Goal: Task Accomplishment & Management: Use online tool/utility

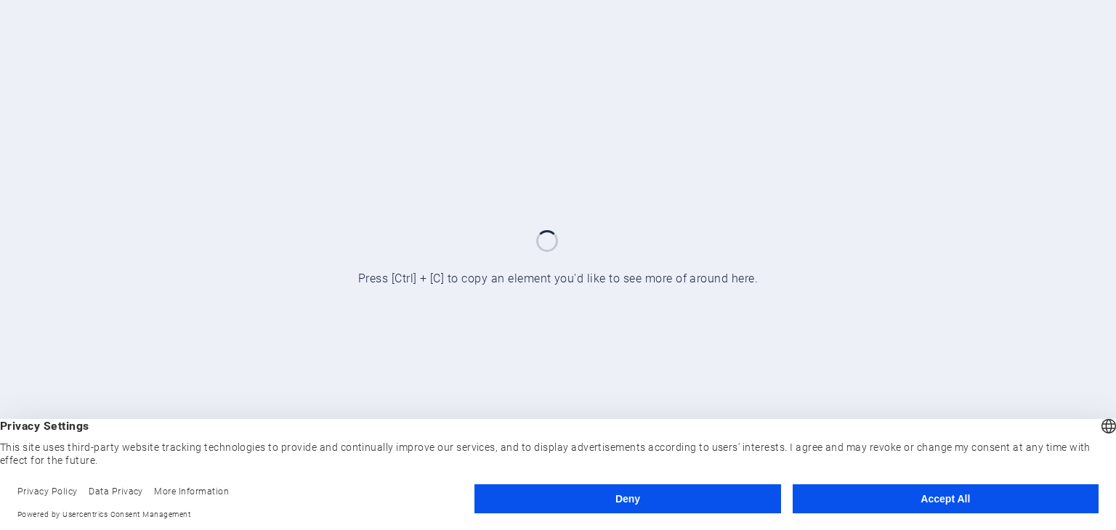
click at [648, 500] on button "Deny" at bounding box center [627, 499] width 306 height 29
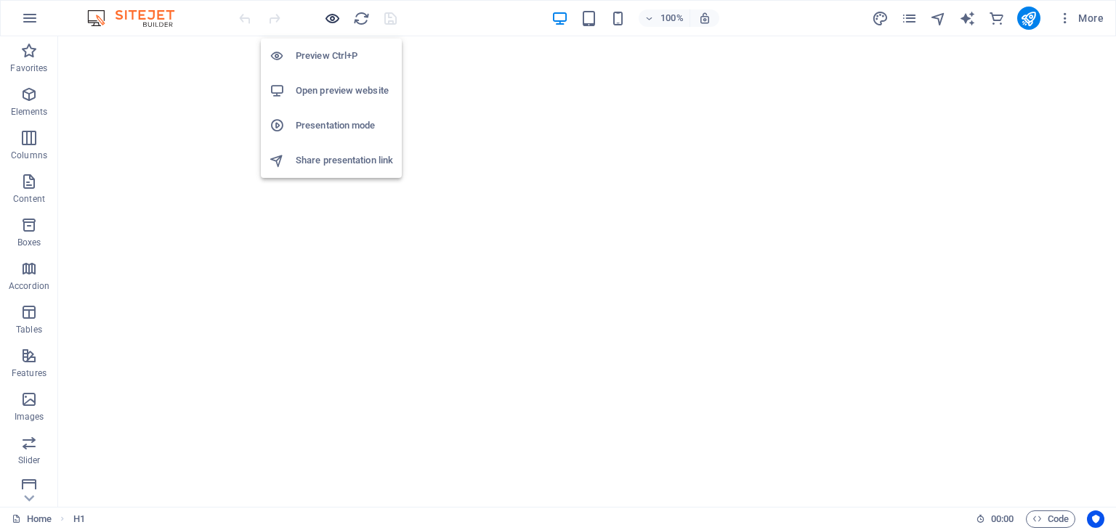
click at [336, 19] on icon "button" at bounding box center [332, 18] width 17 height 17
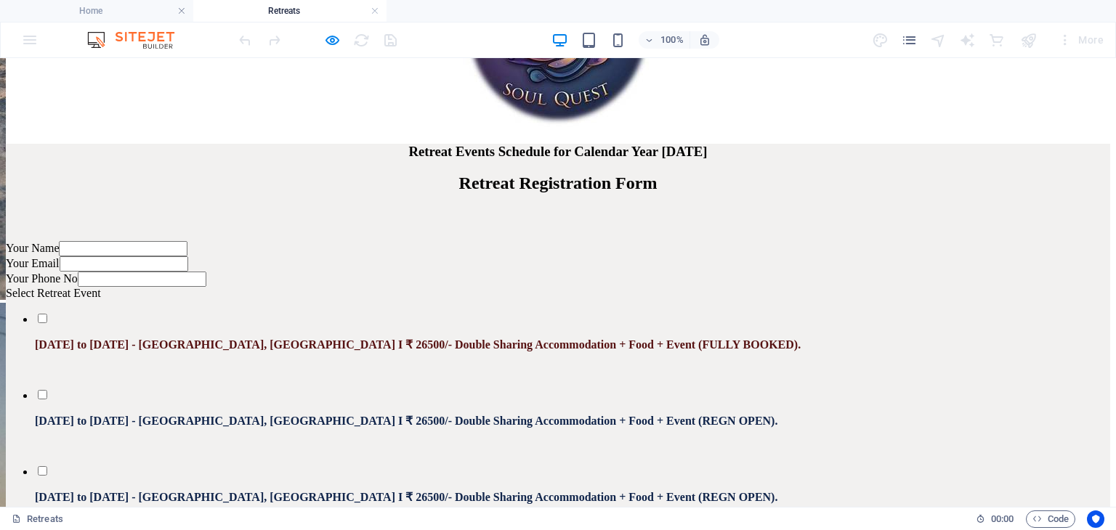
scroll to position [2865, 0]
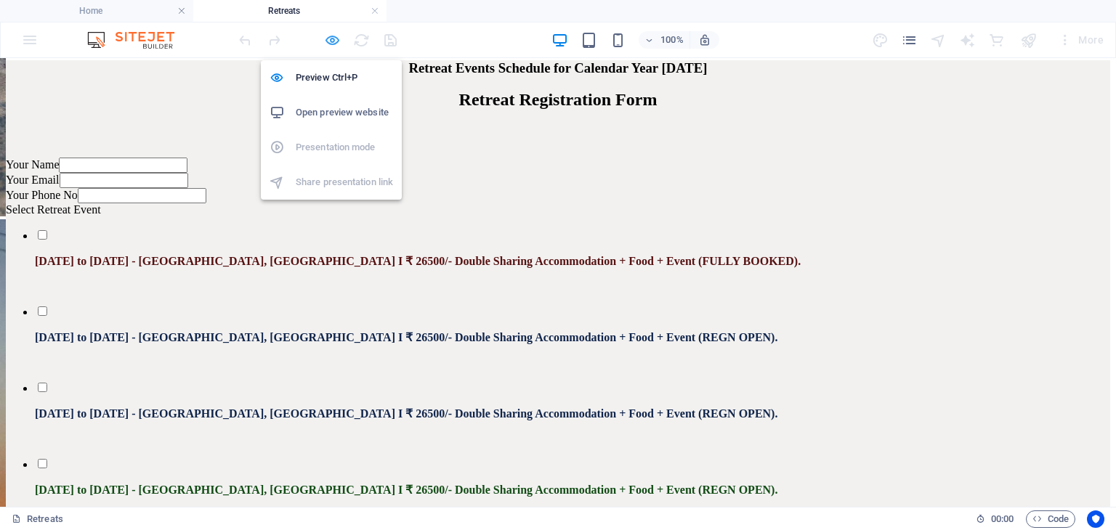
click at [334, 40] on icon "button" at bounding box center [332, 40] width 17 height 17
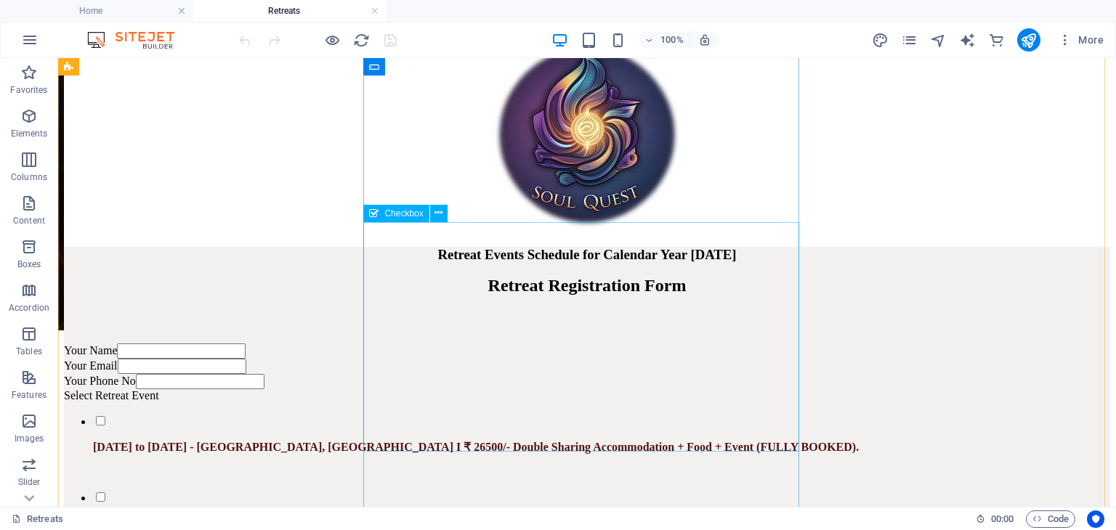
scroll to position [2608, 0]
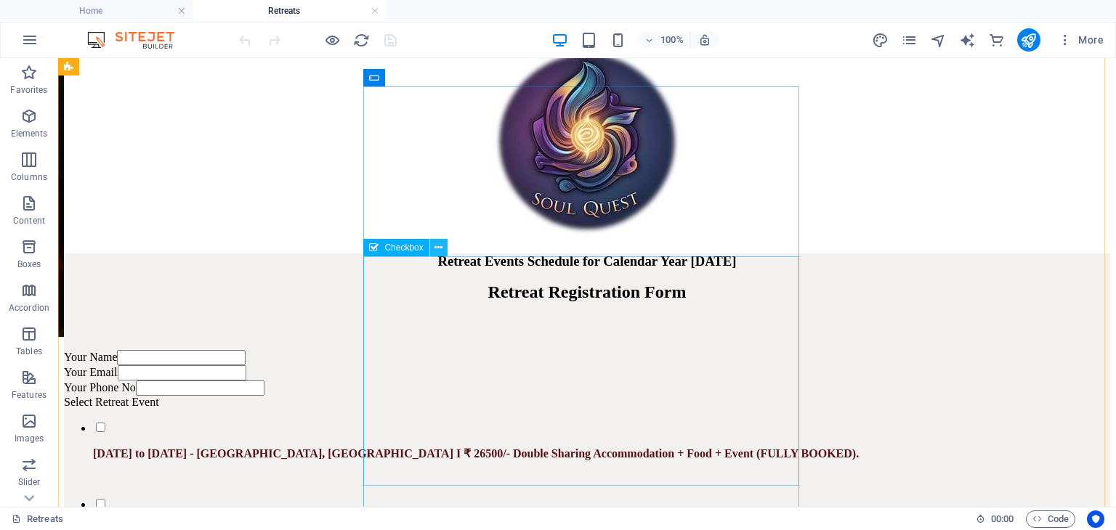
click at [439, 250] on icon at bounding box center [439, 248] width 8 height 15
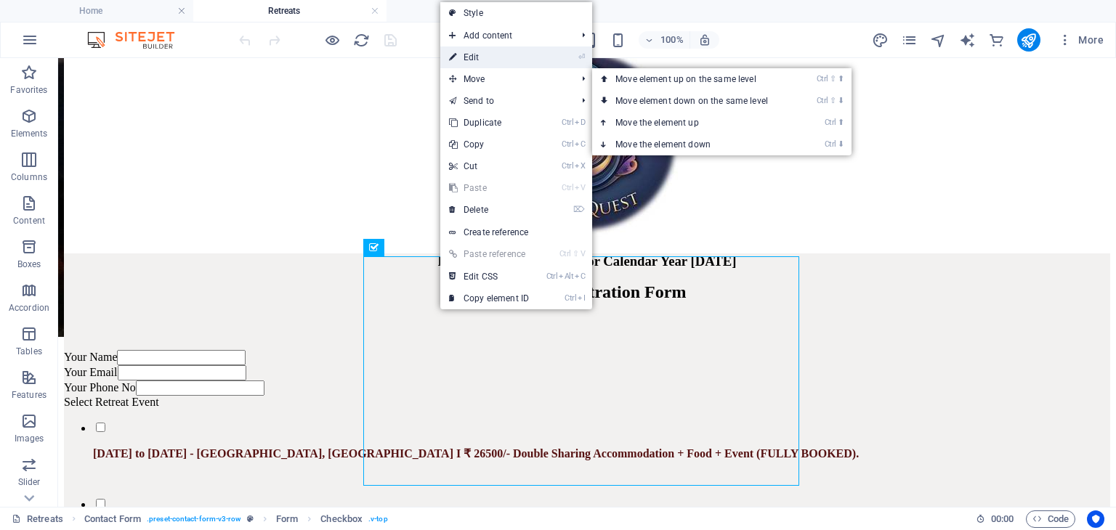
click at [472, 60] on link "⏎ Edit" at bounding box center [488, 58] width 97 height 22
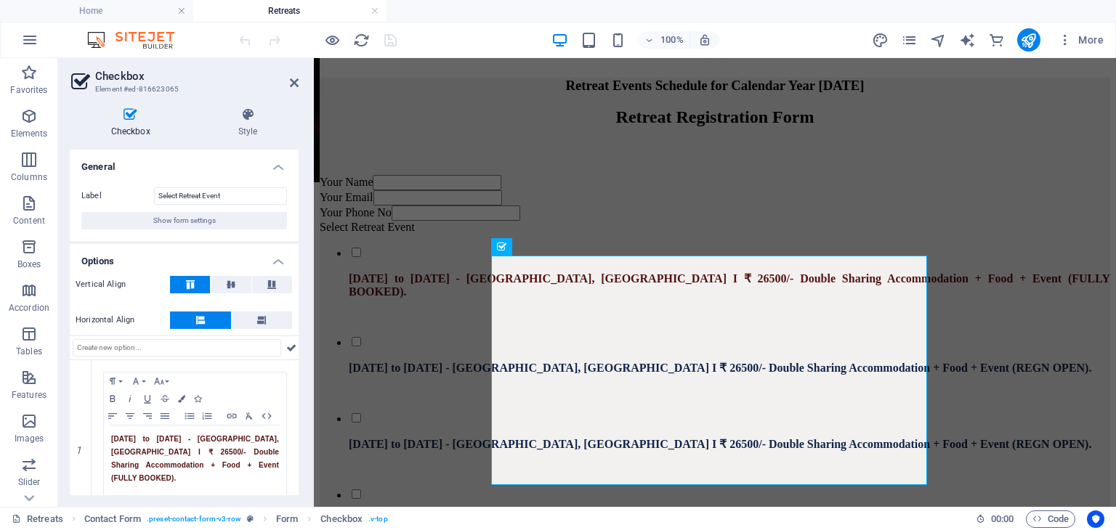
scroll to position [145, 0]
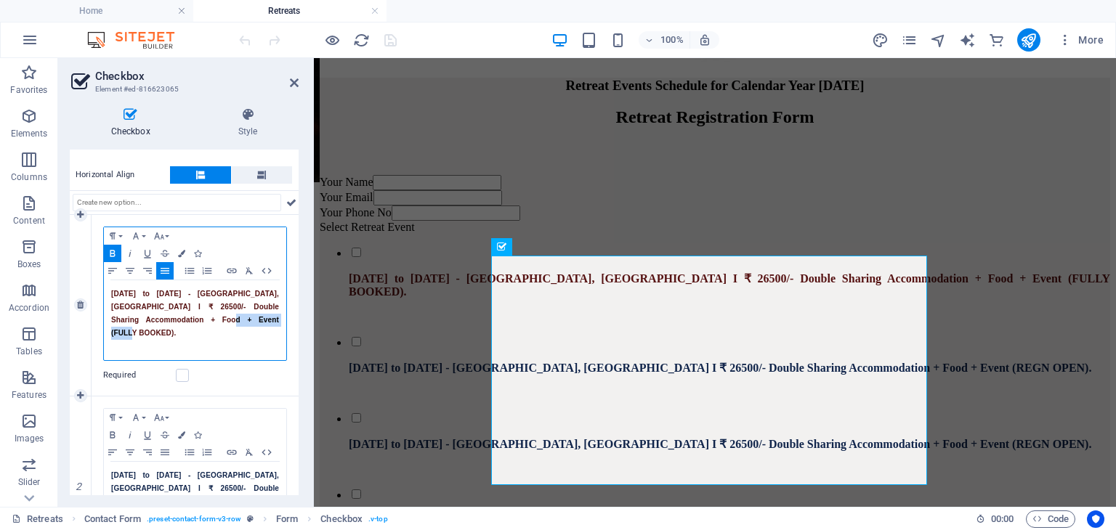
drag, startPoint x: 230, startPoint y: 320, endPoint x: 159, endPoint y: 316, distance: 70.6
click at [159, 316] on p "[DATE] to [DATE] - [GEOGRAPHIC_DATA], [GEOGRAPHIC_DATA] I ₹ 26500/- Double Shar…" at bounding box center [195, 314] width 168 height 52
click at [168, 320] on span "[DATE] to [DATE] - [GEOGRAPHIC_DATA], [GEOGRAPHIC_DATA] I ₹ 26500/- Double Shar…" at bounding box center [195, 313] width 168 height 47
drag, startPoint x: 163, startPoint y: 318, endPoint x: 220, endPoint y: 320, distance: 57.4
click at [220, 320] on span "[DATE] to [DATE] - [GEOGRAPHIC_DATA], [GEOGRAPHIC_DATA] I ₹ 26500/- Double Shar…" at bounding box center [195, 313] width 168 height 47
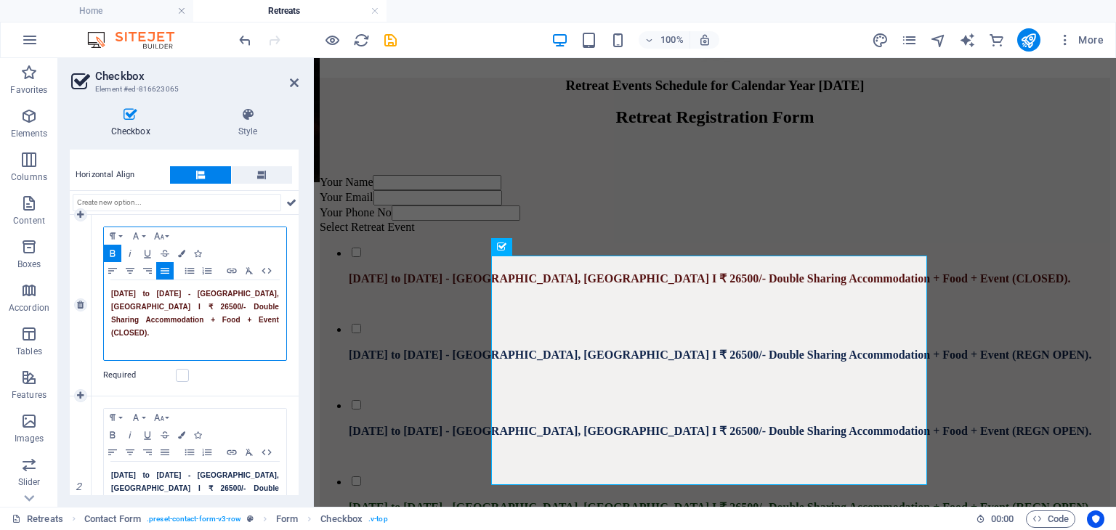
click at [219, 319] on p "[DATE] to [DATE] - [GEOGRAPHIC_DATA], [GEOGRAPHIC_DATA] I ₹ 26500/- Double Shar…" at bounding box center [195, 314] width 168 height 52
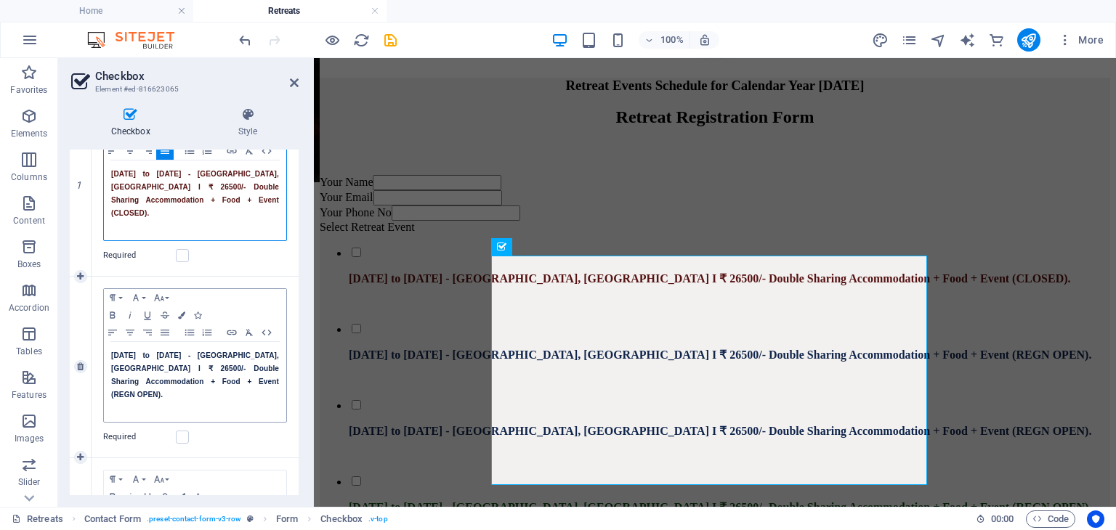
scroll to position [291, 0]
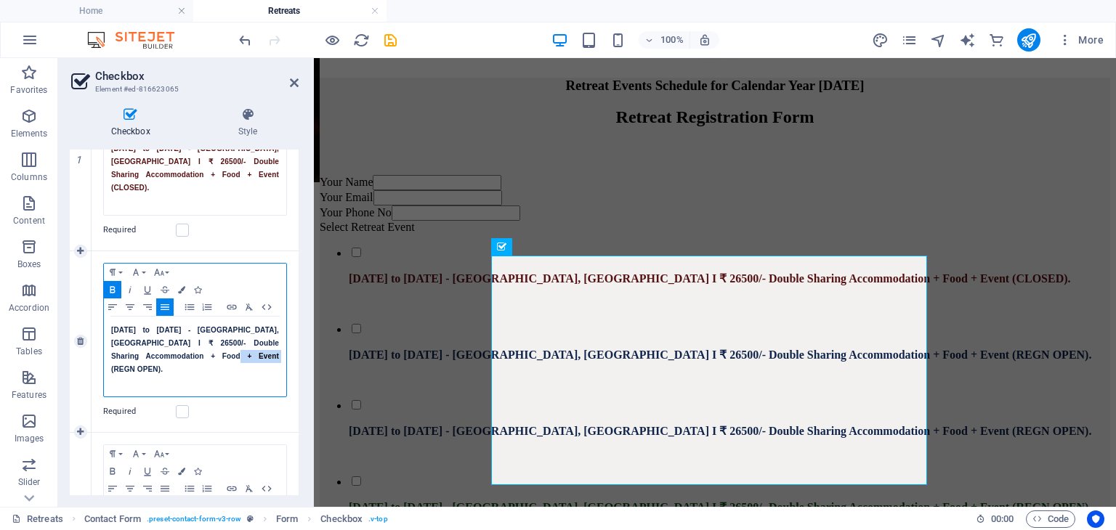
drag, startPoint x: 206, startPoint y: 342, endPoint x: 166, endPoint y: 336, distance: 41.2
click at [163, 342] on span "[DATE] to [DATE] - [GEOGRAPHIC_DATA], [GEOGRAPHIC_DATA] I ₹ 26500/- Double Shar…" at bounding box center [195, 349] width 168 height 47
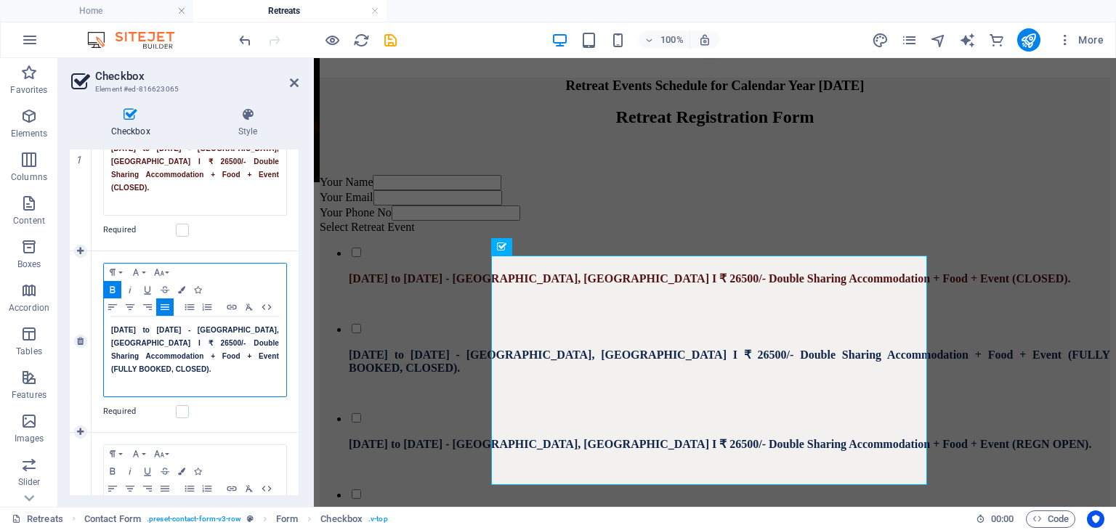
scroll to position [363, 0]
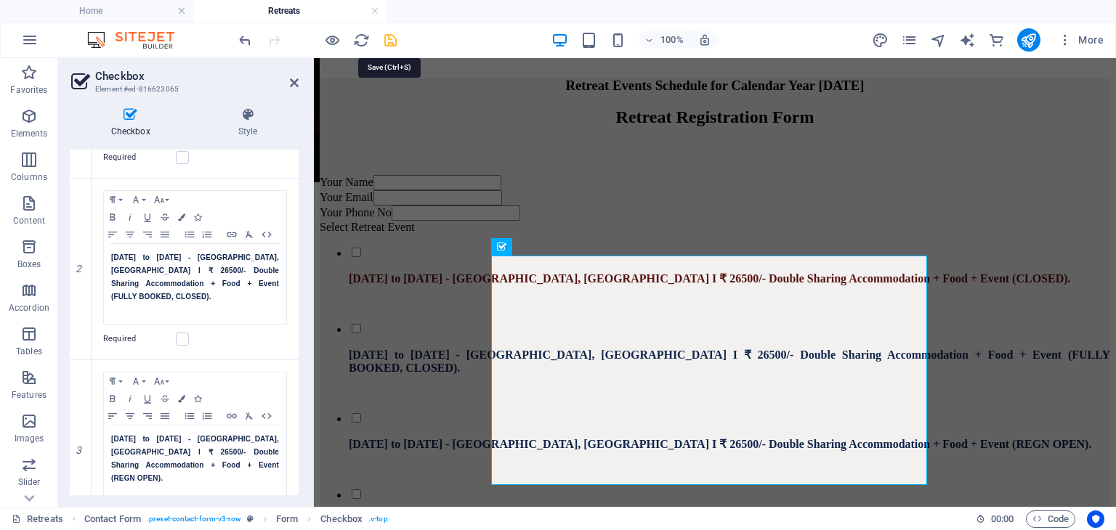
click at [389, 43] on icon "save" at bounding box center [390, 40] width 17 height 17
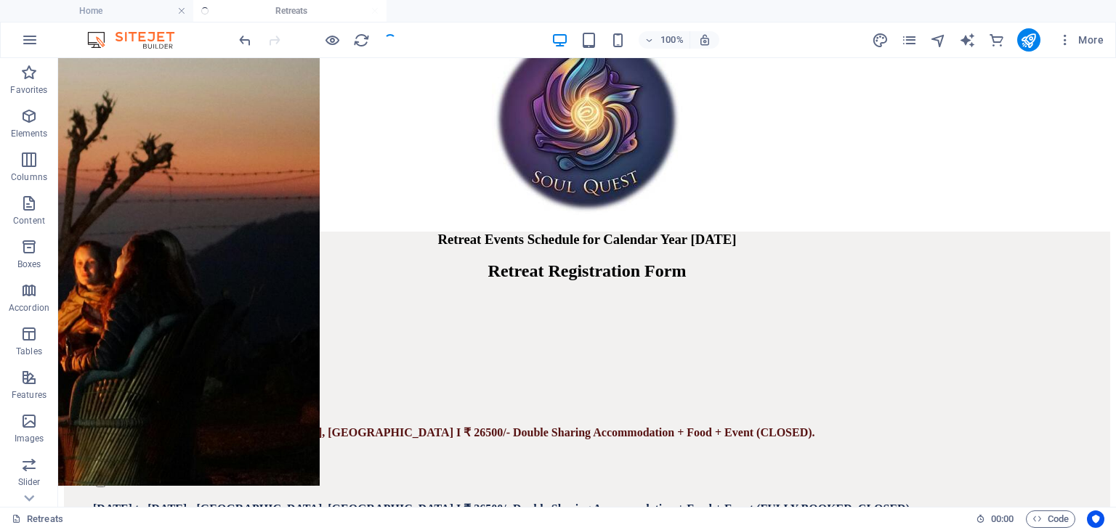
checkbox input "false"
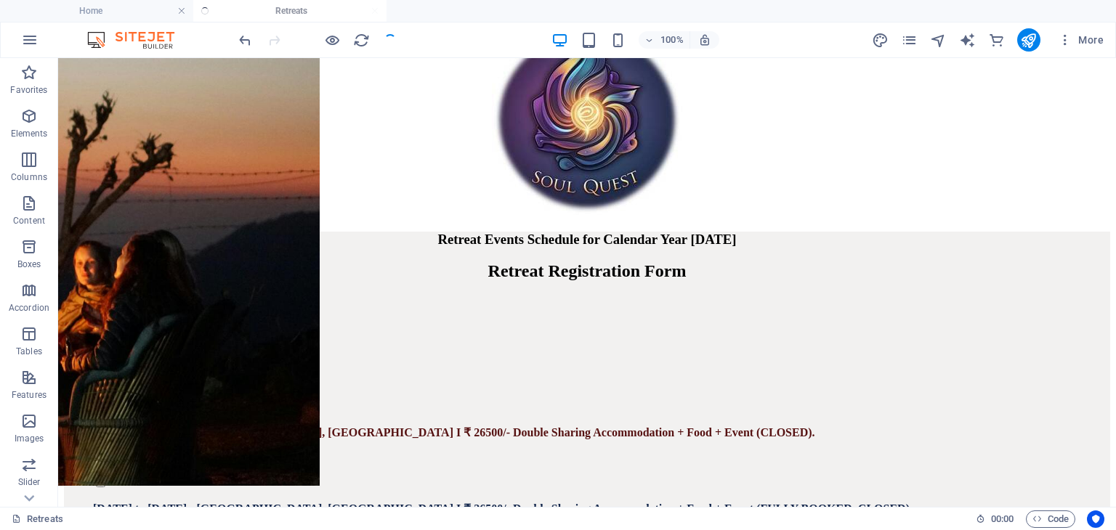
checkbox input "false"
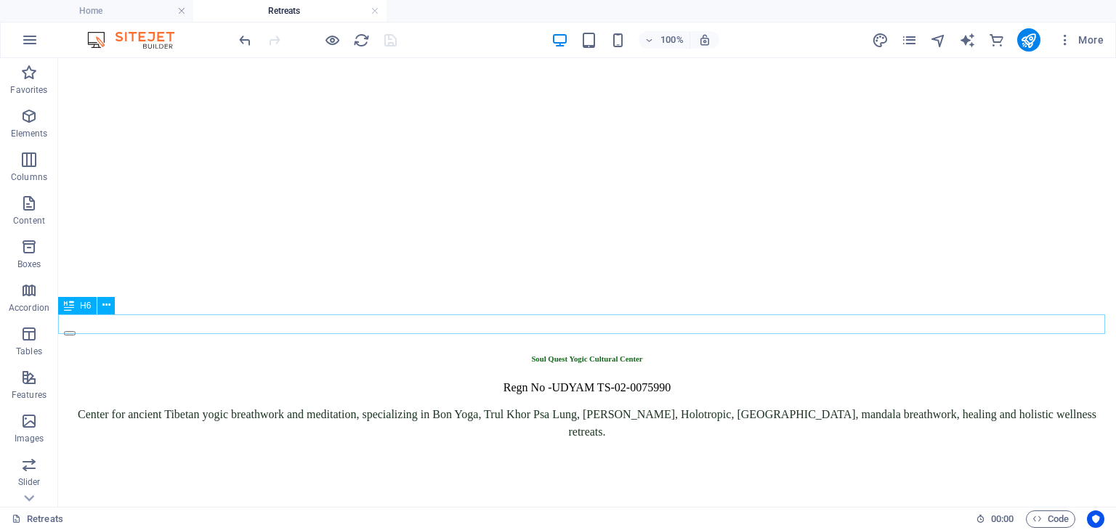
scroll to position [436, 0]
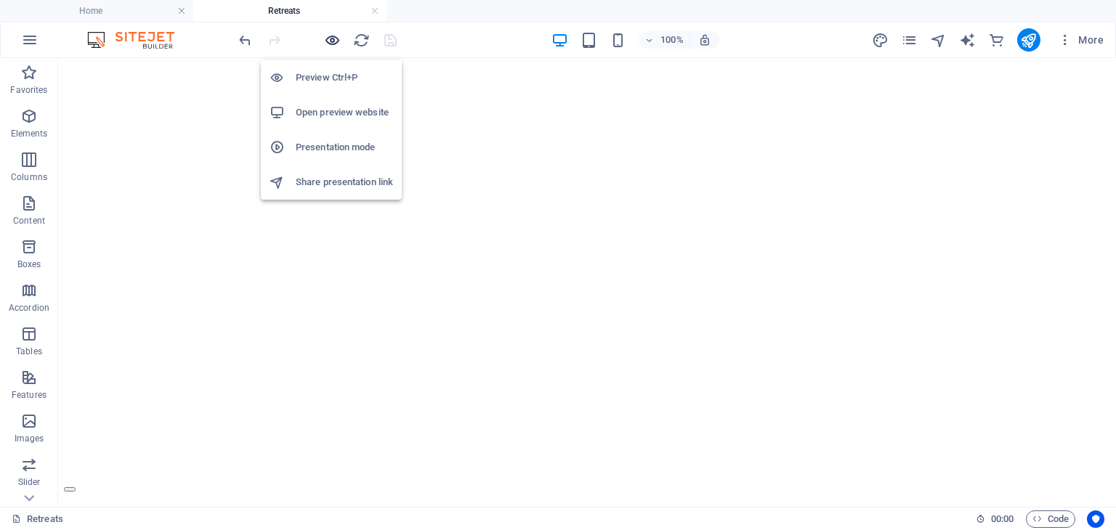
click at [334, 40] on icon "button" at bounding box center [332, 40] width 17 height 17
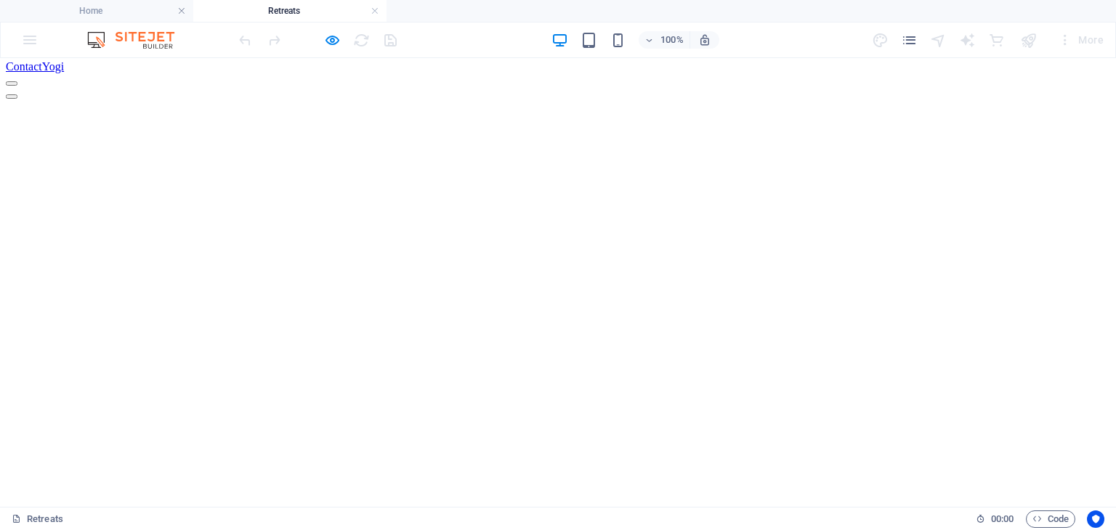
scroll to position [0, 0]
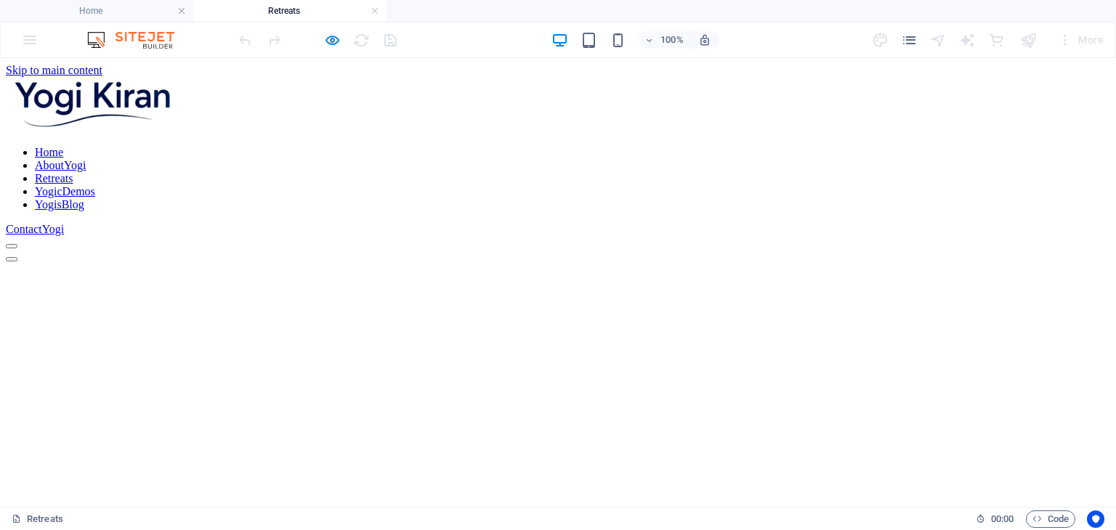
click at [63, 146] on link "Home" at bounding box center [49, 152] width 28 height 12
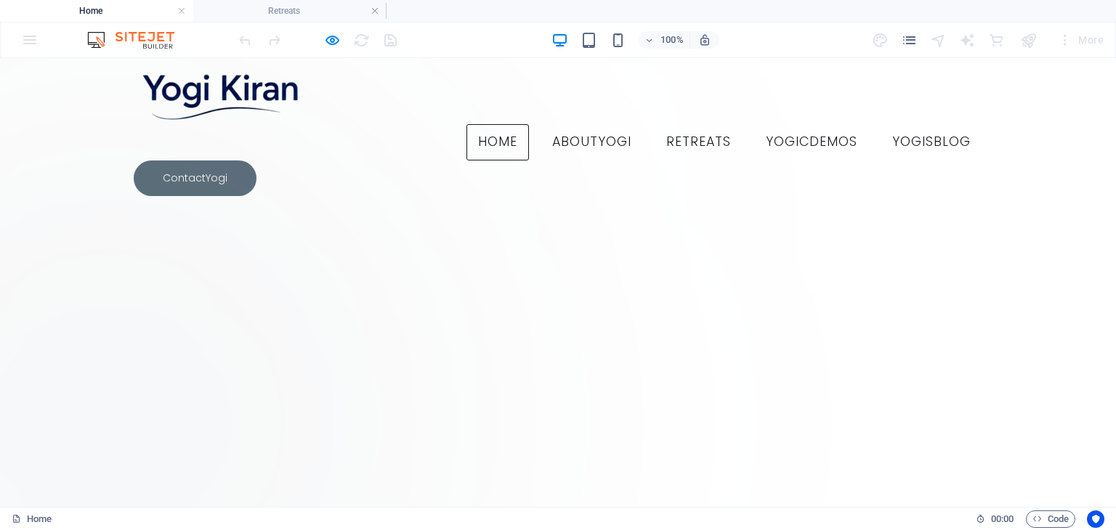
scroll to position [174, 0]
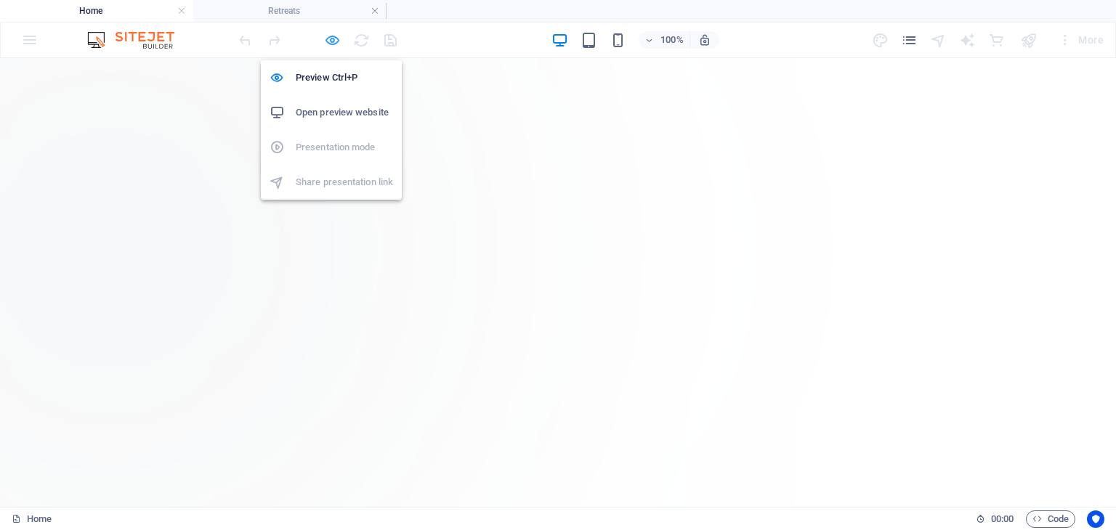
click at [332, 39] on icon "button" at bounding box center [332, 40] width 17 height 17
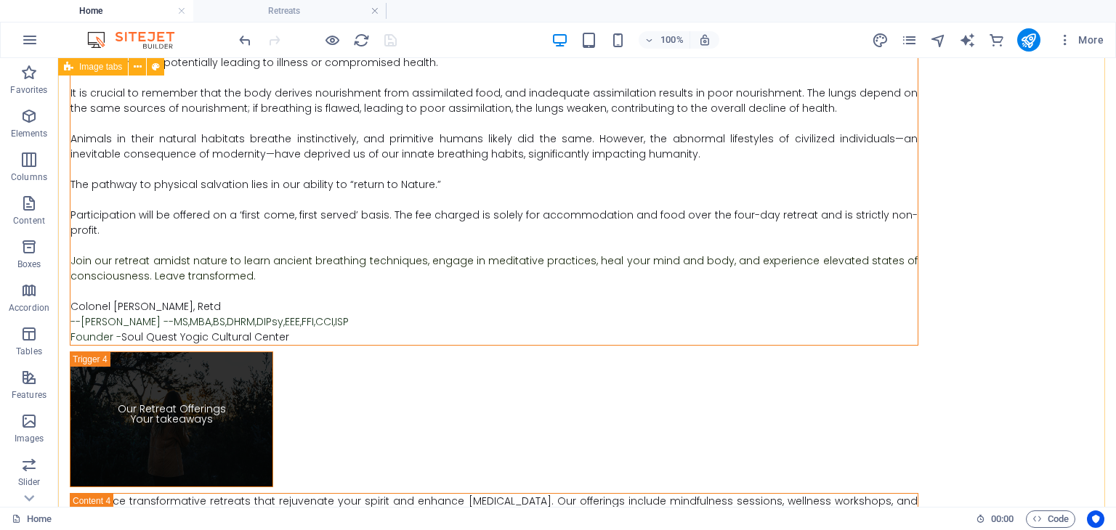
scroll to position [4025, 0]
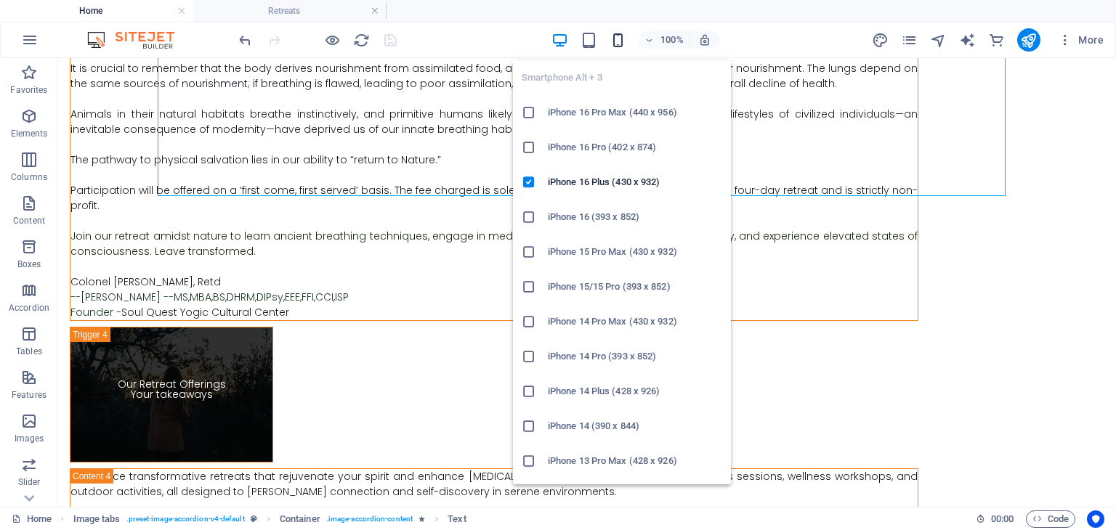
click at [619, 41] on icon "button" at bounding box center [618, 40] width 17 height 17
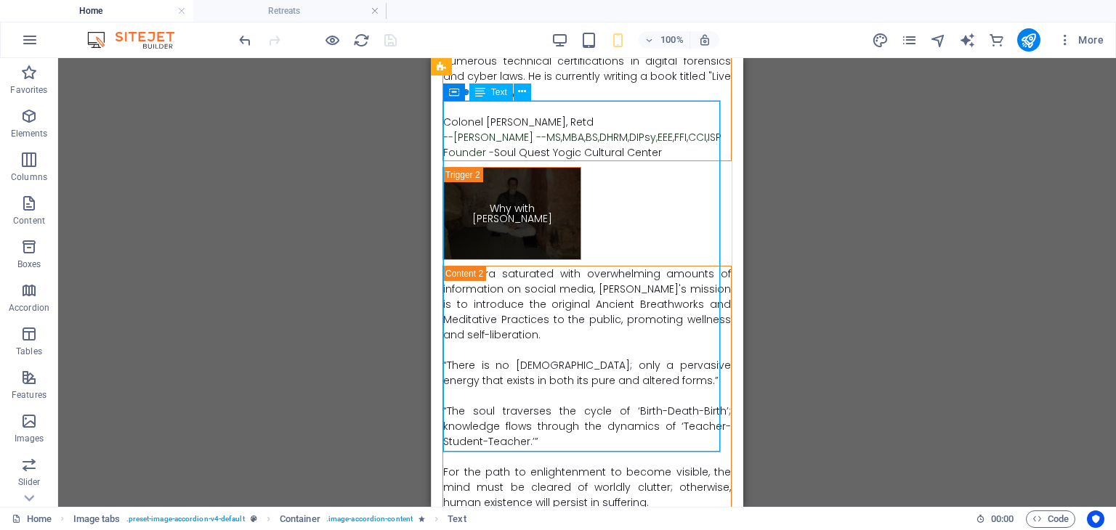
scroll to position [1677, 0]
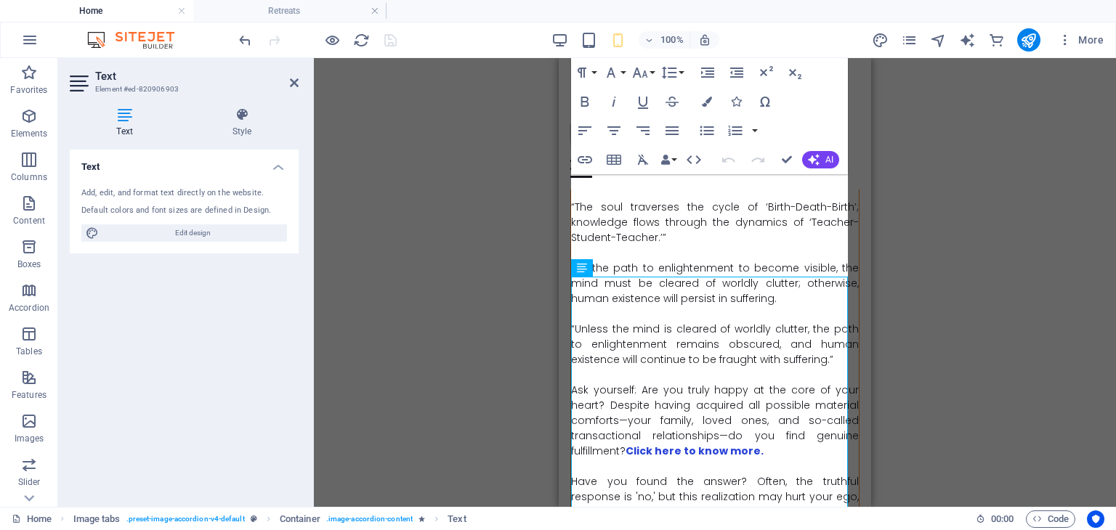
scroll to position [1429, 0]
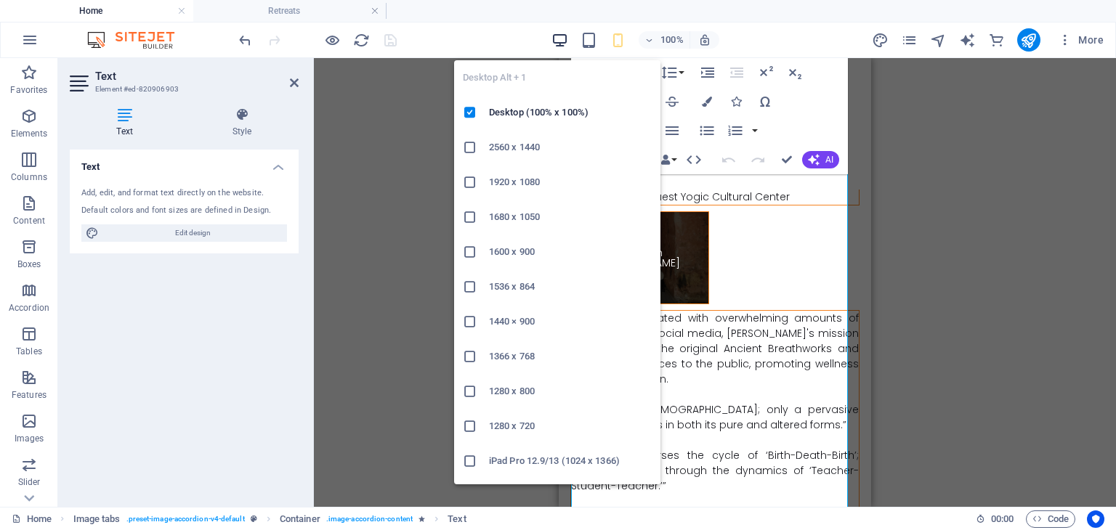
click at [562, 41] on icon "button" at bounding box center [559, 40] width 17 height 17
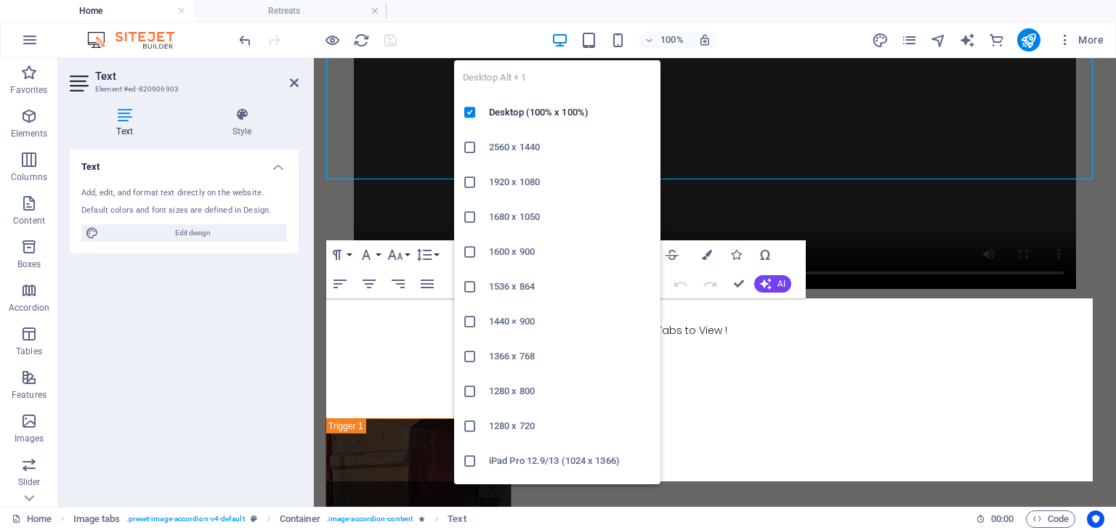
scroll to position [3074, 0]
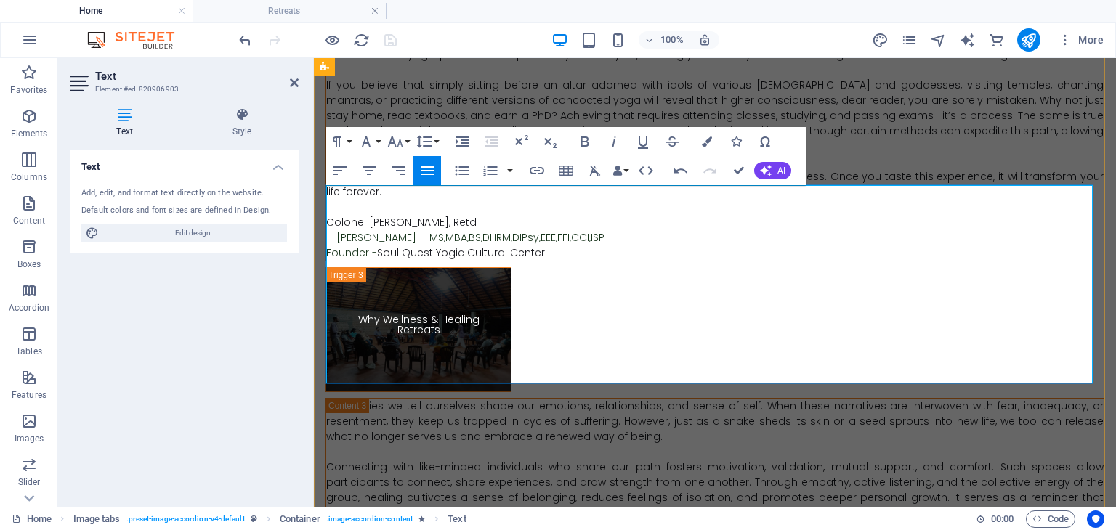
scroll to position [3147, 0]
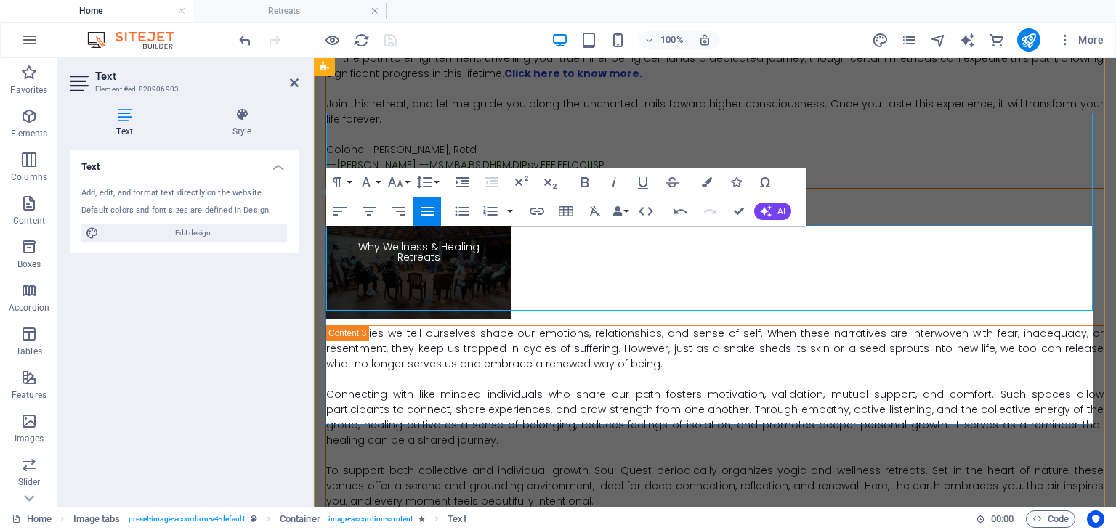
drag, startPoint x: 432, startPoint y: 396, endPoint x: 358, endPoint y: 404, distance: 73.8
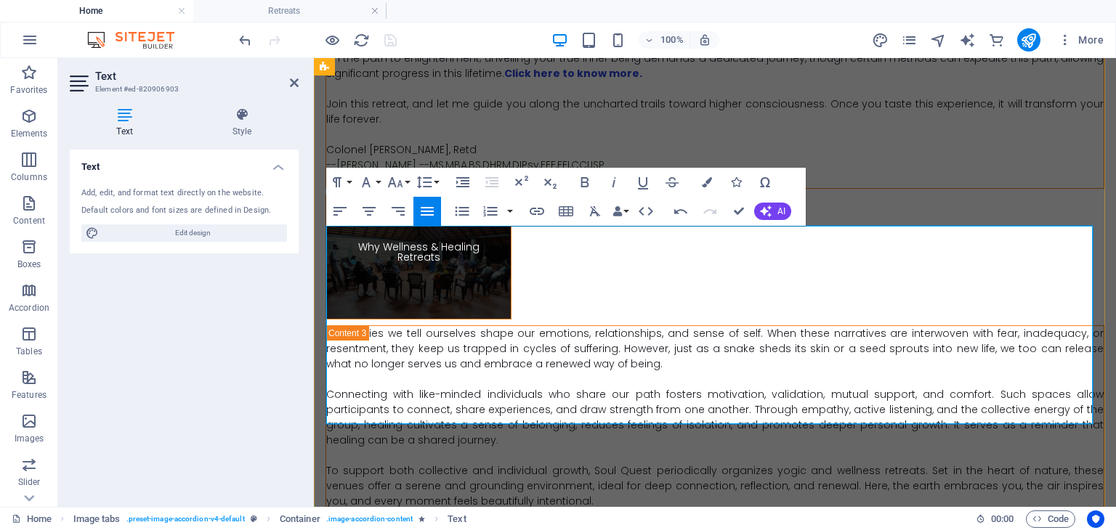
drag, startPoint x: 511, startPoint y: 402, endPoint x: 325, endPoint y: 402, distance: 186.0
click at [325, 402] on div "Prelude to [PERSON_NAME], 54, is a Class 1 gazetted officer who dedicated 28 ye…" at bounding box center [715, 161] width 802 height 2480
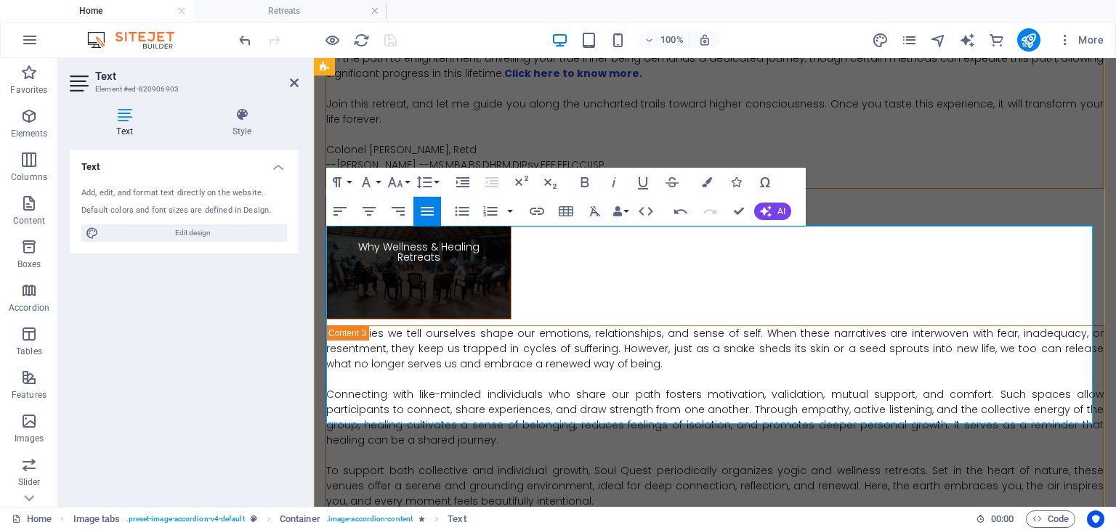
drag, startPoint x: 387, startPoint y: 402, endPoint x: 343, endPoint y: 373, distance: 52.4
drag, startPoint x: 329, startPoint y: 368, endPoint x: 517, endPoint y: 387, distance: 189.1
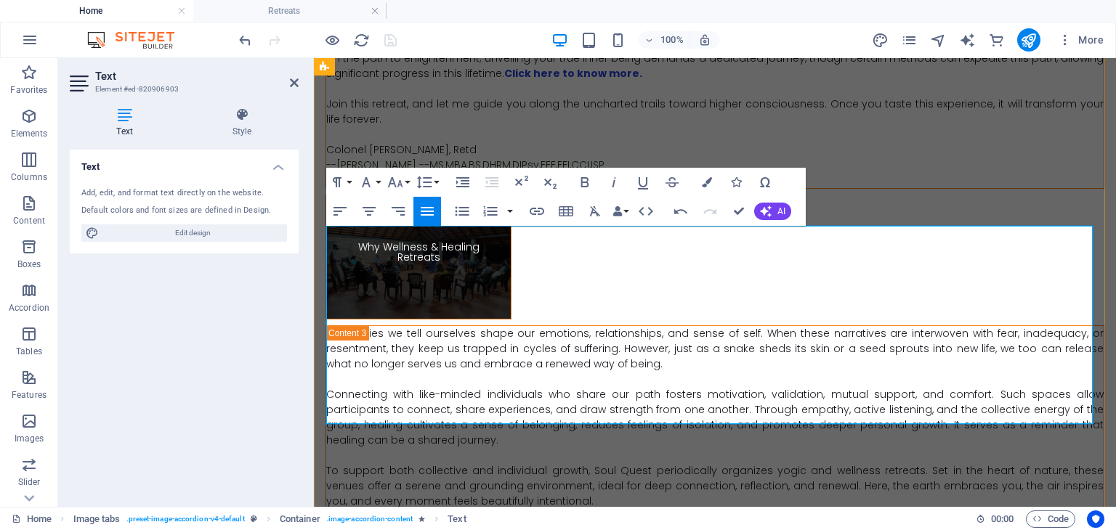
drag, startPoint x: 462, startPoint y: 367, endPoint x: 428, endPoint y: 363, distance: 34.3
drag, startPoint x: 328, startPoint y: 368, endPoint x: 559, endPoint y: 419, distance: 236.6
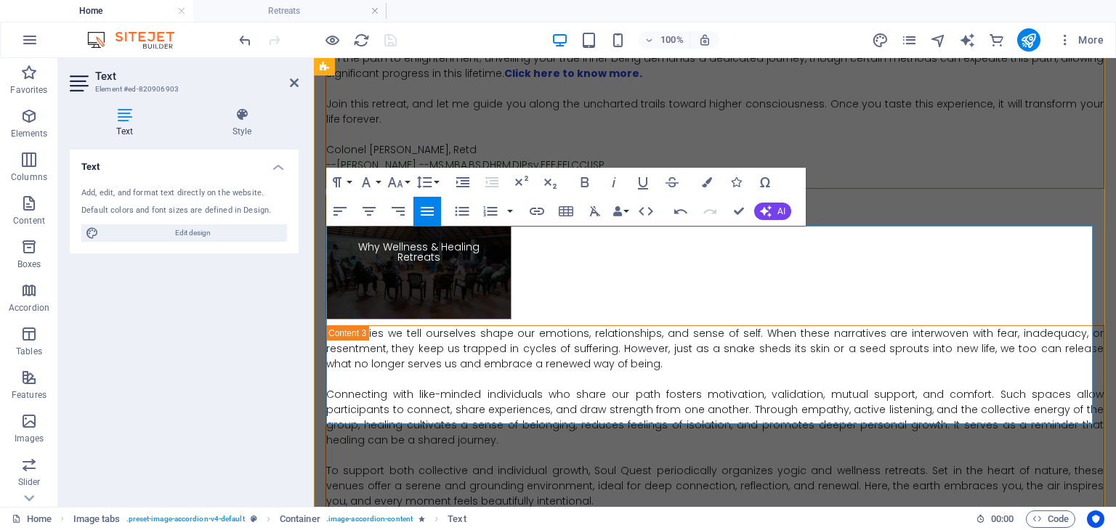
copy div "Colonel [PERSON_NAME], Retd --[PERSON_NAME] -- MS, MBA, BS, DHRM, DIPsy, EEE, F…"
click at [294, 85] on icon at bounding box center [294, 83] width 9 height 12
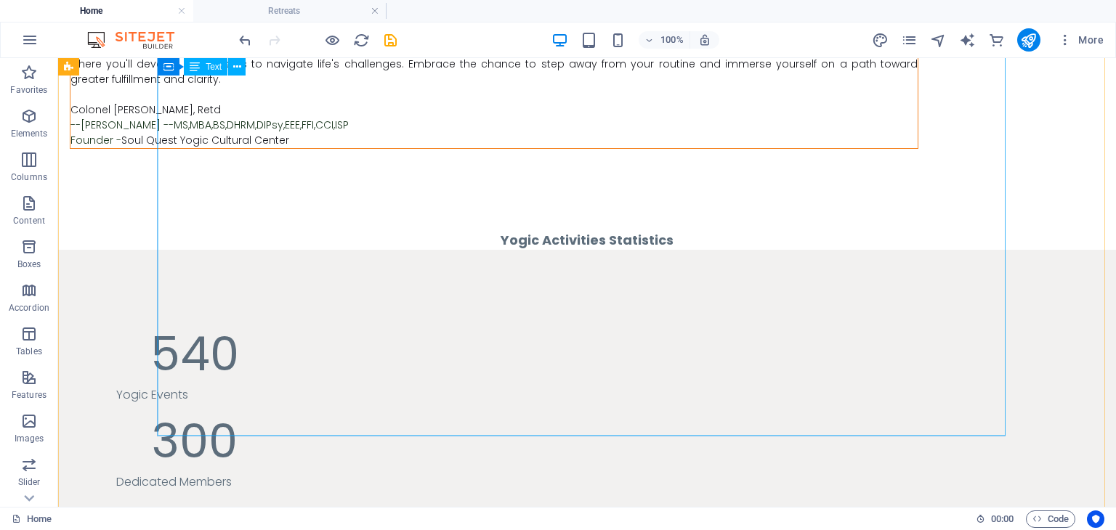
scroll to position [4599, 0]
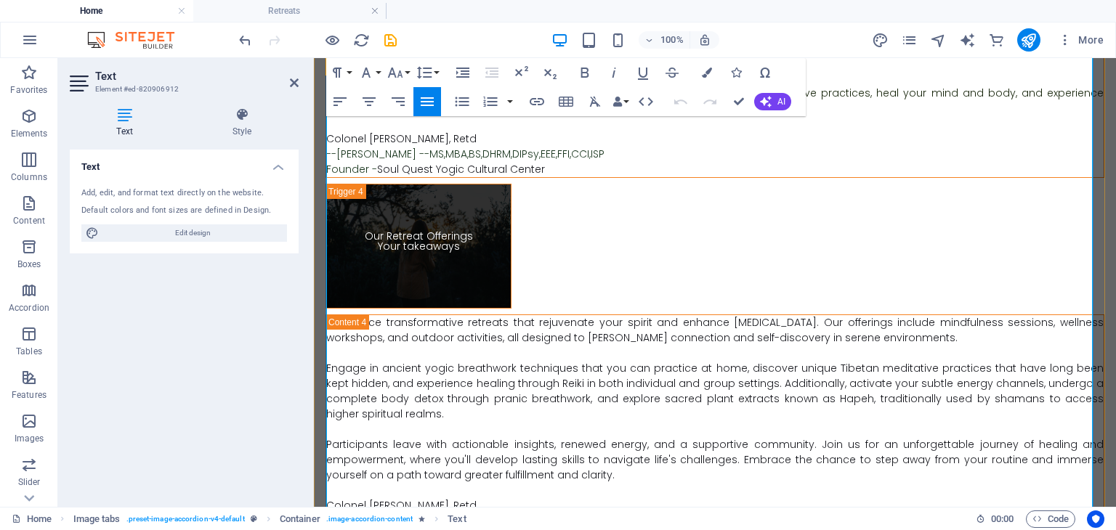
scroll to position [4023, 0]
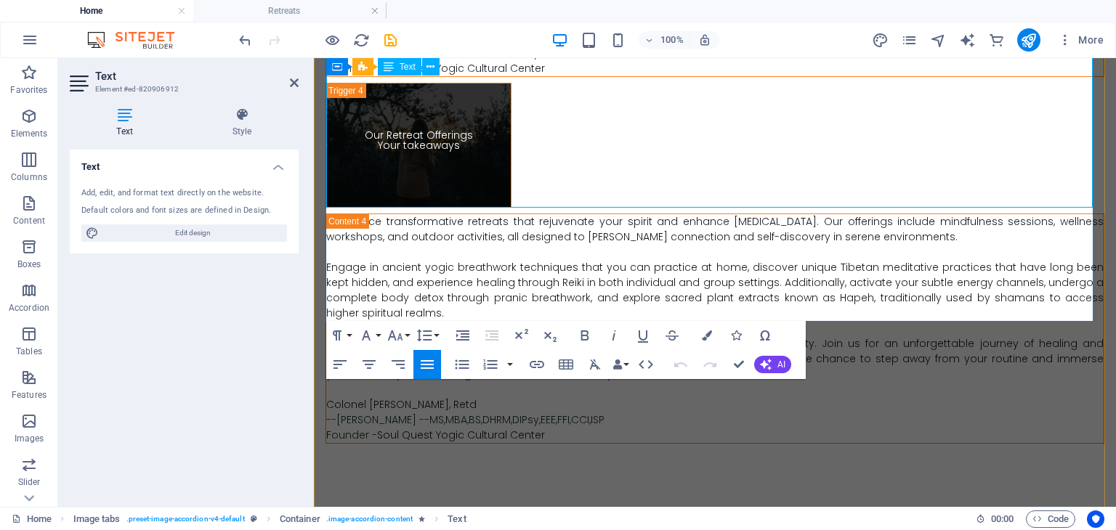
drag, startPoint x: 327, startPoint y: 282, endPoint x: 549, endPoint y: 313, distance: 223.8
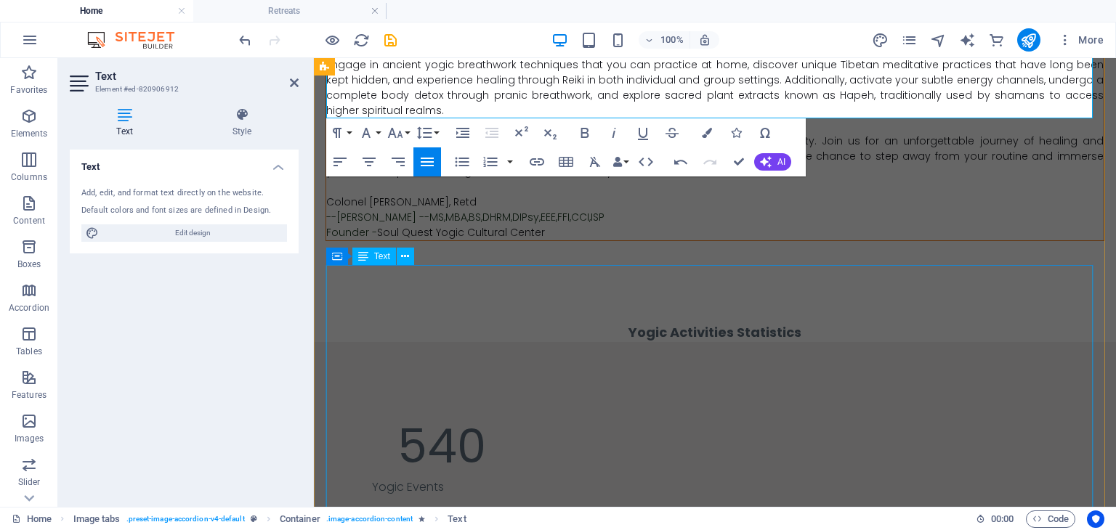
scroll to position [4386, 0]
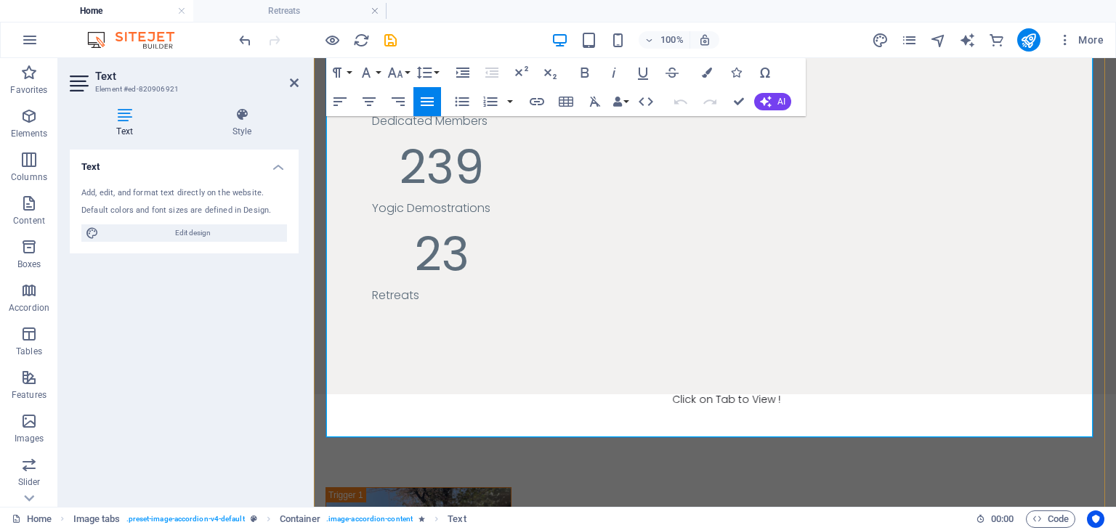
scroll to position [4767, 0]
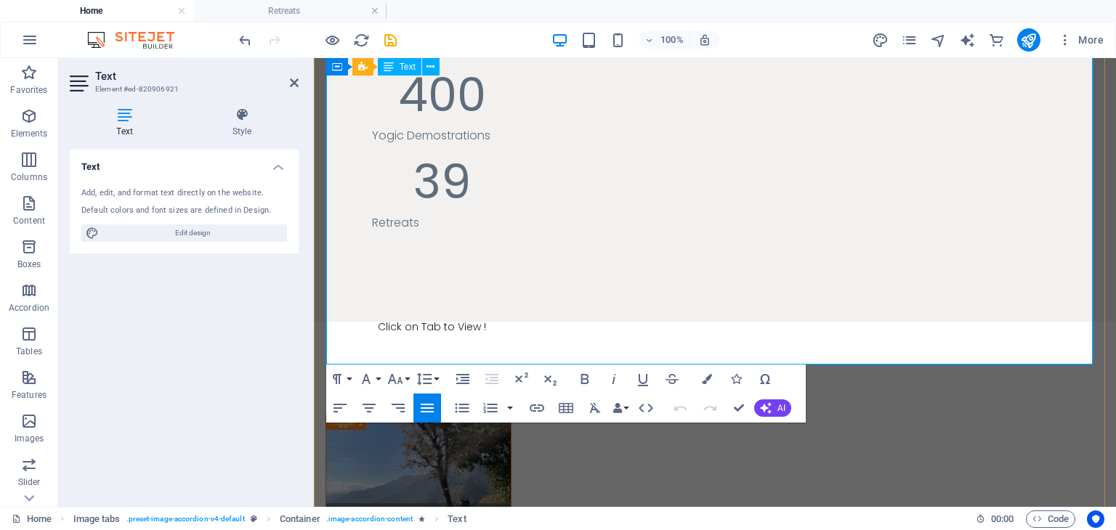
drag, startPoint x: 328, startPoint y: 327, endPoint x: 575, endPoint y: 355, distance: 248.6
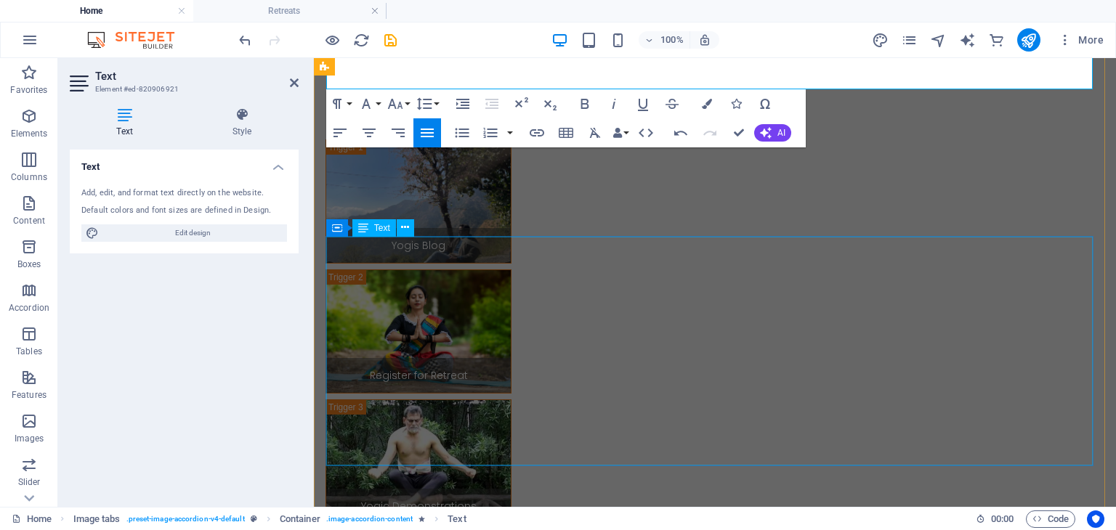
scroll to position [5275, 0]
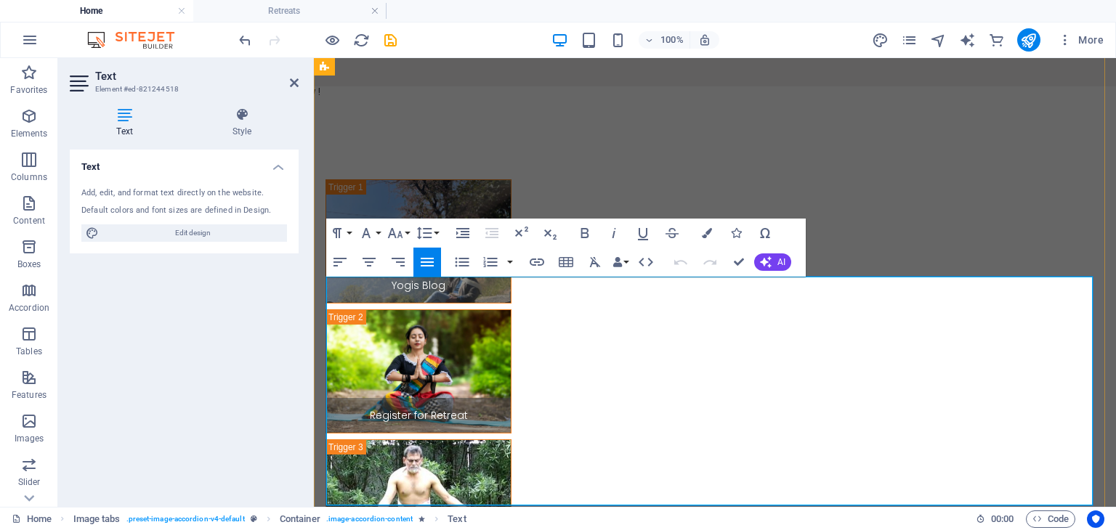
scroll to position [5163, 0]
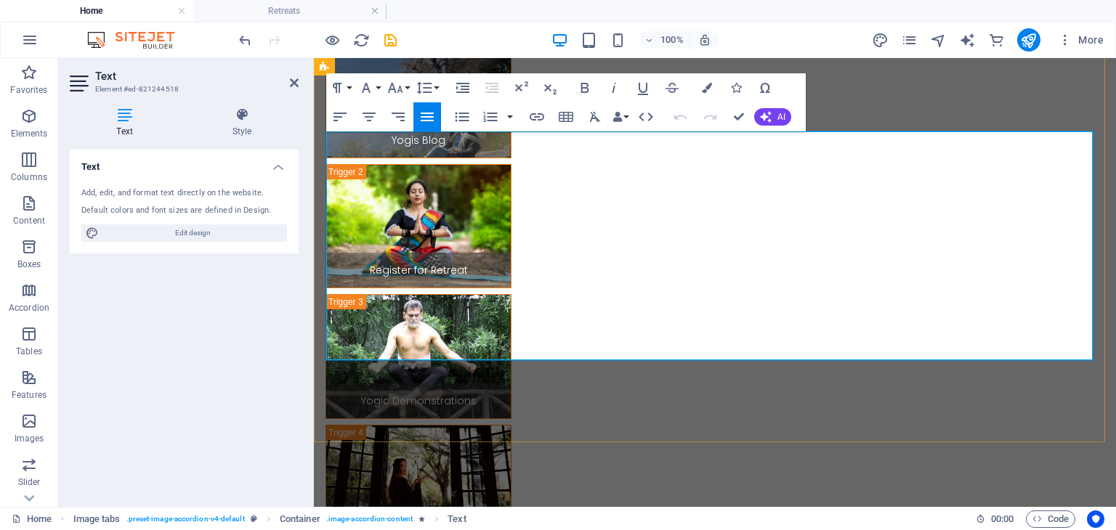
drag, startPoint x: 328, startPoint y: 318, endPoint x: 584, endPoint y: 350, distance: 257.7
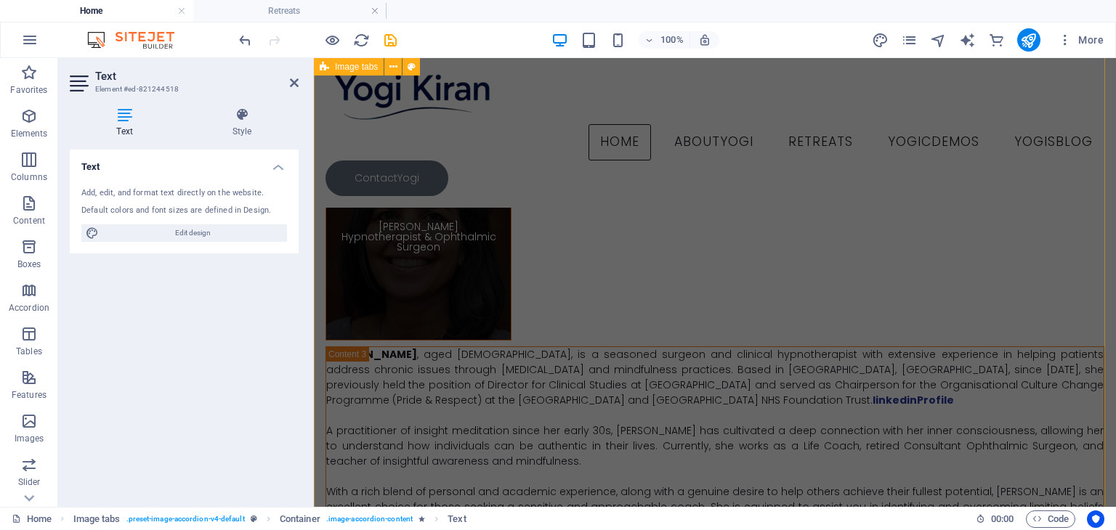
scroll to position [7621, 0]
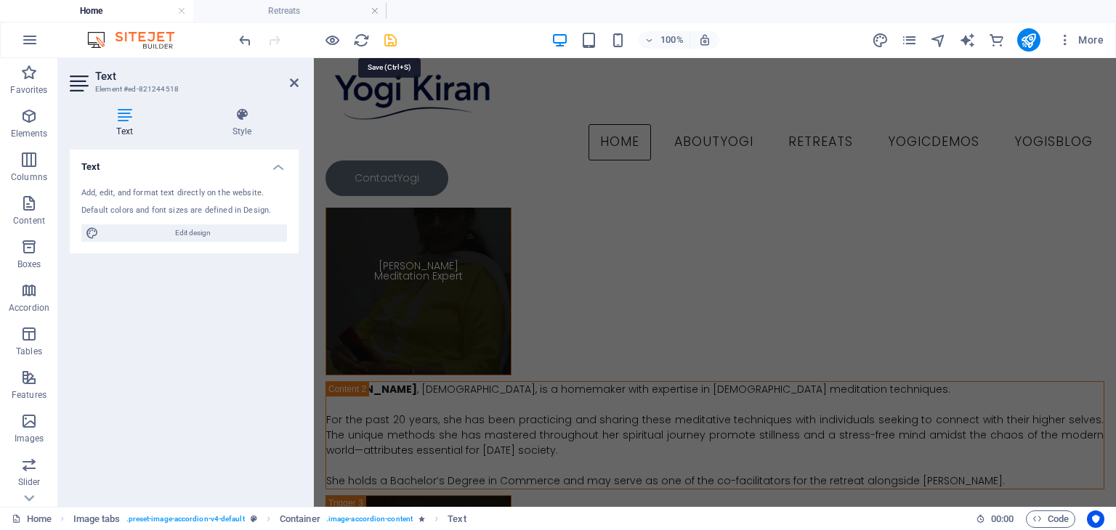
drag, startPoint x: 390, startPoint y: 45, endPoint x: 392, endPoint y: 73, distance: 28.4
click at [390, 45] on icon "save" at bounding box center [390, 40] width 17 height 17
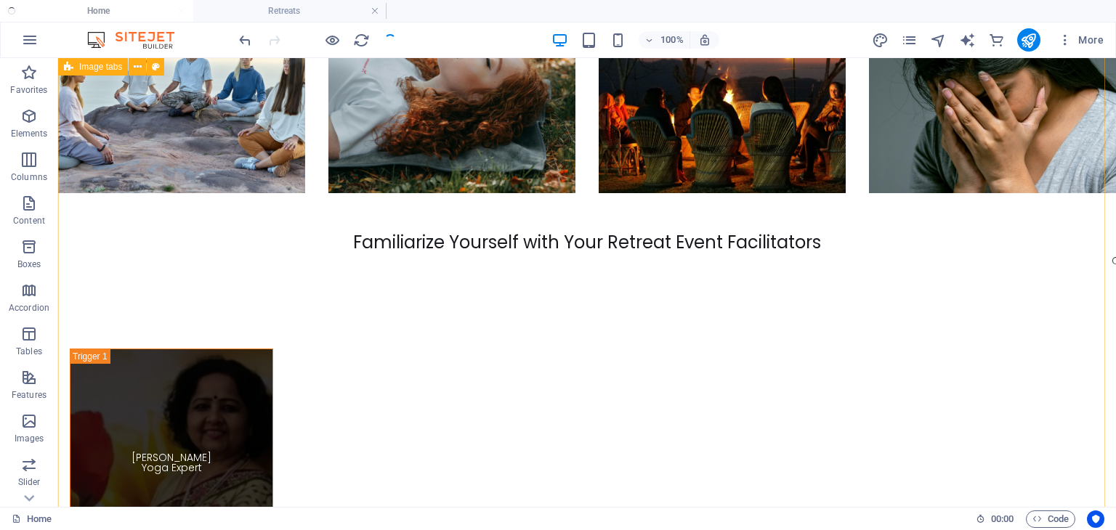
checkbox input "false"
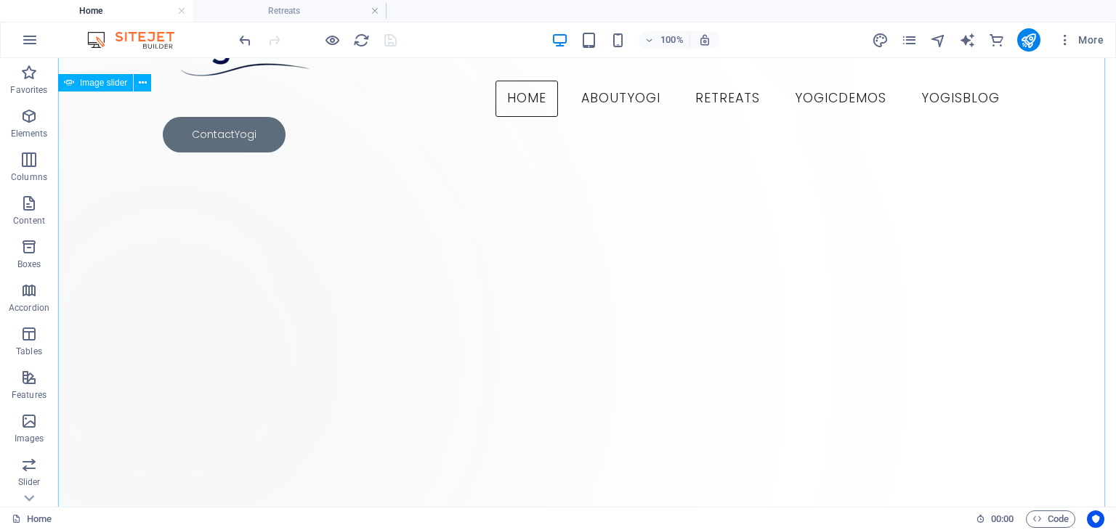
scroll to position [0, 0]
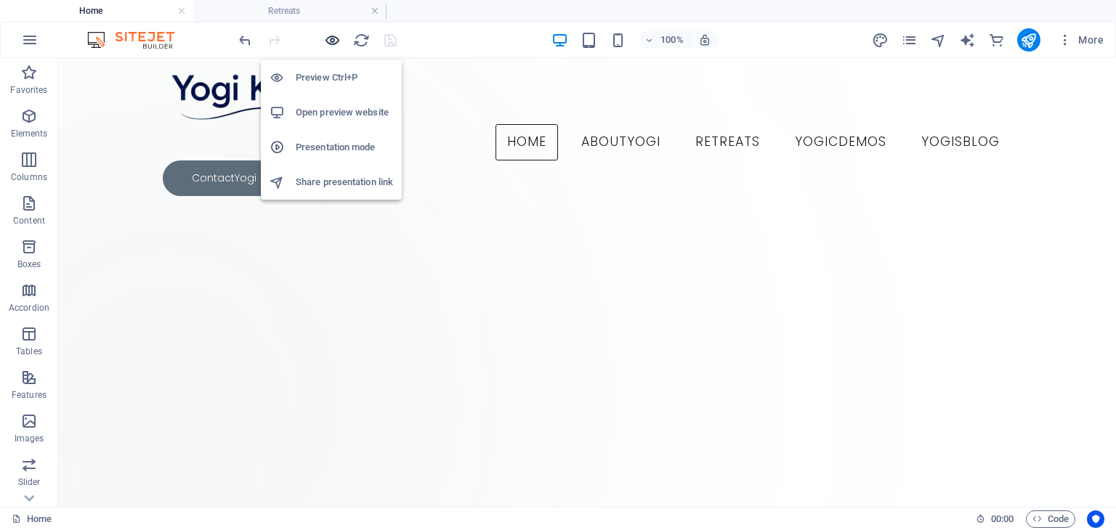
click at [331, 39] on icon "button" at bounding box center [332, 40] width 17 height 17
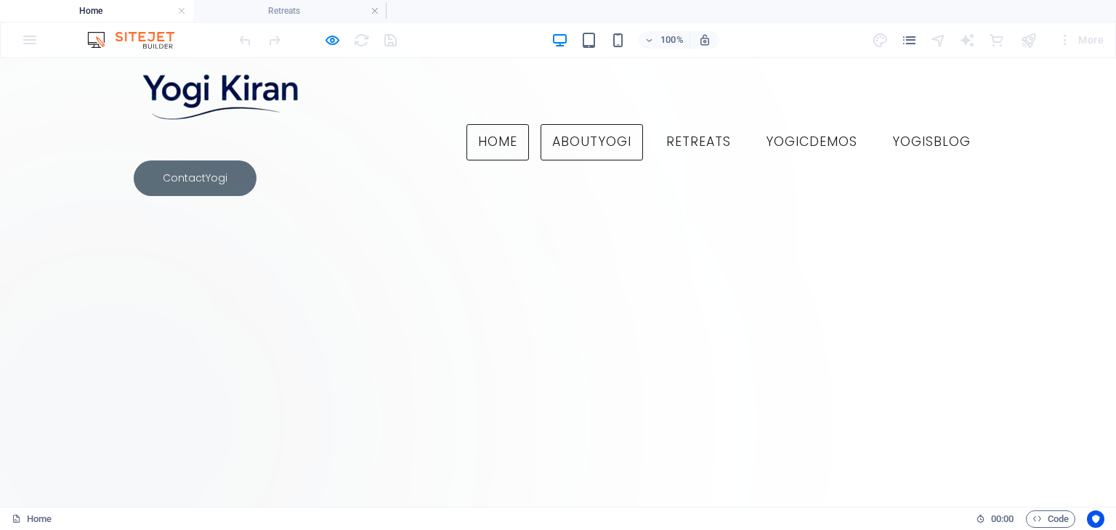
click at [541, 124] on link "AboutYogi" at bounding box center [592, 142] width 102 height 36
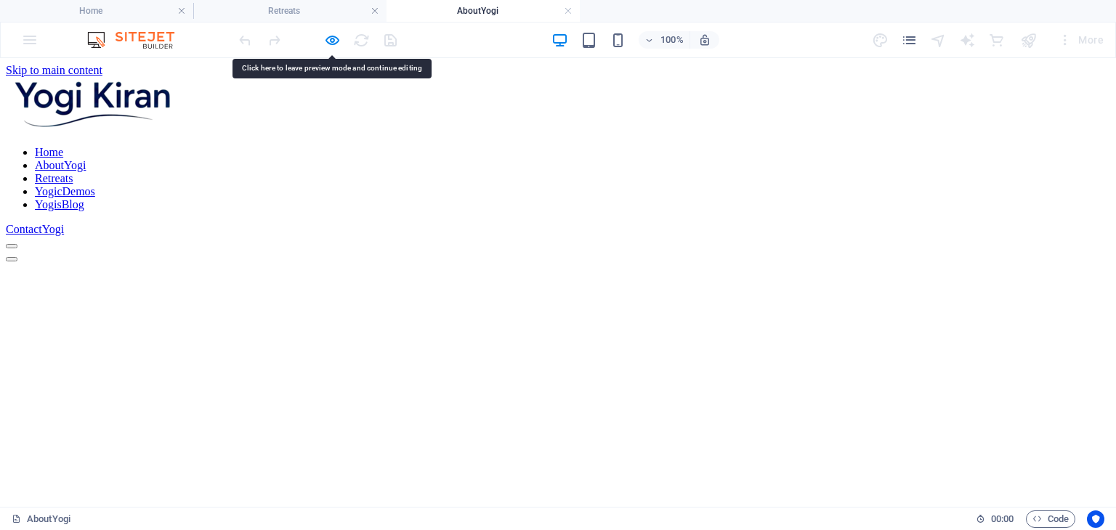
scroll to position [1308, 0]
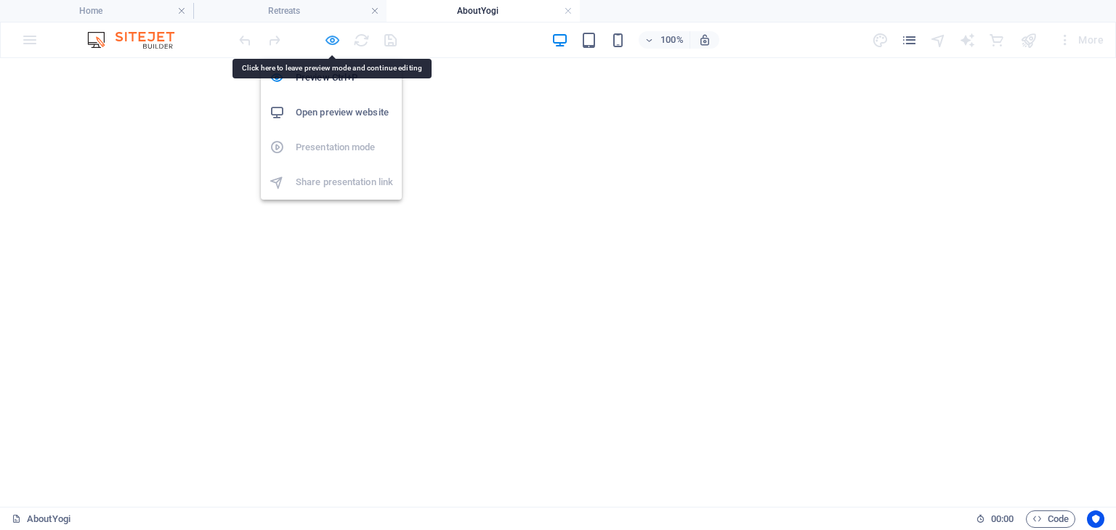
click at [331, 44] on icon "button" at bounding box center [332, 40] width 17 height 17
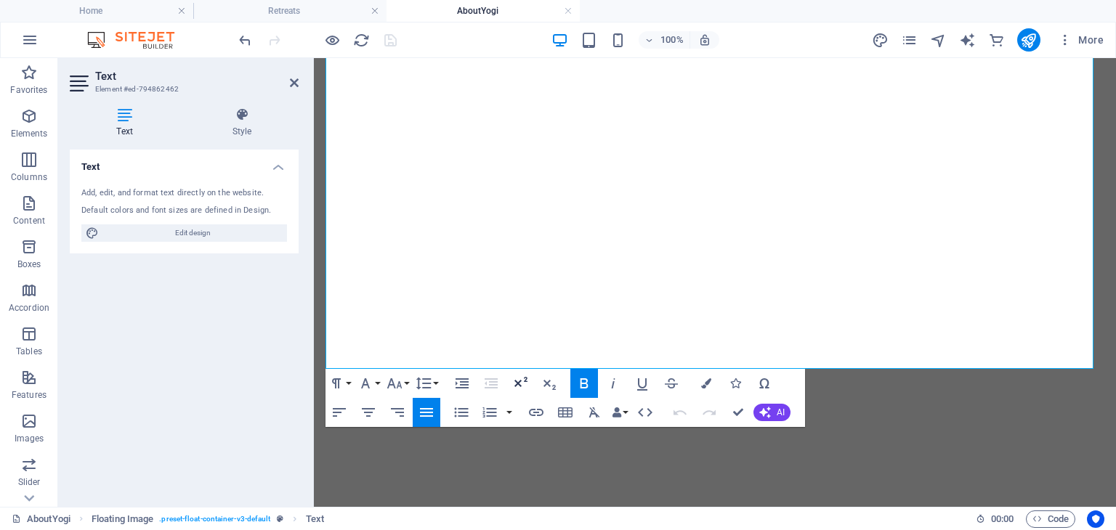
scroll to position [1227, 0]
drag, startPoint x: 328, startPoint y: 330, endPoint x: 578, endPoint y: 364, distance: 251.6
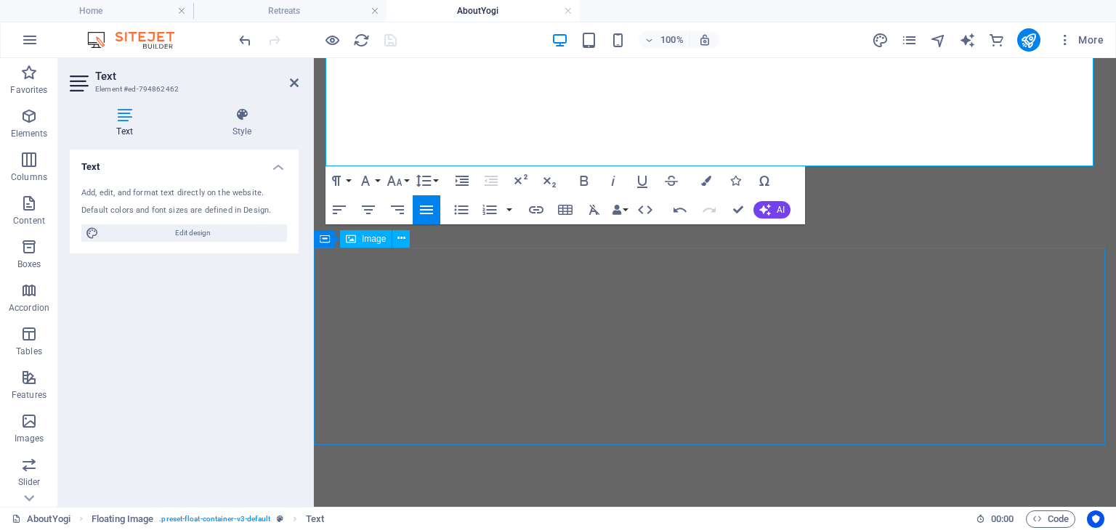
scroll to position [1445, 0]
click at [256, 340] on div "Text Add, edit, and format text directly on the website. Default colors and fon…" at bounding box center [184, 323] width 229 height 346
drag, startPoint x: 687, startPoint y: 131, endPoint x: 799, endPoint y: 165, distance: 117.7
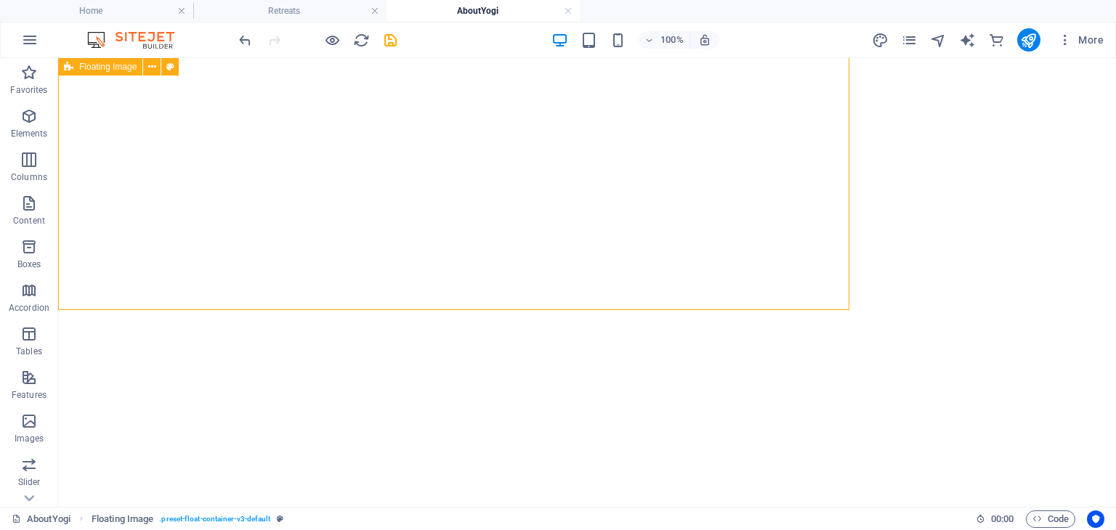
scroll to position [1553, 0]
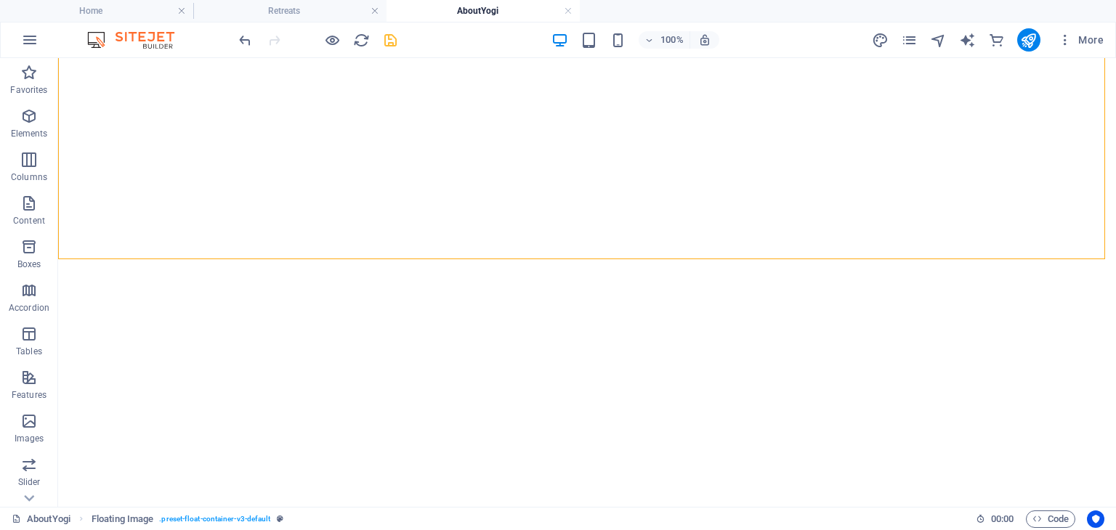
click at [392, 44] on icon "save" at bounding box center [390, 40] width 17 height 17
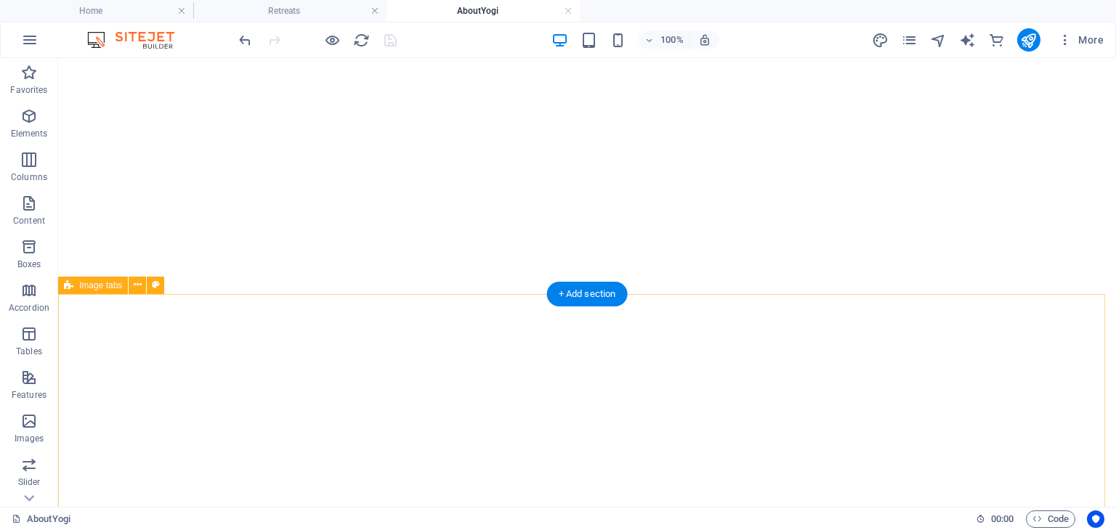
scroll to position [1989, 0]
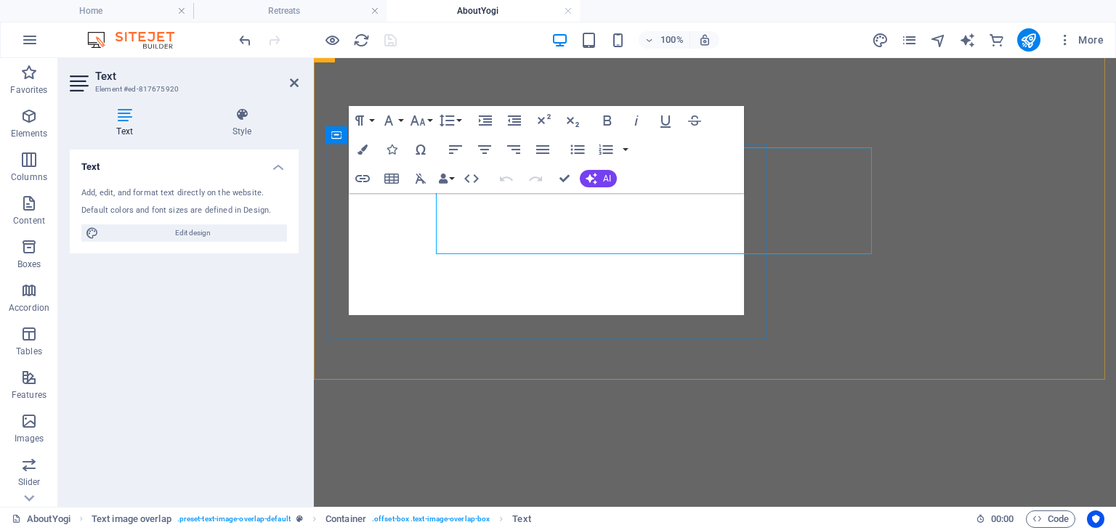
scroll to position [1828, 0]
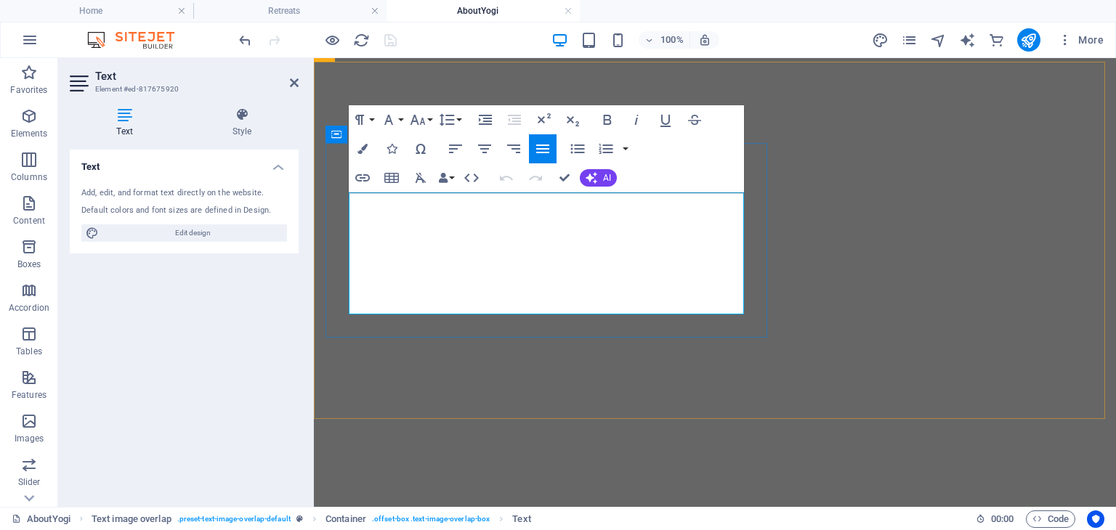
drag, startPoint x: 350, startPoint y: 275, endPoint x: 578, endPoint y: 300, distance: 228.8
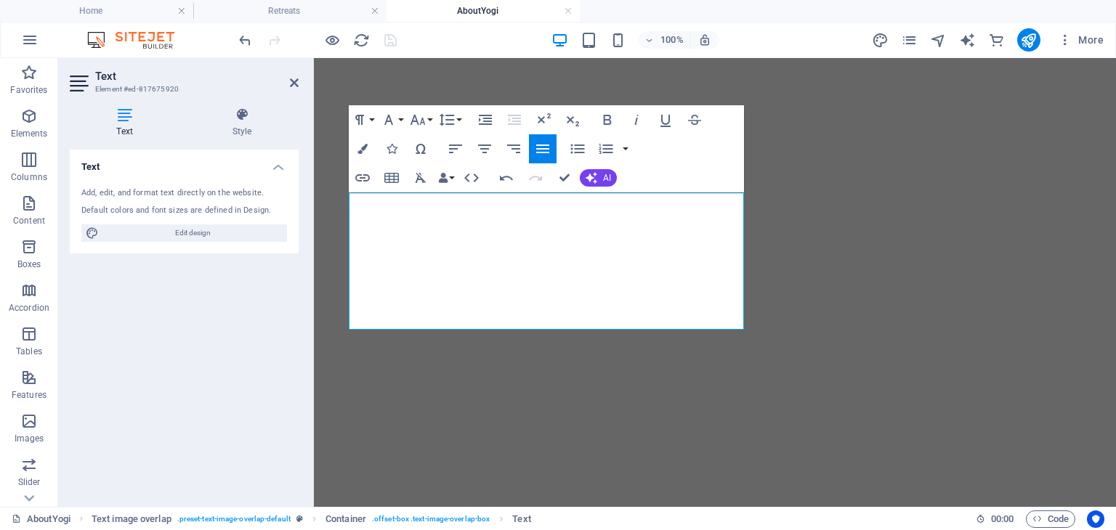
click at [306, 380] on div "Text Style Text Add, edit, and format text directly on the website. Default col…" at bounding box center [184, 301] width 252 height 411
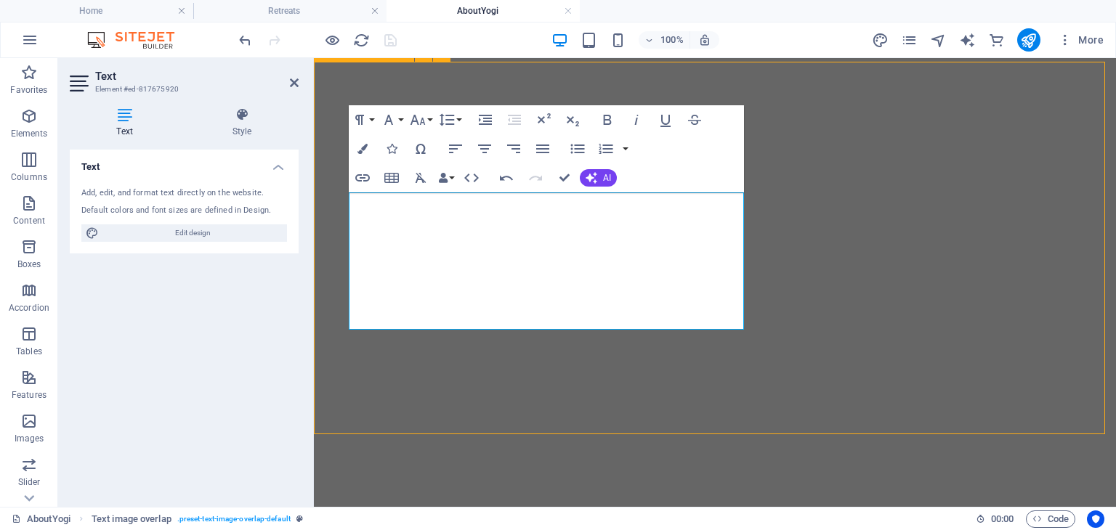
scroll to position [1948, 0]
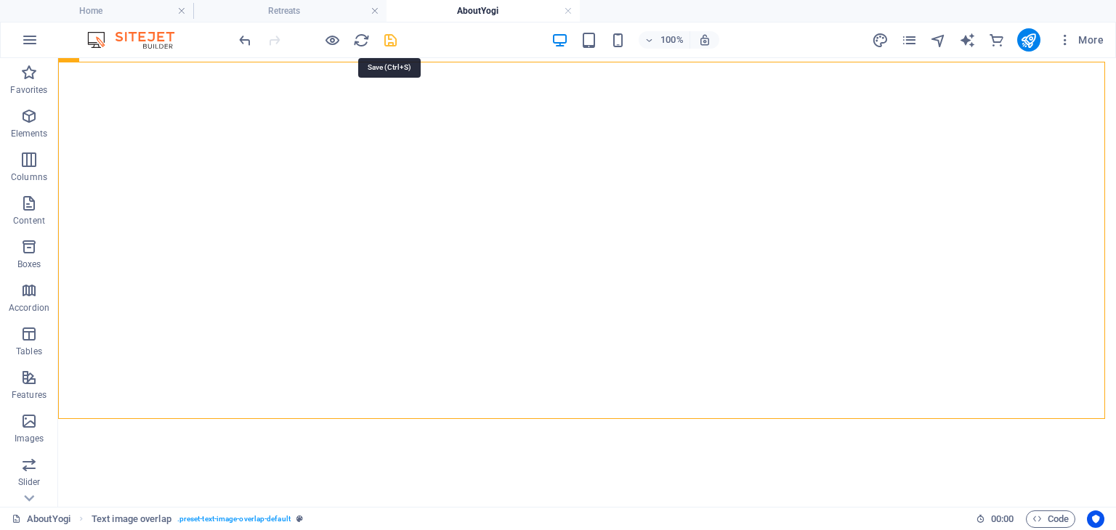
click at [390, 41] on icon "save" at bounding box center [390, 40] width 17 height 17
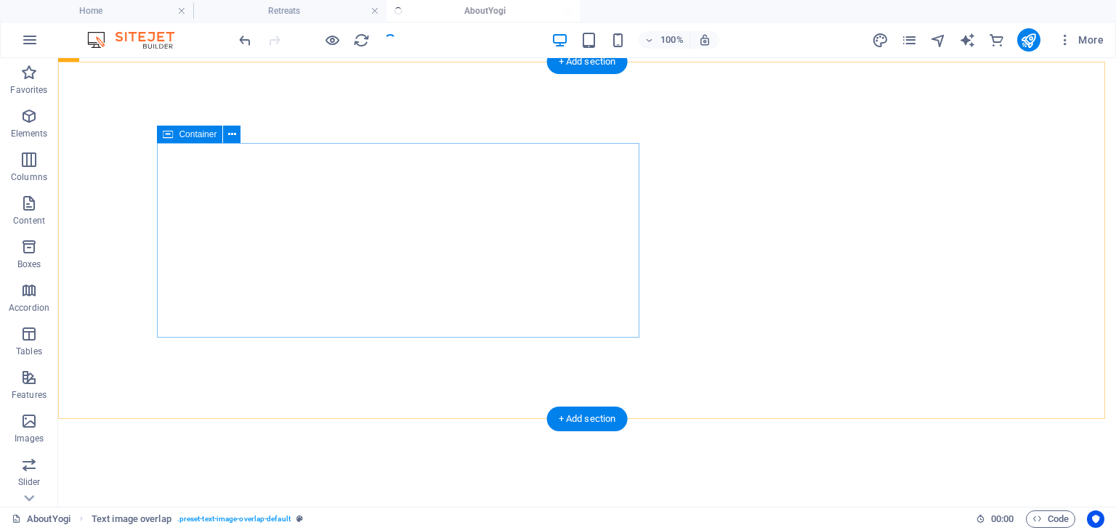
checkbox input "false"
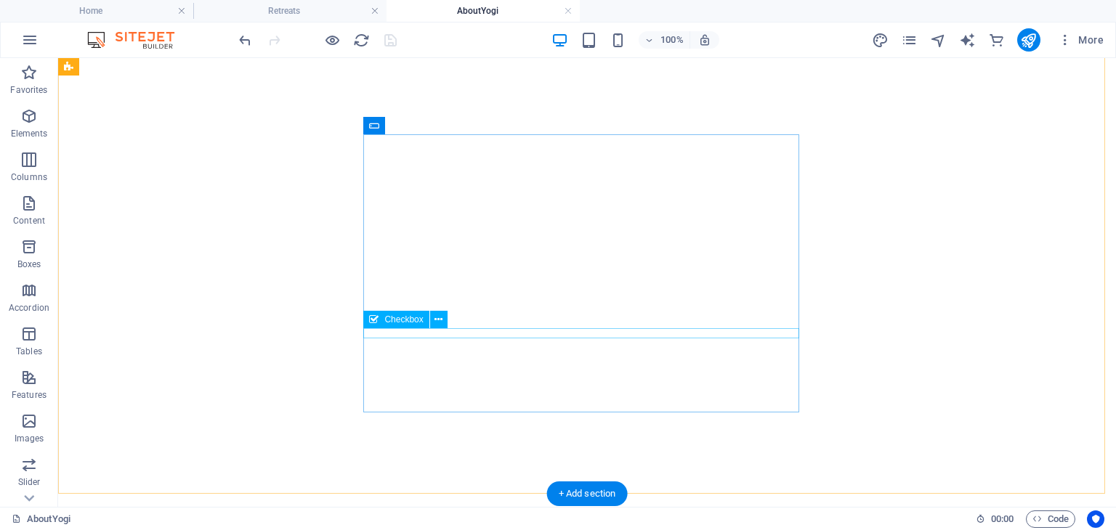
scroll to position [4419, 0]
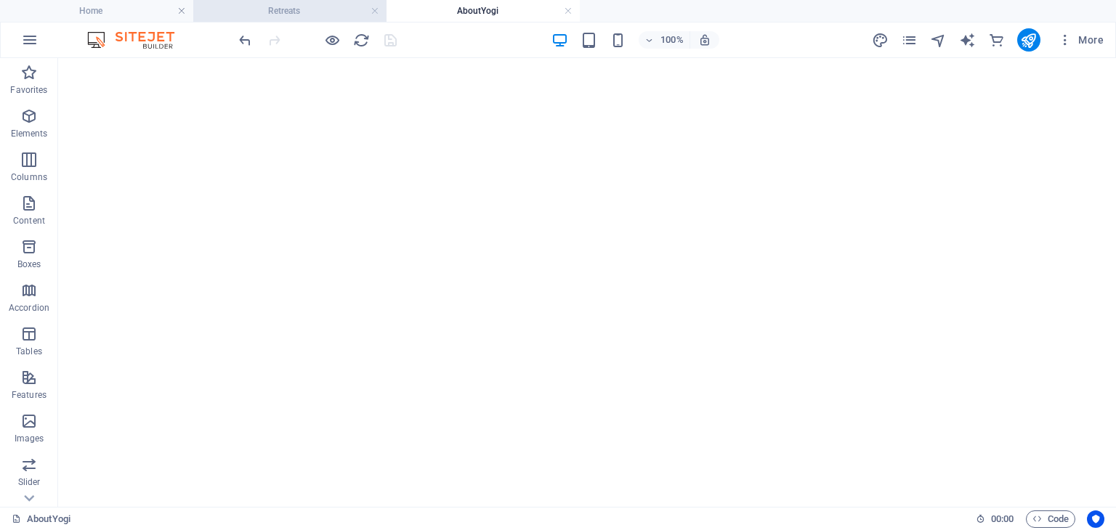
click at [301, 13] on h4 "Retreats" at bounding box center [289, 11] width 193 height 16
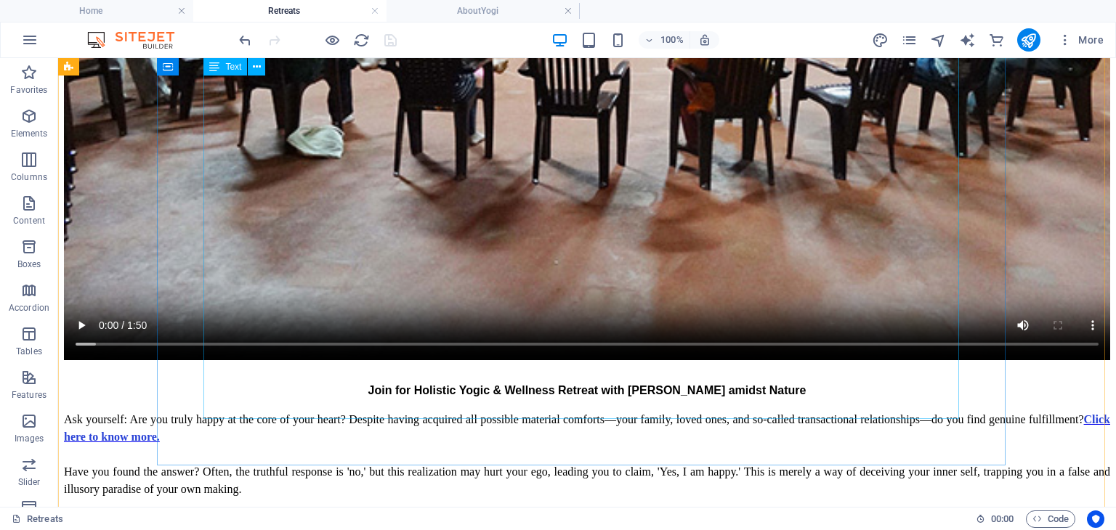
scroll to position [1889, 0]
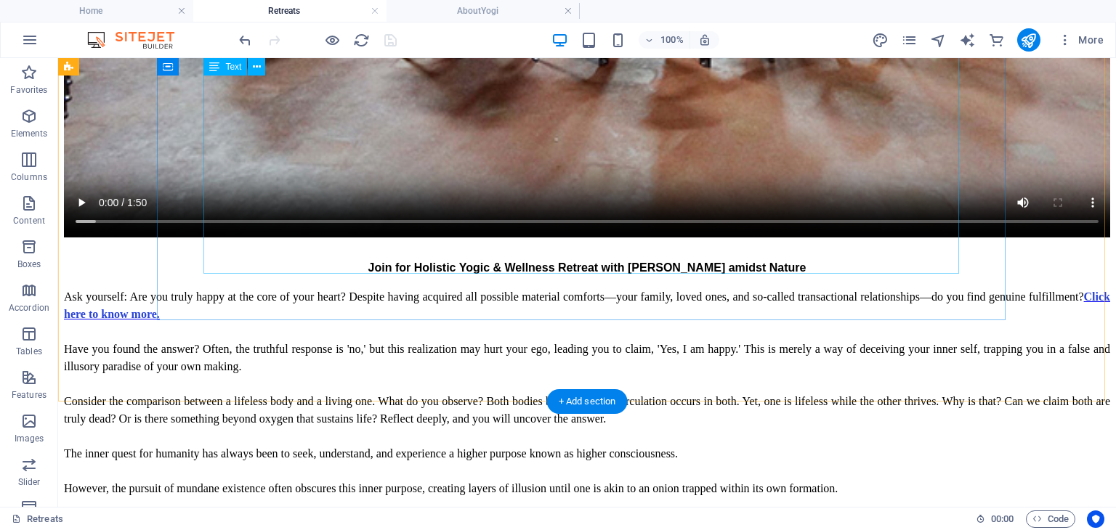
click at [381, 288] on div "Ask yourself: Are you truly happy at the core of your heart? Despite having acq…" at bounding box center [587, 494] width 1046 height 413
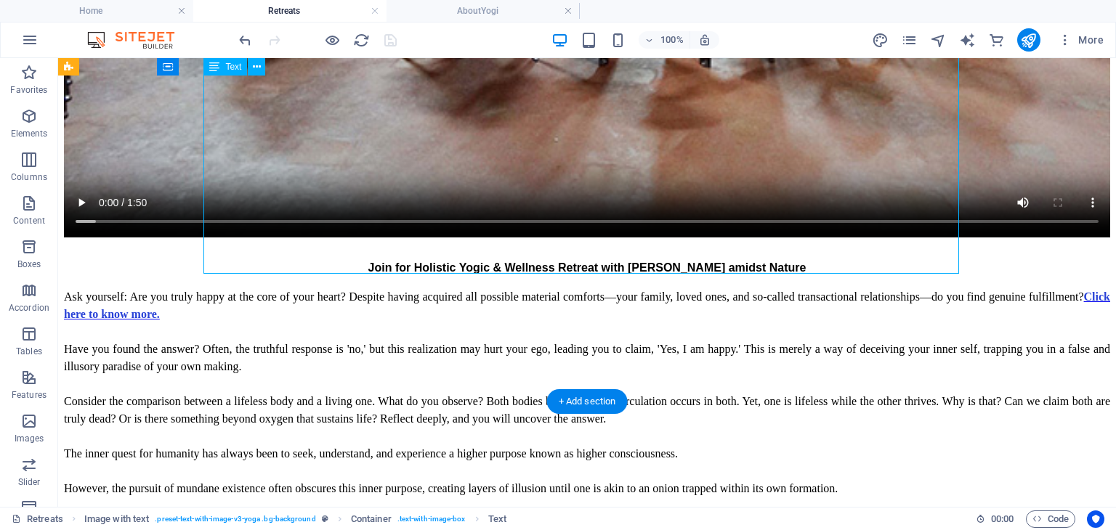
click at [381, 288] on div "Ask yourself: Are you truly happy at the core of your heart? Despite having acq…" at bounding box center [587, 494] width 1046 height 413
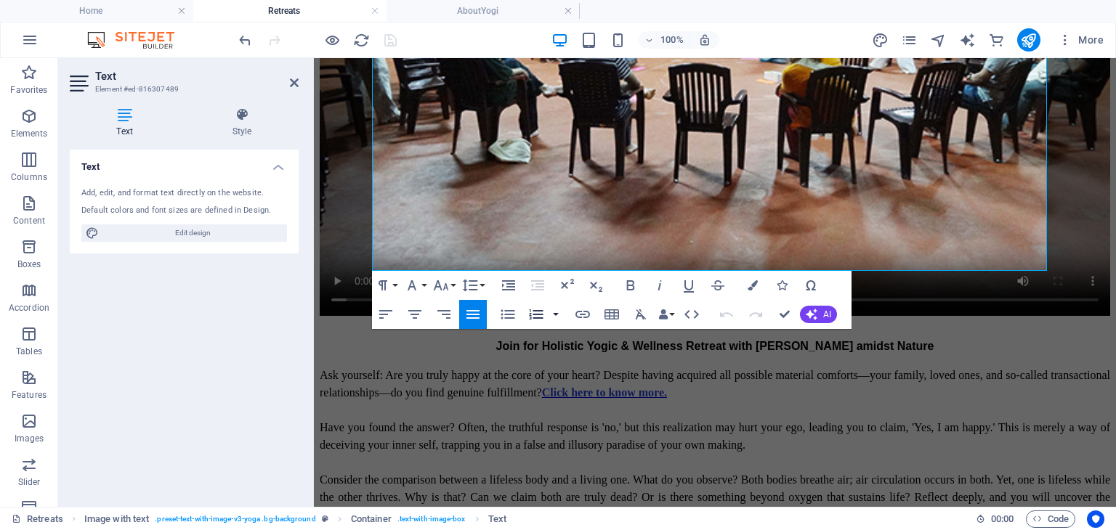
scroll to position [1755, 0]
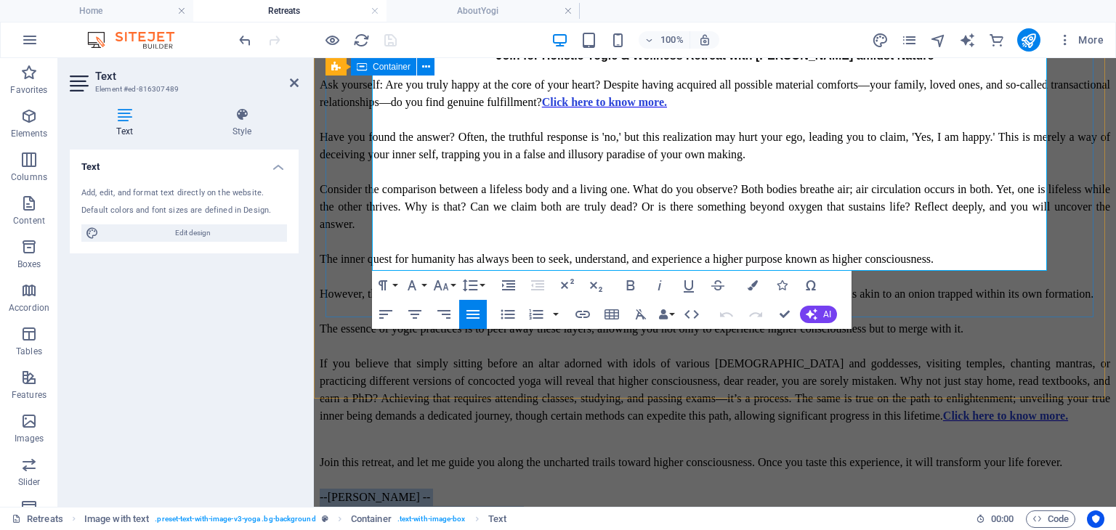
drag, startPoint x: 586, startPoint y: 261, endPoint x: 366, endPoint y: 246, distance: 219.9
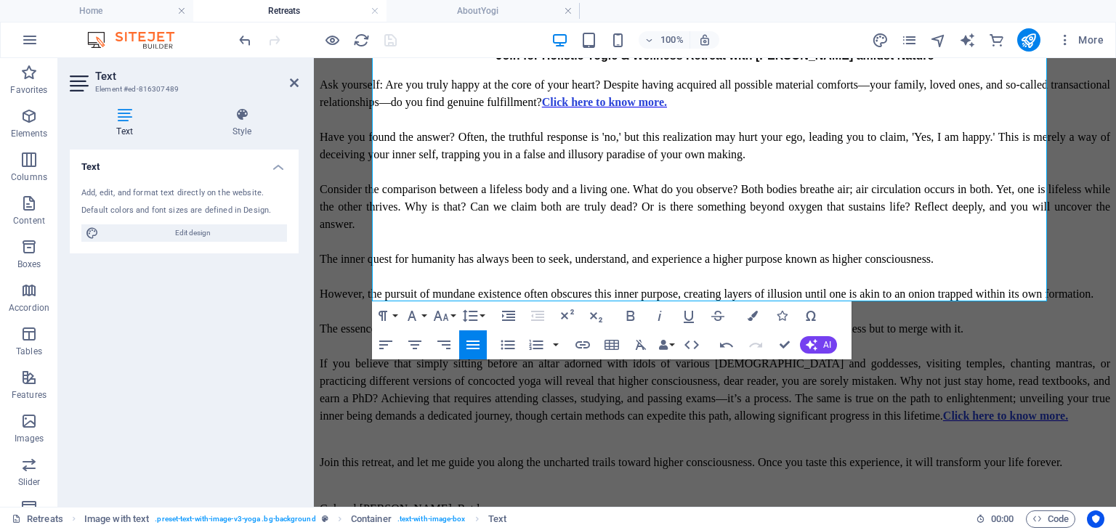
click at [298, 368] on div "Text Add, edit, and format text directly on the website. Default colors and fon…" at bounding box center [184, 323] width 229 height 346
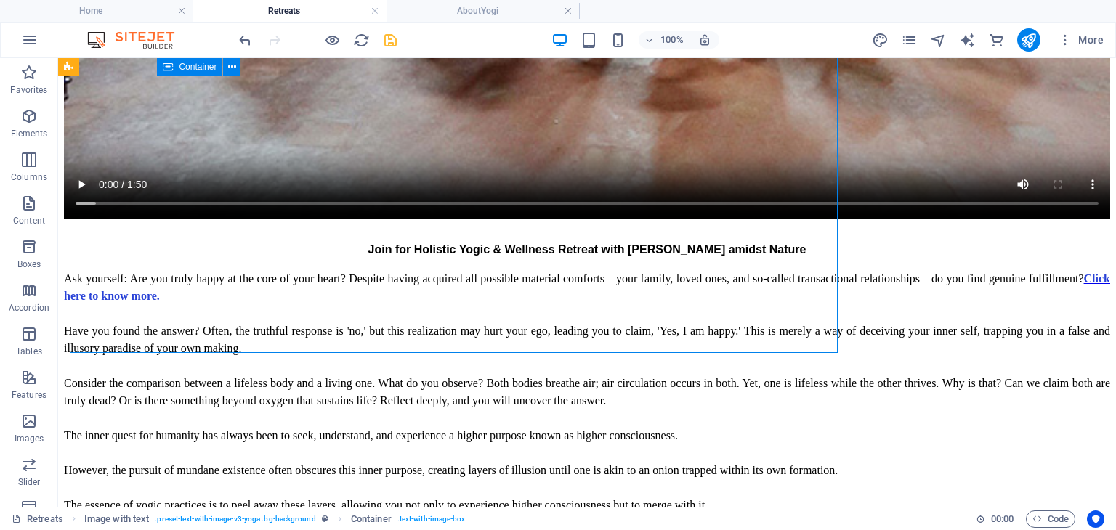
scroll to position [1907, 0]
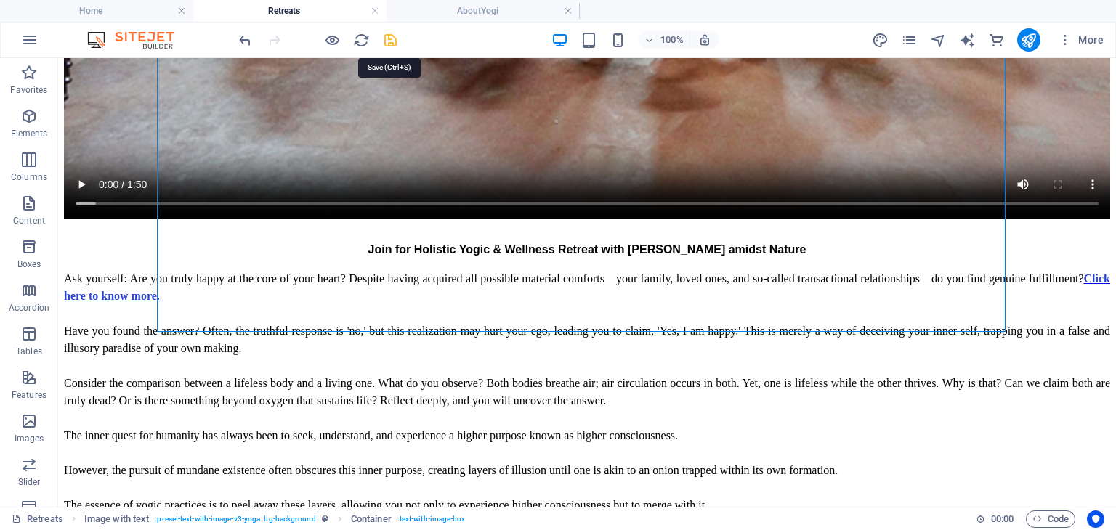
click at [392, 36] on icon "save" at bounding box center [390, 40] width 17 height 17
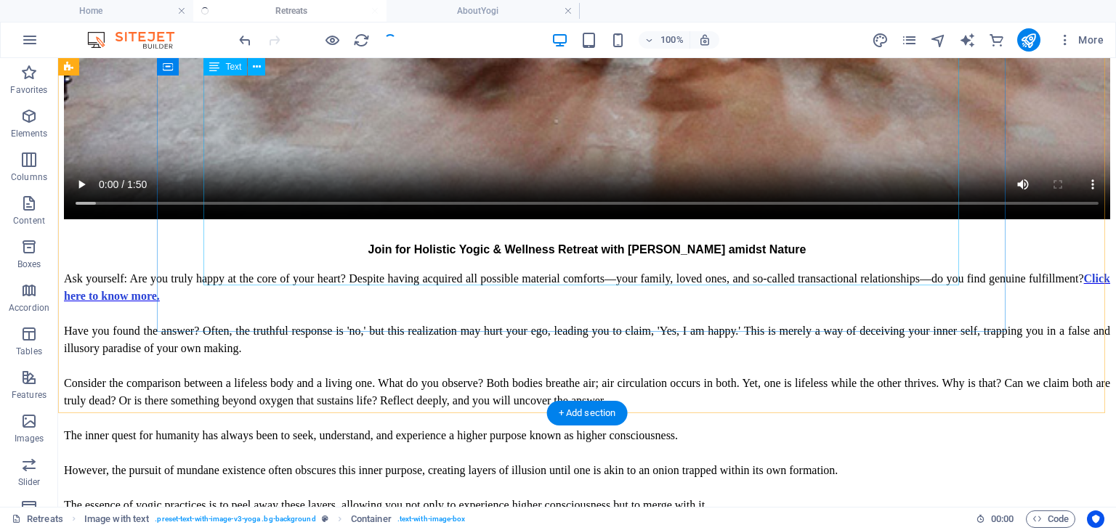
checkbox input "false"
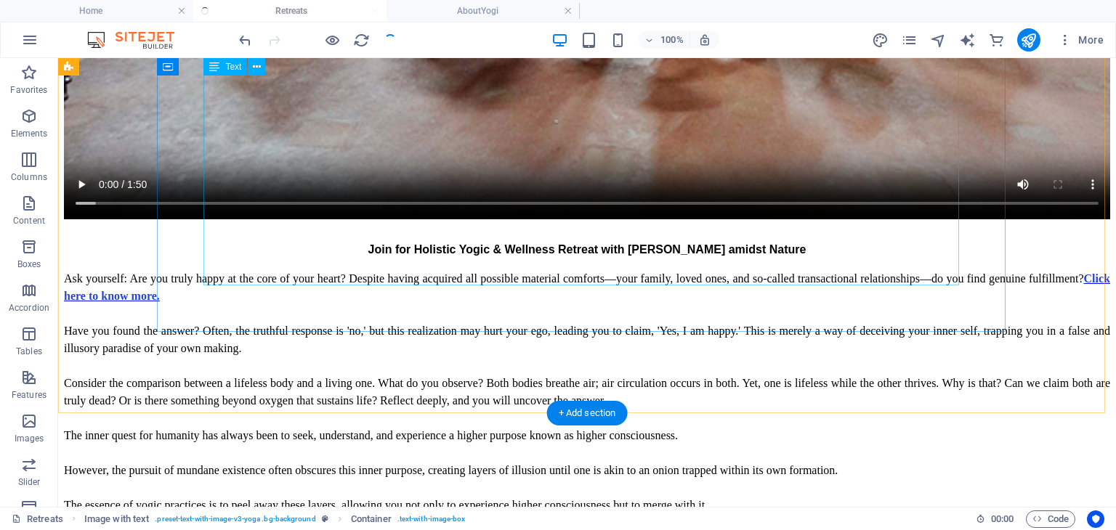
checkbox input "false"
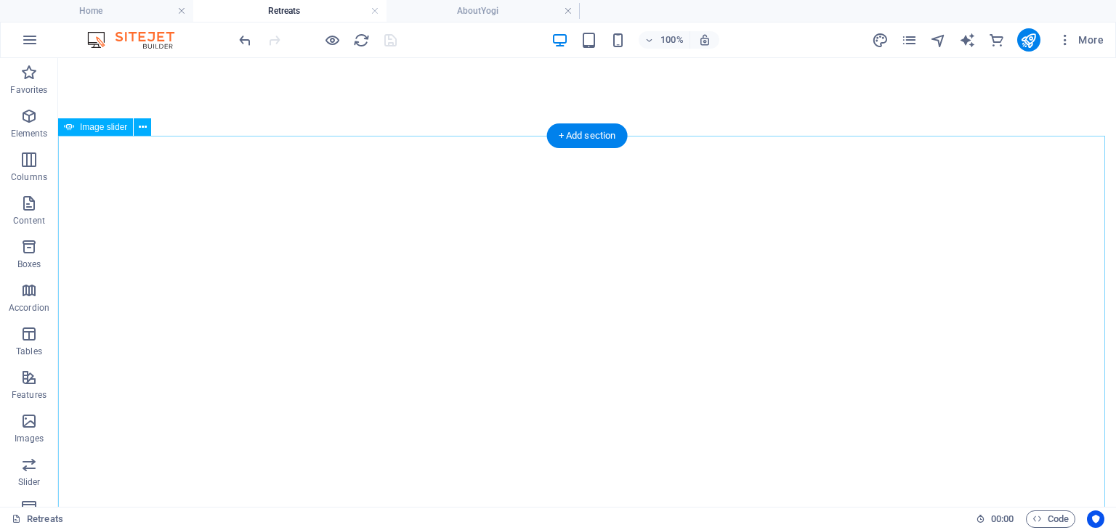
scroll to position [0, 0]
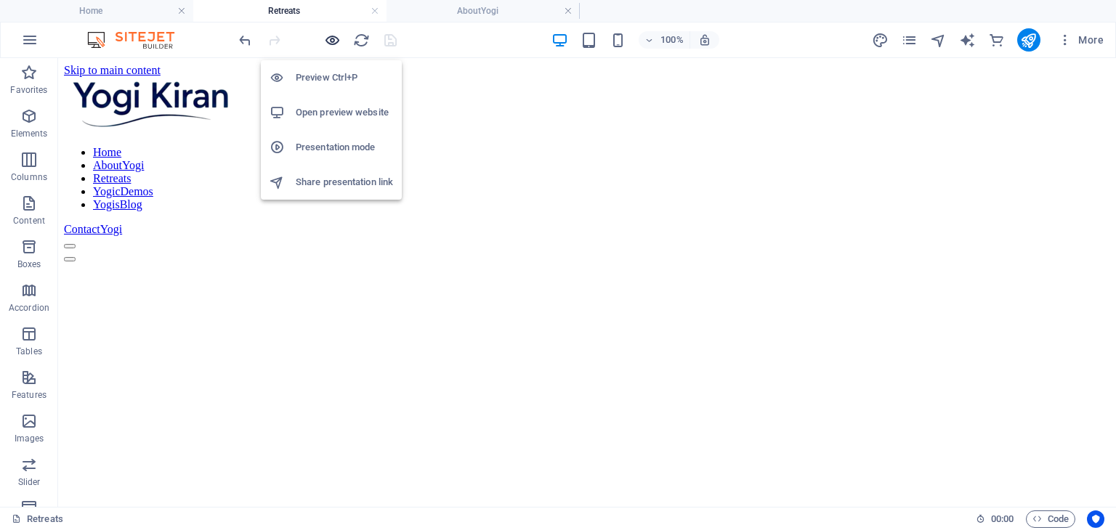
click at [333, 41] on icon "button" at bounding box center [332, 40] width 17 height 17
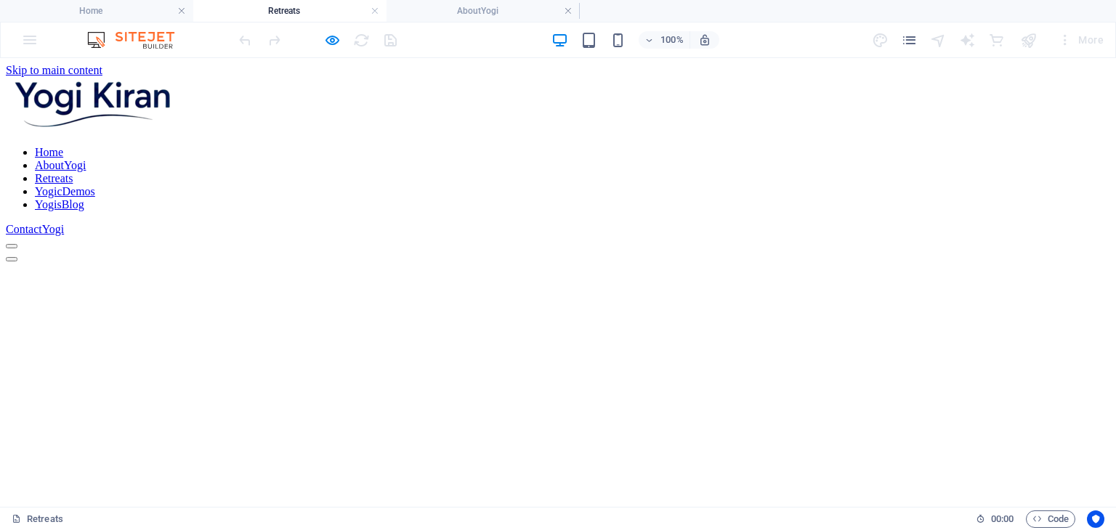
click at [95, 185] on link "YogicDemos" at bounding box center [65, 191] width 60 height 12
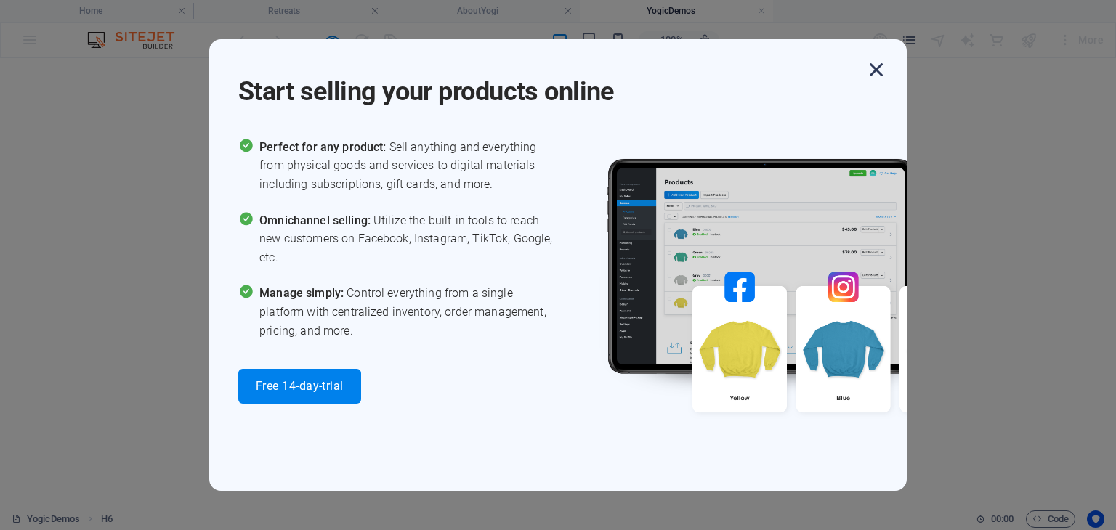
click at [875, 70] on icon "button" at bounding box center [876, 70] width 26 height 26
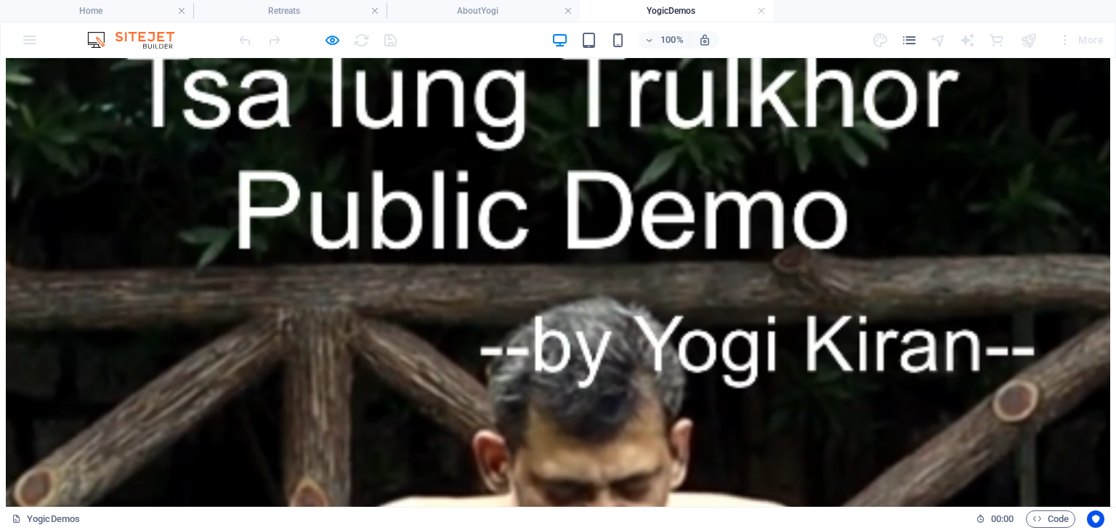
scroll to position [1526, 0]
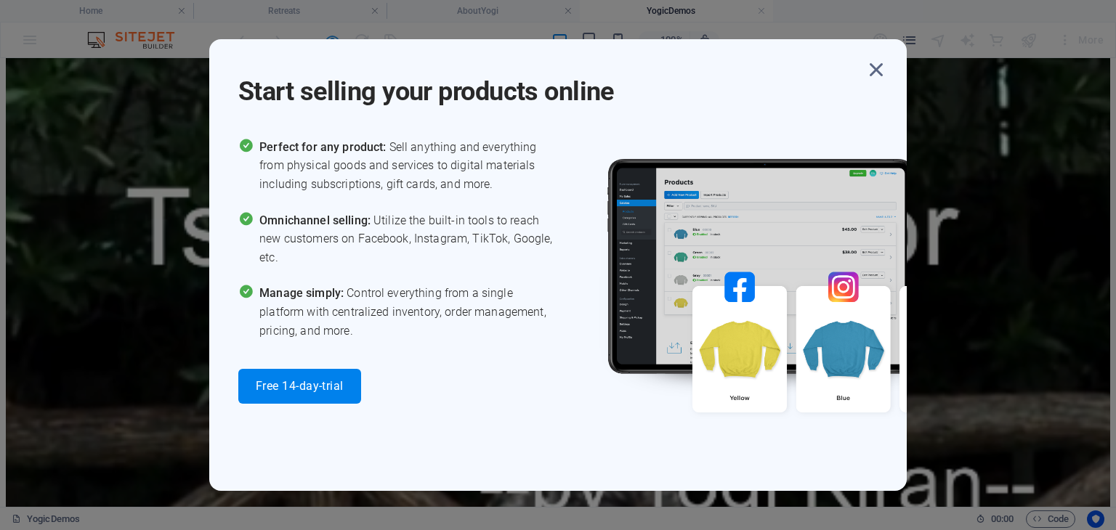
click at [331, 41] on div "Start selling your products online Perfect for any product: Sell anything and e…" at bounding box center [558, 265] width 698 height 452
click at [877, 73] on icon "button" at bounding box center [876, 70] width 26 height 26
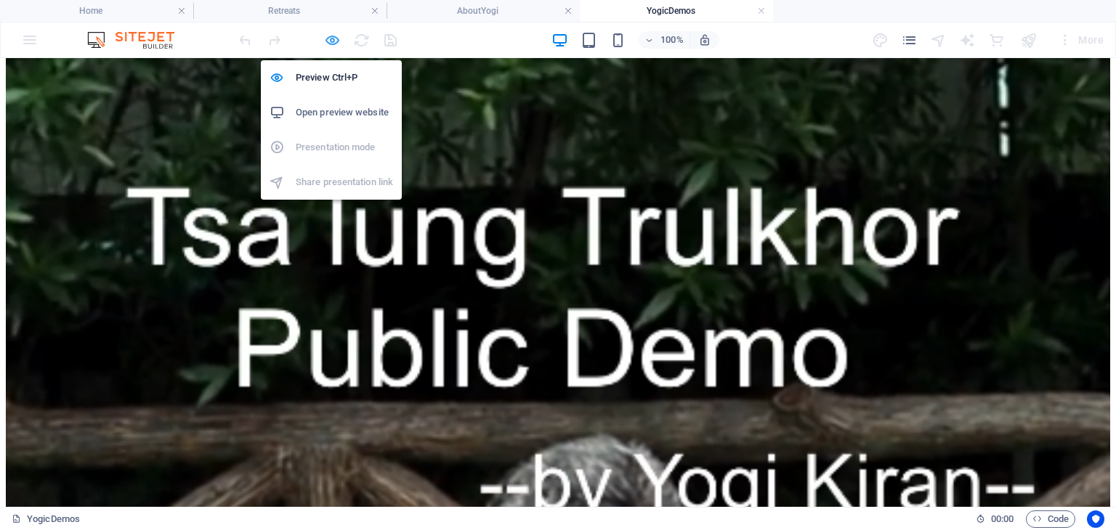
click at [334, 41] on icon "button" at bounding box center [332, 40] width 17 height 17
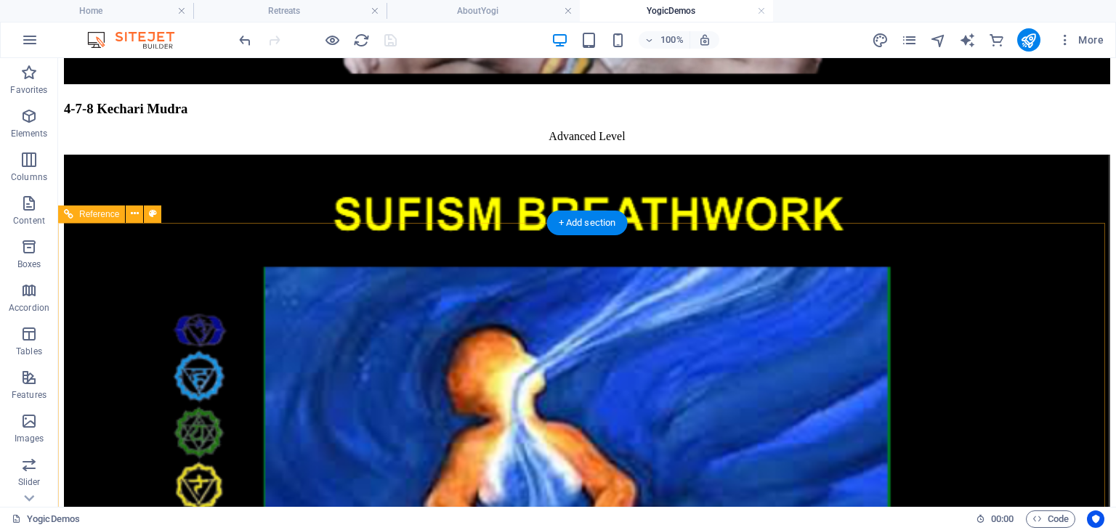
scroll to position [7897, 0]
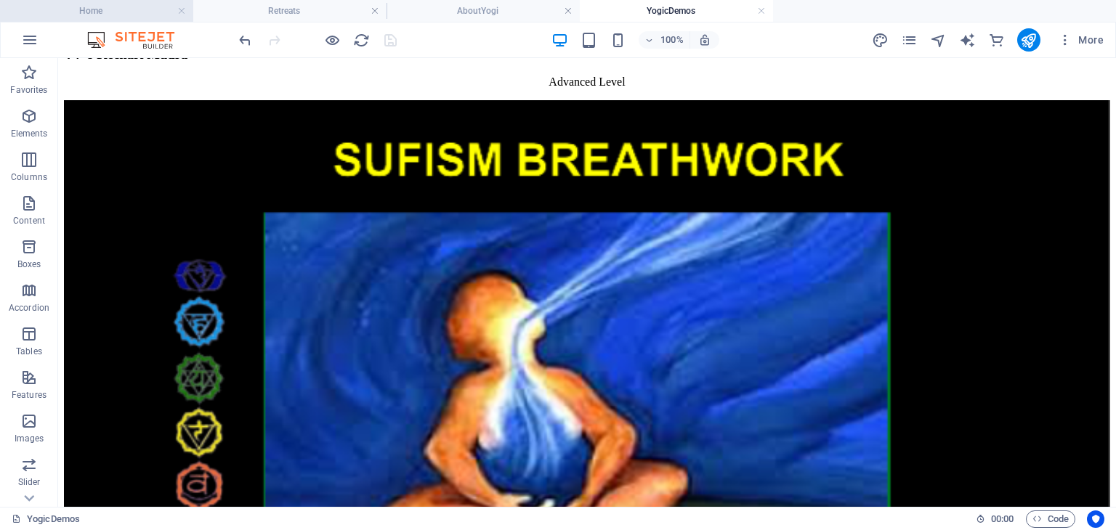
click at [131, 15] on h4 "Home" at bounding box center [96, 11] width 193 height 16
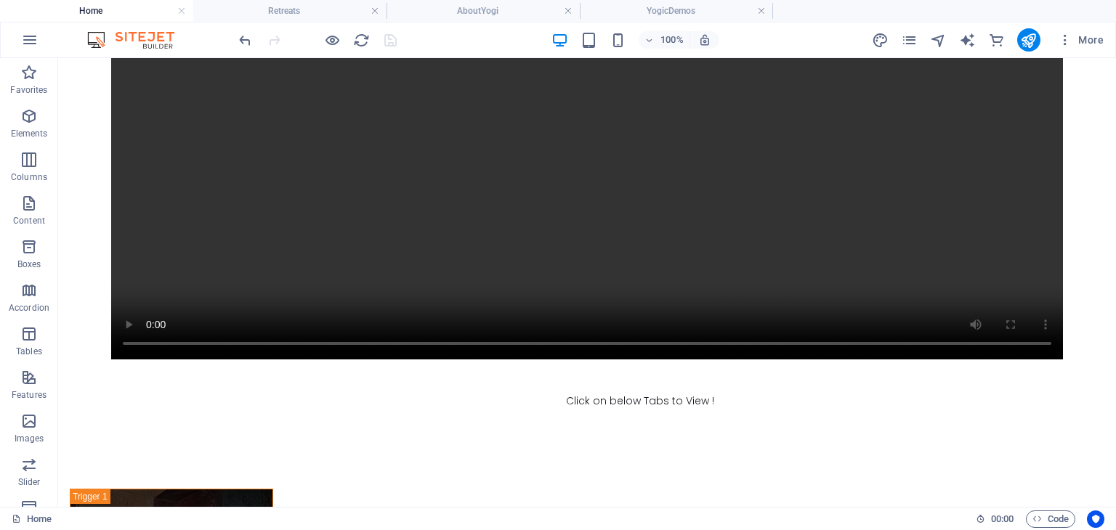
scroll to position [12370, 0]
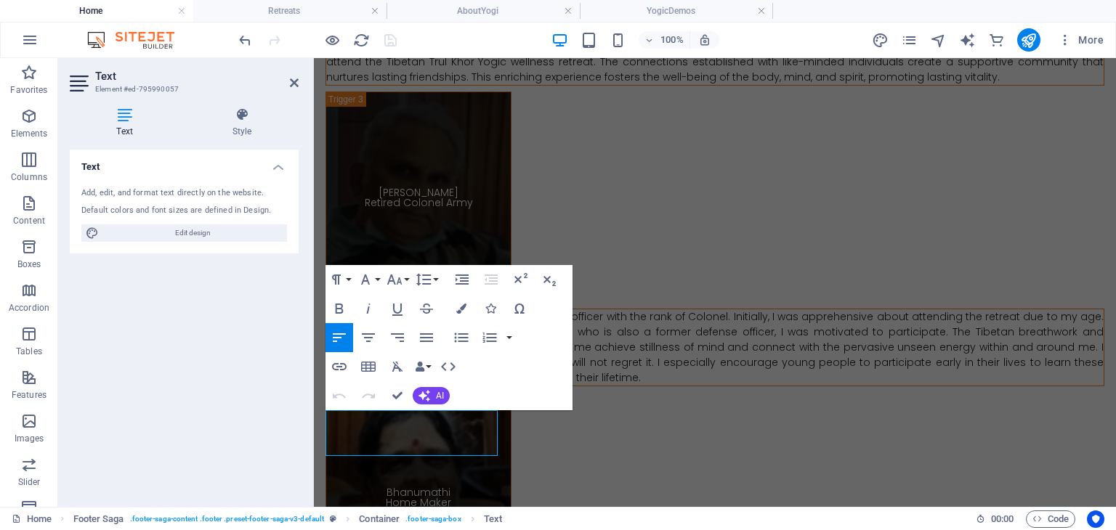
scroll to position [11246, 0]
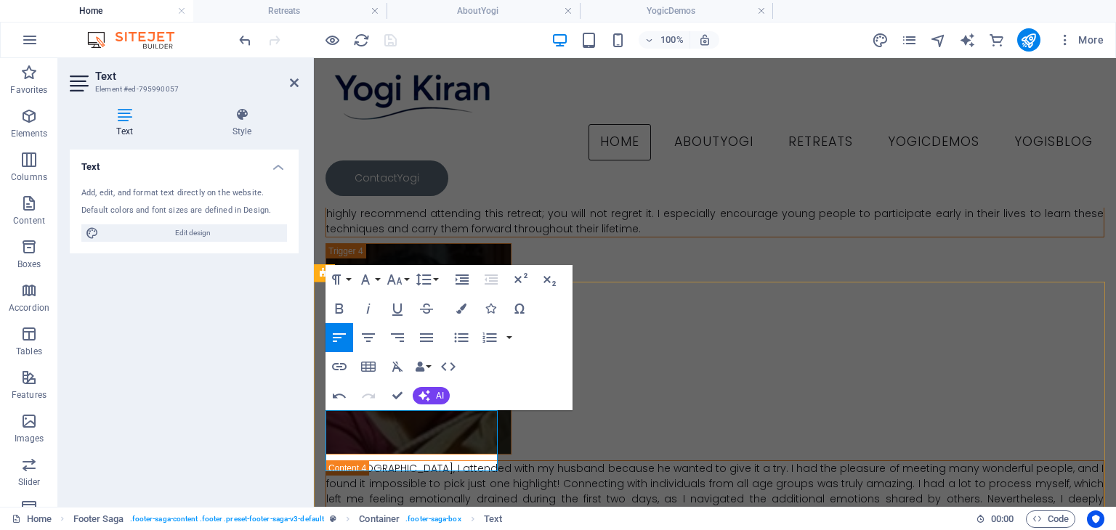
scroll to position [11236, 0]
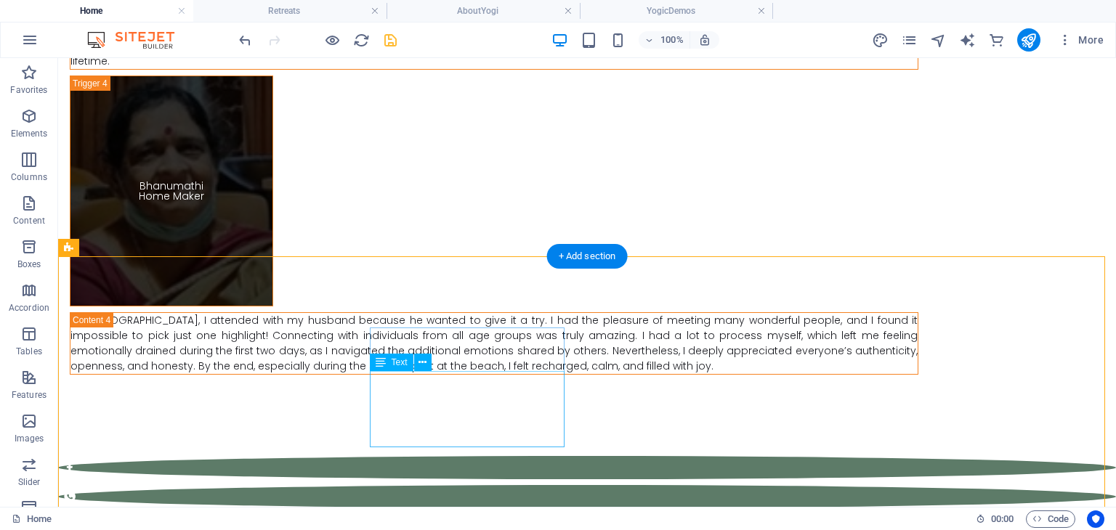
scroll to position [20, 0]
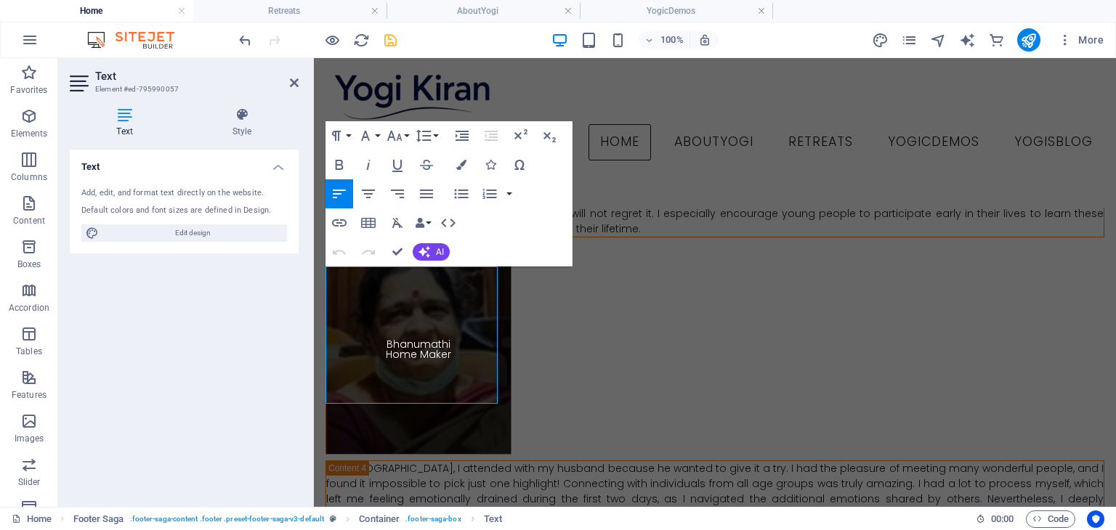
drag, startPoint x: 406, startPoint y: 320, endPoint x: 623, endPoint y: 375, distance: 223.3
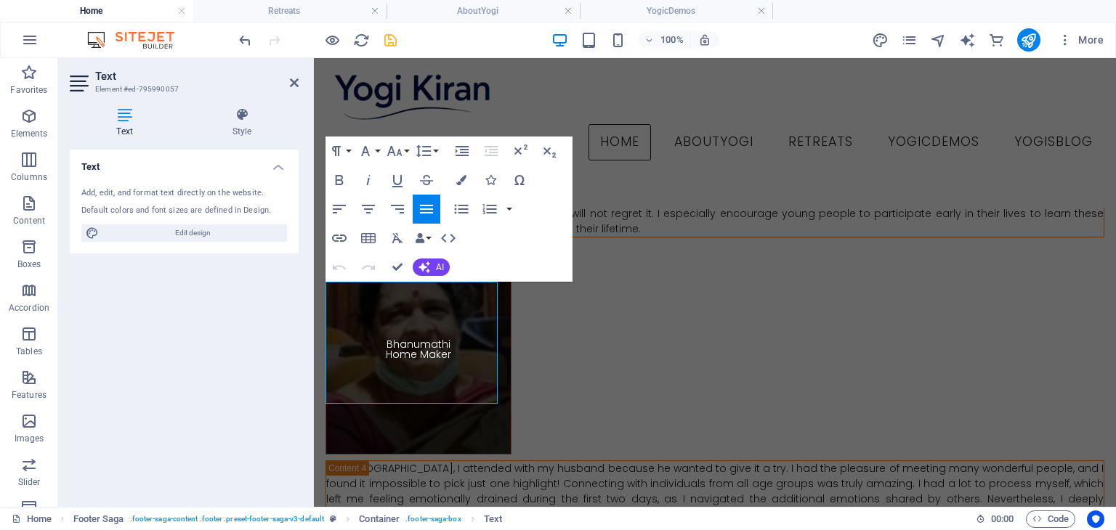
scroll to position [13, 0]
drag, startPoint x: 328, startPoint y: 335, endPoint x: 342, endPoint y: 334, distance: 13.9
drag, startPoint x: 328, startPoint y: 361, endPoint x: 392, endPoint y: 373, distance: 65.1
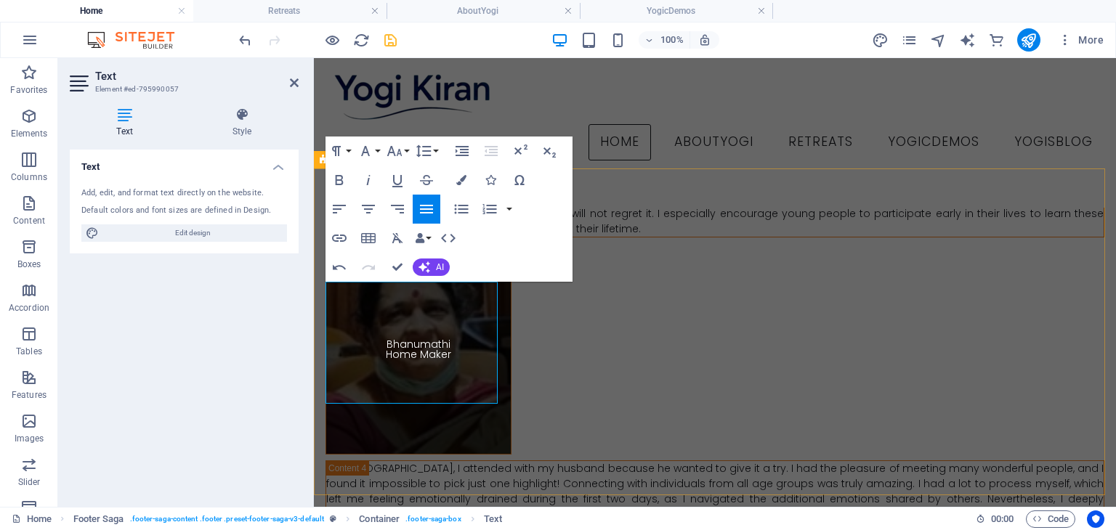
drag, startPoint x: 412, startPoint y: 375, endPoint x: 318, endPoint y: 363, distance: 94.5
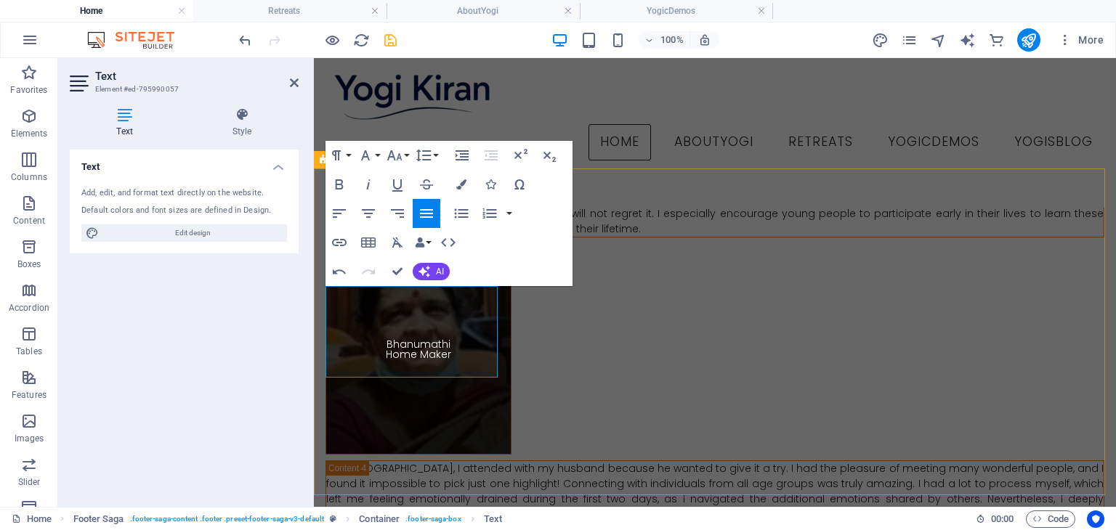
drag, startPoint x: 427, startPoint y: 328, endPoint x: 326, endPoint y: 322, distance: 101.2
drag, startPoint x: 416, startPoint y: 312, endPoint x: 318, endPoint y: 309, distance: 97.4
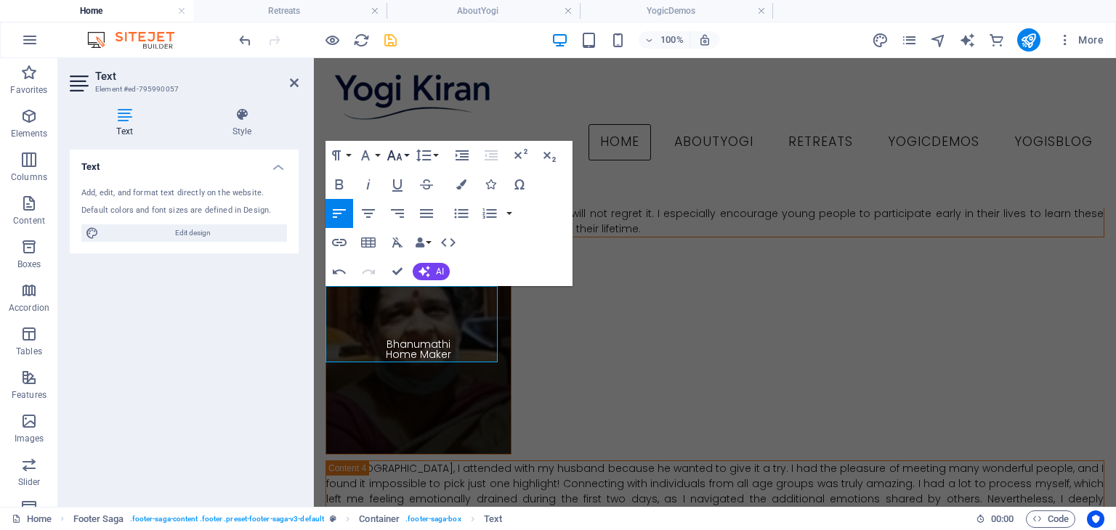
click at [404, 156] on button "Font Size" at bounding box center [398, 155] width 28 height 29
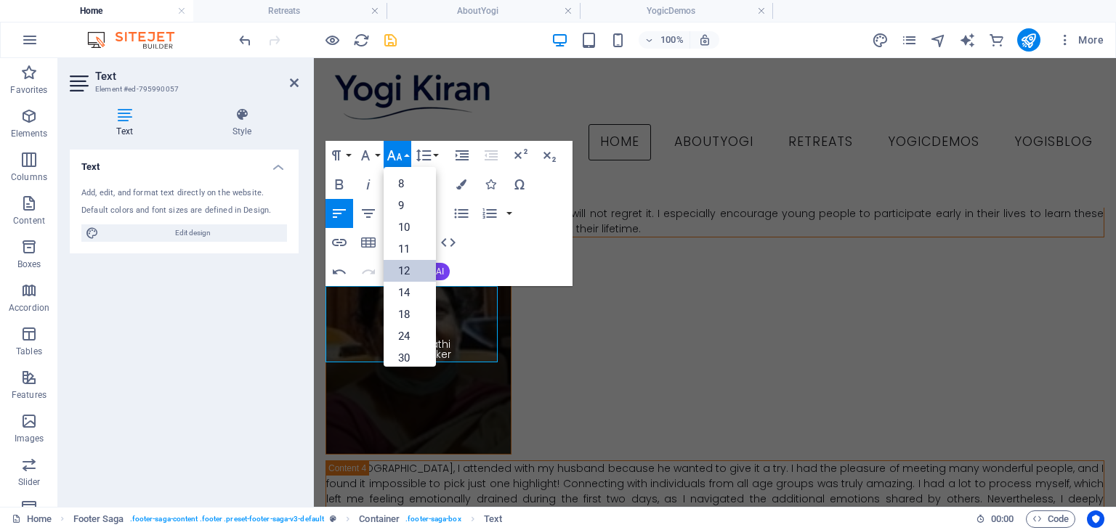
scroll to position [104, 0]
click at [404, 156] on button "Font Size" at bounding box center [398, 155] width 28 height 29
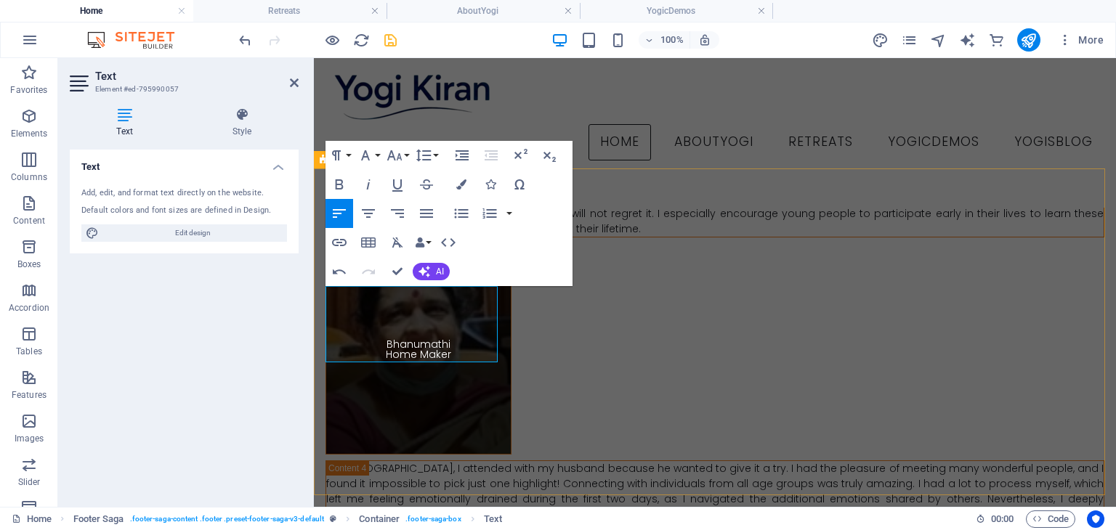
drag, startPoint x: 369, startPoint y: 337, endPoint x: 317, endPoint y: 317, distance: 56.1
drag, startPoint x: 366, startPoint y: 340, endPoint x: 325, endPoint y: 318, distance: 46.8
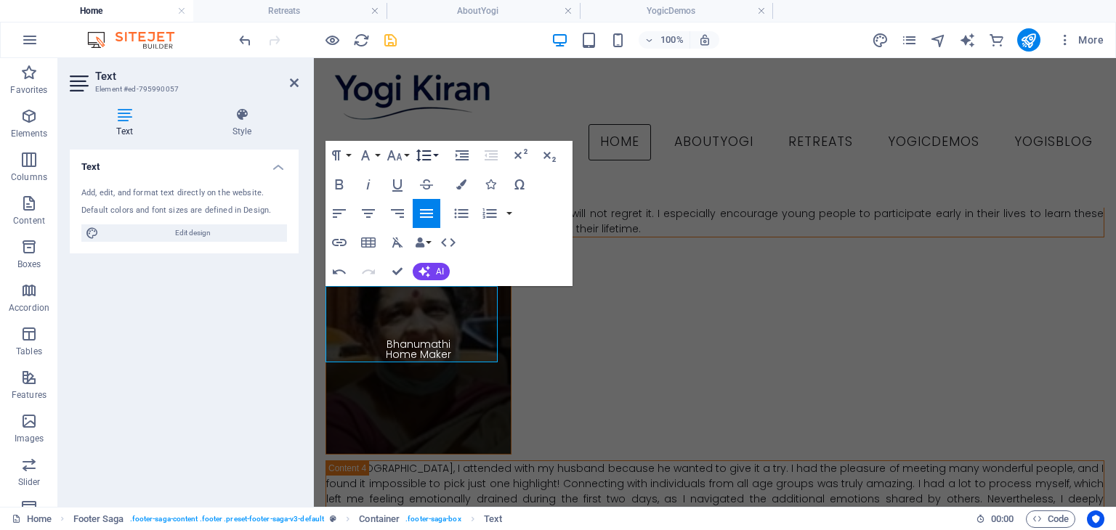
click at [434, 153] on button "Line Height" at bounding box center [427, 155] width 28 height 29
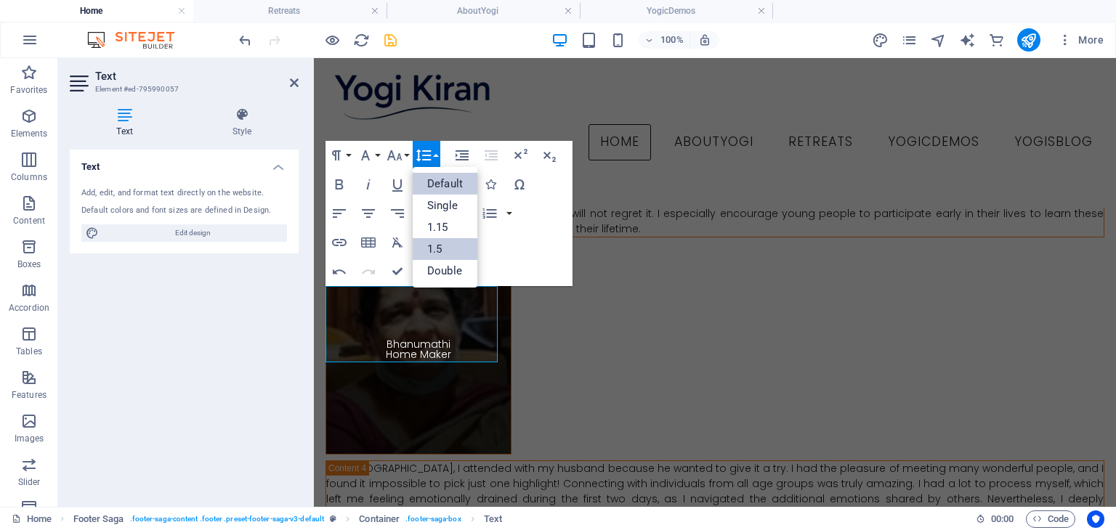
scroll to position [0, 0]
click at [404, 153] on button "Font Size" at bounding box center [398, 155] width 28 height 29
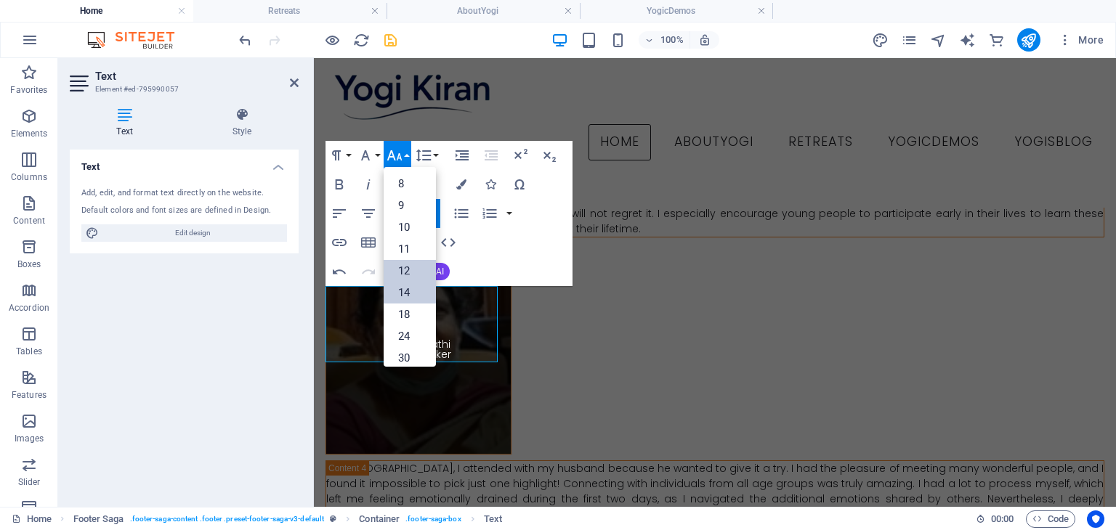
click at [413, 274] on link "12" at bounding box center [410, 271] width 52 height 22
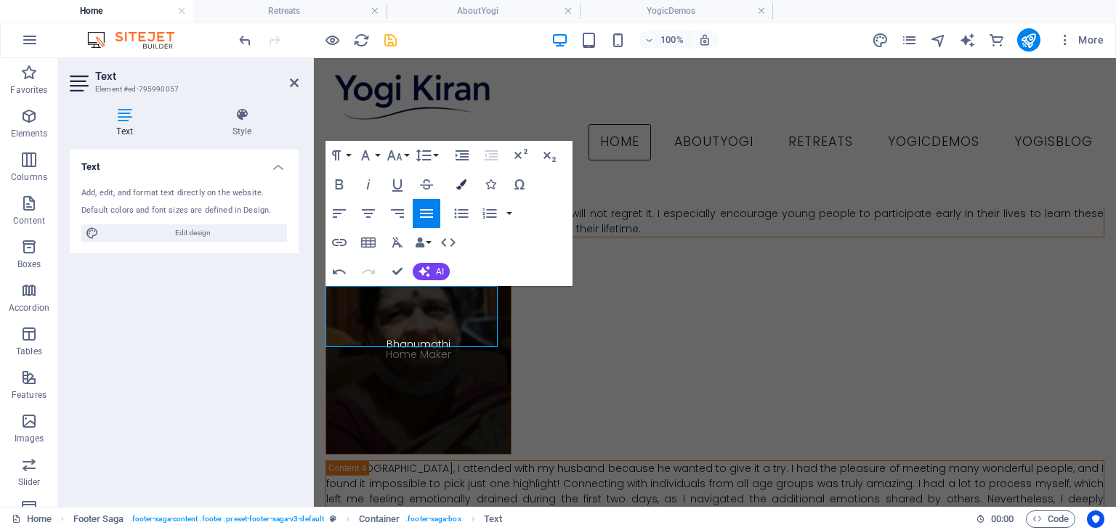
click at [457, 187] on icon "button" at bounding box center [461, 184] width 10 height 10
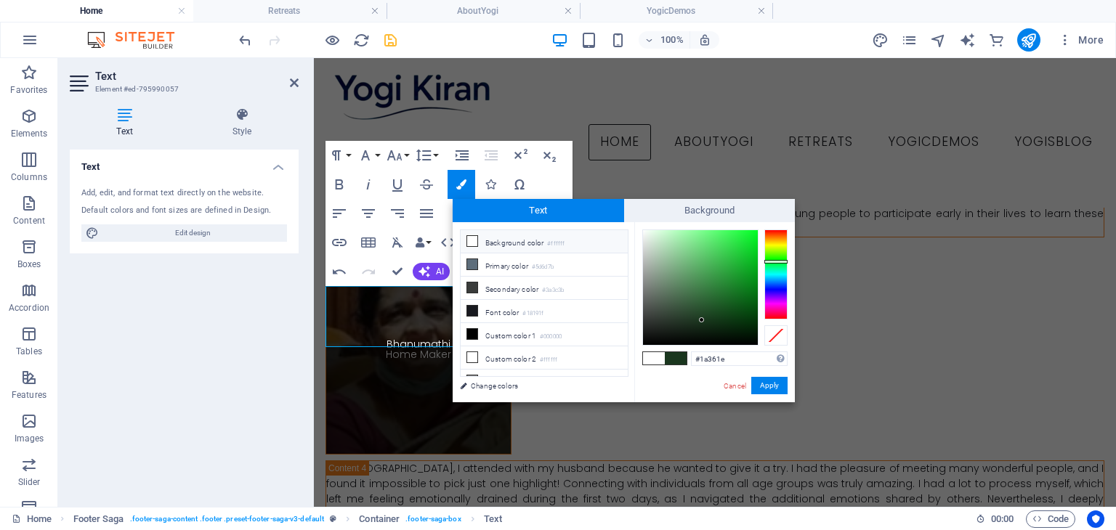
click at [480, 241] on li "Background color #ffffff" at bounding box center [544, 241] width 167 height 23
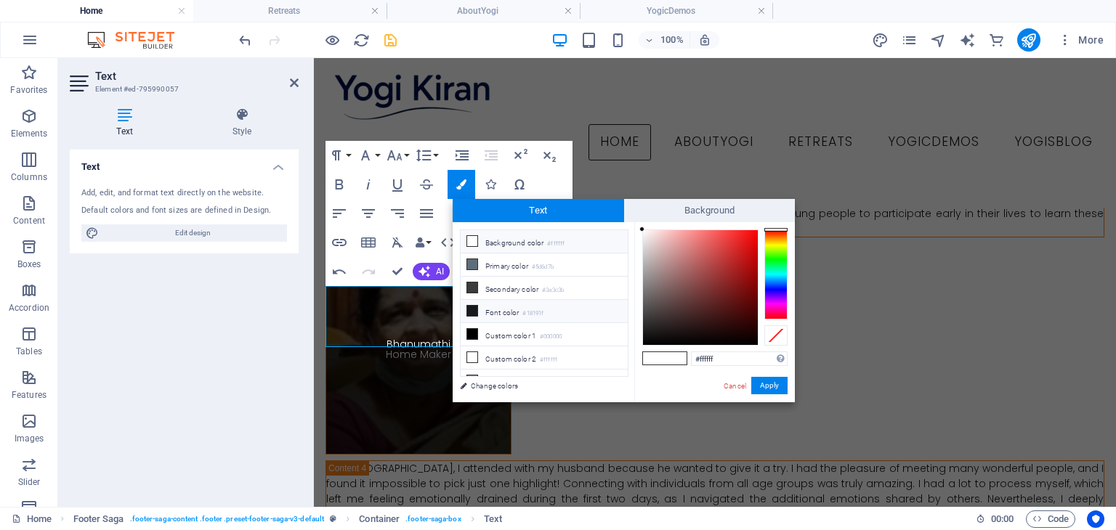
click at [500, 309] on li "Font color #18191f" at bounding box center [544, 311] width 167 height 23
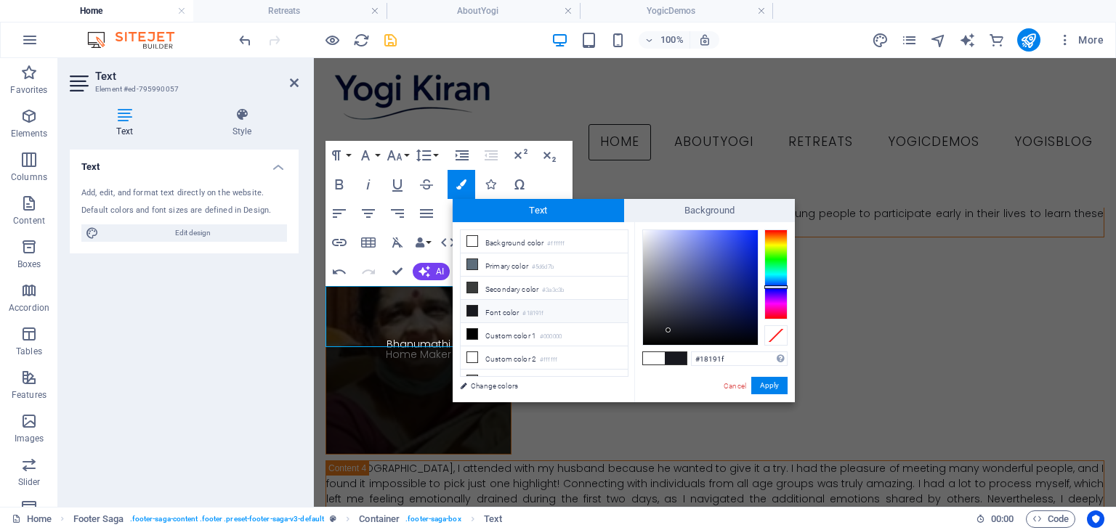
click at [656, 360] on span at bounding box center [654, 358] width 22 height 12
type input "#ffffff"
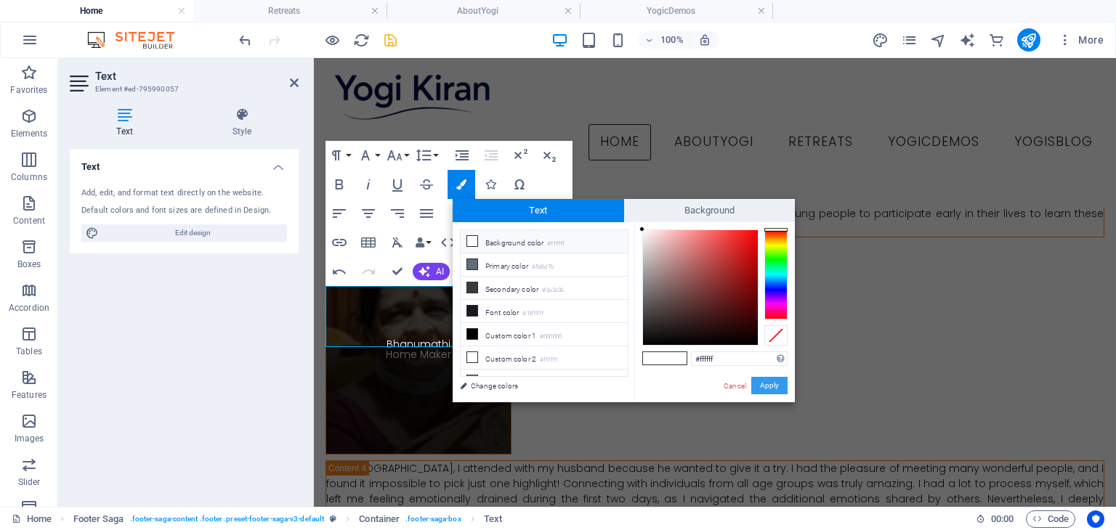
click at [763, 381] on button "Apply" at bounding box center [769, 385] width 36 height 17
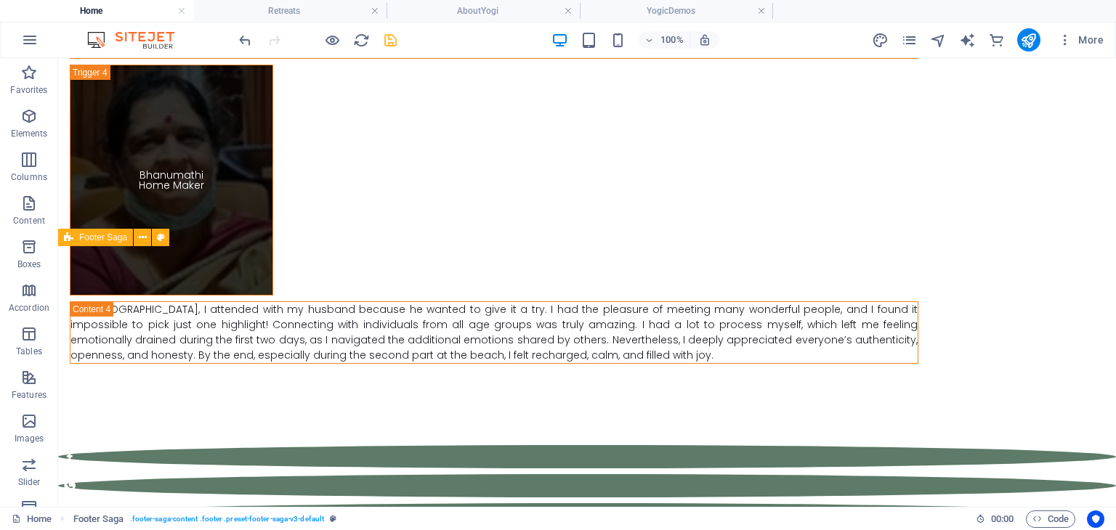
scroll to position [12292, 0]
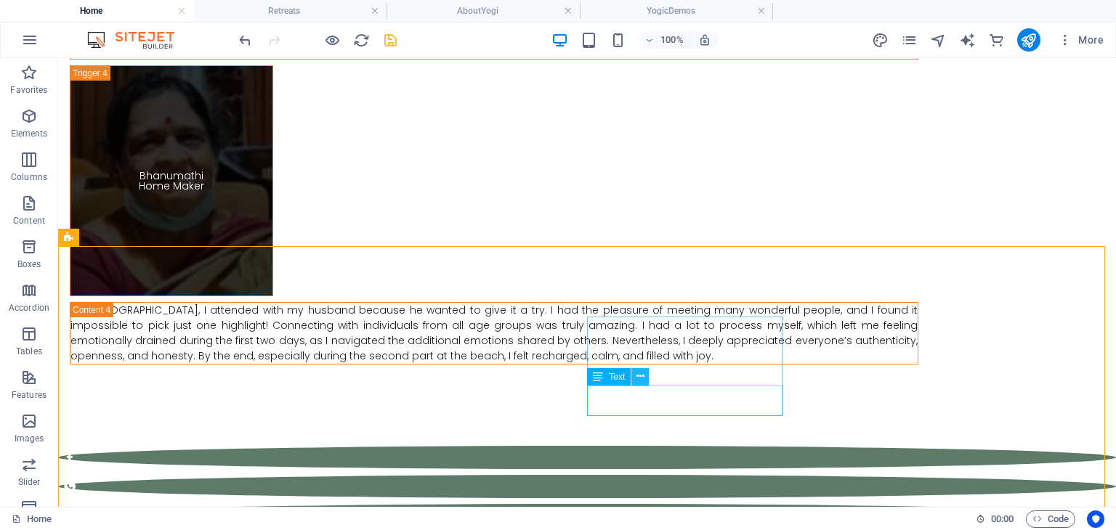
click at [640, 380] on icon at bounding box center [641, 376] width 8 height 15
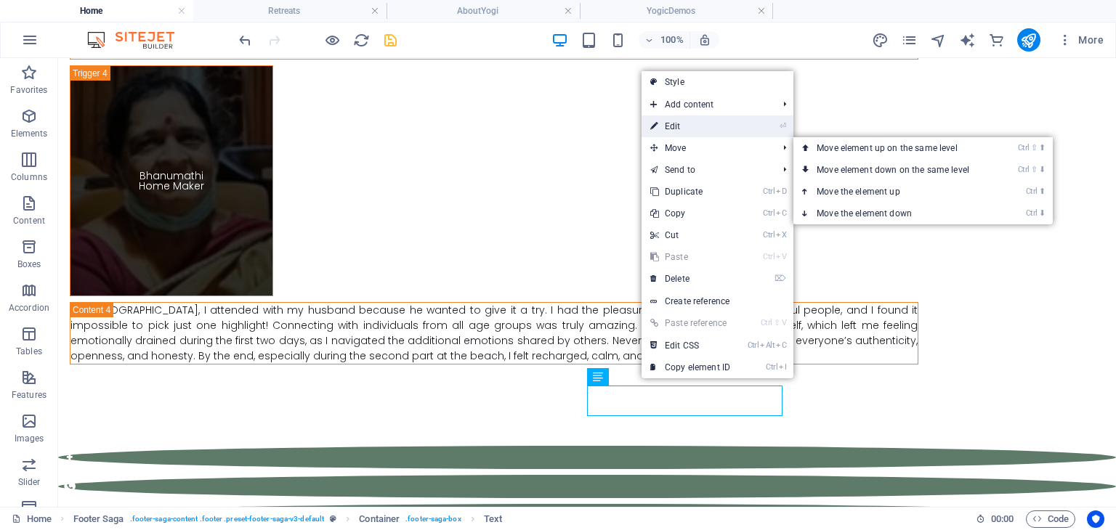
click at [693, 129] on link "⏎ Edit" at bounding box center [690, 127] width 97 height 22
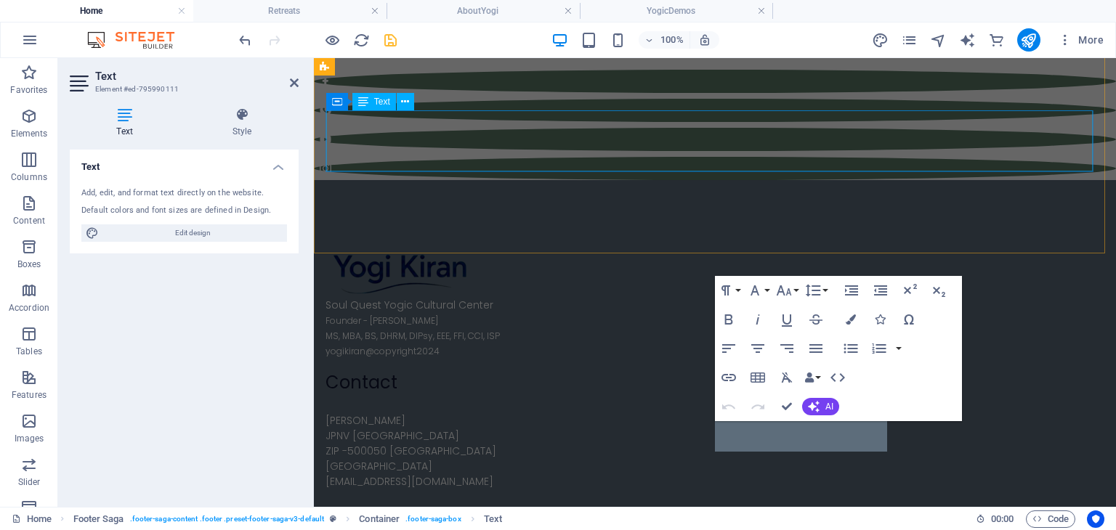
scroll to position [11246, 0]
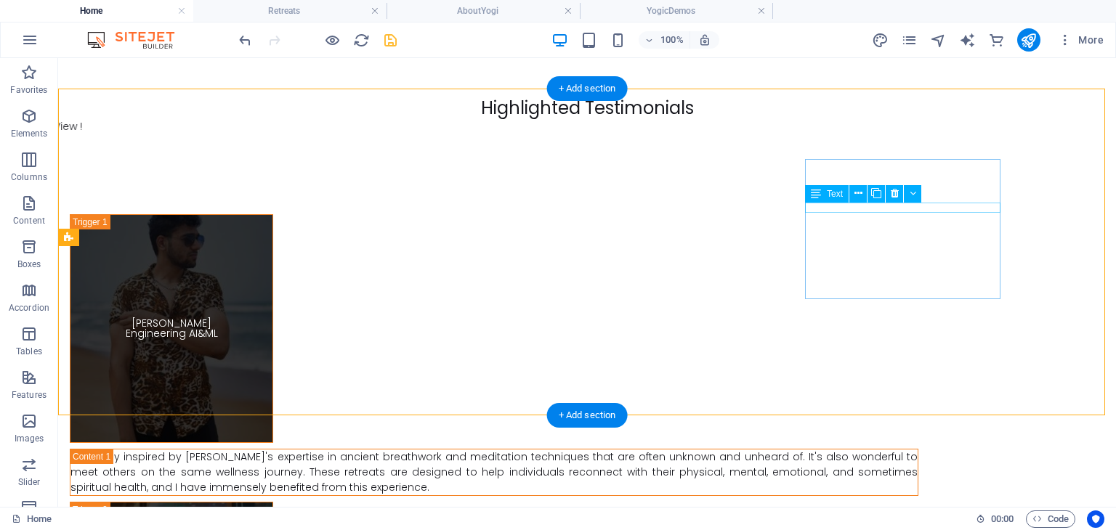
scroll to position [12292, 0]
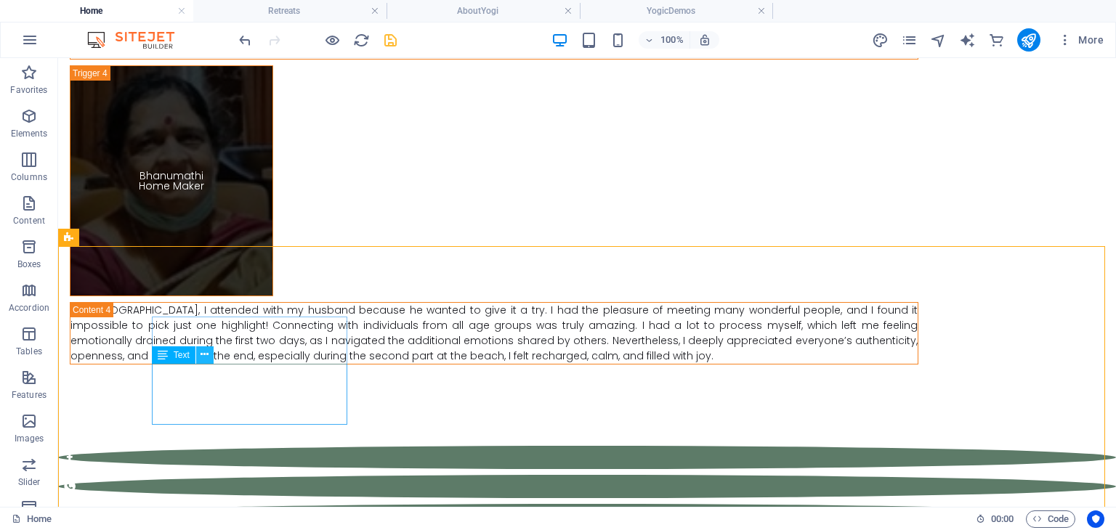
click at [206, 352] on icon at bounding box center [205, 354] width 8 height 15
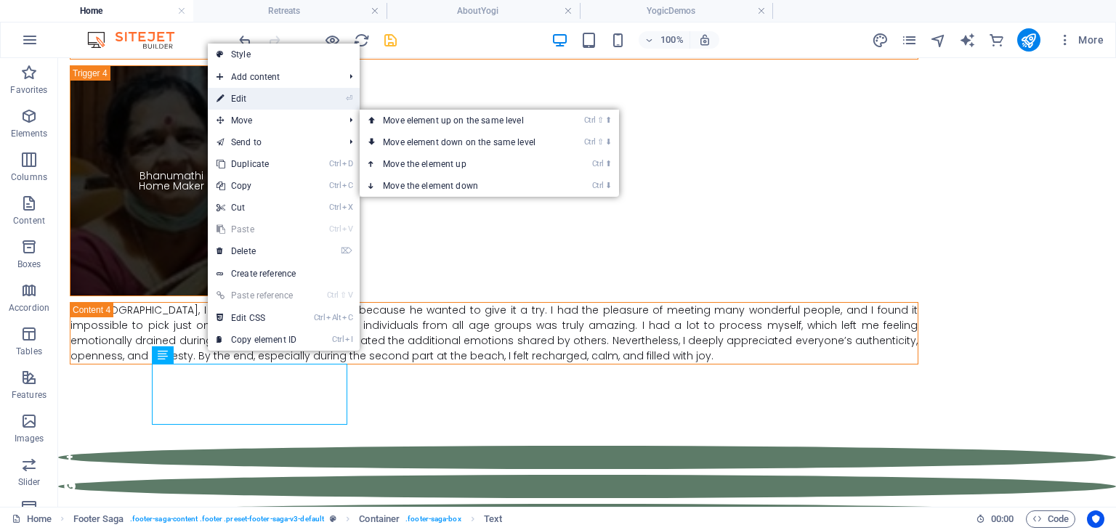
click at [267, 97] on link "⏎ Edit" at bounding box center [256, 99] width 97 height 22
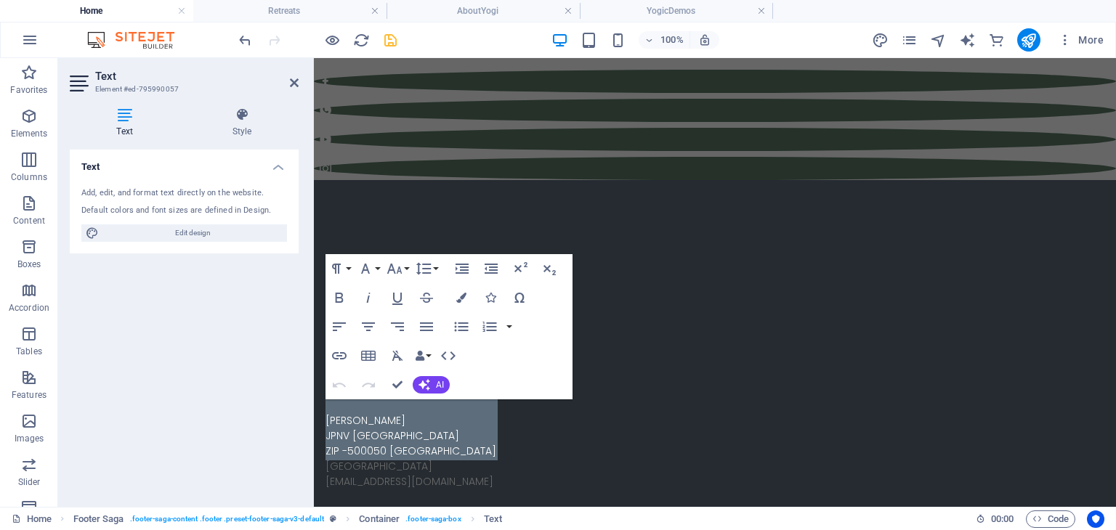
scroll to position [11246, 0]
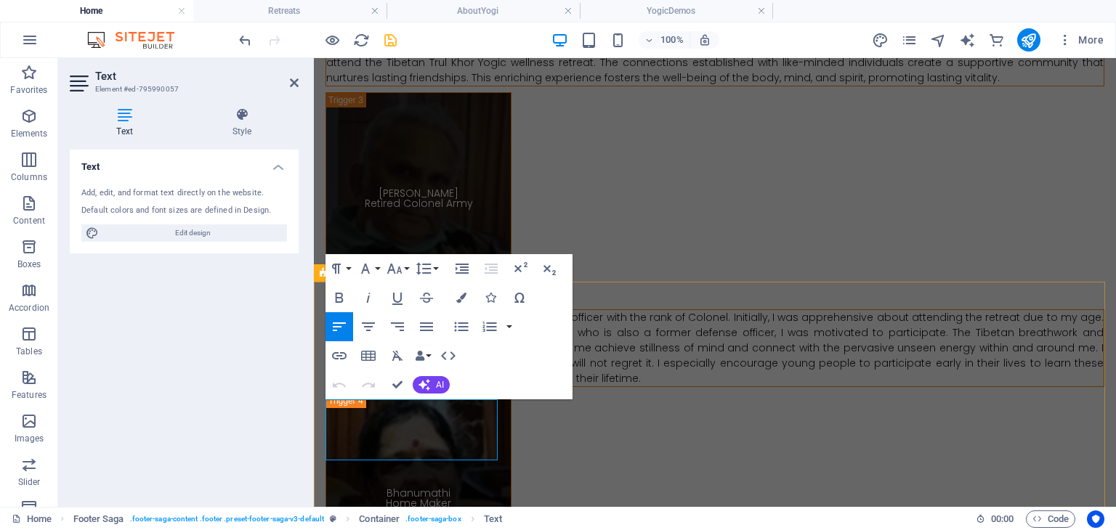
drag, startPoint x: 436, startPoint y: 405, endPoint x: 365, endPoint y: 402, distance: 71.3
click at [408, 268] on button "Font Size" at bounding box center [398, 268] width 28 height 29
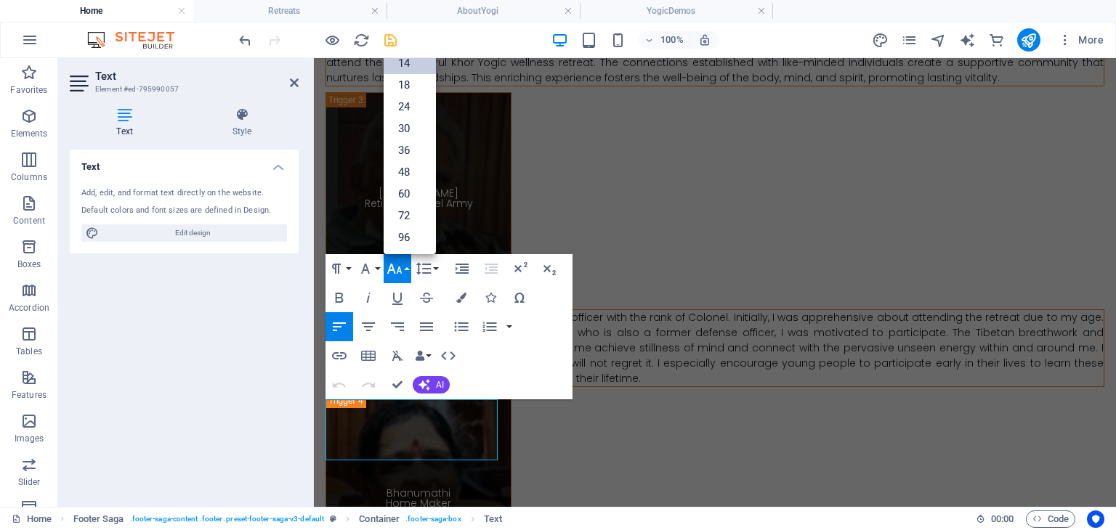
scroll to position [116, 0]
click at [408, 268] on button "Font Size" at bounding box center [398, 268] width 28 height 29
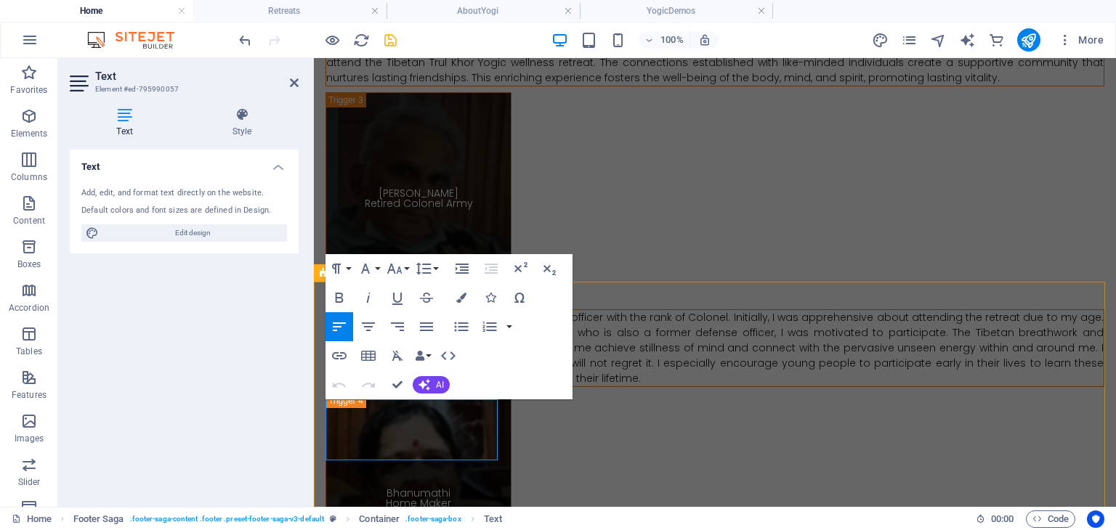
drag, startPoint x: 425, startPoint y: 425, endPoint x: 326, endPoint y: 423, distance: 99.6
click at [429, 272] on icon "button" at bounding box center [423, 268] width 17 height 17
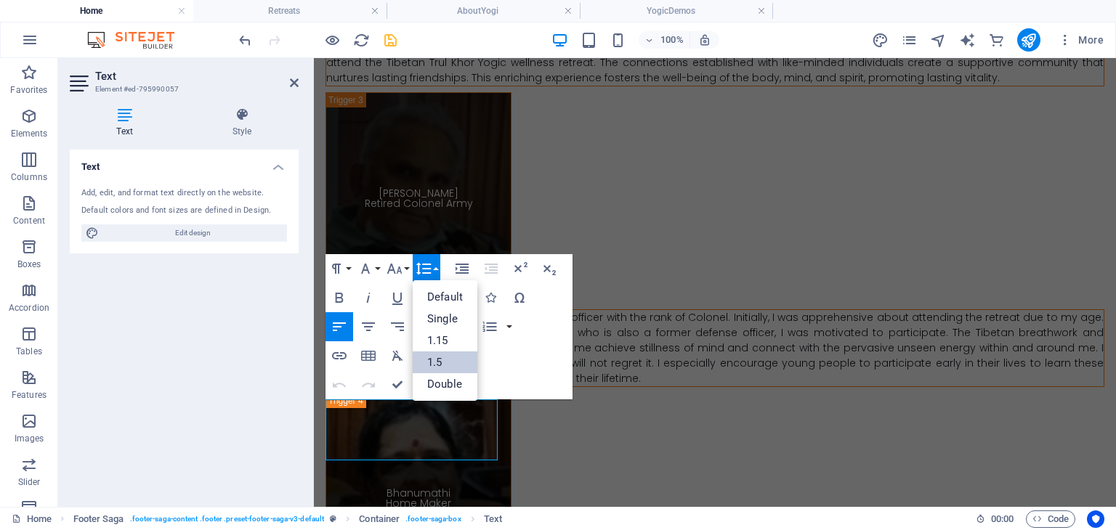
scroll to position [0, 0]
click at [397, 270] on icon "button" at bounding box center [394, 268] width 17 height 17
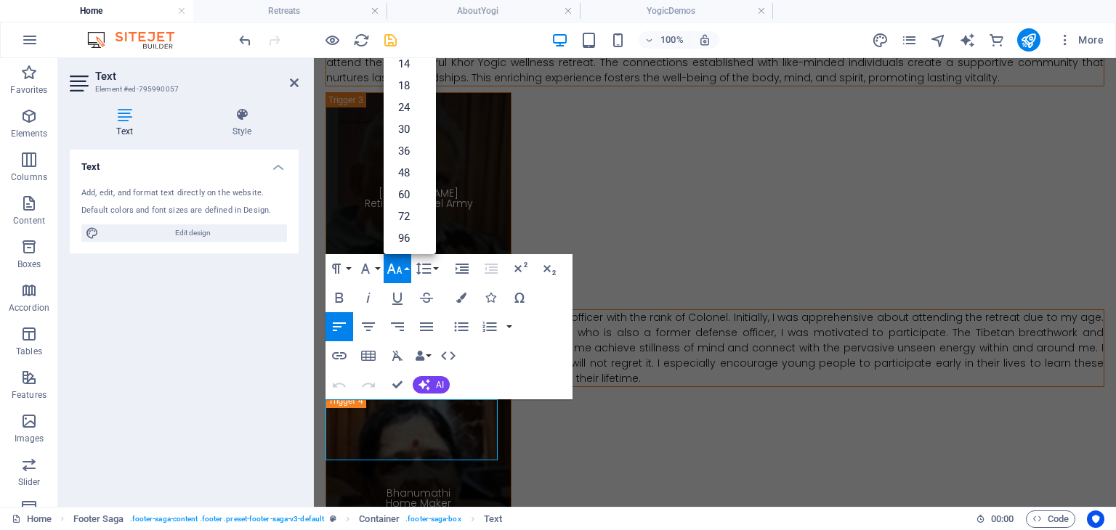
scroll to position [104, 0]
click at [414, 74] on link "14" at bounding box center [410, 76] width 52 height 22
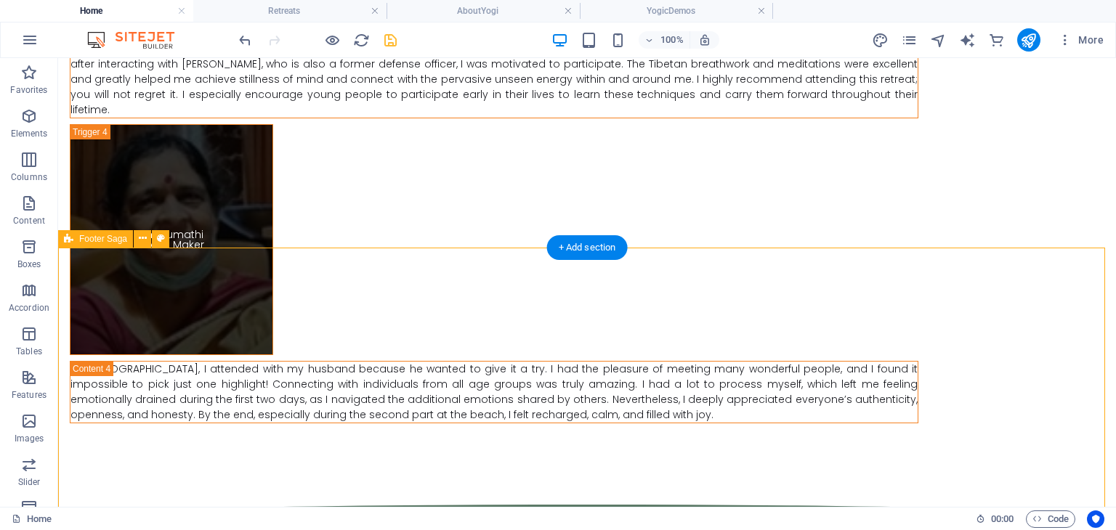
scroll to position [12306, 0]
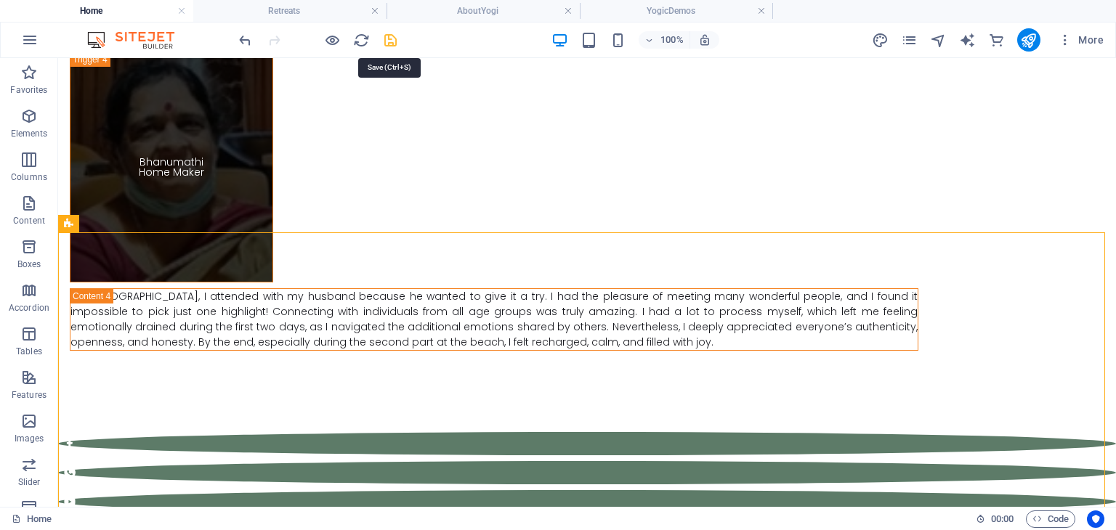
click at [392, 41] on icon "save" at bounding box center [390, 40] width 17 height 17
checkbox input "false"
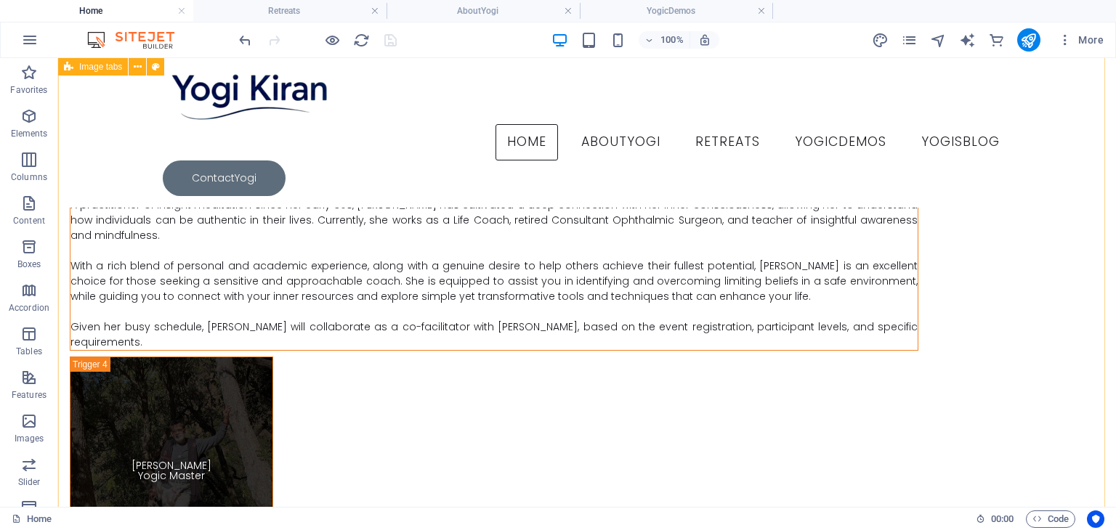
scroll to position [8443, 0]
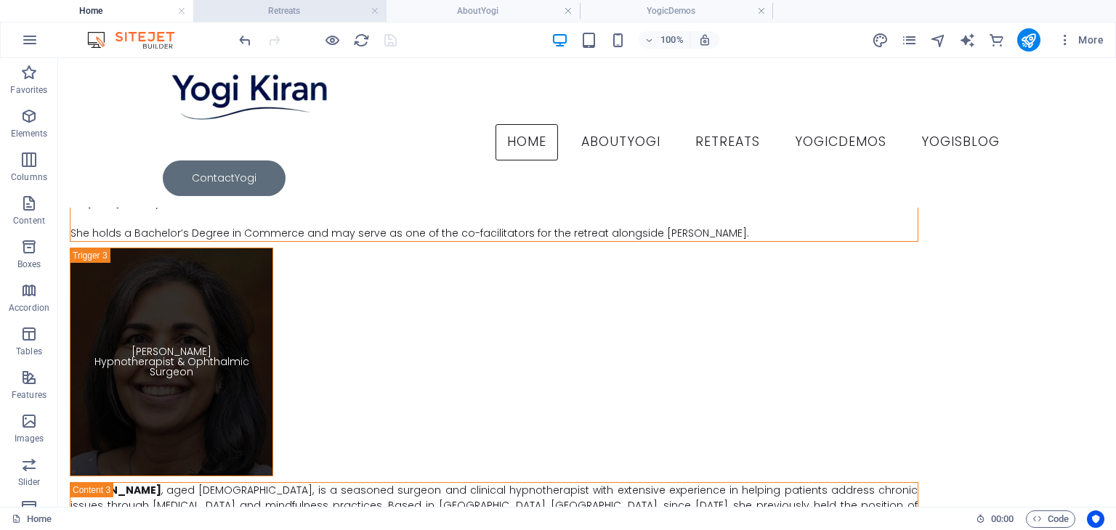
click at [304, 13] on h4 "Retreats" at bounding box center [289, 11] width 193 height 16
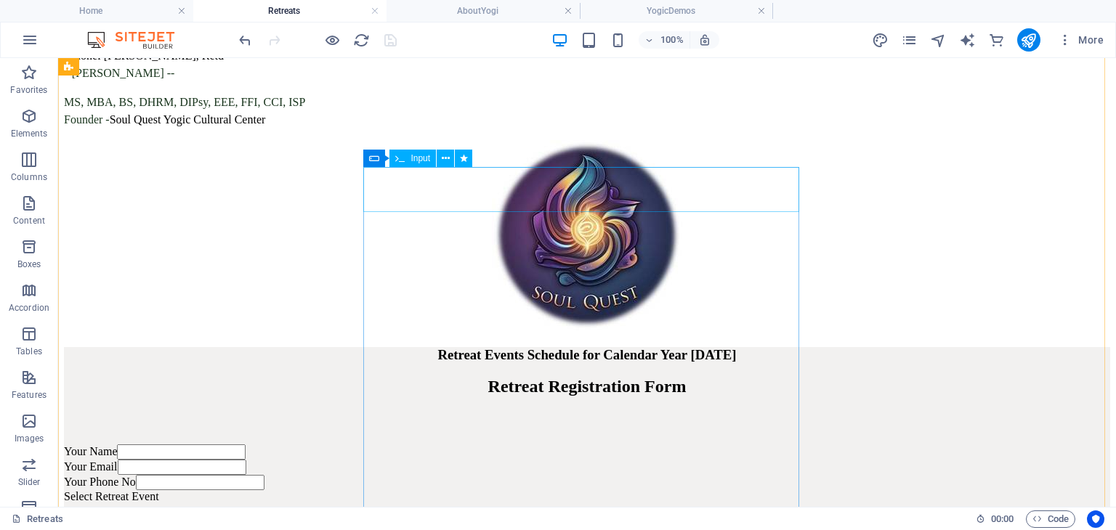
scroll to position [2325, 0]
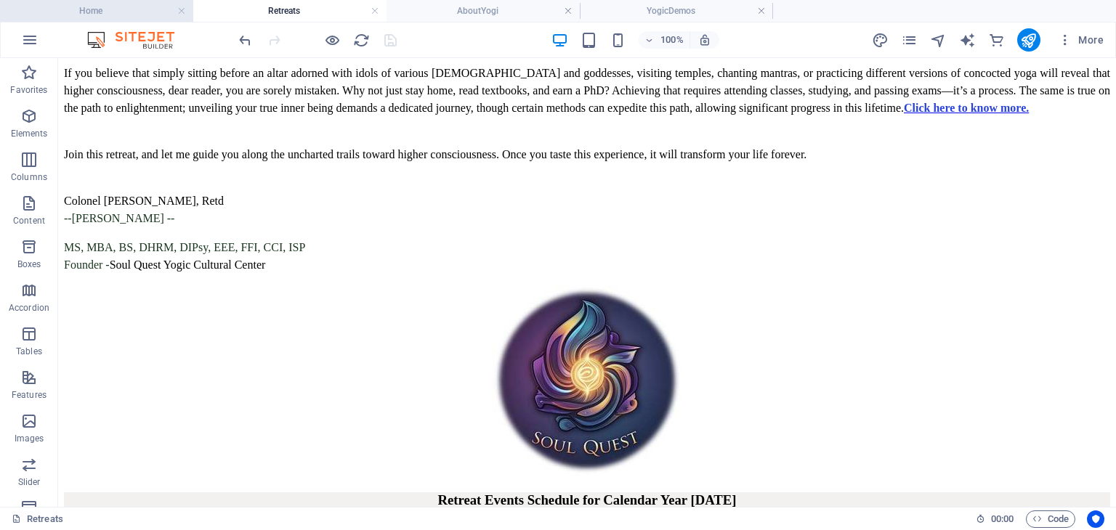
drag, startPoint x: 124, startPoint y: 11, endPoint x: 201, endPoint y: 69, distance: 96.5
click at [124, 11] on h4 "Home" at bounding box center [96, 11] width 193 height 16
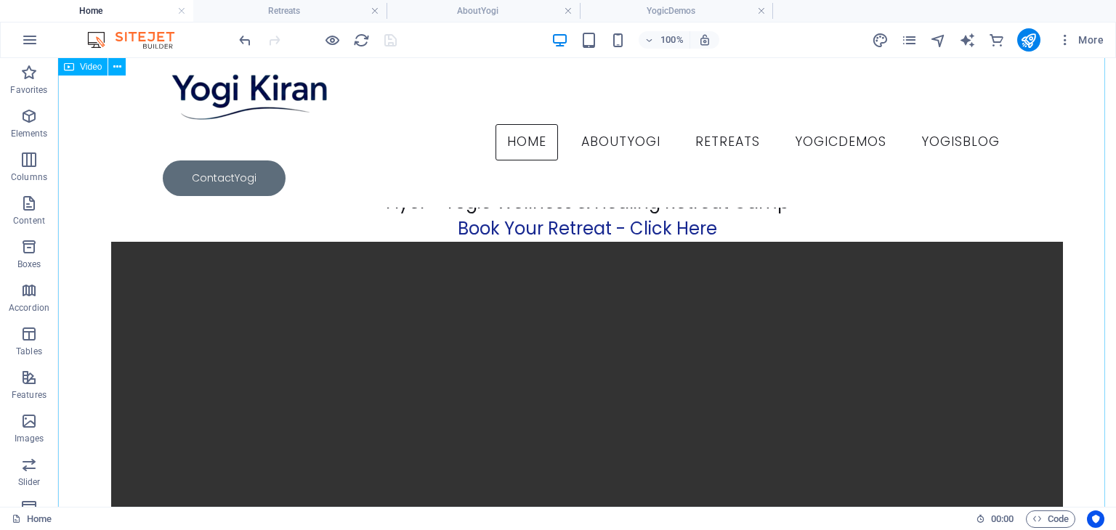
scroll to position [1104, 0]
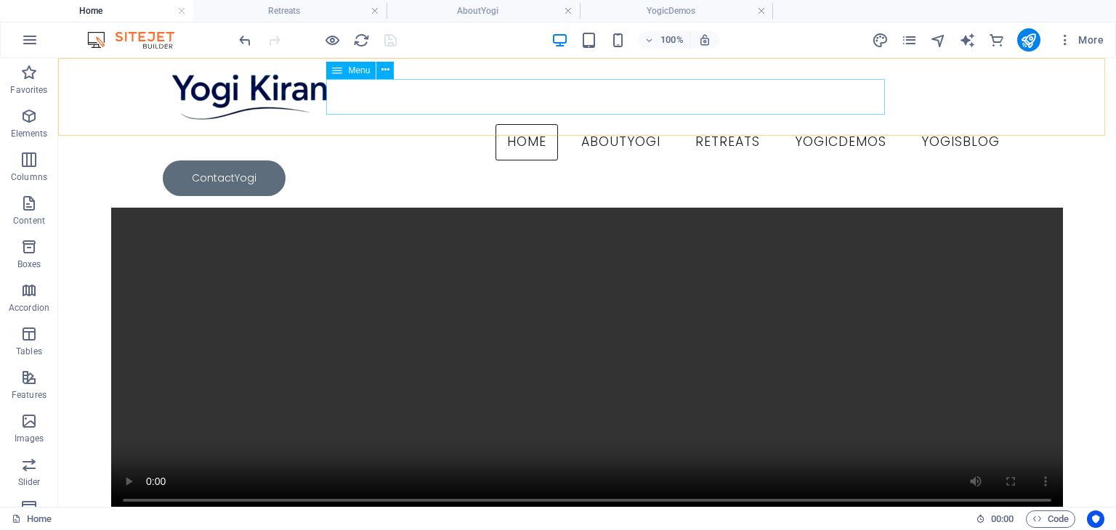
click at [696, 124] on nav "Home AboutYogi Retreats YogicDemos YogisBlog" at bounding box center [587, 142] width 849 height 36
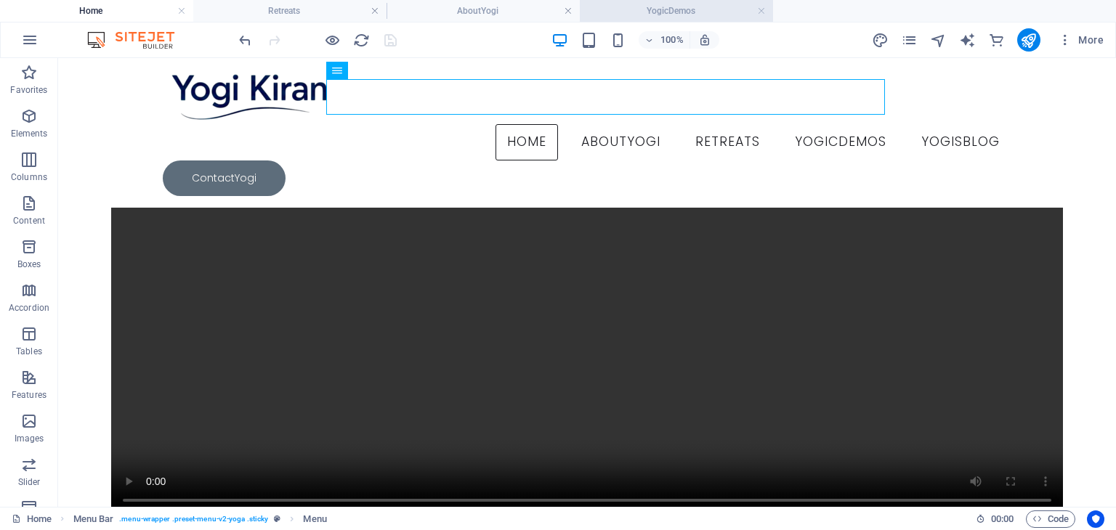
click at [657, 11] on h4 "YogicDemos" at bounding box center [676, 11] width 193 height 16
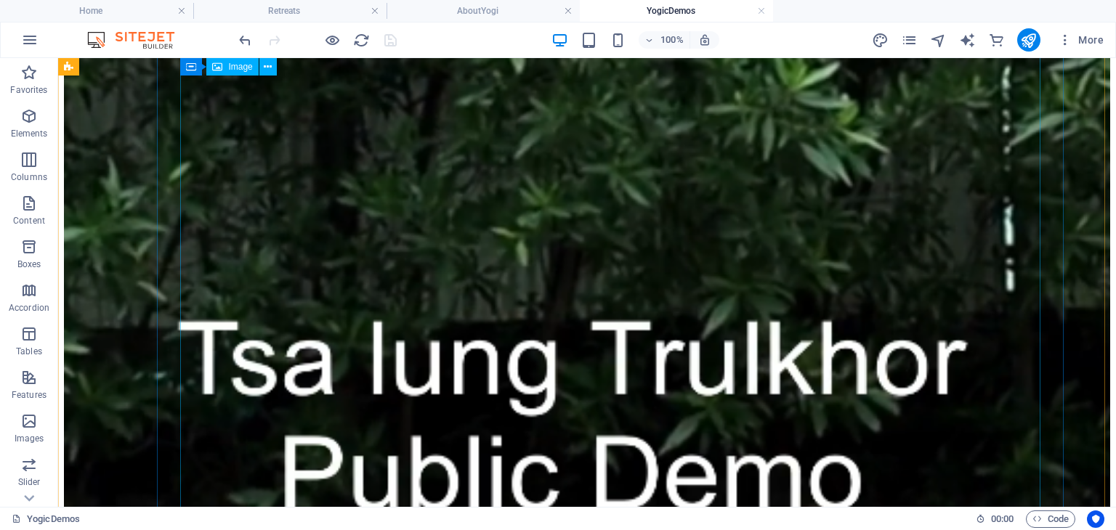
scroll to position [1285, 0]
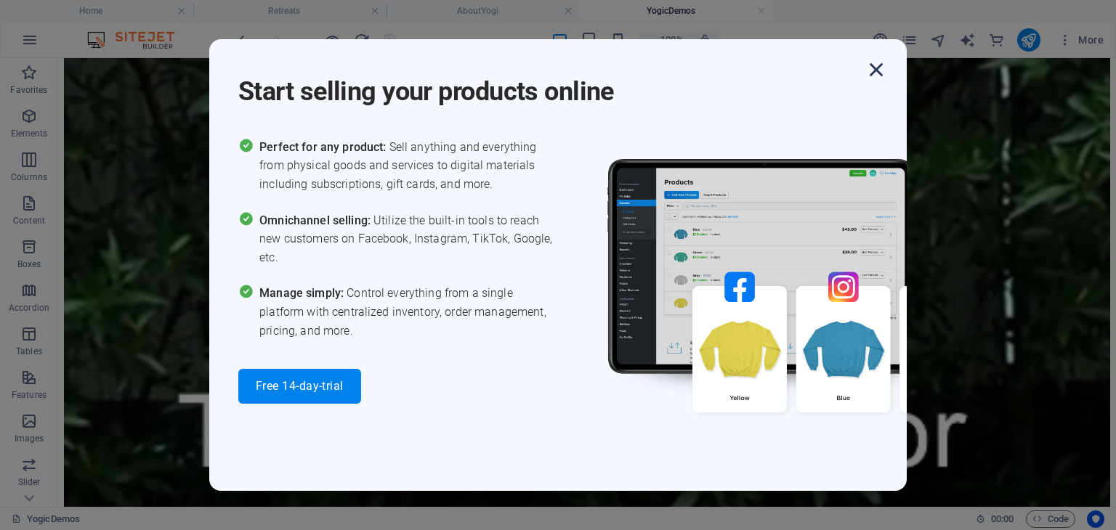
click at [878, 72] on icon "button" at bounding box center [876, 70] width 26 height 26
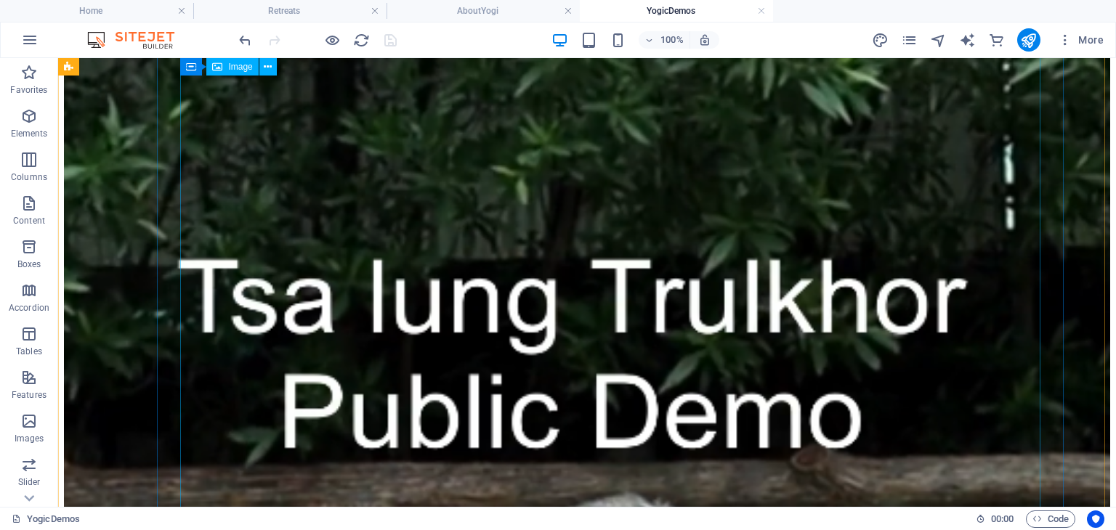
scroll to position [1308, 0]
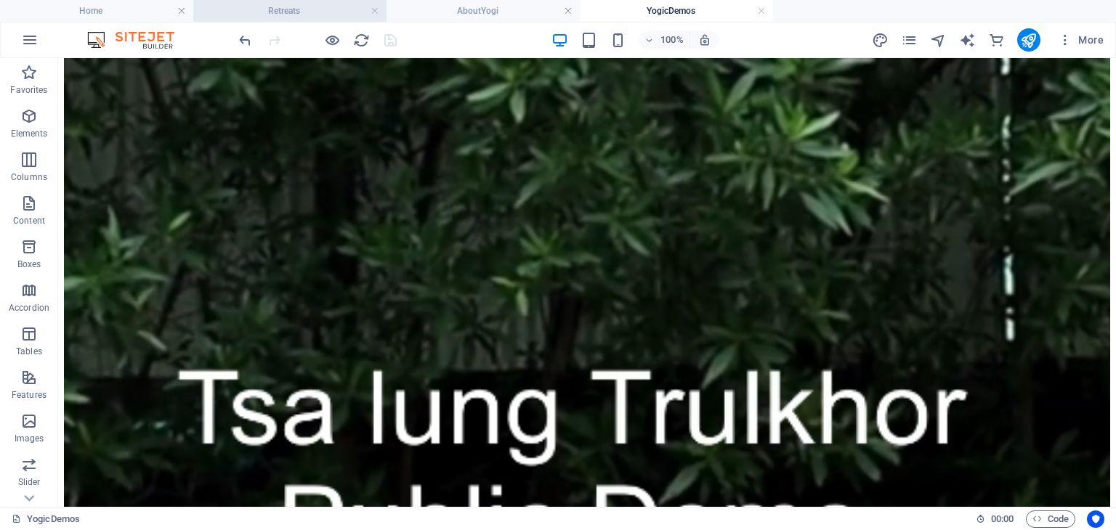
click at [283, 12] on h4 "Retreats" at bounding box center [289, 11] width 193 height 16
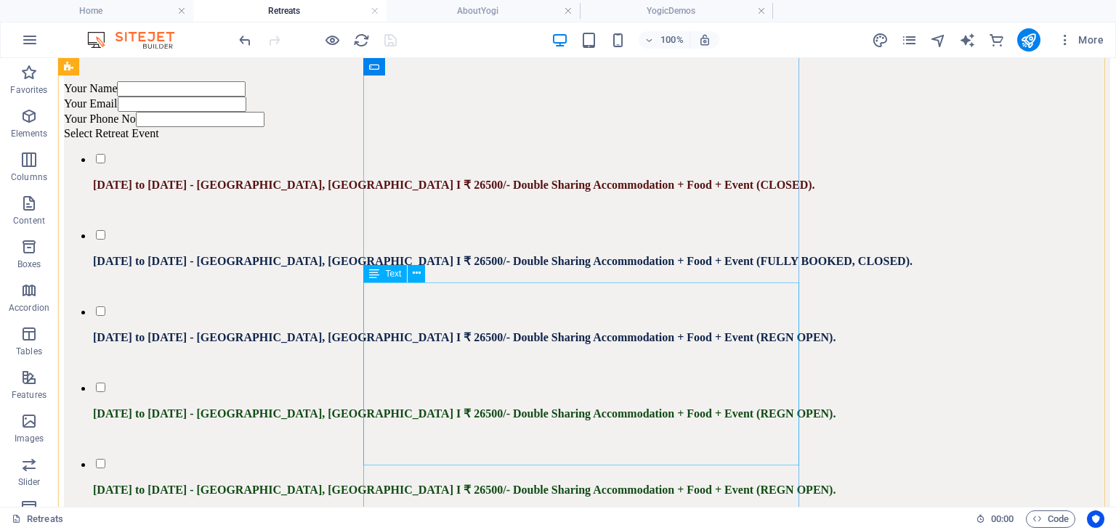
scroll to position [3052, 0]
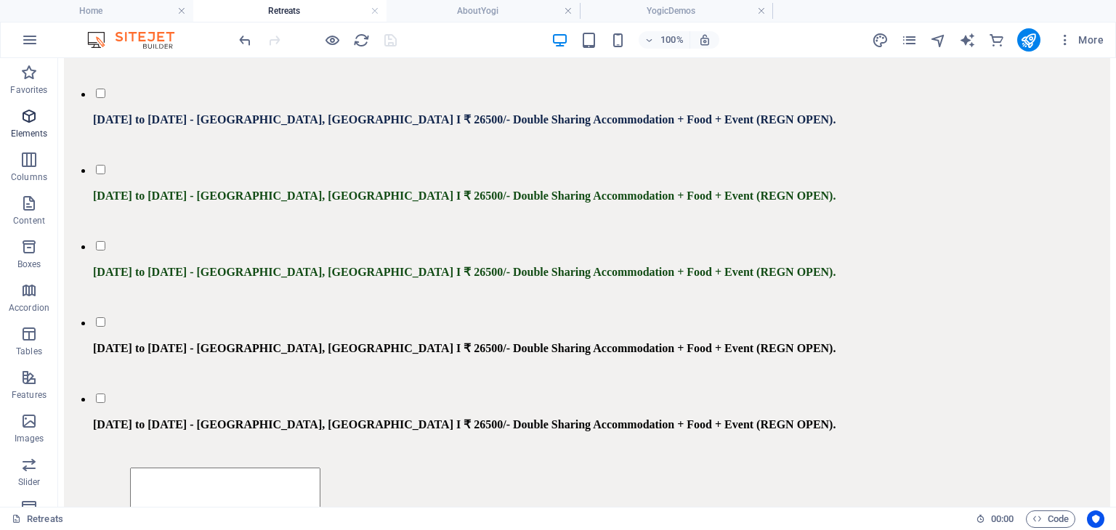
click at [20, 124] on icon "button" at bounding box center [28, 116] width 17 height 17
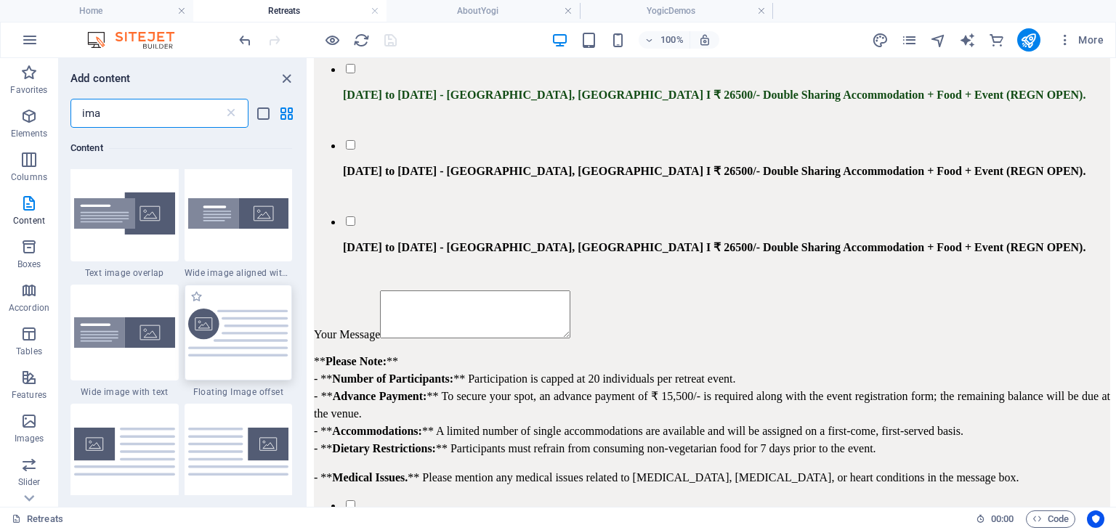
scroll to position [218, 0]
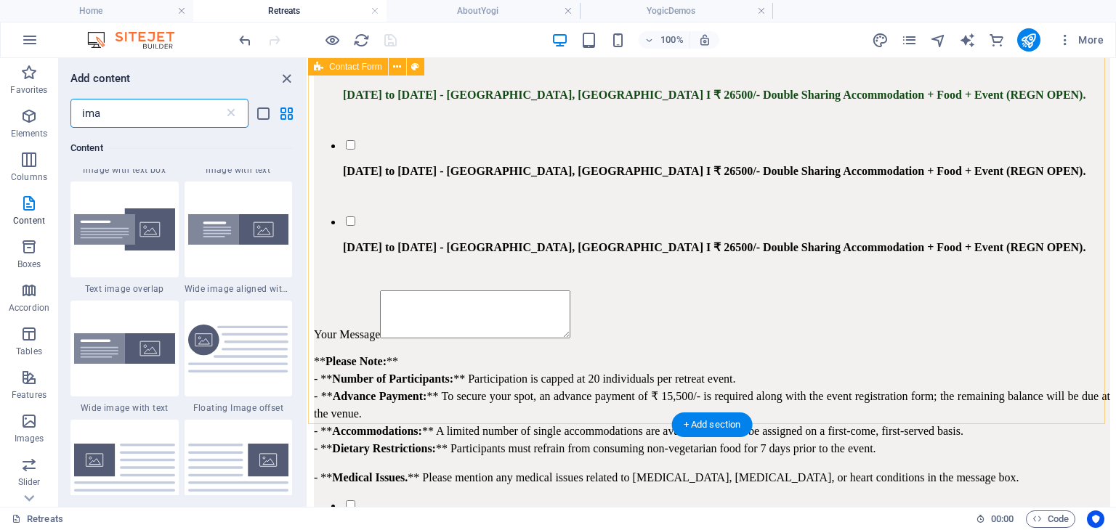
type input "ima"
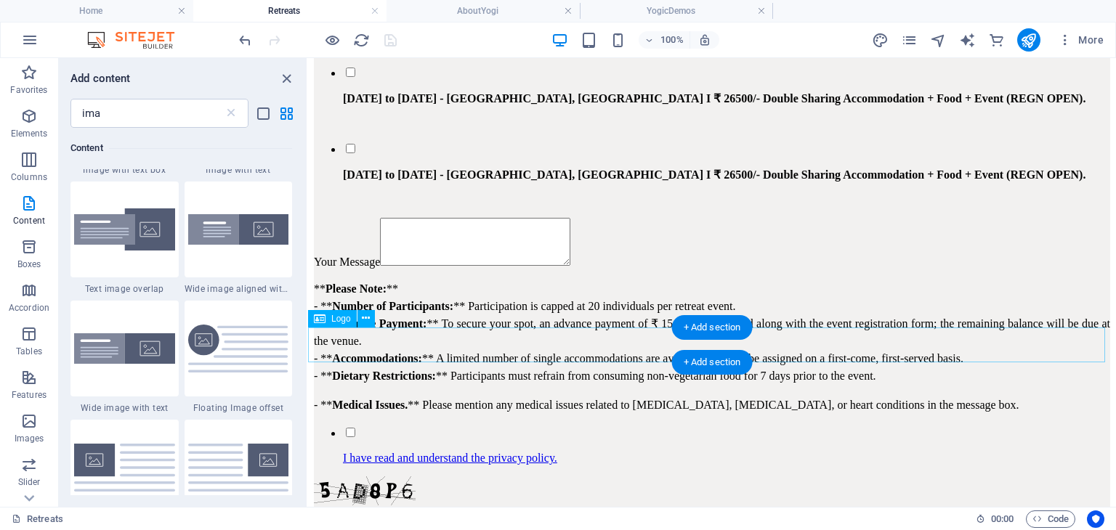
scroll to position [3078, 0]
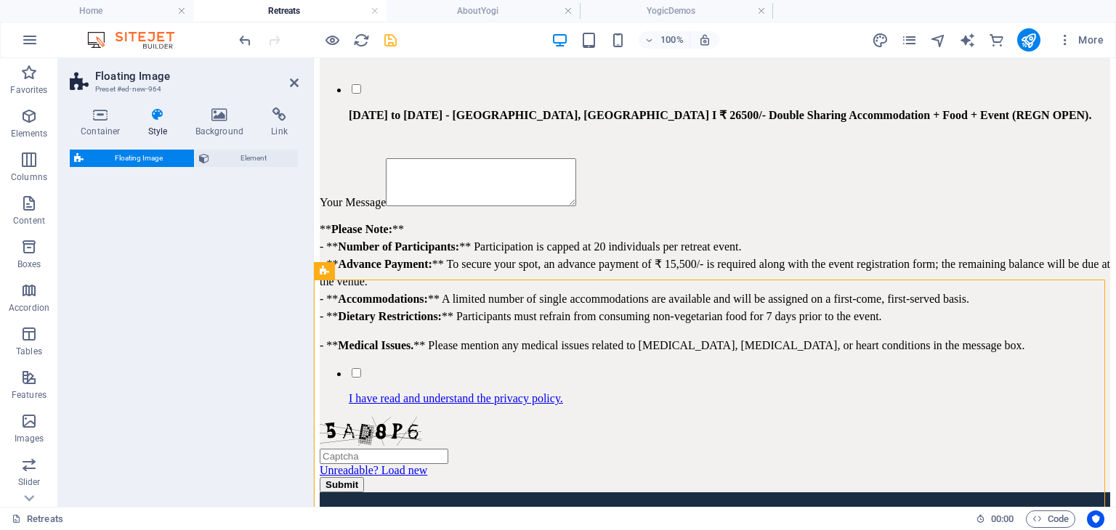
select select "%"
select select "rem"
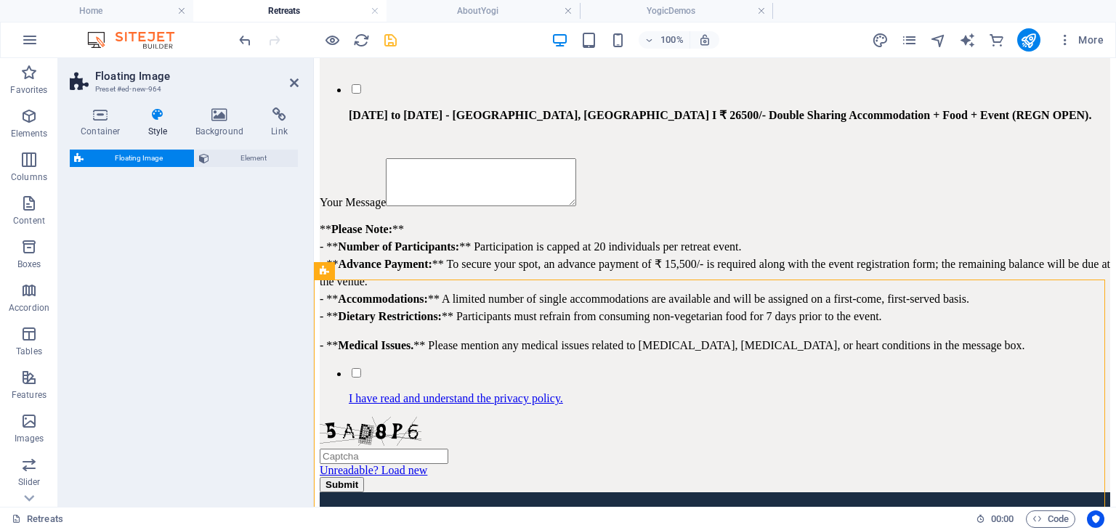
select select "%"
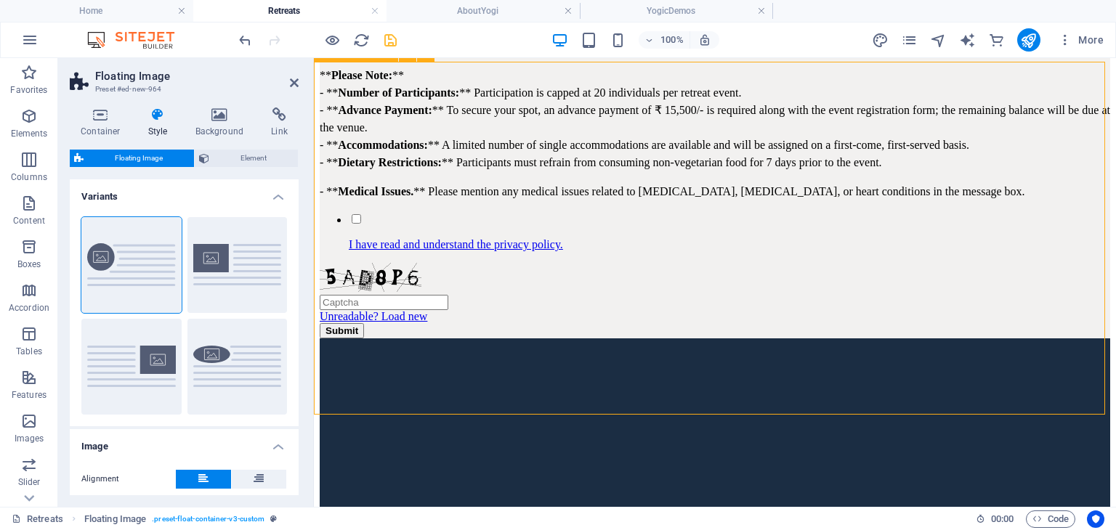
scroll to position [3289, 0]
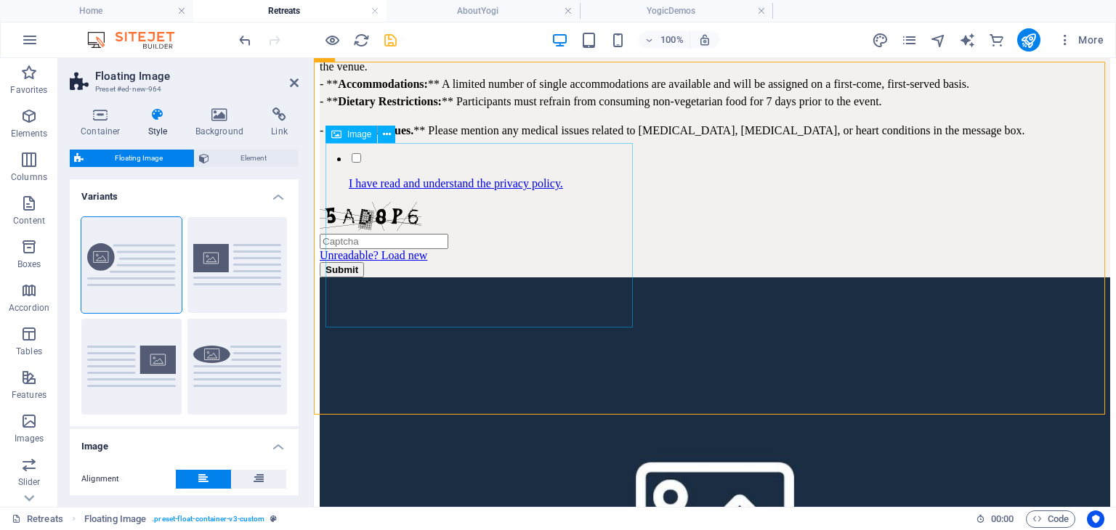
click at [478, 278] on figure at bounding box center [715, 516] width 791 height 477
click at [477, 278] on figure at bounding box center [715, 516] width 791 height 477
select select "%"
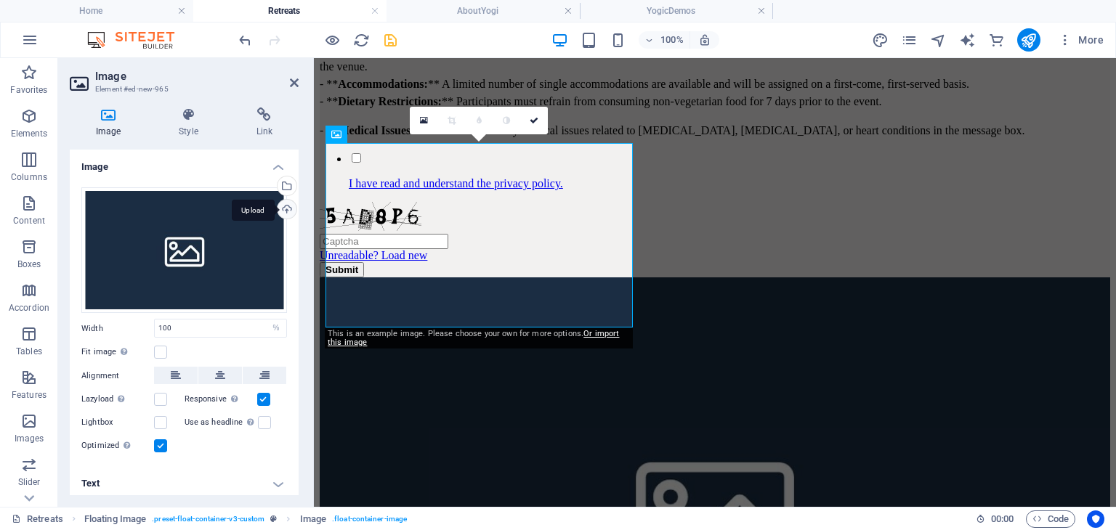
click at [280, 210] on div "Upload" at bounding box center [286, 211] width 22 height 22
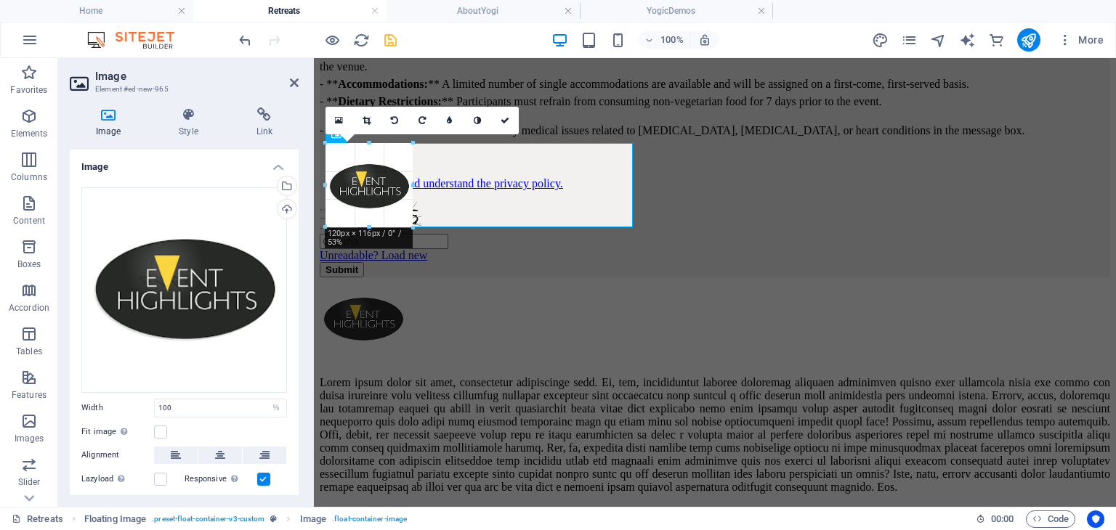
drag, startPoint x: 633, startPoint y: 449, endPoint x: 413, endPoint y: 206, distance: 328.2
type input "123"
select select "px"
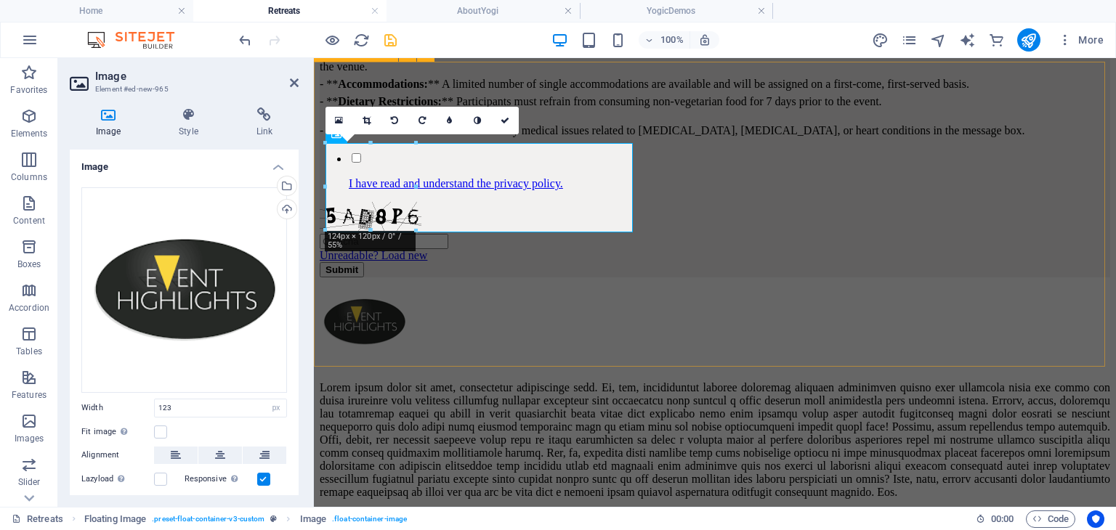
click at [613, 295] on div at bounding box center [715, 389] width 791 height 222
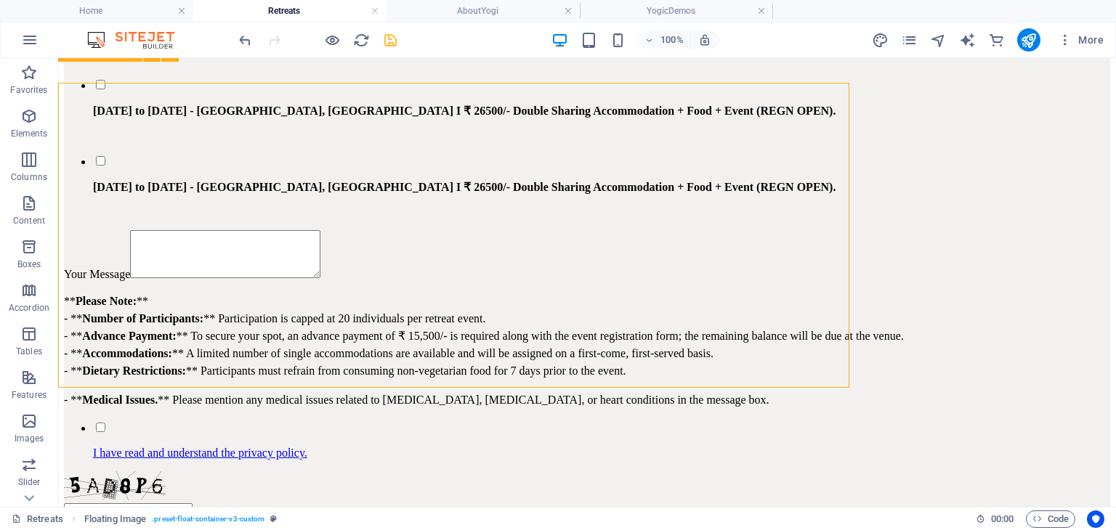
scroll to position [3414, 0]
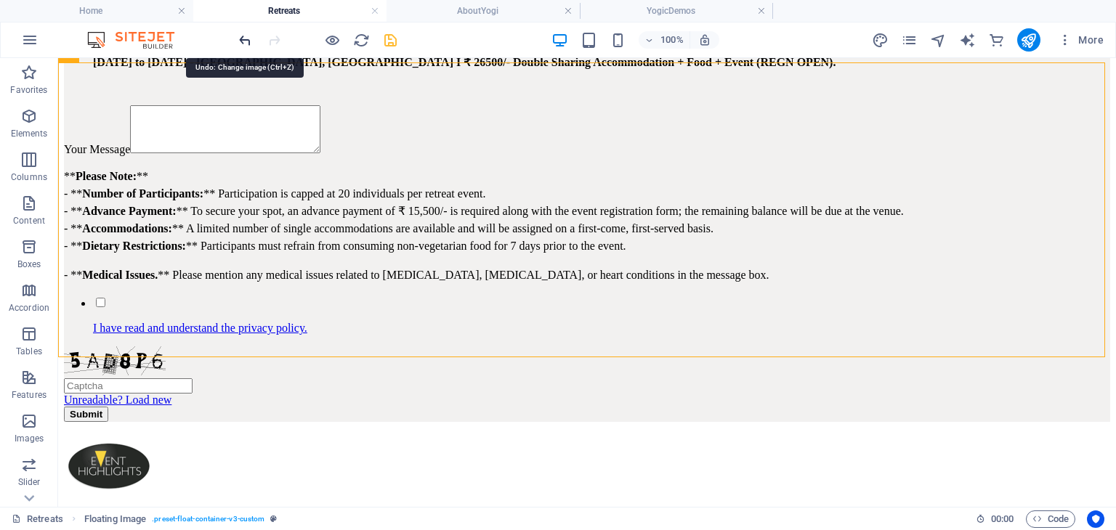
click at [243, 39] on icon "undo" at bounding box center [245, 40] width 17 height 17
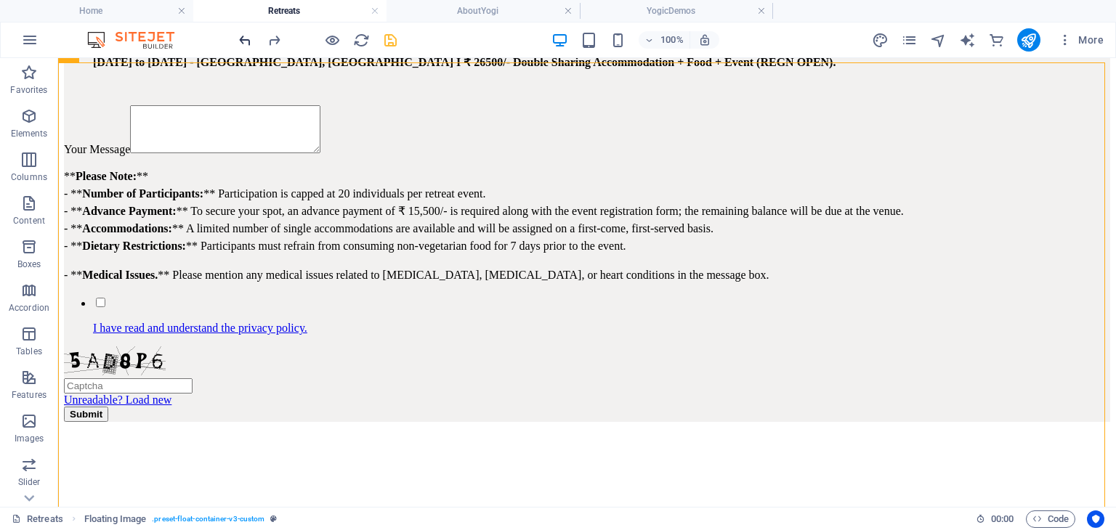
click at [240, 42] on icon "undo" at bounding box center [245, 40] width 17 height 17
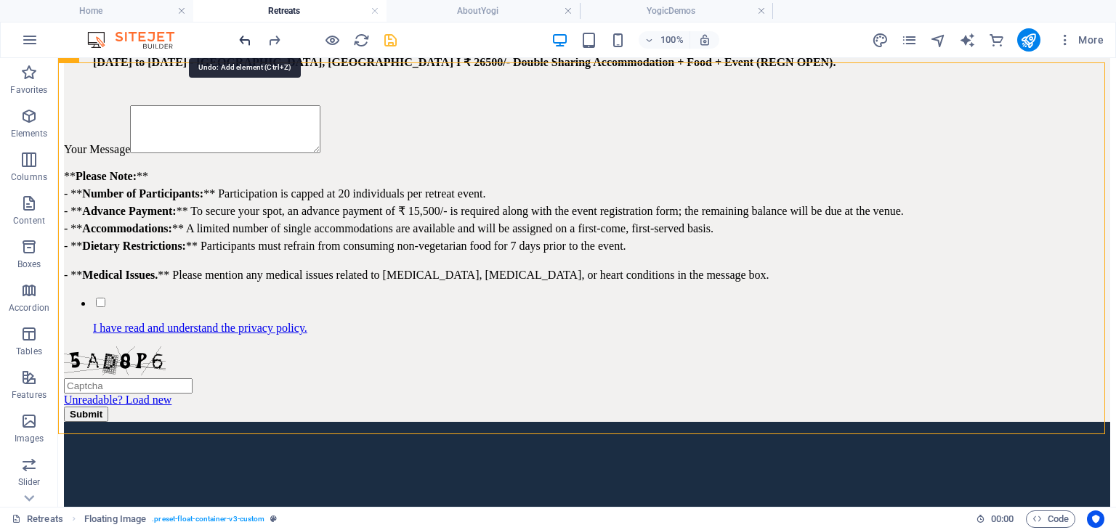
click at [246, 39] on icon "undo" at bounding box center [245, 40] width 17 height 17
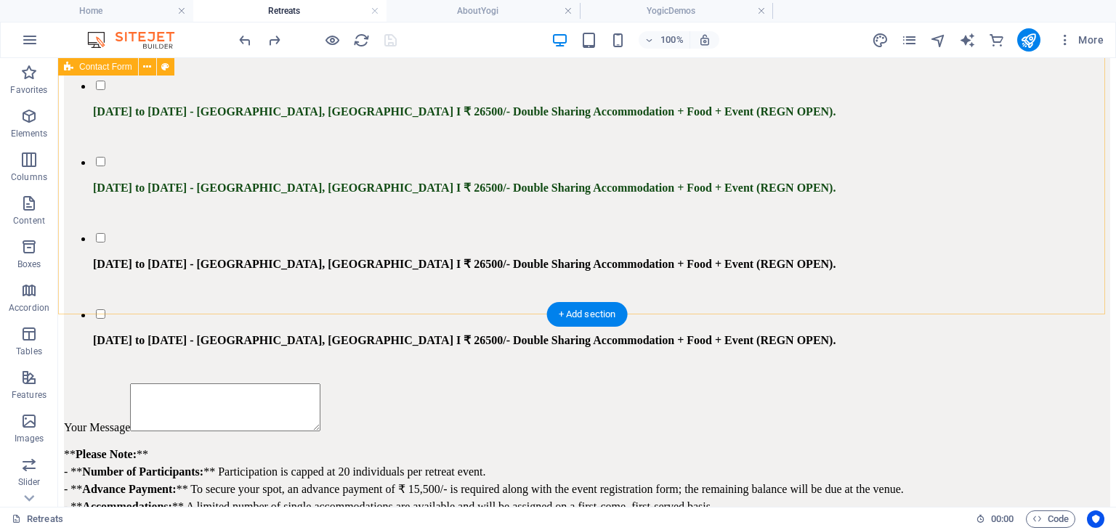
scroll to position [3124, 0]
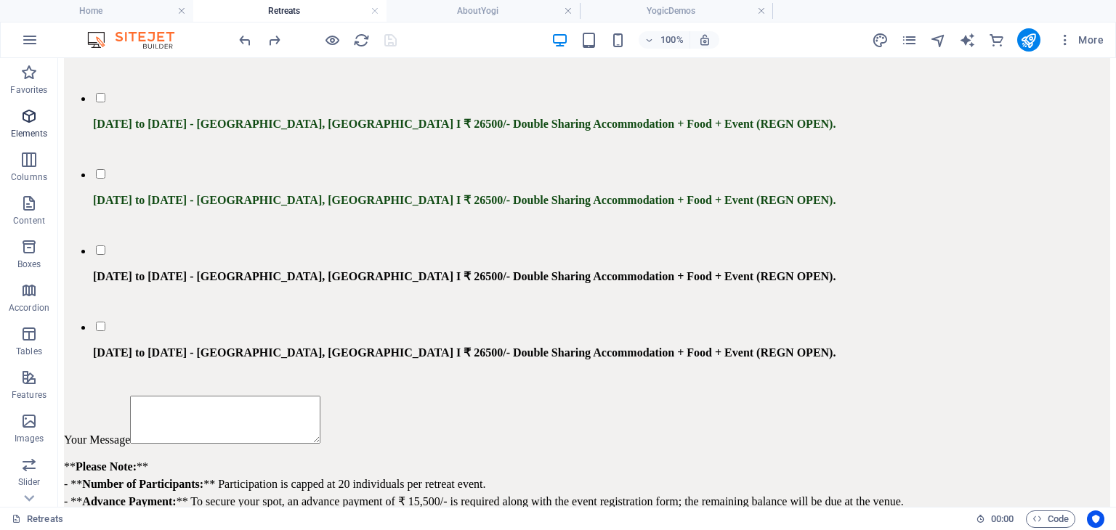
click at [33, 126] on span "Elements" at bounding box center [29, 125] width 58 height 35
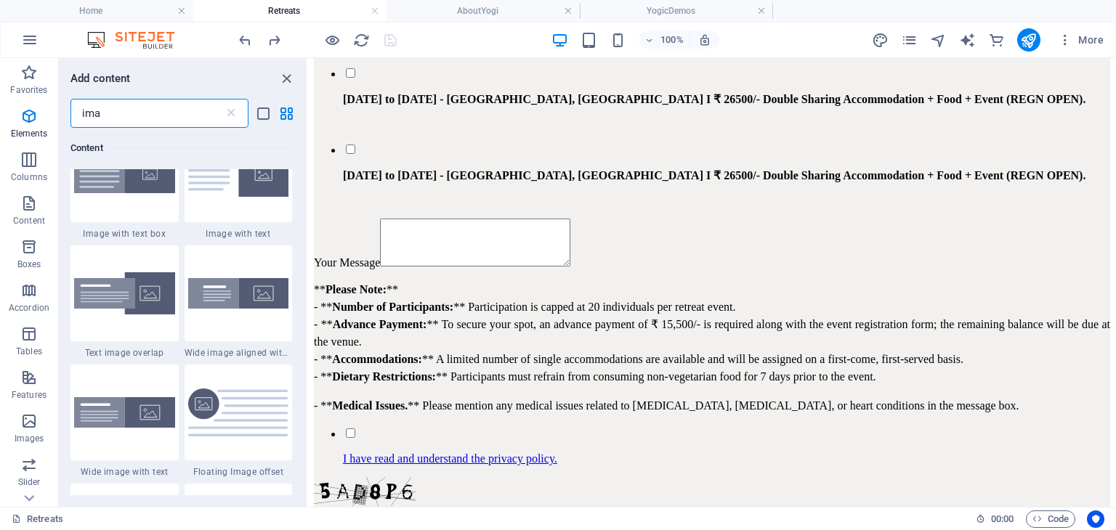
scroll to position [0, 0]
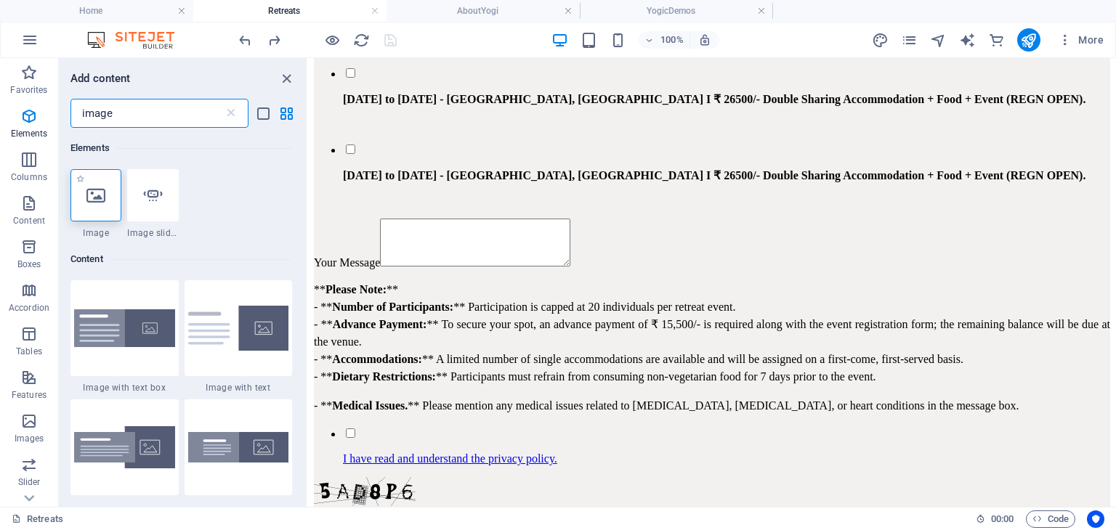
type input "image"
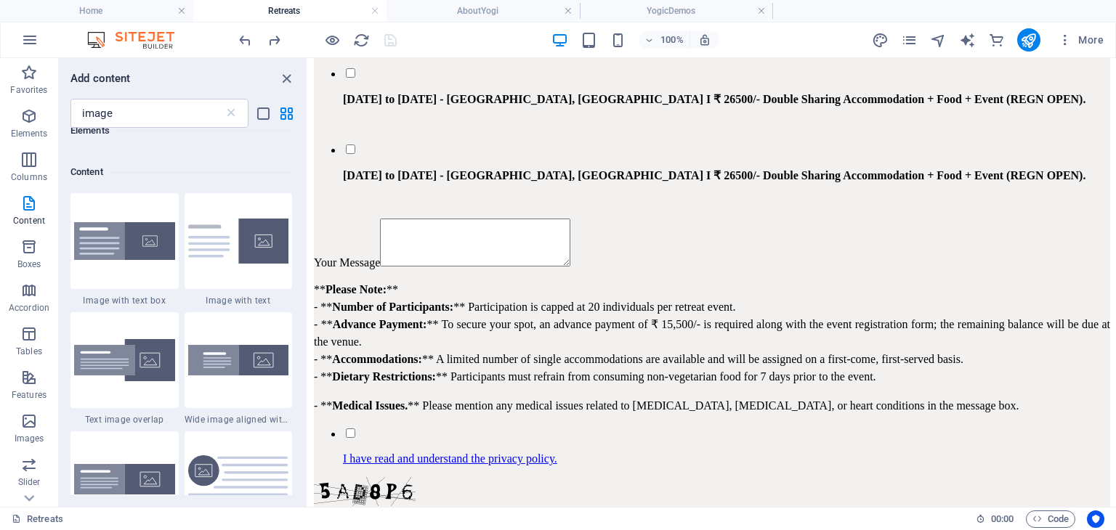
scroll to position [145, 0]
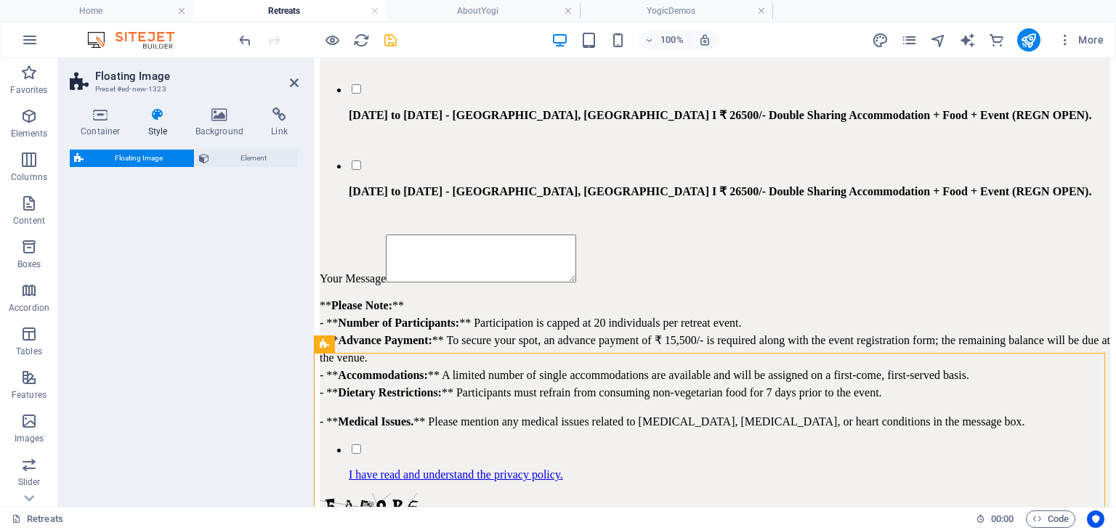
select select "%"
select select "rem"
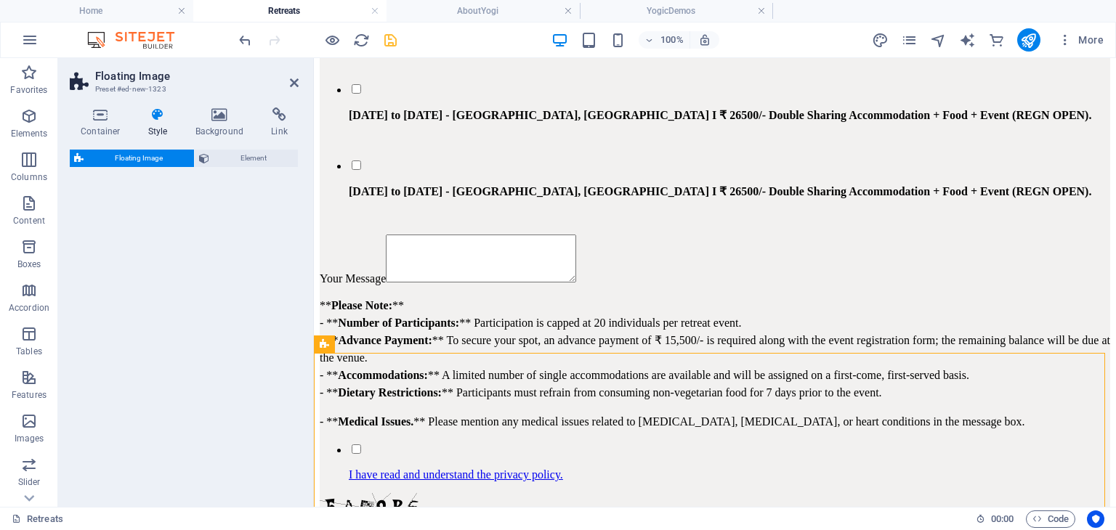
select select "%"
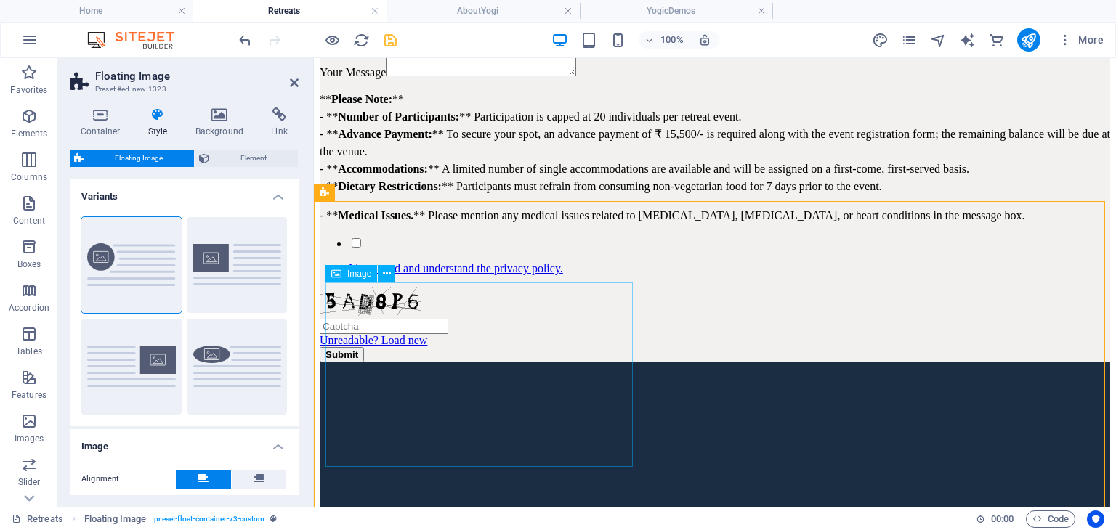
scroll to position [3216, 0]
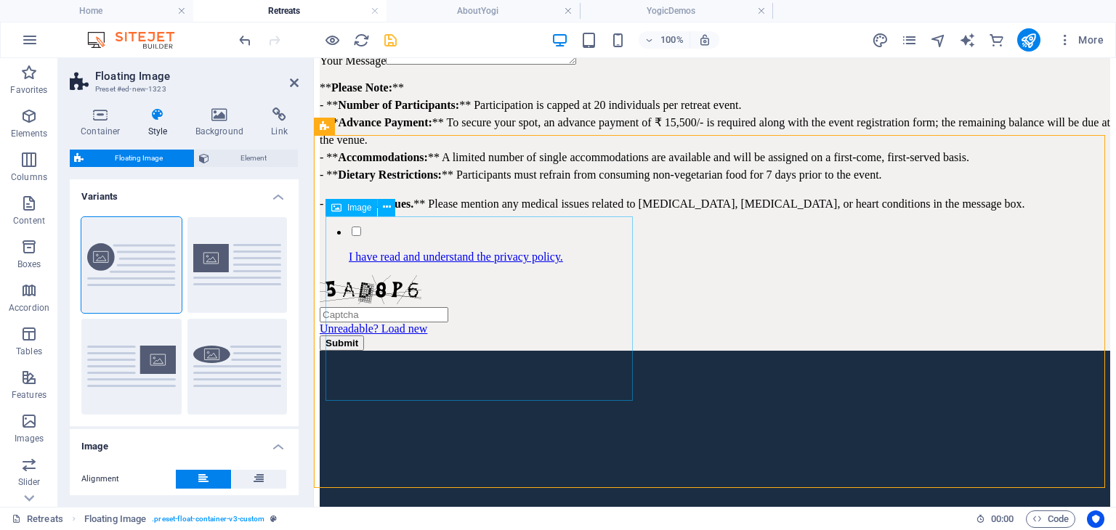
select select "%"
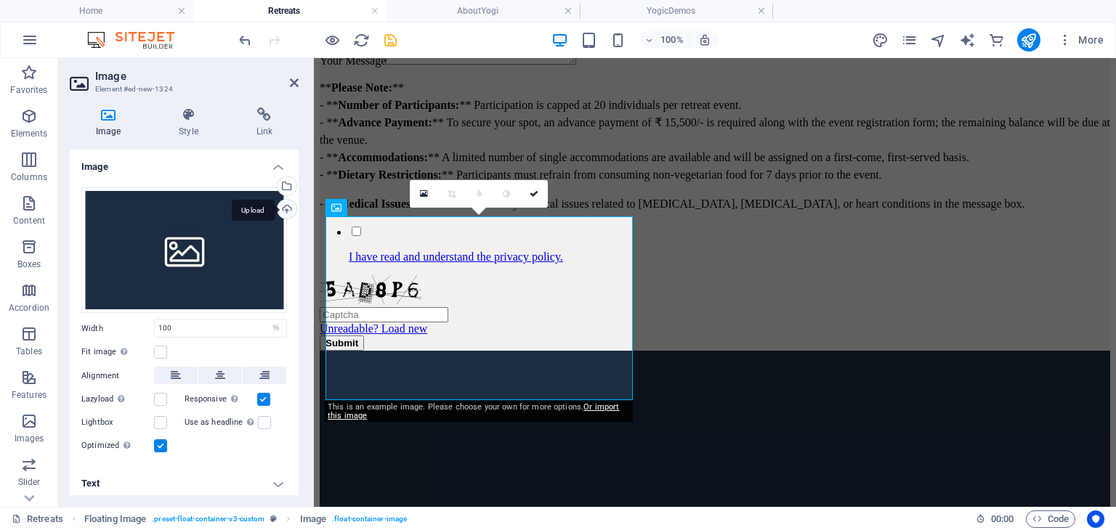
click at [282, 206] on div "Upload" at bounding box center [286, 211] width 22 height 22
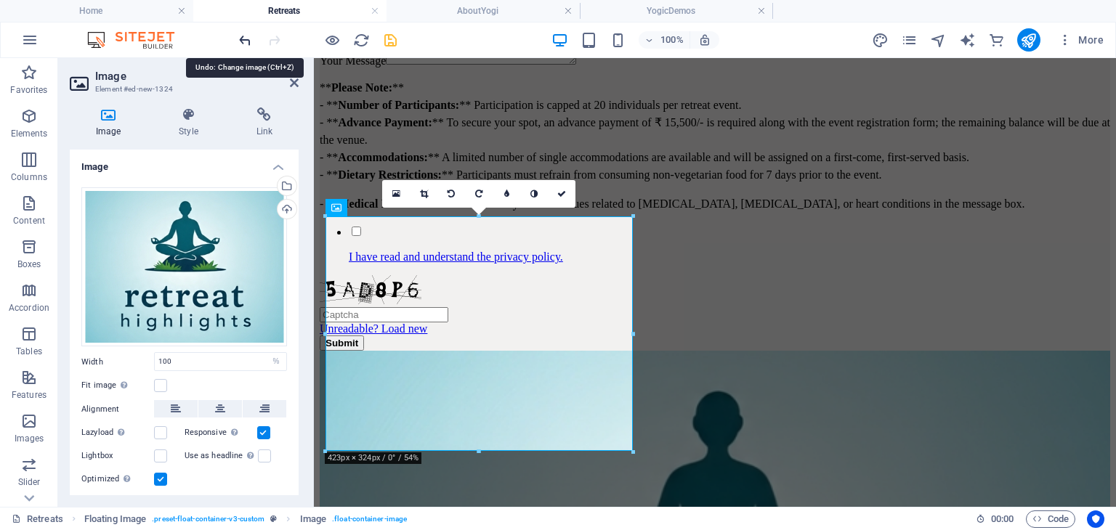
click at [242, 42] on icon "undo" at bounding box center [245, 40] width 17 height 17
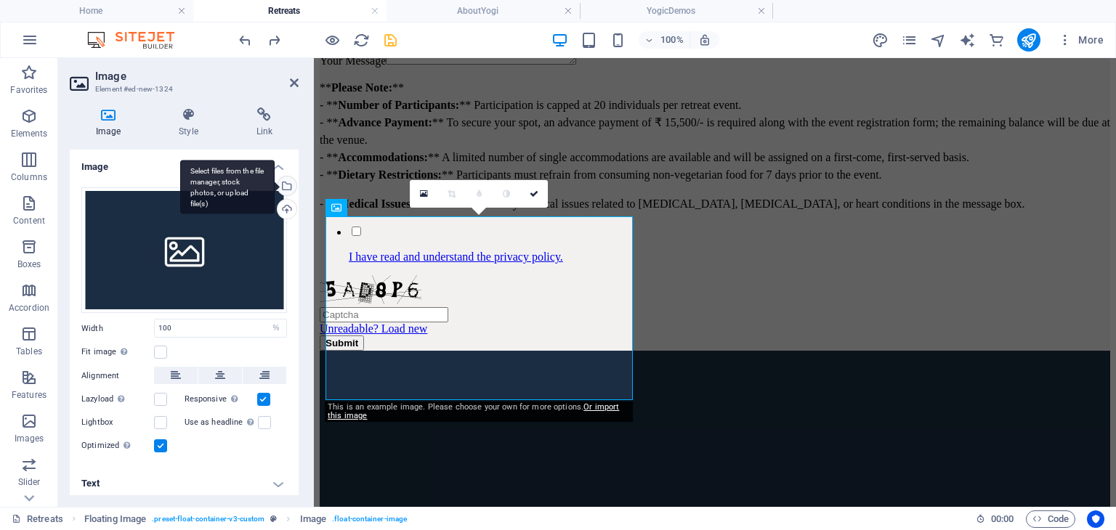
click at [286, 184] on div "Select files from the file manager, stock photos, or upload file(s)" at bounding box center [286, 188] width 22 height 22
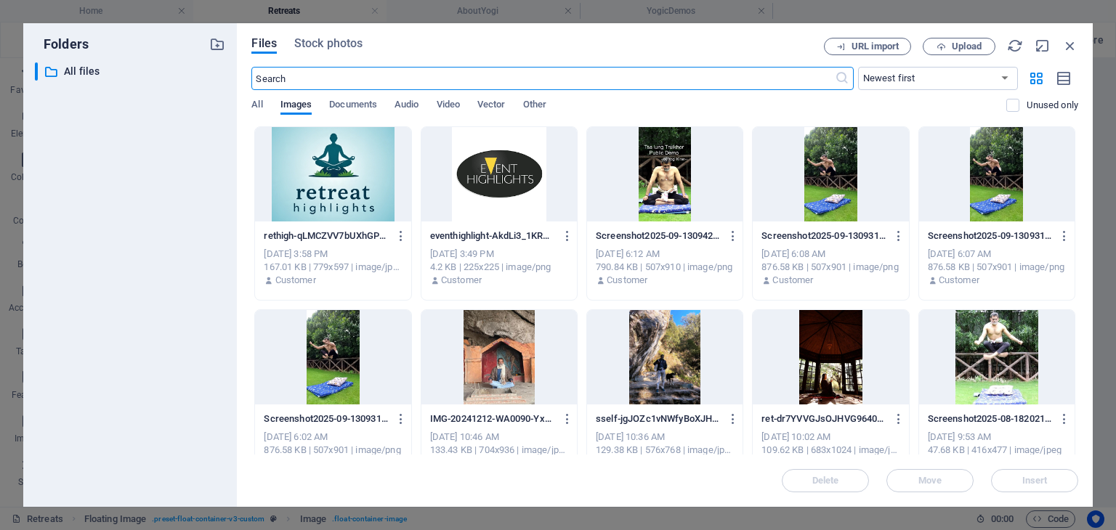
scroll to position [3207, 0]
click at [565, 241] on icon "button" at bounding box center [568, 236] width 14 height 13
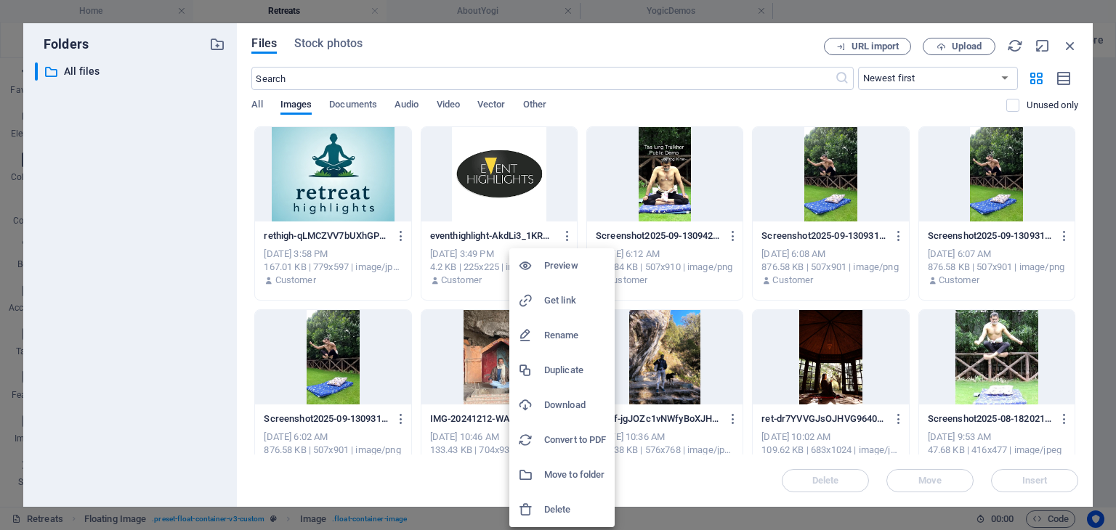
click at [548, 512] on h6 "Delete" at bounding box center [575, 509] width 62 height 17
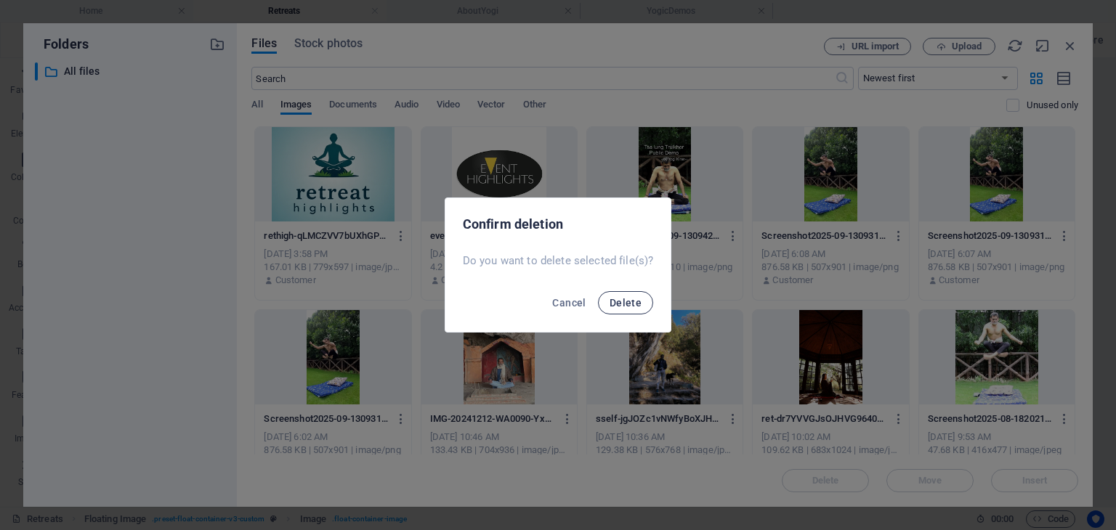
click at [629, 302] on span "Delete" at bounding box center [626, 303] width 32 height 12
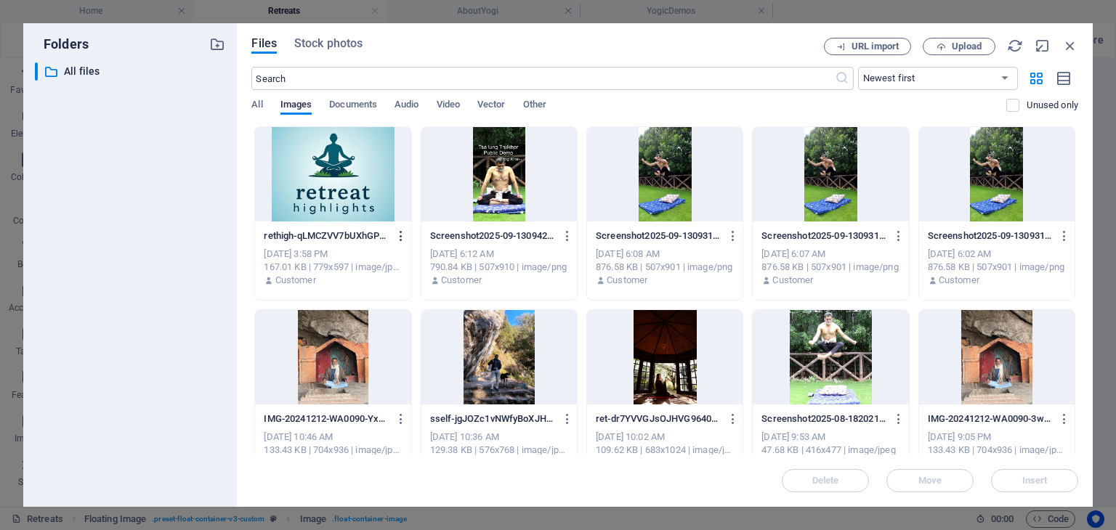
click at [399, 235] on icon "button" at bounding box center [402, 236] width 14 height 13
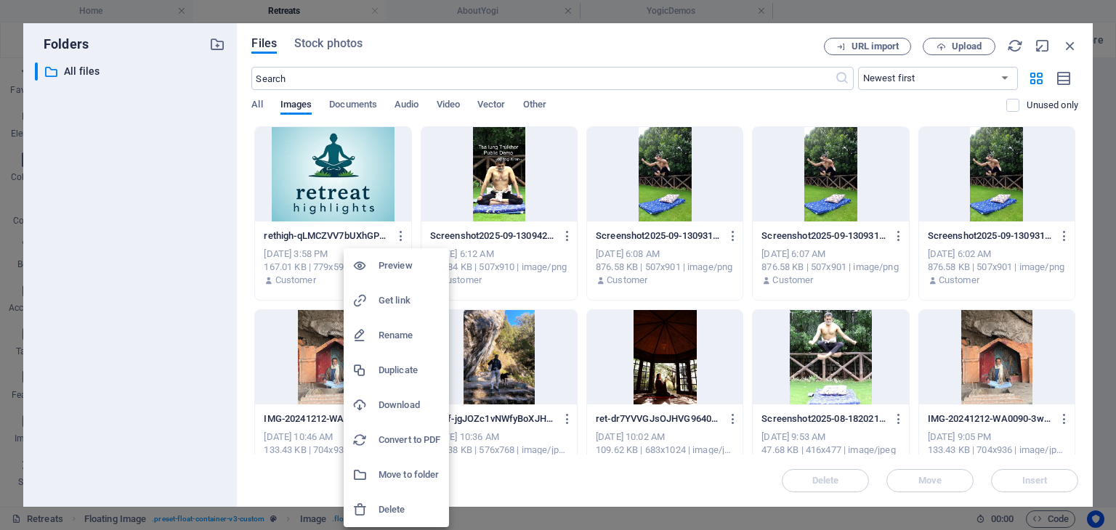
click at [395, 511] on h6 "Delete" at bounding box center [410, 509] width 62 height 17
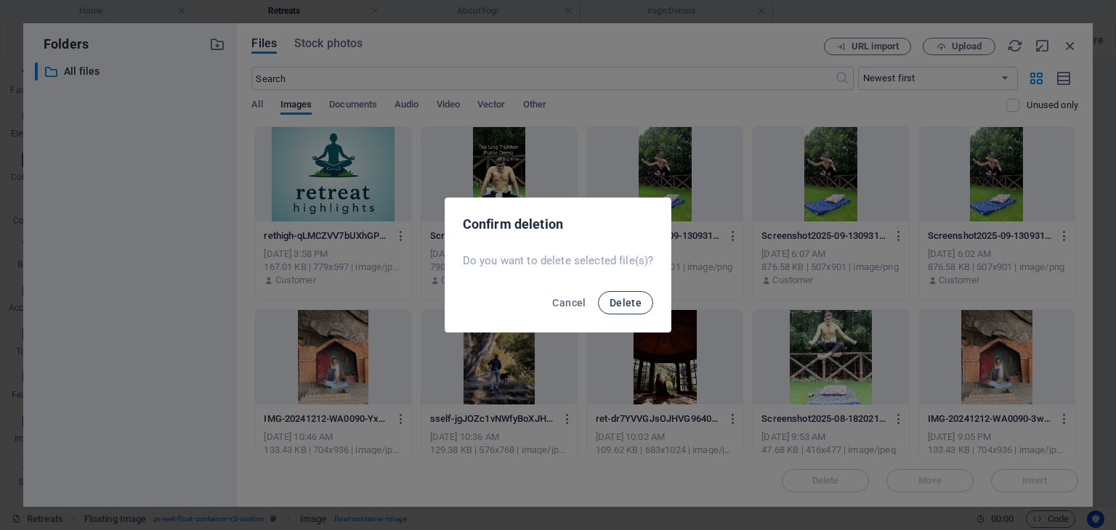
click at [619, 305] on span "Delete" at bounding box center [626, 303] width 32 height 12
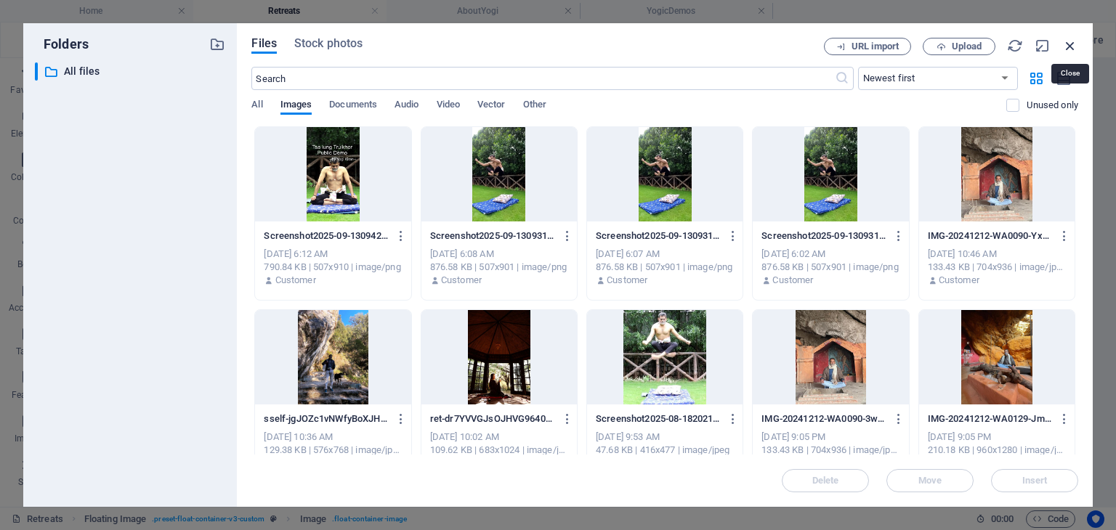
click at [1070, 46] on icon "button" at bounding box center [1070, 46] width 16 height 16
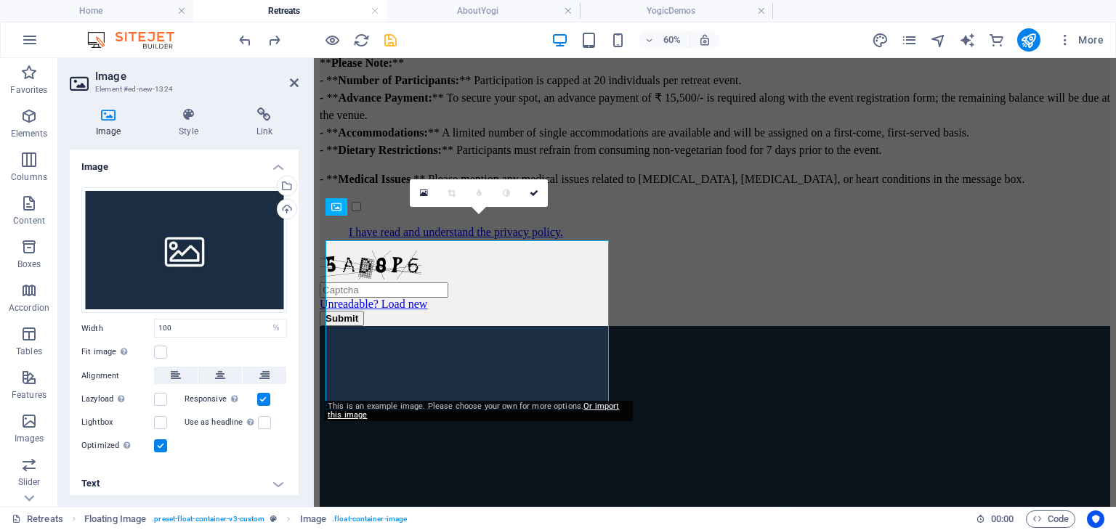
scroll to position [3216, 0]
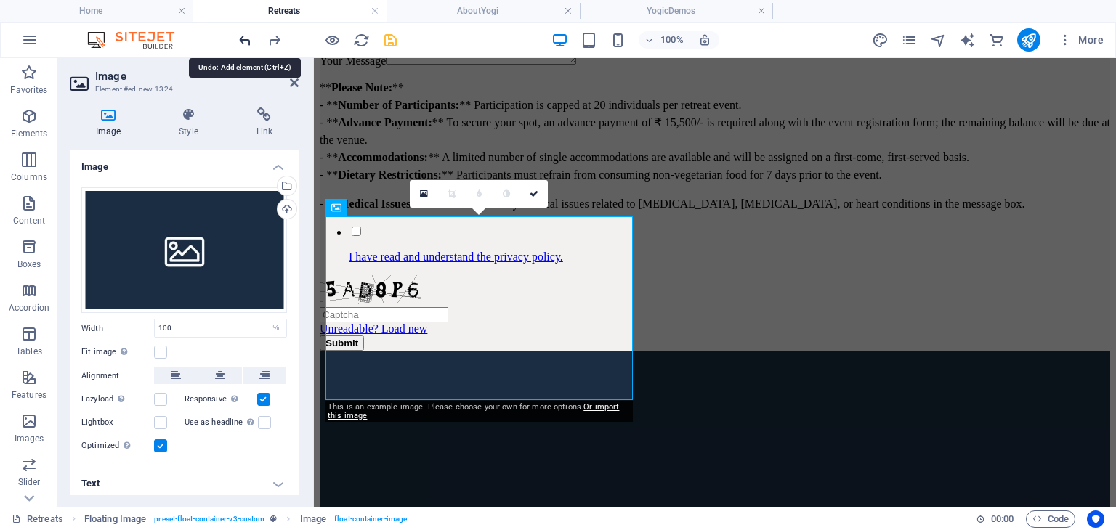
click at [244, 39] on icon "undo" at bounding box center [245, 40] width 17 height 17
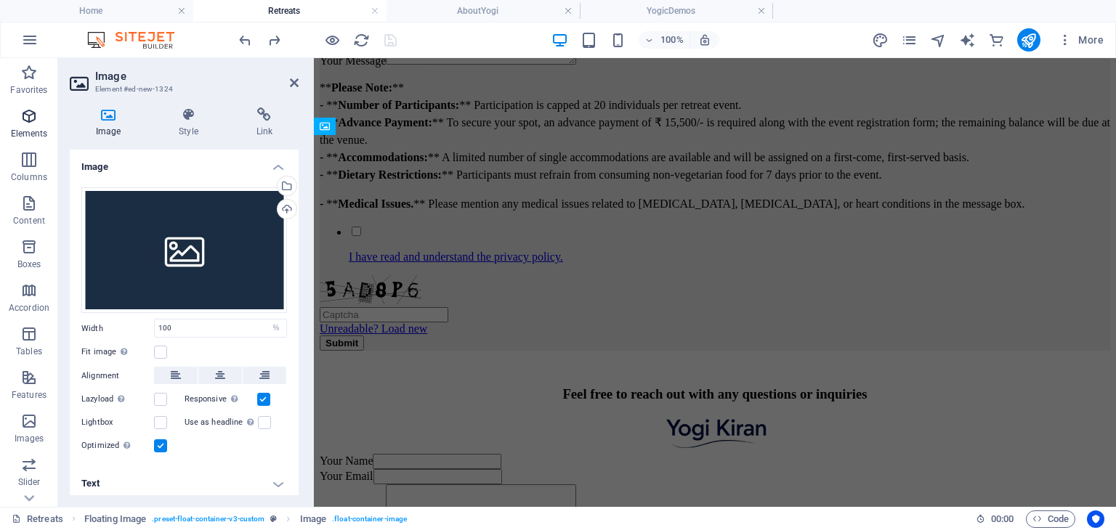
click at [34, 120] on icon "button" at bounding box center [28, 116] width 17 height 17
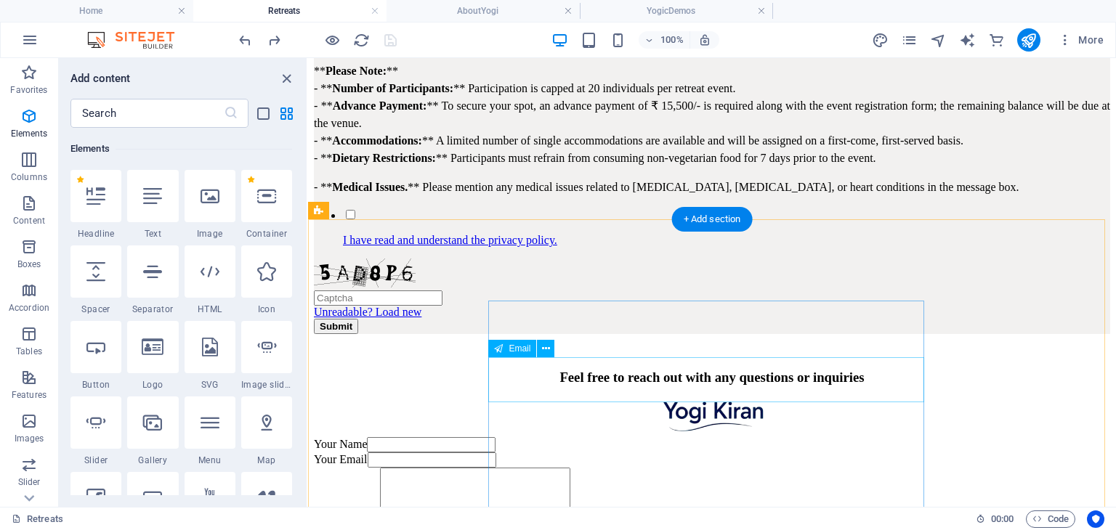
scroll to position [3078, 0]
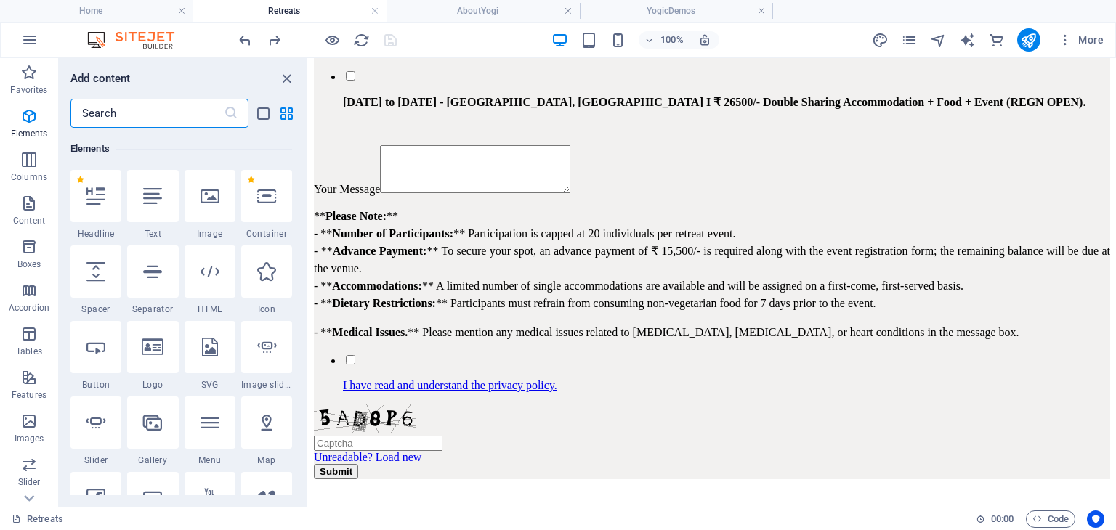
click at [151, 111] on input "text" at bounding box center [146, 113] width 153 height 29
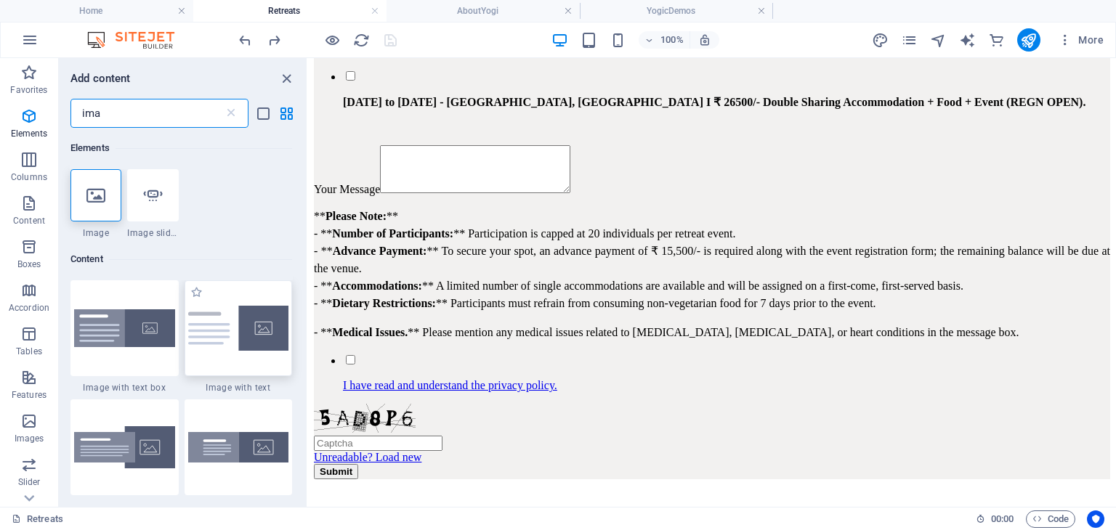
scroll to position [73, 0]
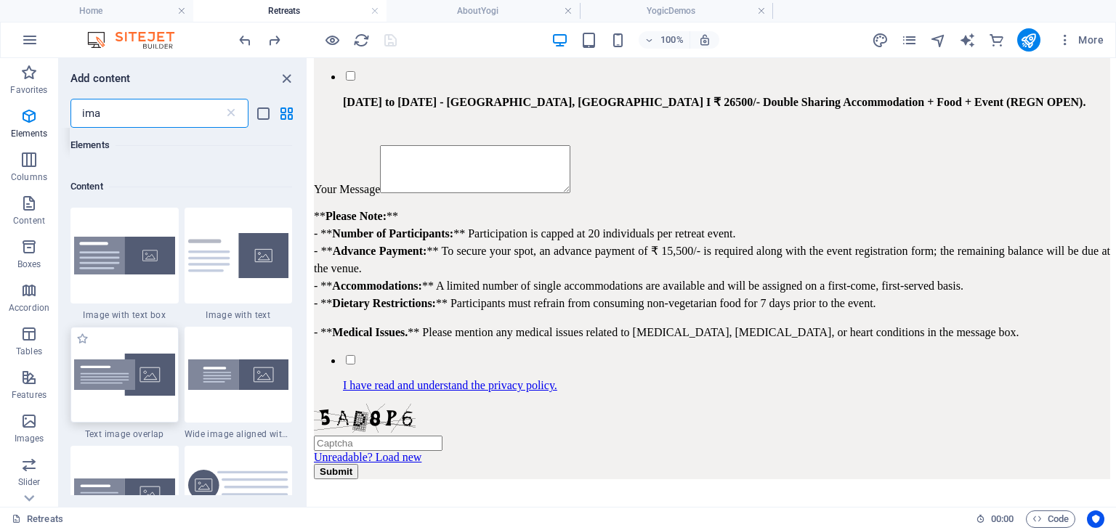
type input "ima"
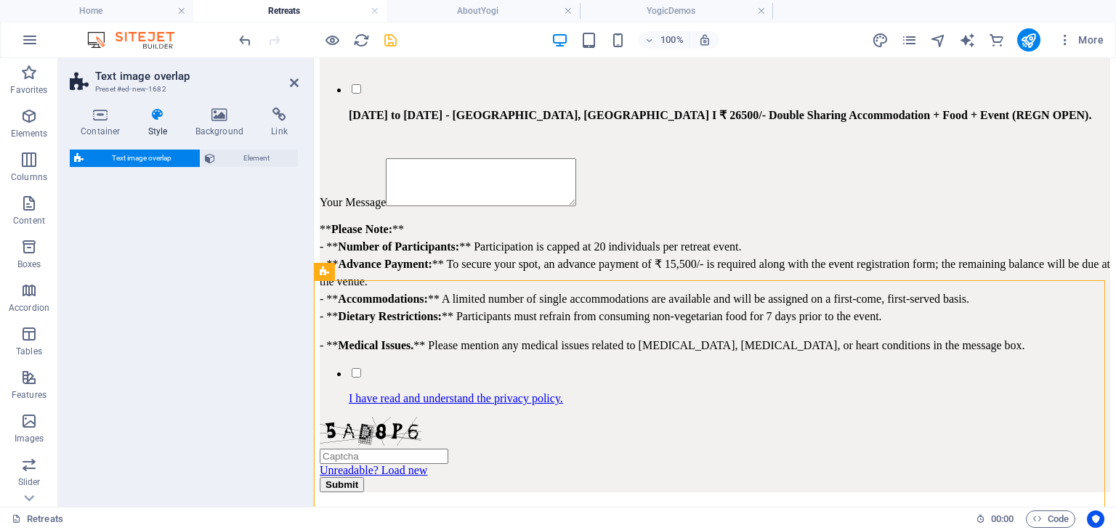
select select "rem"
select select "px"
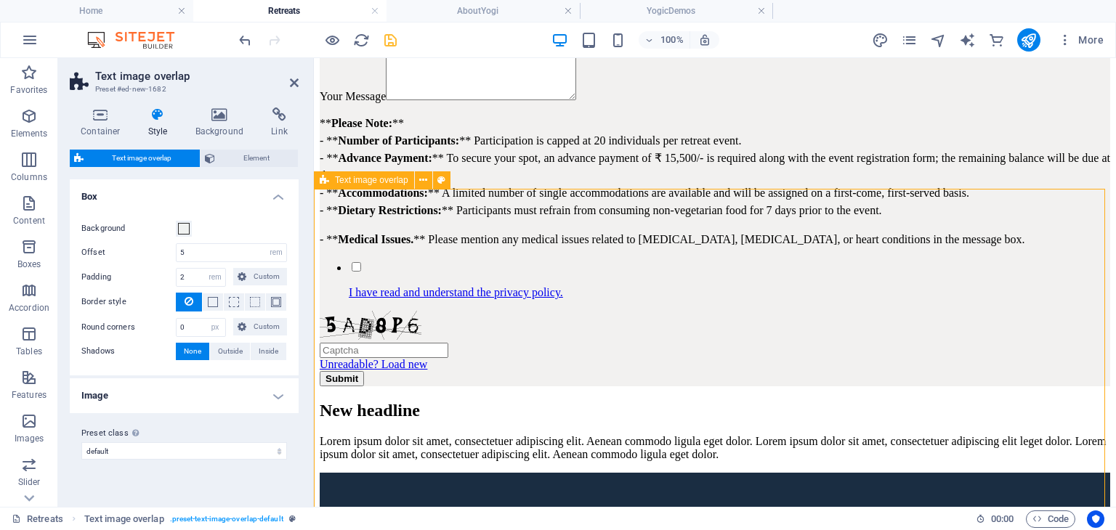
scroll to position [3216, 0]
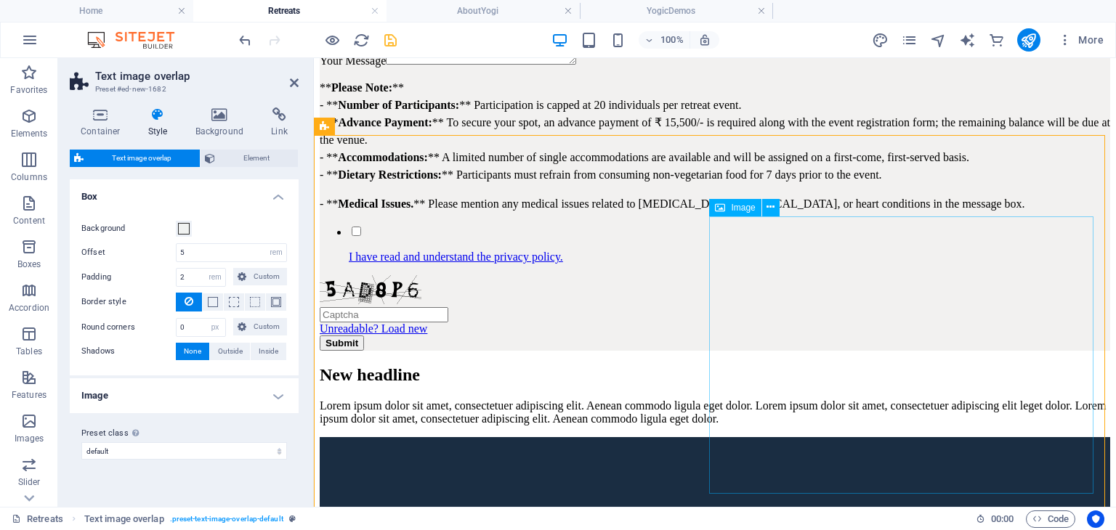
select select "%"
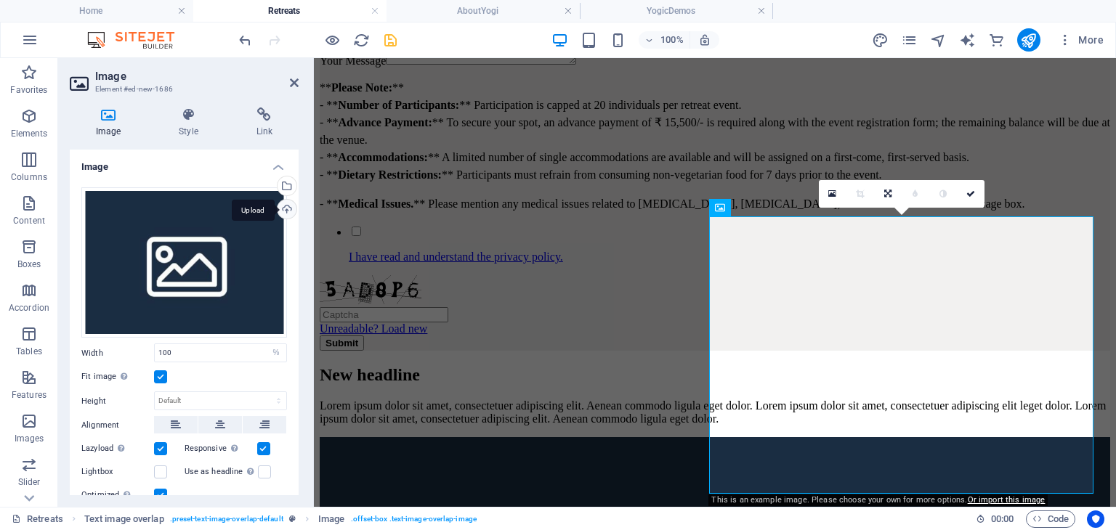
click at [285, 211] on div "Upload" at bounding box center [286, 211] width 22 height 22
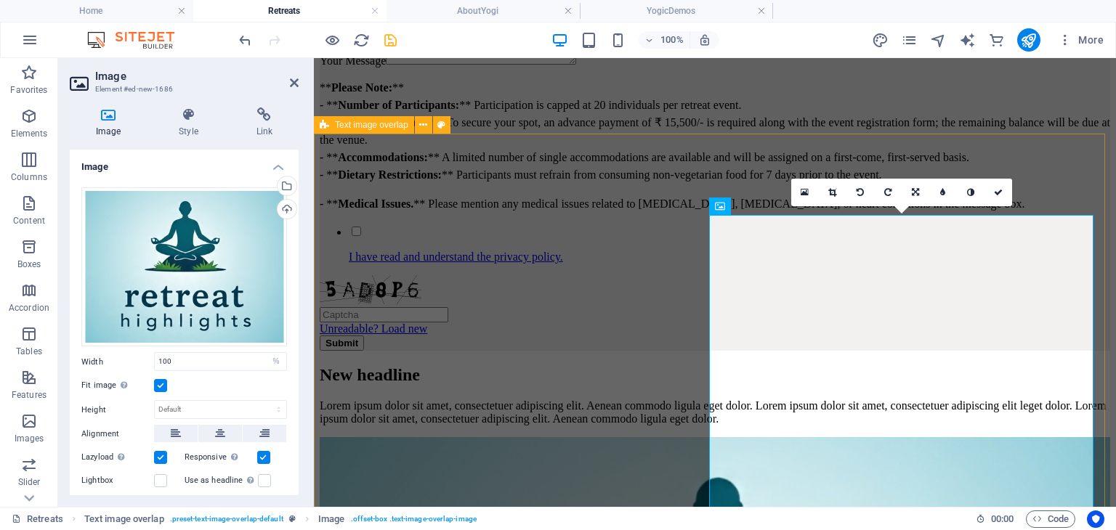
scroll to position [3289, 0]
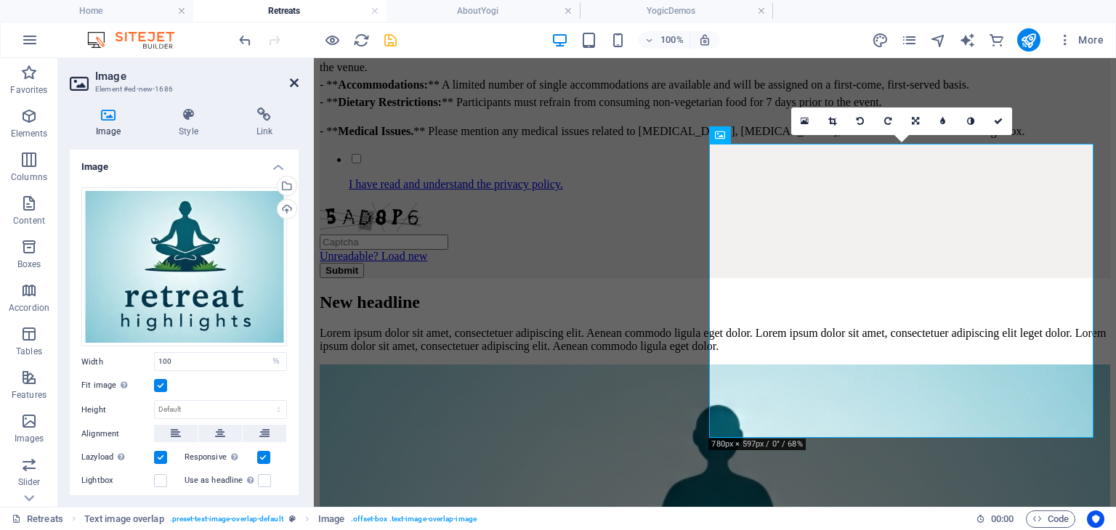
drag, startPoint x: 293, startPoint y: 84, endPoint x: 235, endPoint y: 33, distance: 77.2
click at [293, 84] on icon at bounding box center [294, 83] width 9 height 12
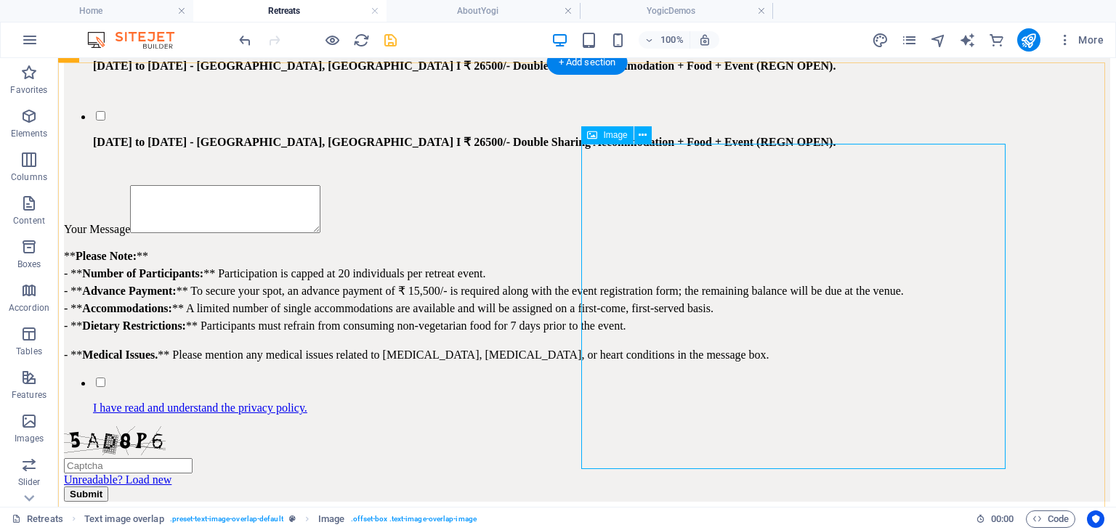
select select "%"
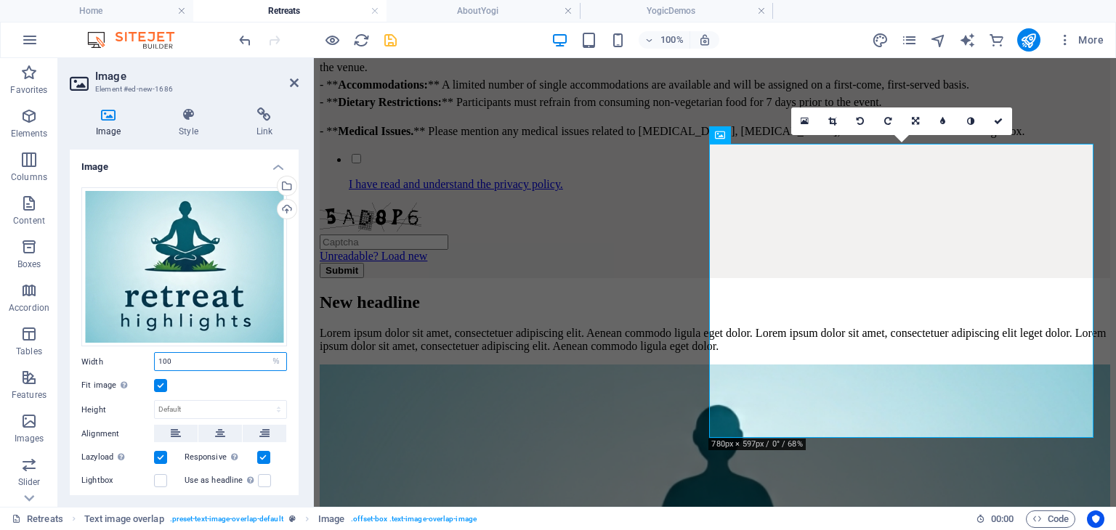
drag, startPoint x: 200, startPoint y: 358, endPoint x: 148, endPoint y: 355, distance: 51.7
click at [148, 355] on div "Width 100 Default auto px rem % em vh vw" at bounding box center [184, 361] width 206 height 19
type input "50"
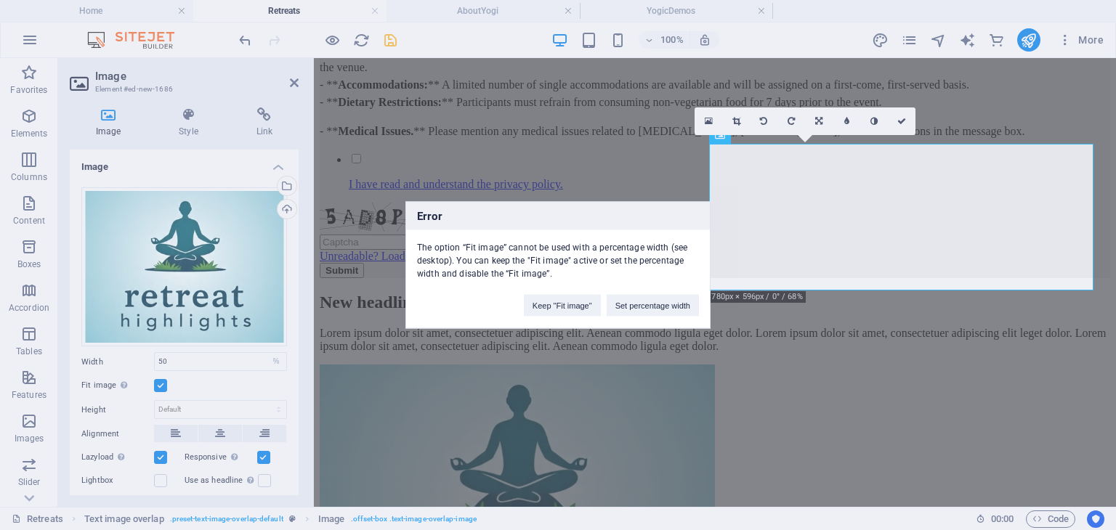
click at [244, 39] on div "Error The option “Fit image” cannot be used with a percentage width (see deskto…" at bounding box center [558, 265] width 1116 height 530
click at [581, 304] on button "Keep "Fit image"" at bounding box center [562, 306] width 77 height 22
select select "DISABLED_OPTION_VALUE"
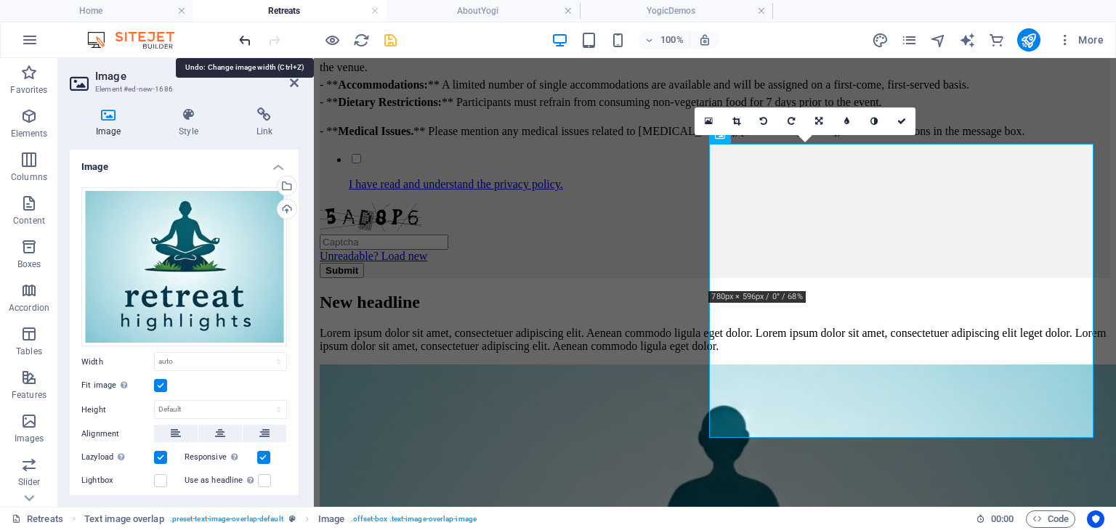
click at [240, 36] on icon "undo" at bounding box center [245, 40] width 17 height 17
type input "100"
select select "%"
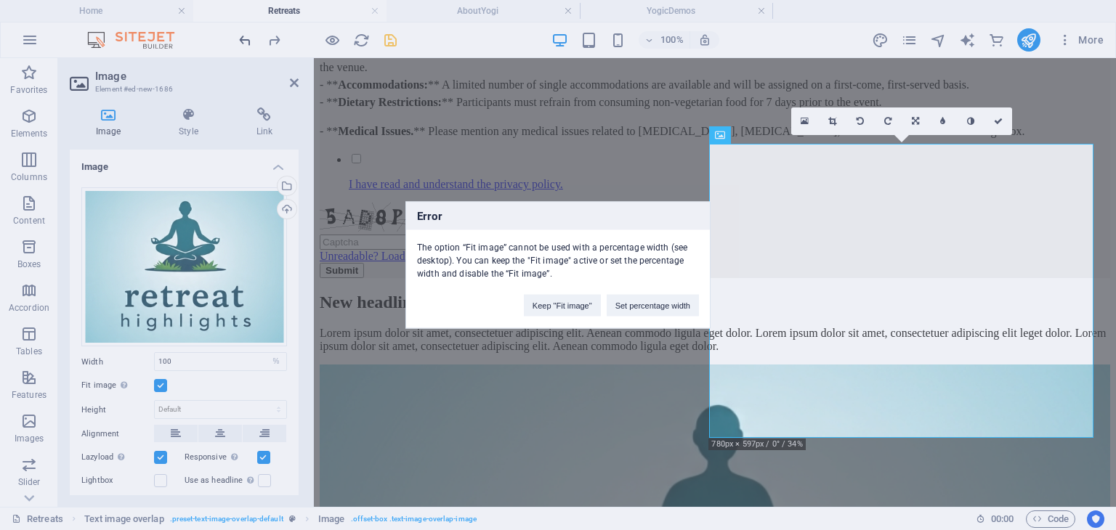
click at [240, 36] on div "Error The option “Fit image” cannot be used with a percentage width (see deskto…" at bounding box center [558, 265] width 1116 height 530
click at [156, 384] on div "Error The option “Fit image” cannot be used with a percentage width (see deskto…" at bounding box center [558, 265] width 1116 height 530
click at [159, 384] on div "Error The option “Fit image” cannot be used with a percentage width (see deskto…" at bounding box center [558, 265] width 1116 height 530
drag, startPoint x: 609, startPoint y: 222, endPoint x: 492, endPoint y: 213, distance: 117.4
click at [492, 213] on h3 "Error" at bounding box center [558, 217] width 304 height 28
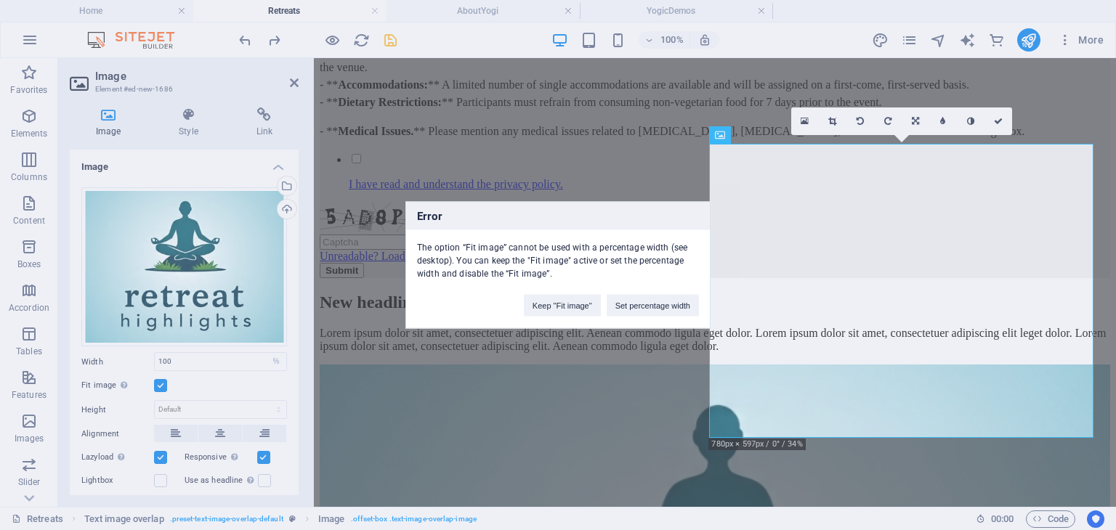
click at [256, 40] on div "Error The option “Fit image” cannot be used with a percentage width (see deskto…" at bounding box center [558, 265] width 1116 height 530
click at [294, 82] on div "Error The option “Fit image” cannot be used with a percentage width (see deskto…" at bounding box center [558, 265] width 1116 height 530
click at [656, 334] on div "Error The option “Fit image” cannot be used with a percentage width (see deskto…" at bounding box center [558, 265] width 1116 height 530
click at [497, 424] on div "Error The option “Fit image” cannot be used with a percentage width (see deskto…" at bounding box center [558, 265] width 1116 height 530
click at [564, 306] on button "Keep "Fit image"" at bounding box center [562, 306] width 77 height 22
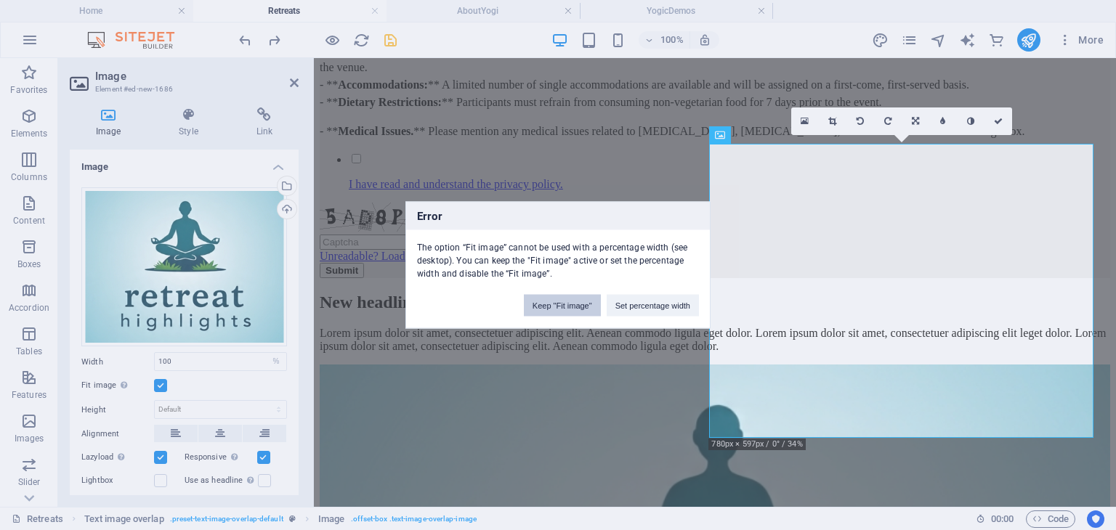
select select "DISABLED_OPTION_VALUE"
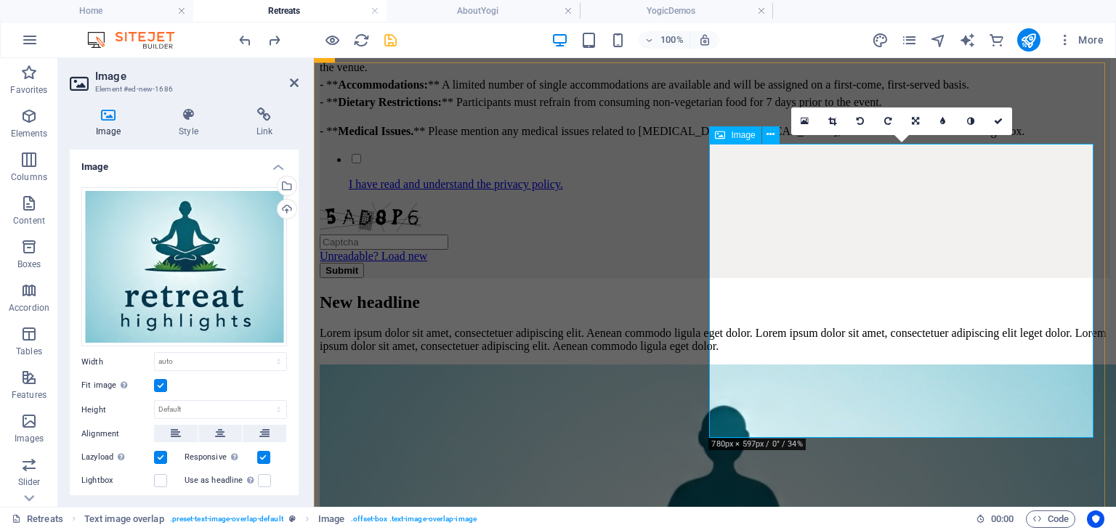
click at [768, 134] on icon at bounding box center [771, 134] width 8 height 15
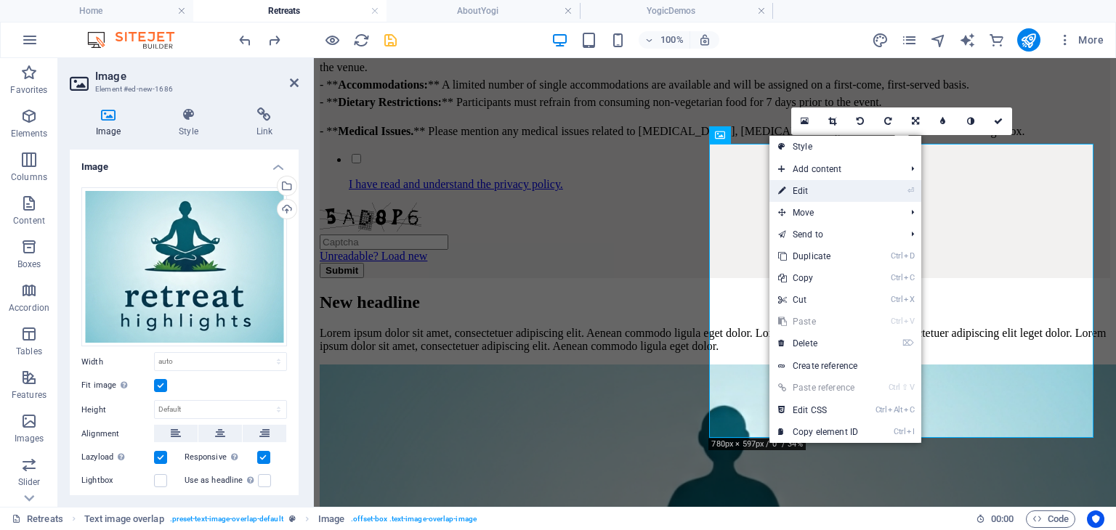
click at [809, 190] on link "⏎ Edit" at bounding box center [817, 191] width 97 height 22
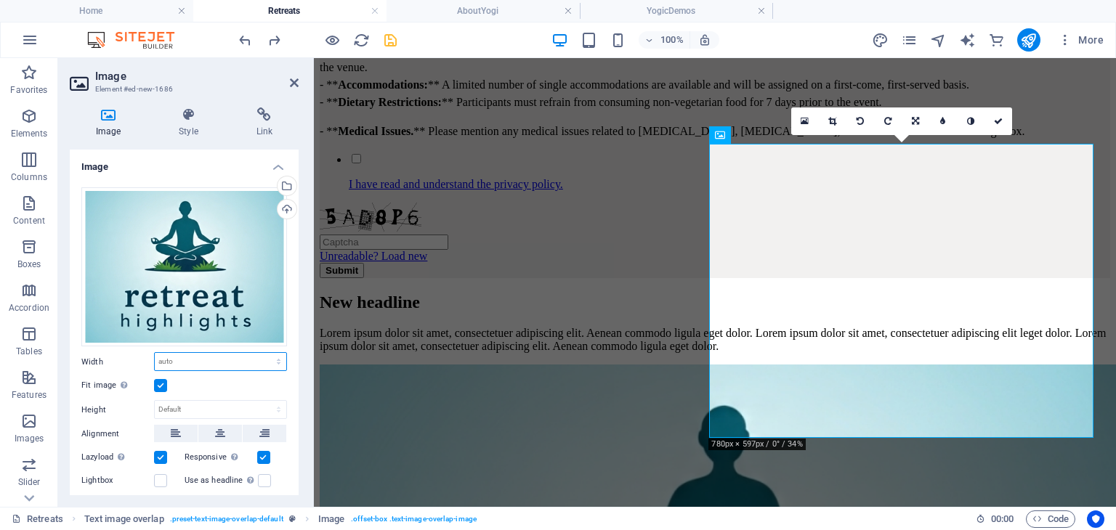
click at [174, 362] on select "Default auto px rem % em vh vw" at bounding box center [221, 361] width 132 height 17
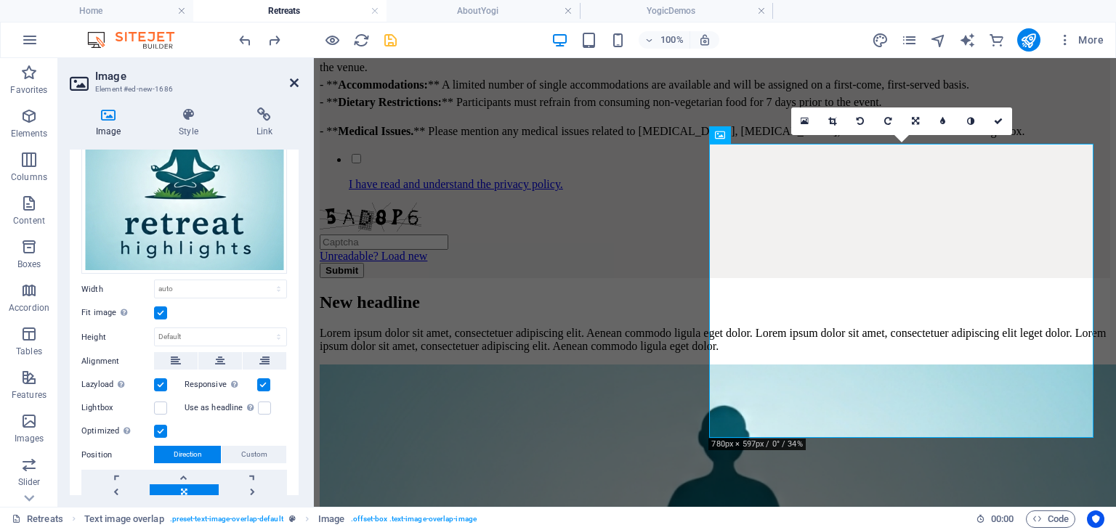
click at [294, 85] on icon at bounding box center [294, 83] width 9 height 12
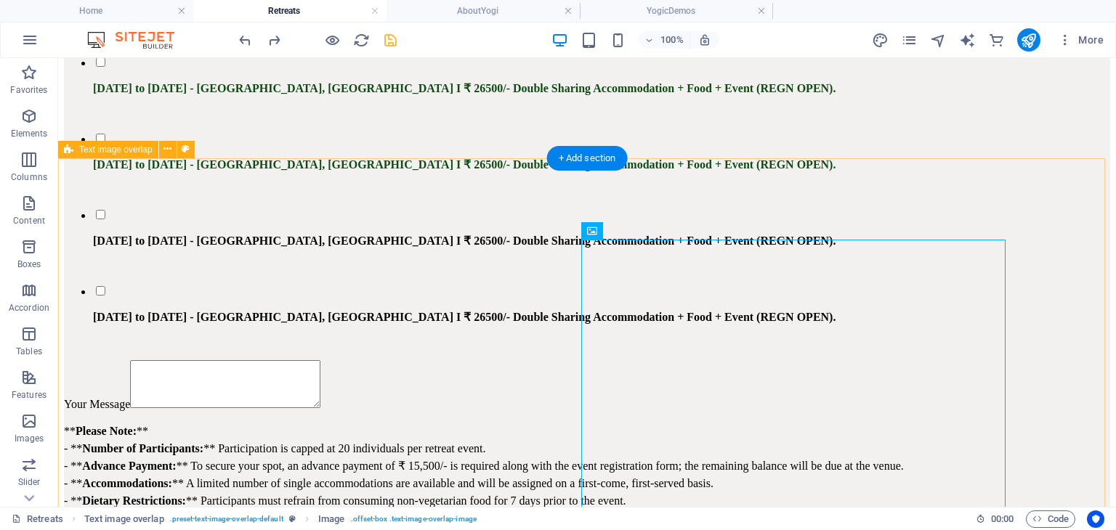
scroll to position [3450, 0]
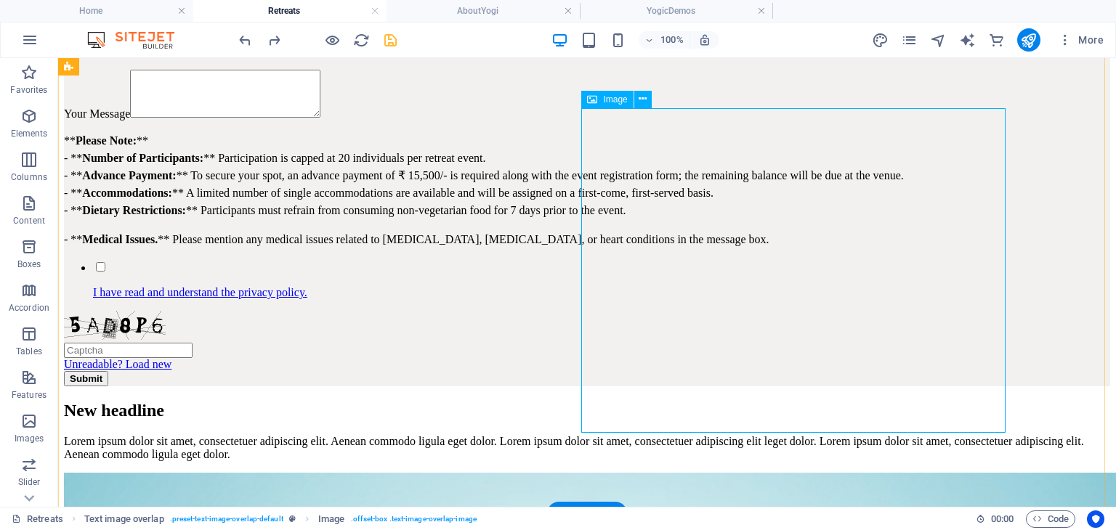
drag, startPoint x: 842, startPoint y: 306, endPoint x: 586, endPoint y: 307, distance: 255.8
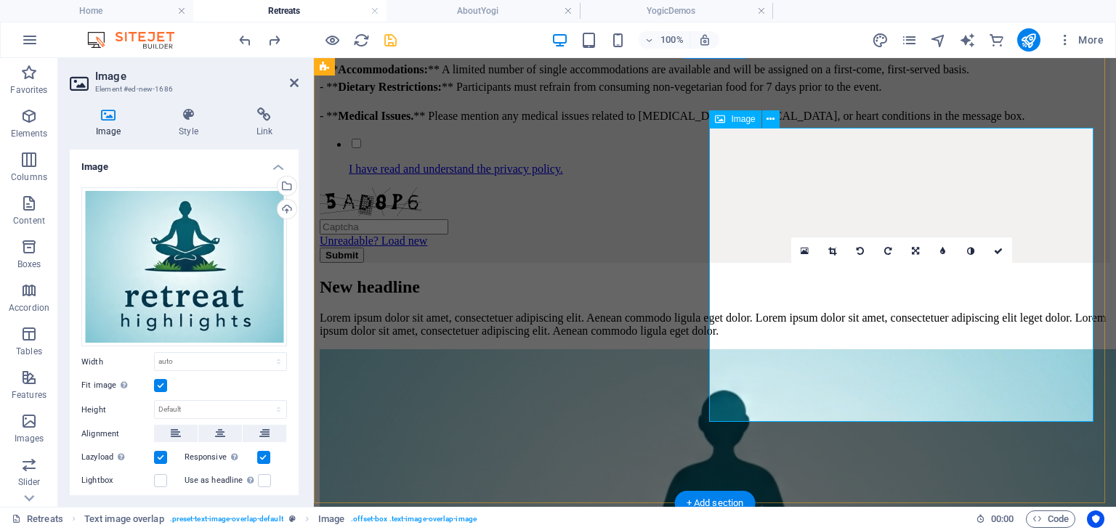
scroll to position [3305, 0]
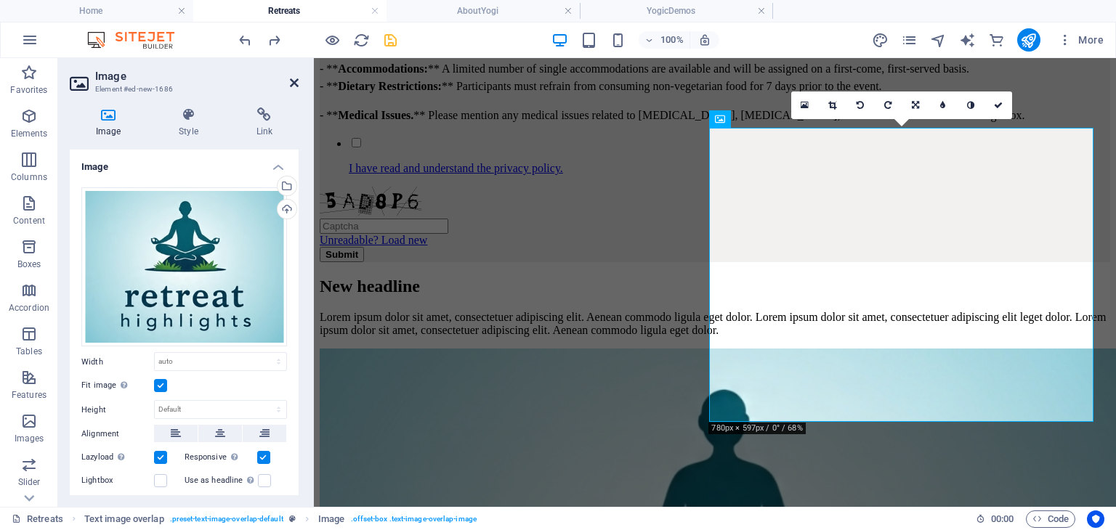
click at [292, 85] on icon at bounding box center [294, 83] width 9 height 12
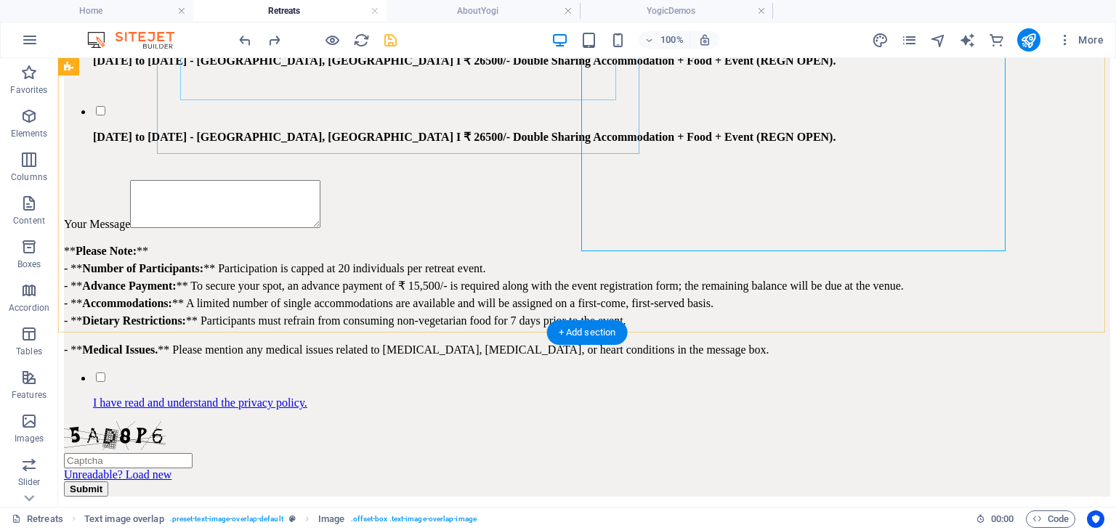
scroll to position [3486, 0]
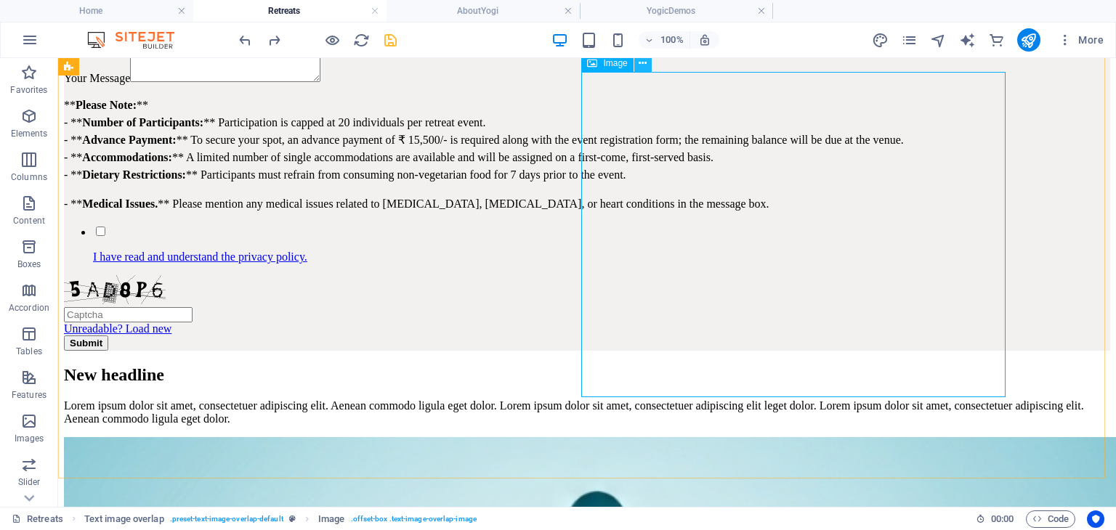
click at [642, 66] on icon at bounding box center [643, 63] width 8 height 15
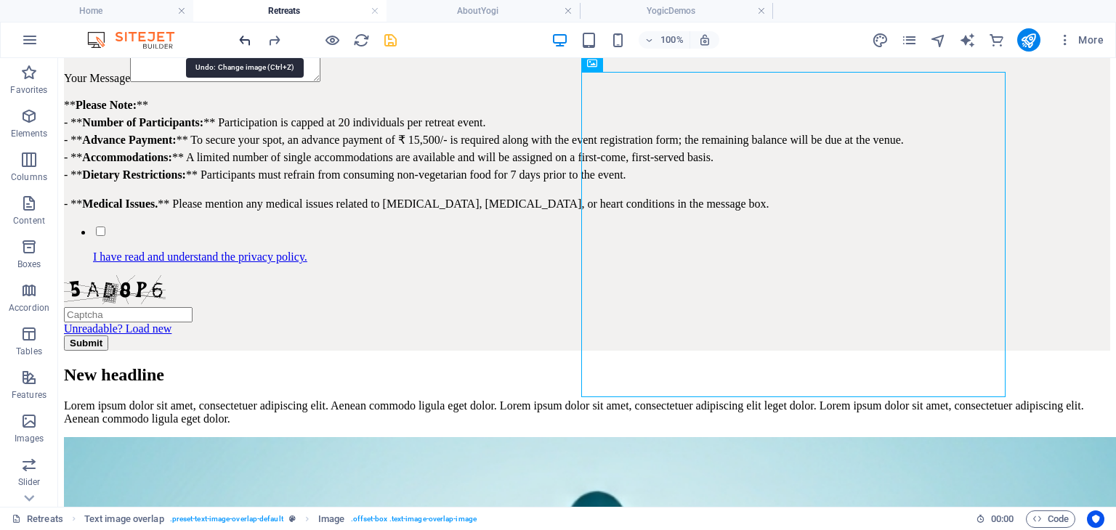
click at [244, 40] on icon "undo" at bounding box center [245, 40] width 17 height 17
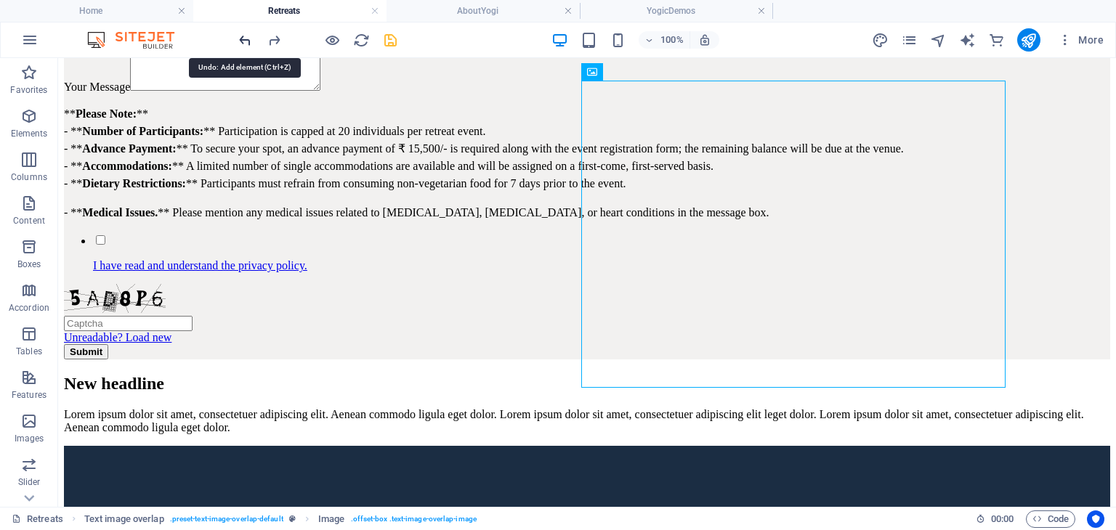
click at [244, 40] on icon "undo" at bounding box center [245, 40] width 17 height 17
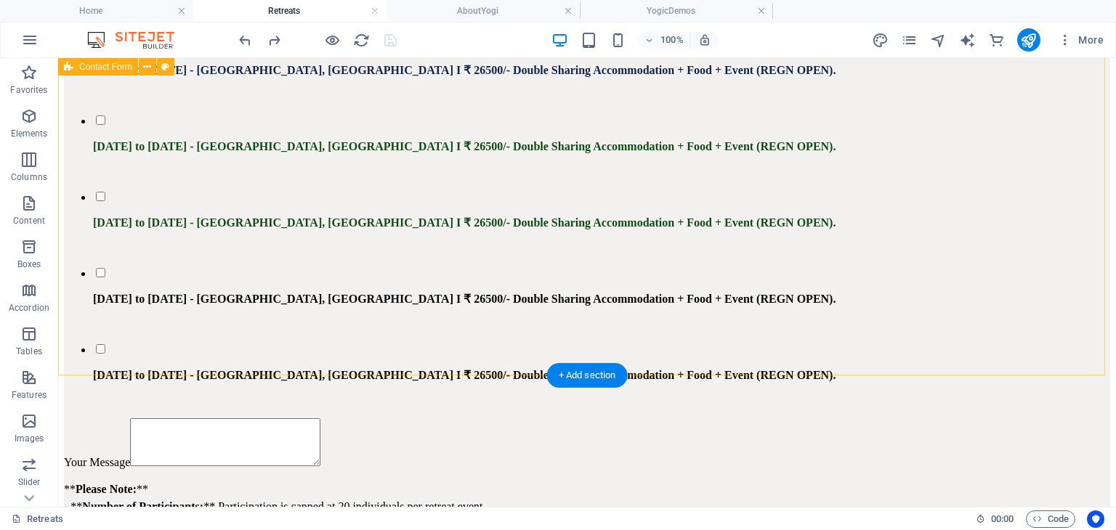
scroll to position [3080, 0]
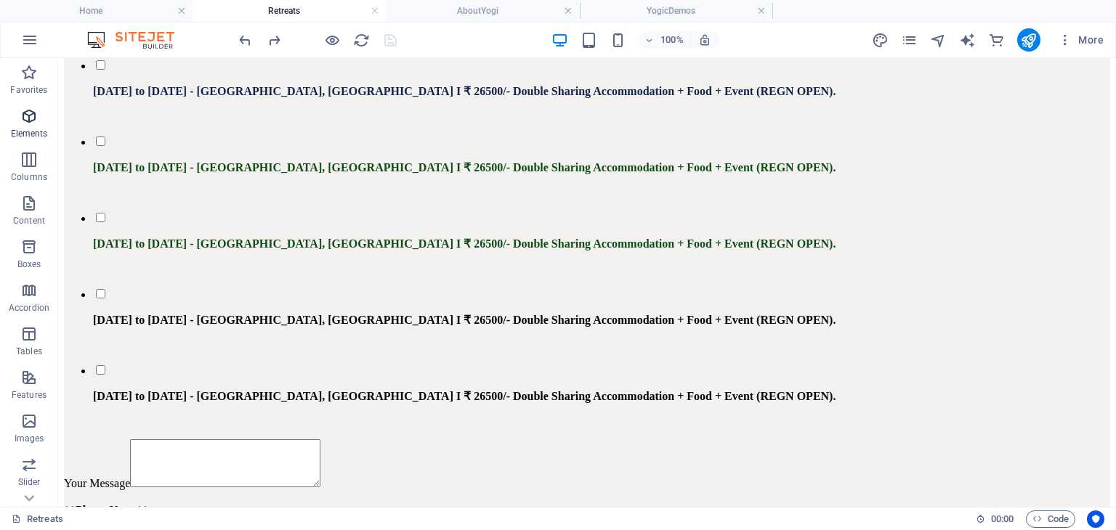
click at [28, 124] on icon "button" at bounding box center [28, 116] width 17 height 17
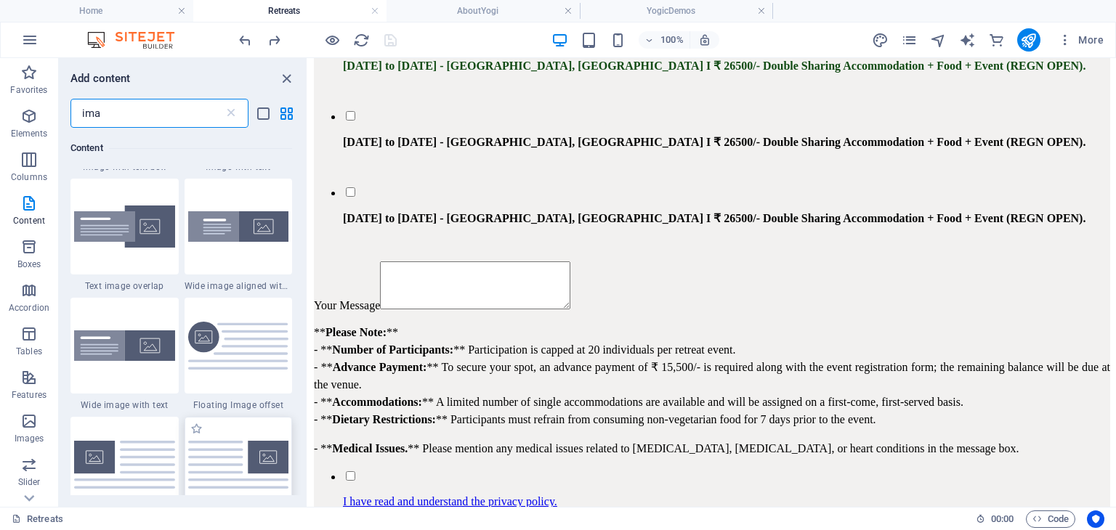
scroll to position [148, 0]
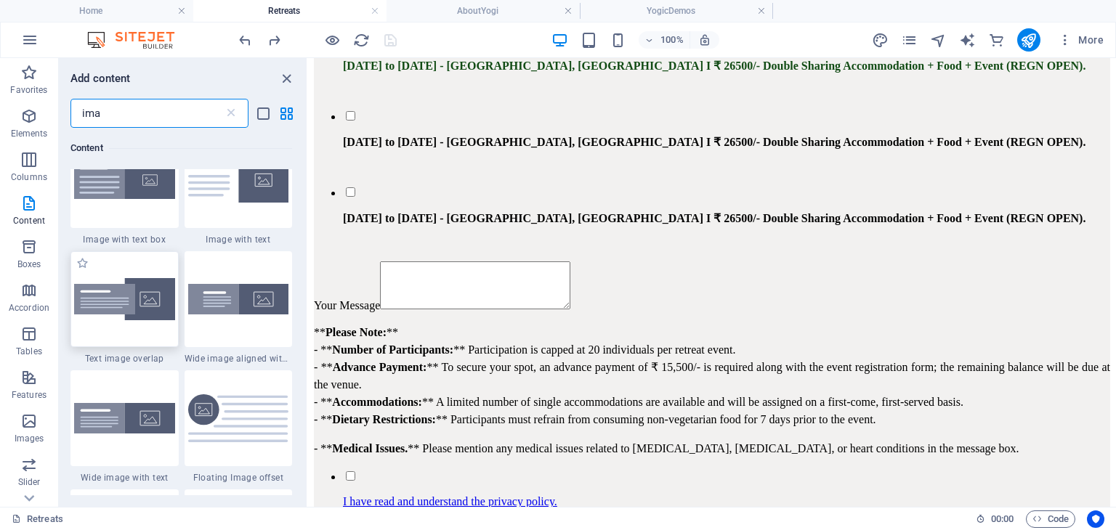
type input "ima"
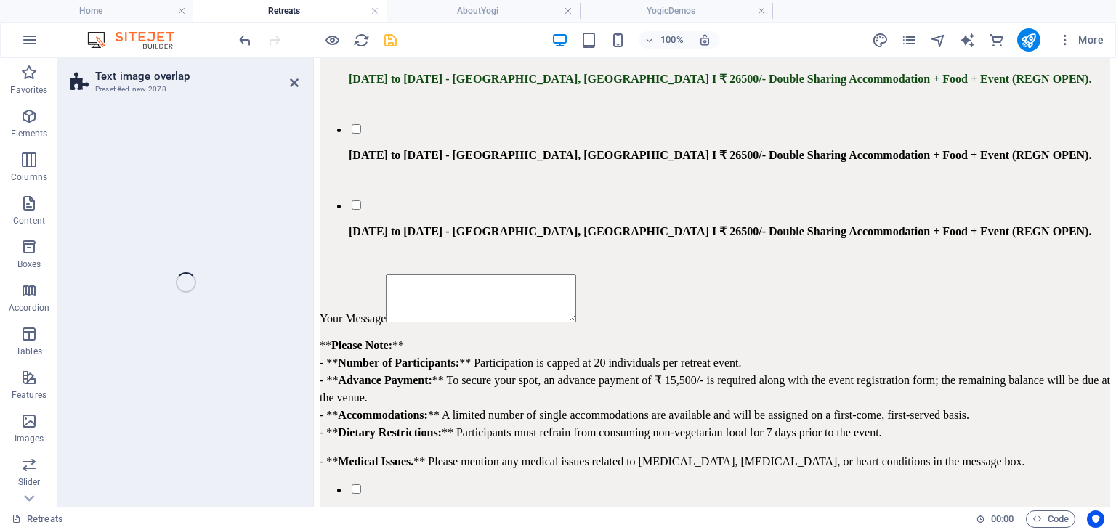
select select "rem"
select select "px"
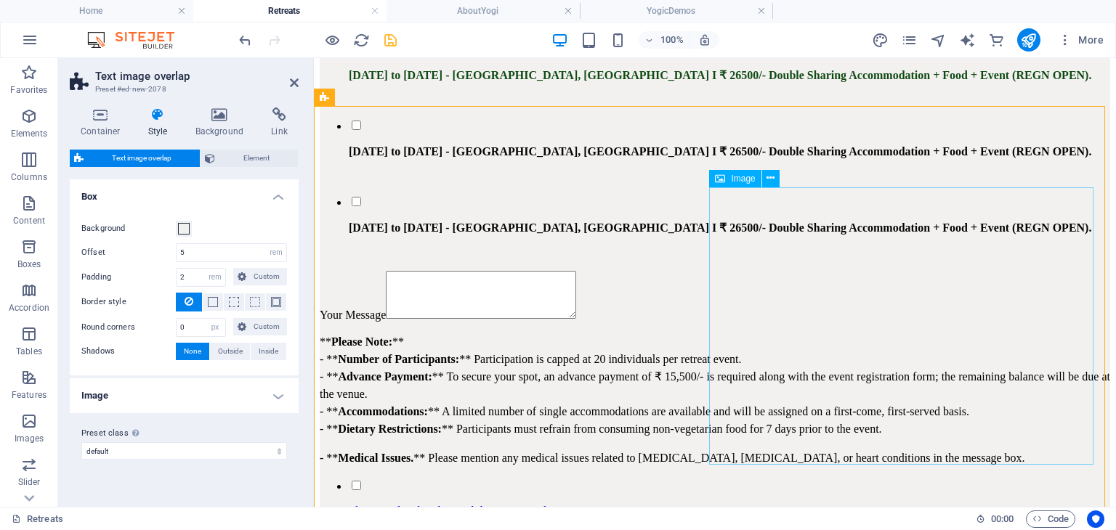
scroll to position [3245, 0]
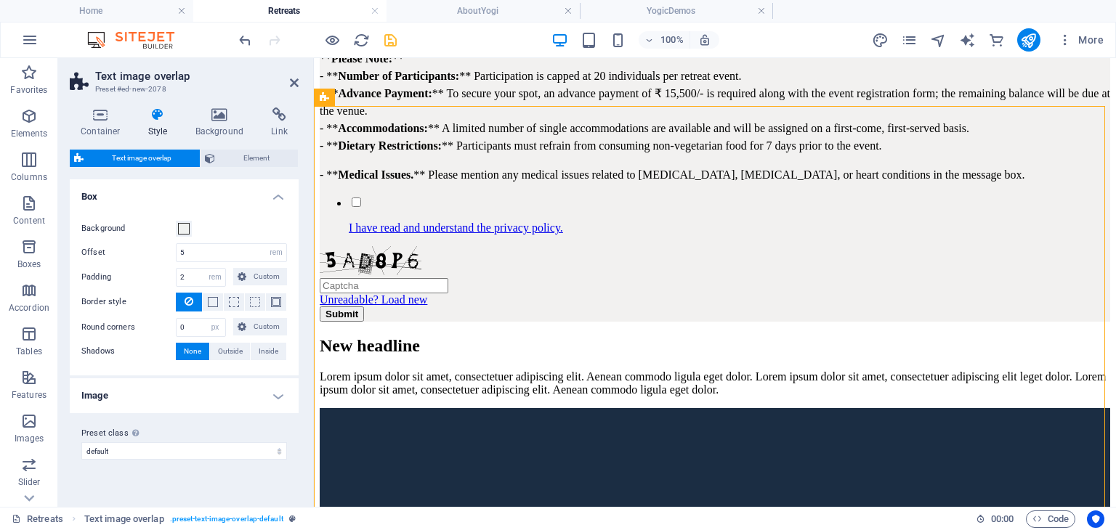
click at [176, 395] on h4 "Image" at bounding box center [184, 396] width 229 height 35
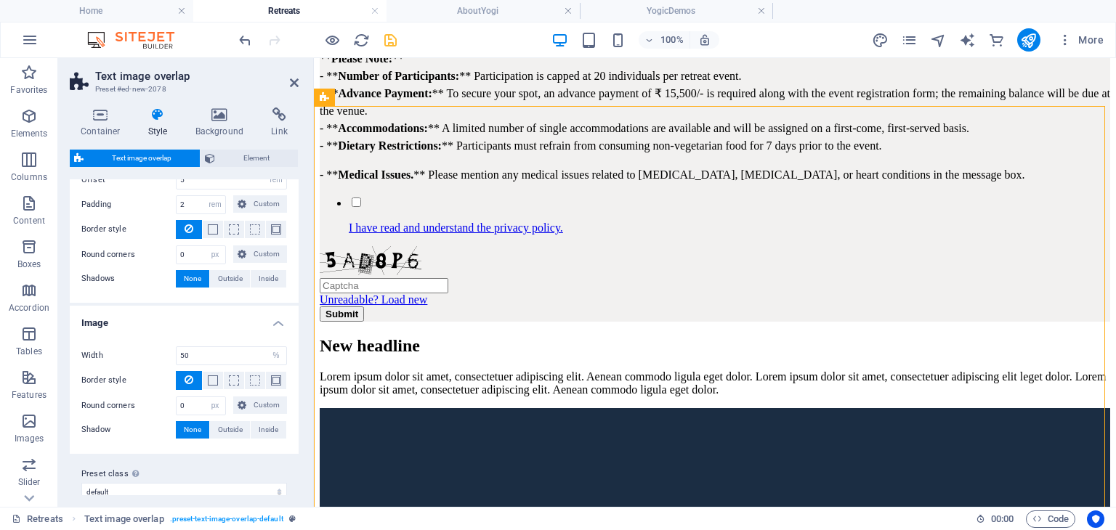
scroll to position [87, 0]
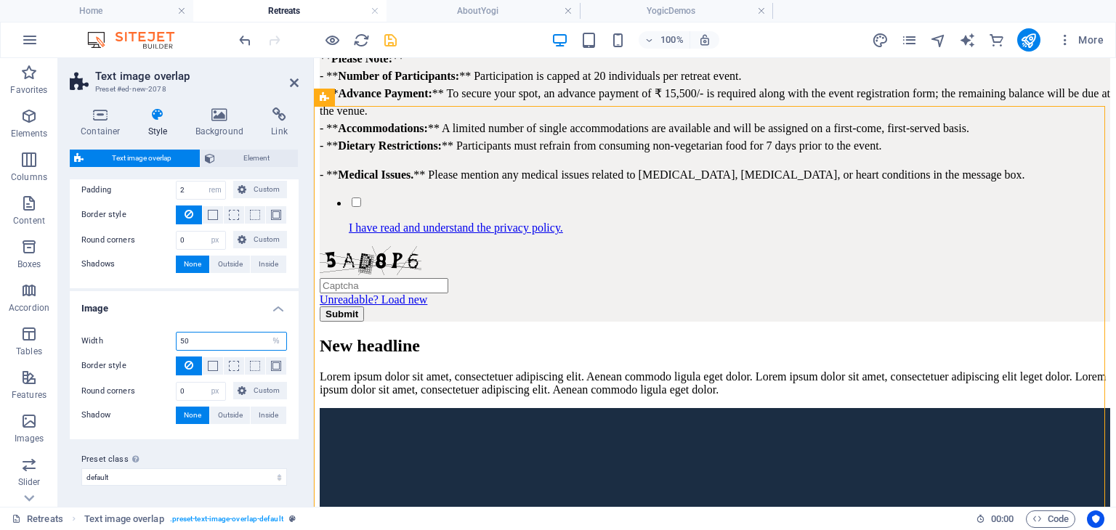
click at [221, 339] on input "50" at bounding box center [232, 341] width 110 height 17
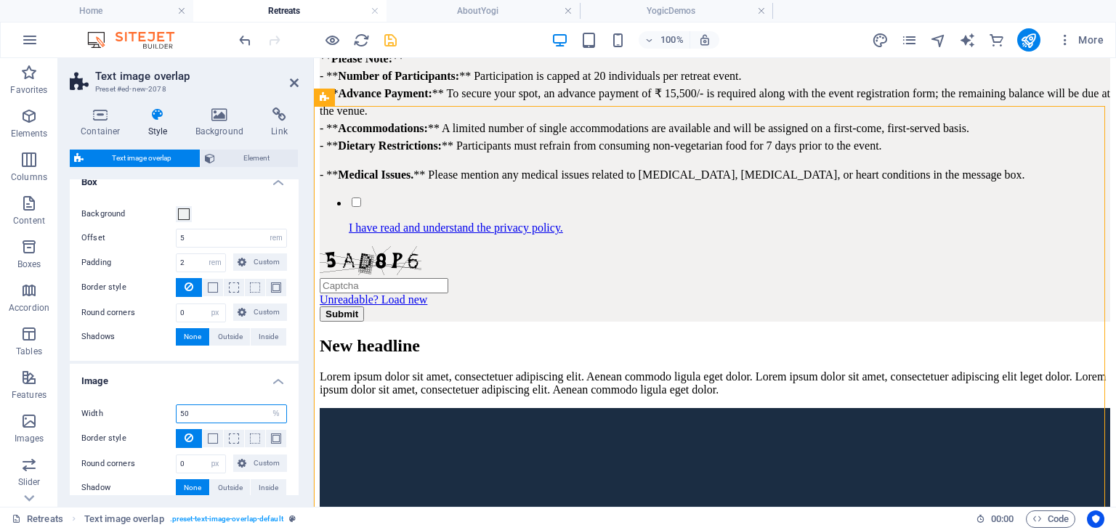
scroll to position [0, 0]
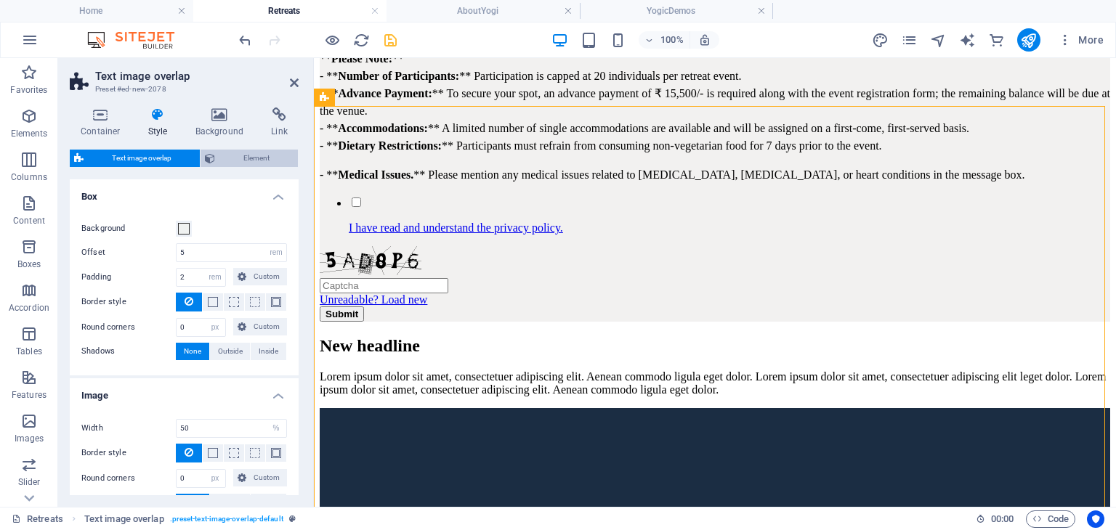
click at [241, 161] on span "Element" at bounding box center [256, 158] width 74 height 17
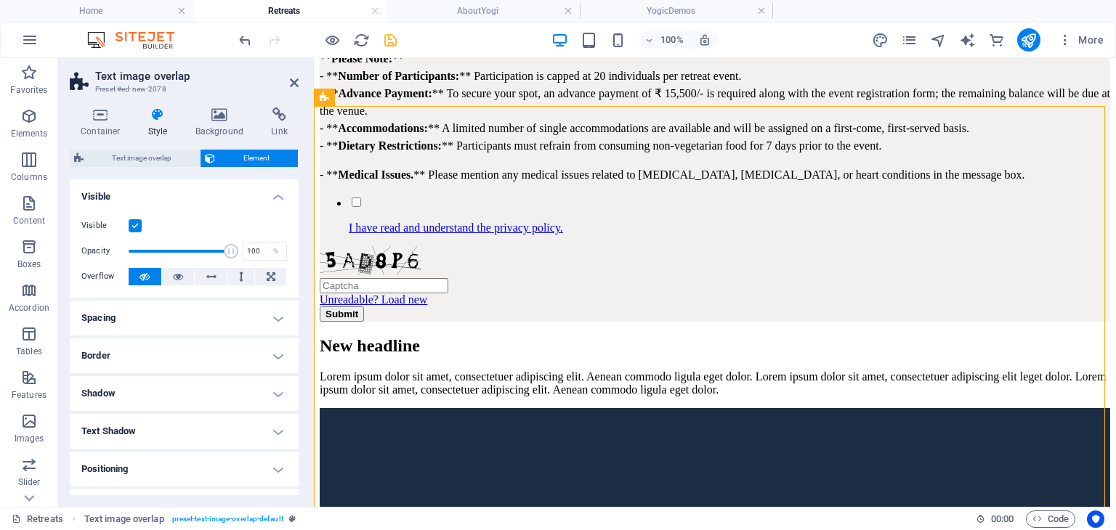
click at [157, 126] on h4 "Style" at bounding box center [160, 123] width 47 height 31
click at [94, 126] on h4 "Container" at bounding box center [104, 123] width 68 height 31
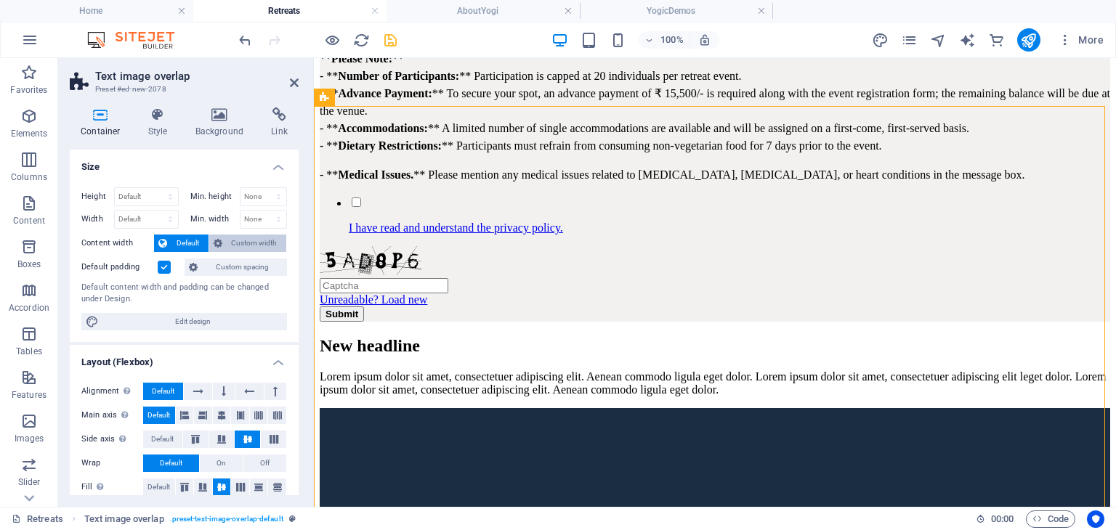
click at [249, 239] on span "Custom width" at bounding box center [255, 243] width 56 height 17
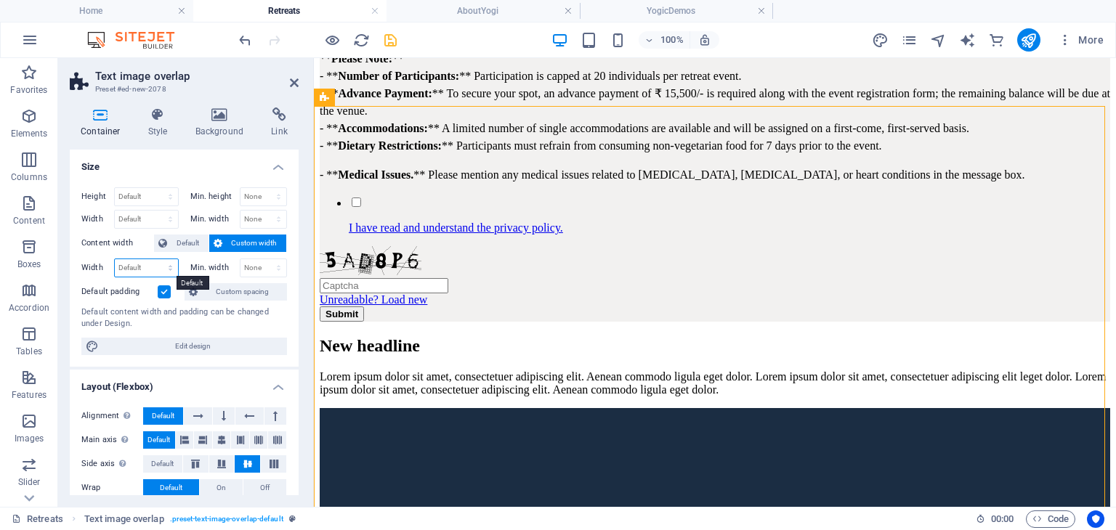
click at [159, 260] on select "Default px rem % em vh vw" at bounding box center [146, 267] width 63 height 17
select select "%"
click at [155, 259] on select "Default px rem % em vh vw" at bounding box center [146, 267] width 63 height 17
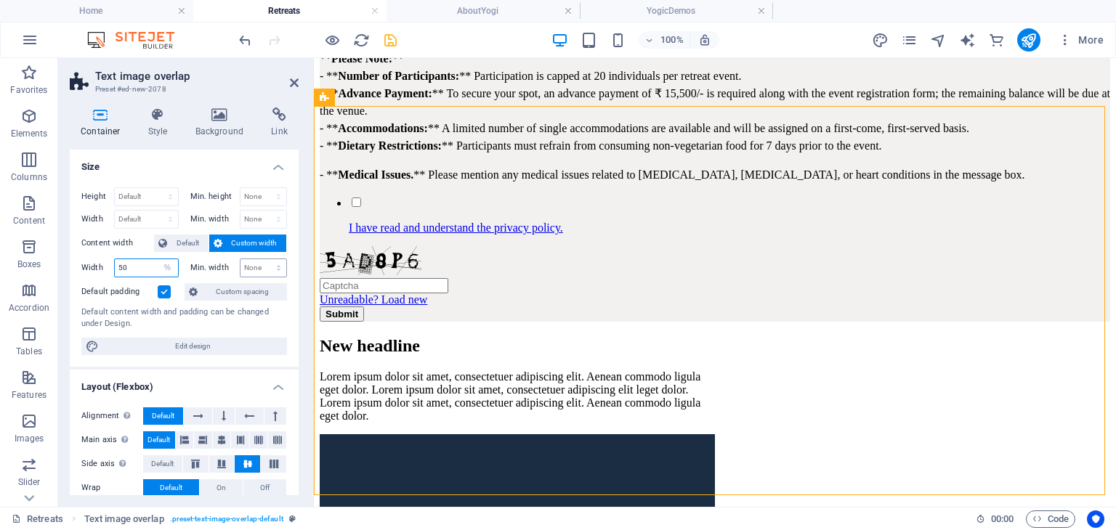
type input "50"
click at [250, 268] on select "None px rem % vh vw" at bounding box center [264, 267] width 47 height 17
select select "%"
click at [263, 259] on select "None px rem % vh vw" at bounding box center [264, 267] width 47 height 17
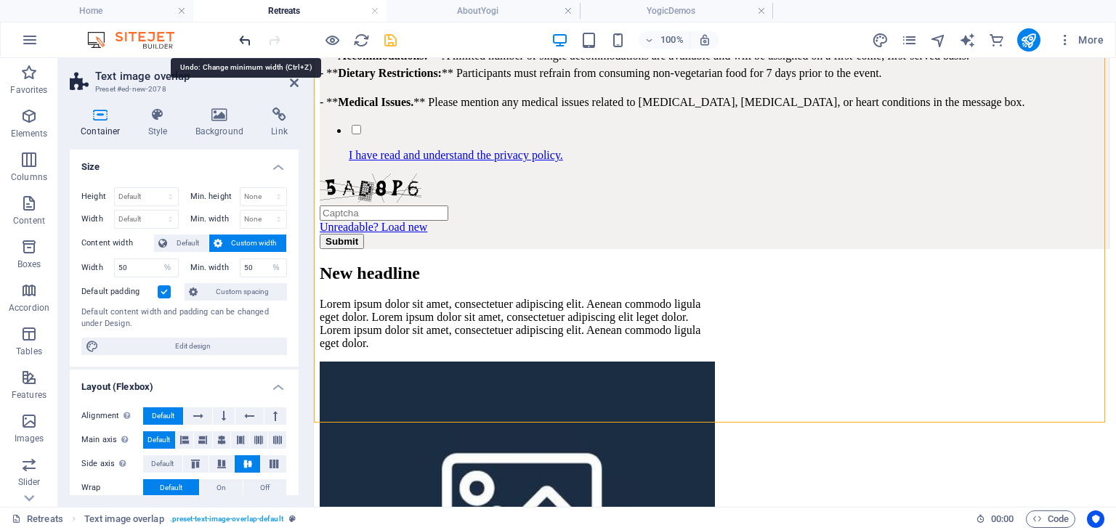
click at [243, 42] on icon "undo" at bounding box center [245, 40] width 17 height 17
type input "100"
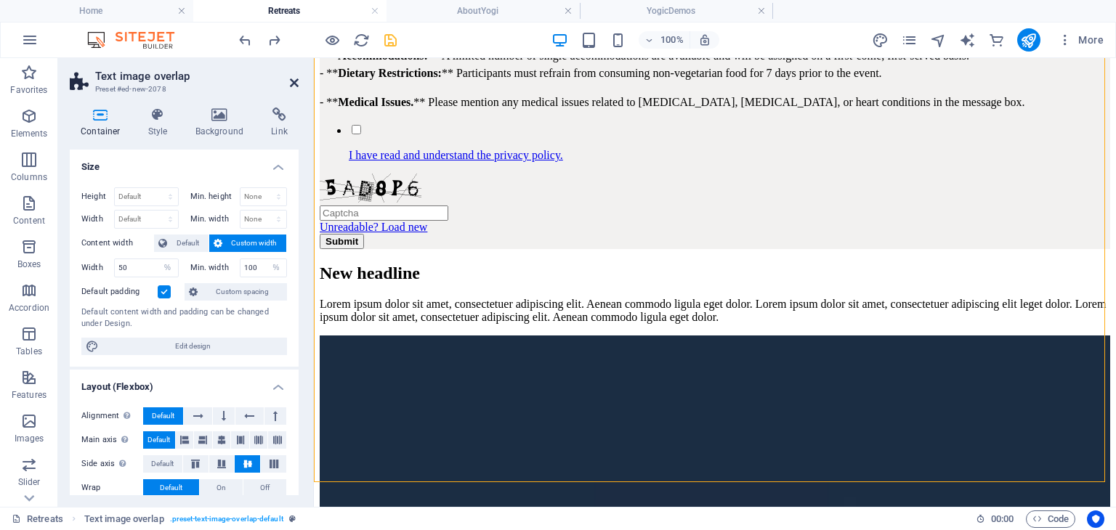
click at [291, 85] on icon at bounding box center [294, 83] width 9 height 12
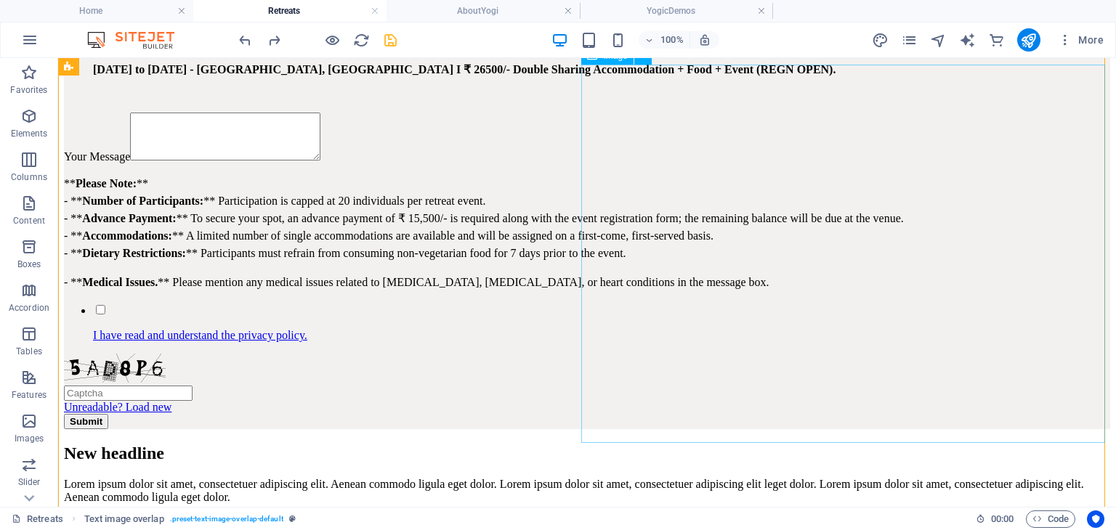
scroll to position [3349, 0]
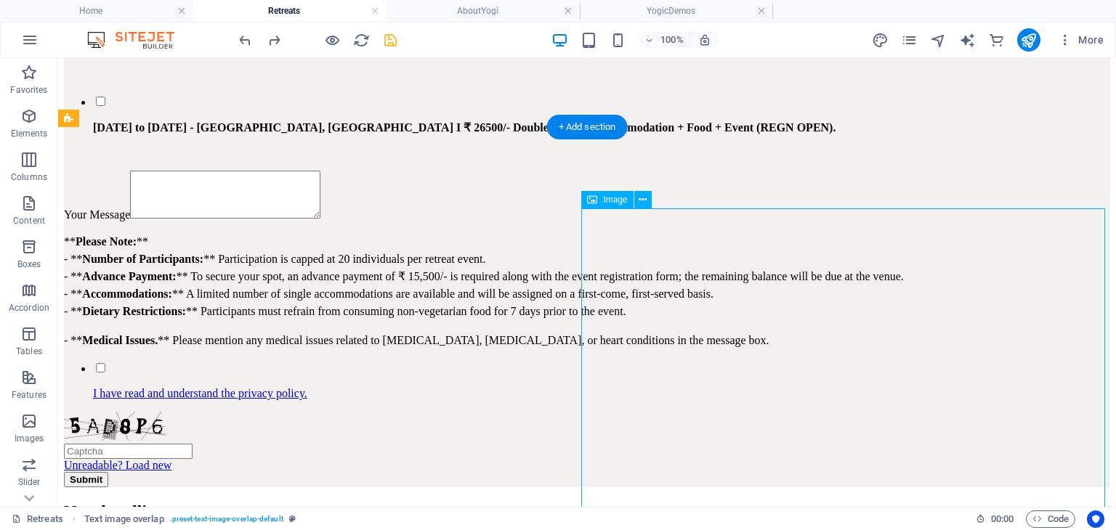
select select "%"
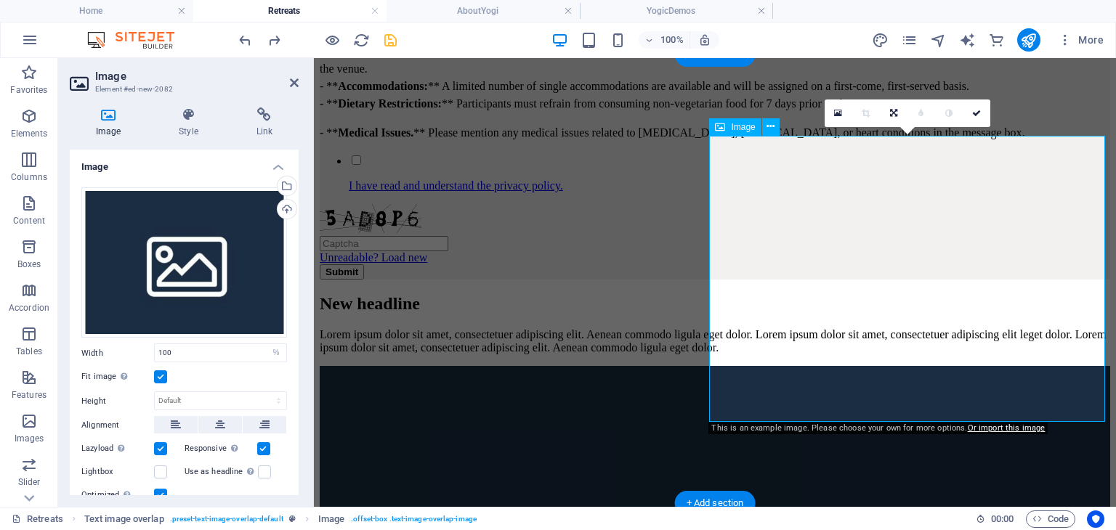
scroll to position [3297, 0]
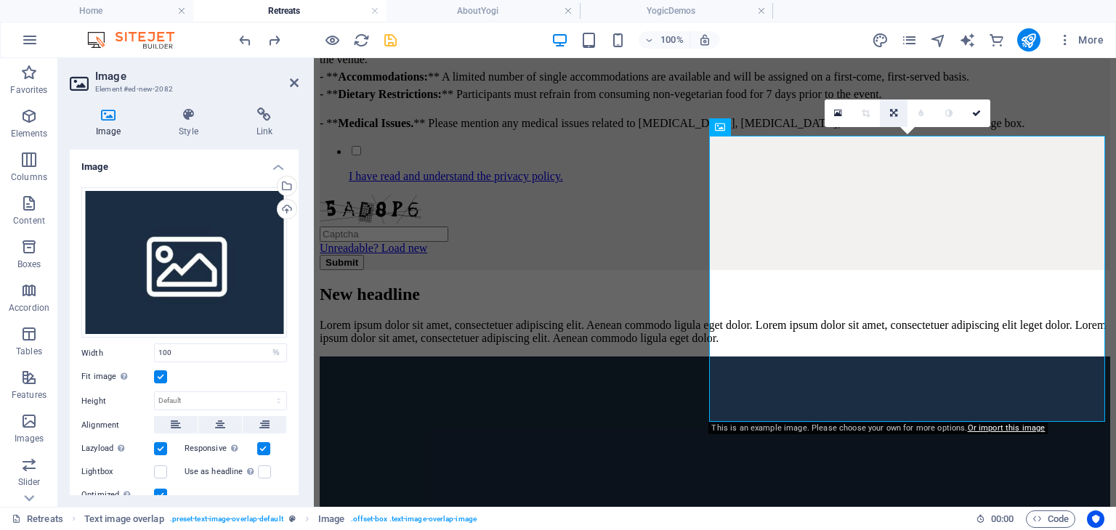
click at [891, 109] on icon at bounding box center [893, 113] width 7 height 9
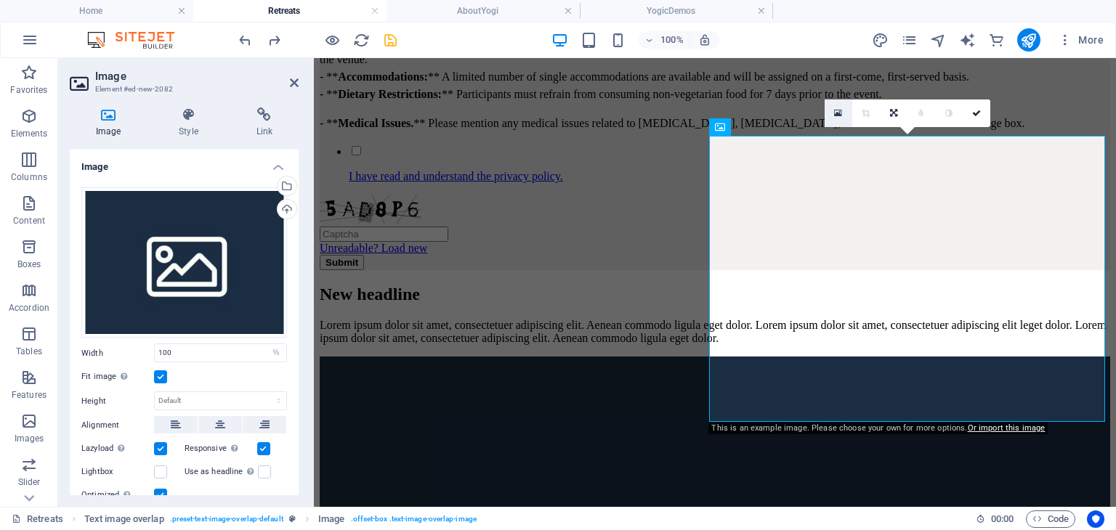
click at [839, 115] on icon at bounding box center [838, 113] width 8 height 10
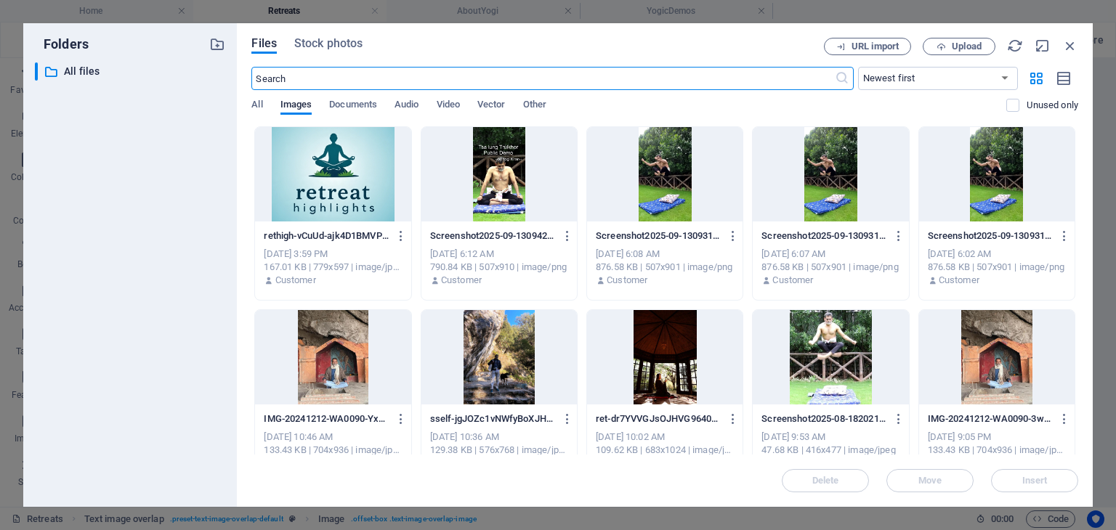
scroll to position [3277, 0]
click at [403, 238] on icon "button" at bounding box center [402, 236] width 14 height 13
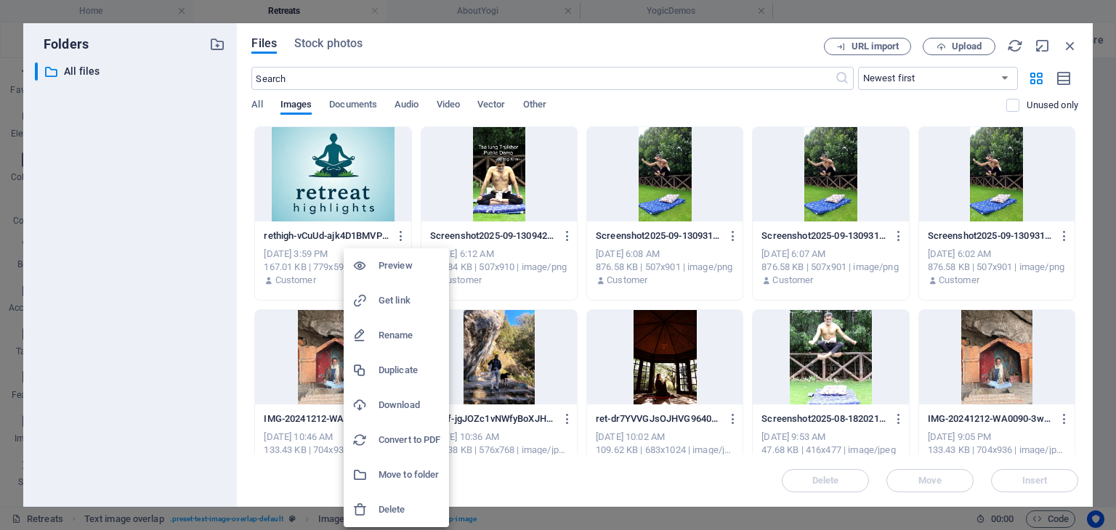
click at [399, 509] on h6 "Delete" at bounding box center [410, 509] width 62 height 17
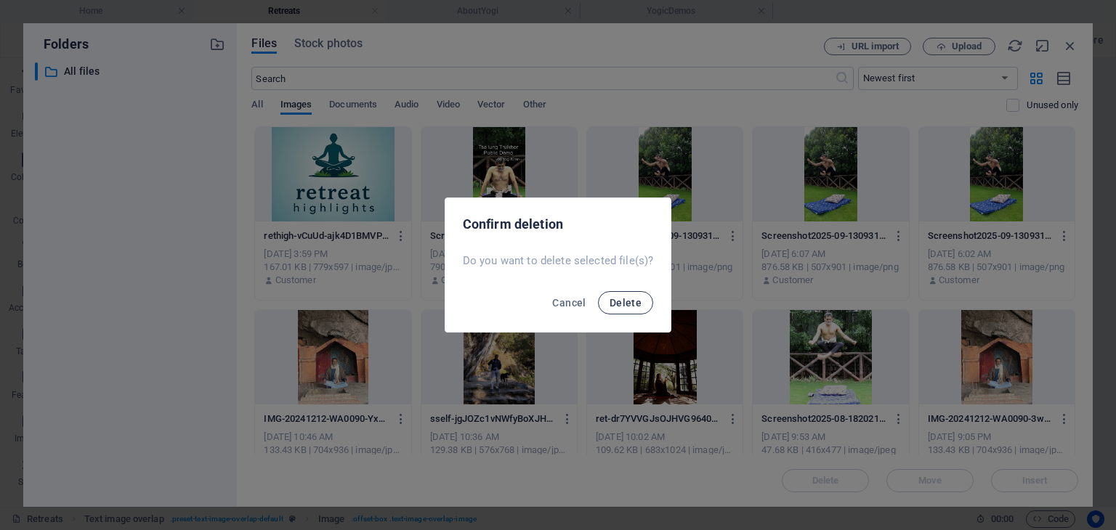
click at [610, 311] on button "Delete" at bounding box center [625, 302] width 55 height 23
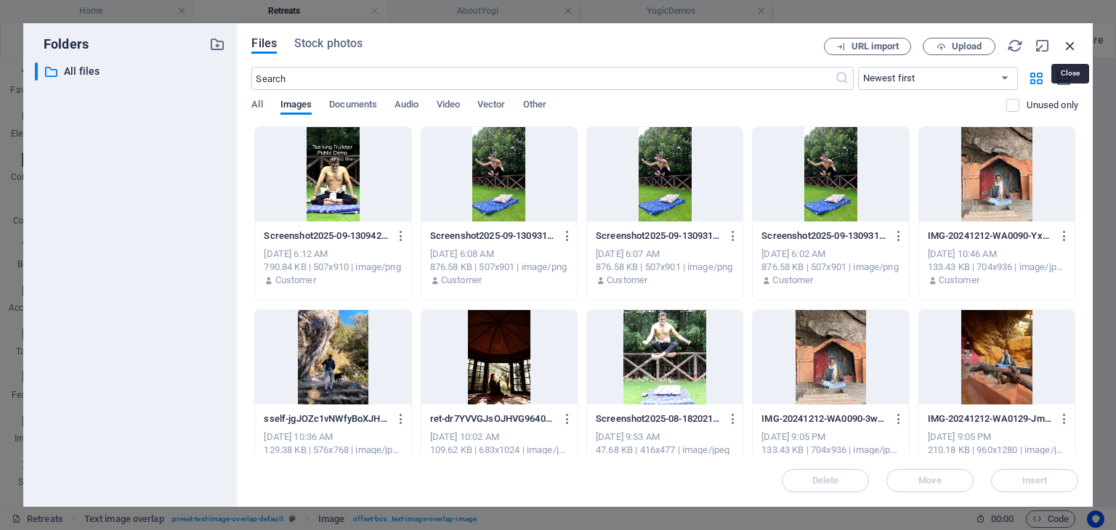
click at [1072, 45] on icon "button" at bounding box center [1070, 46] width 16 height 16
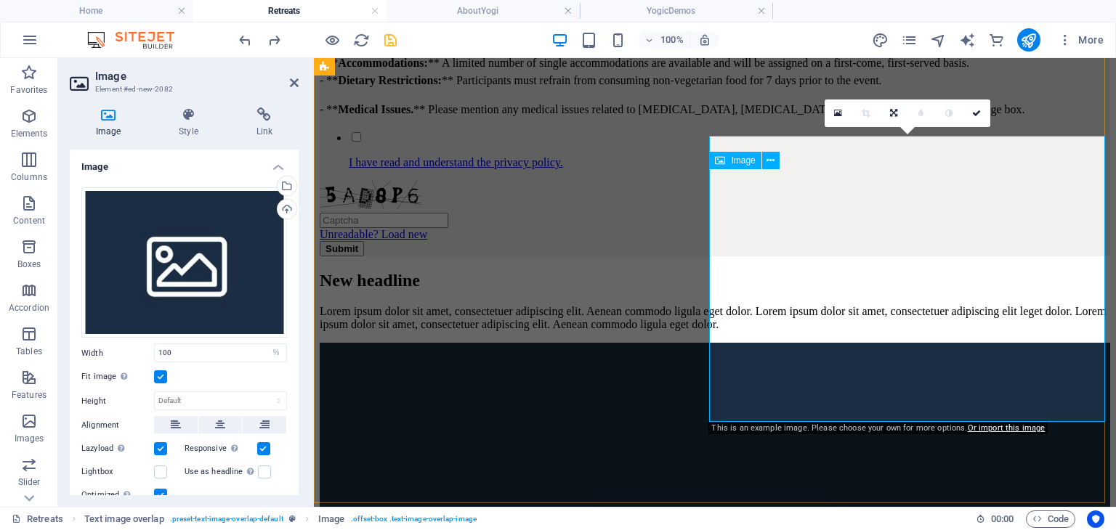
scroll to position [3297, 0]
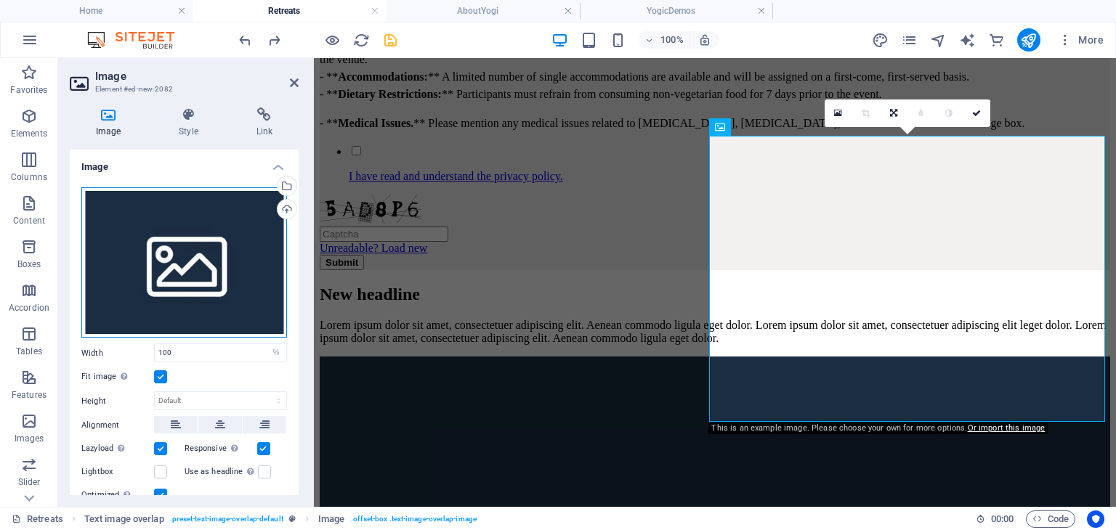
click at [234, 223] on div "Drag files here, click to choose files or select files from Files or our free s…" at bounding box center [184, 262] width 206 height 151
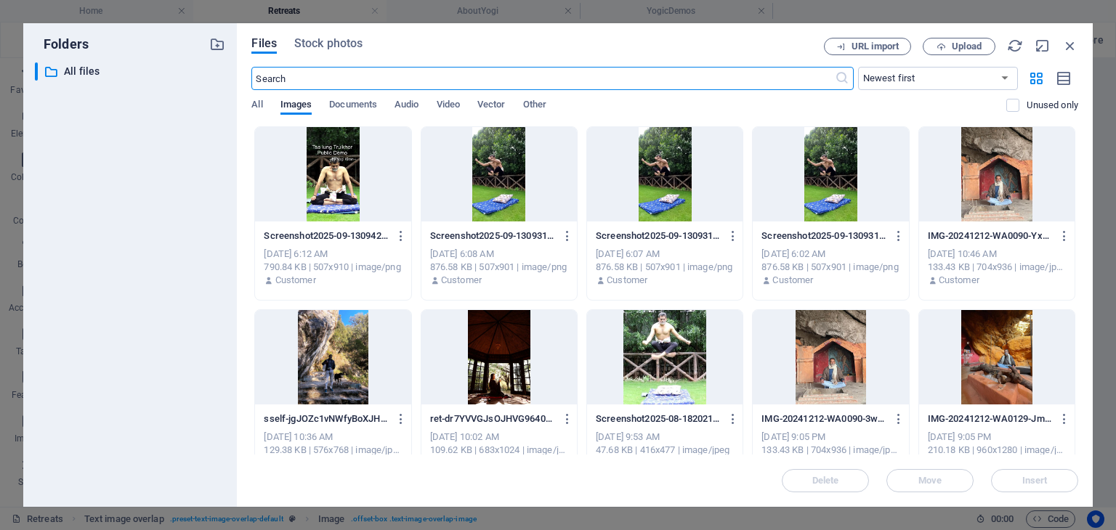
scroll to position [3277, 0]
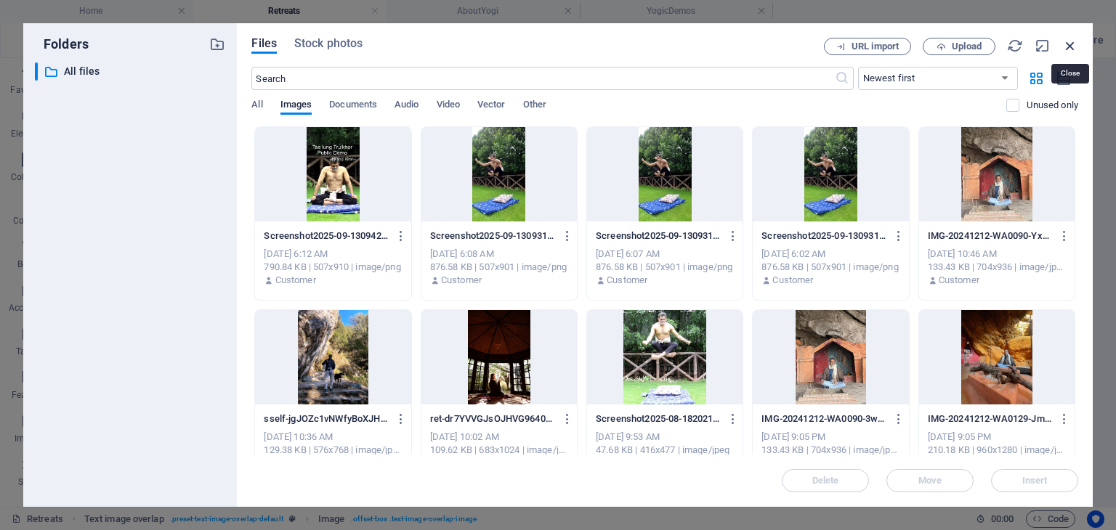
click at [1067, 48] on icon "button" at bounding box center [1070, 46] width 16 height 16
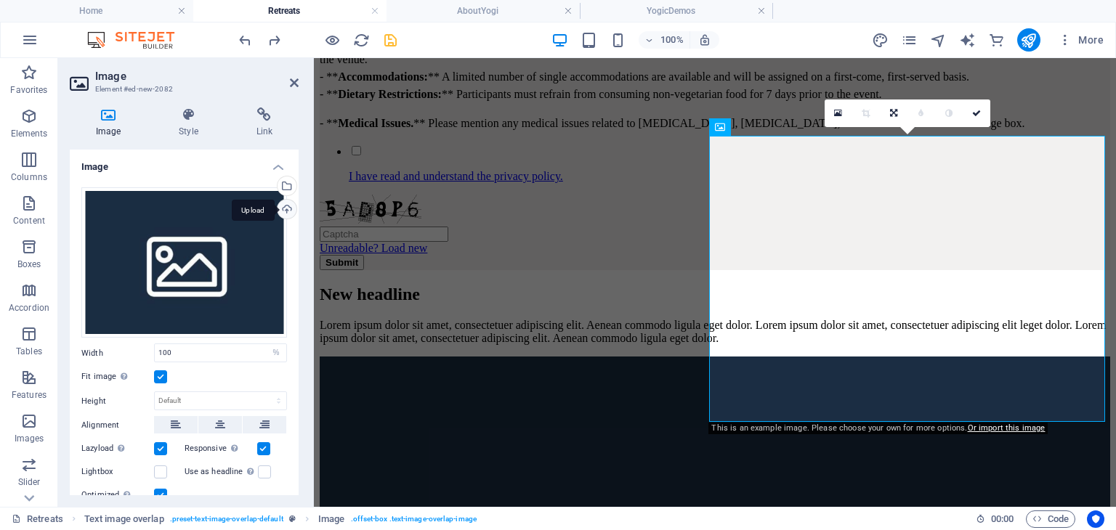
click at [285, 204] on div "Upload" at bounding box center [286, 211] width 22 height 22
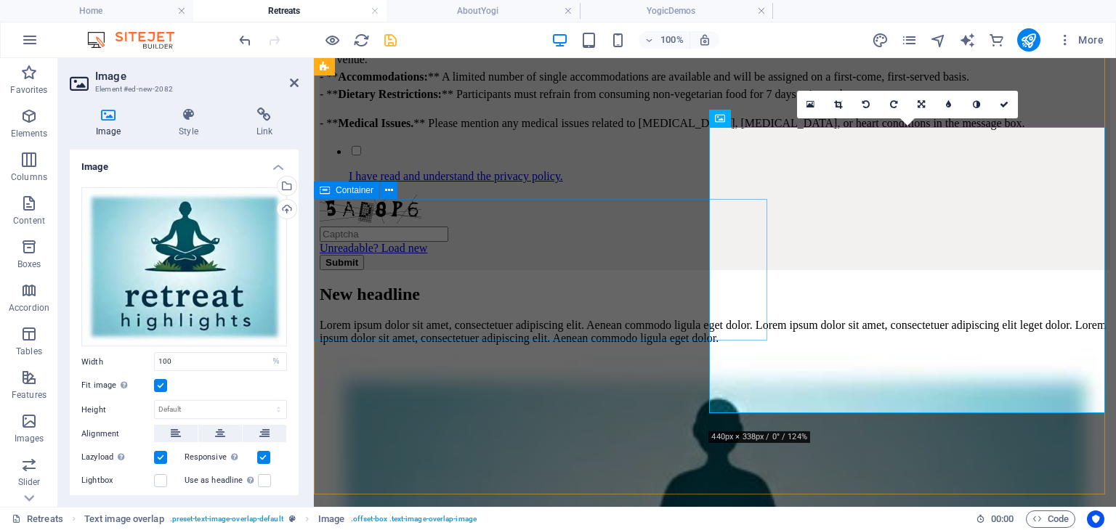
scroll to position [3305, 0]
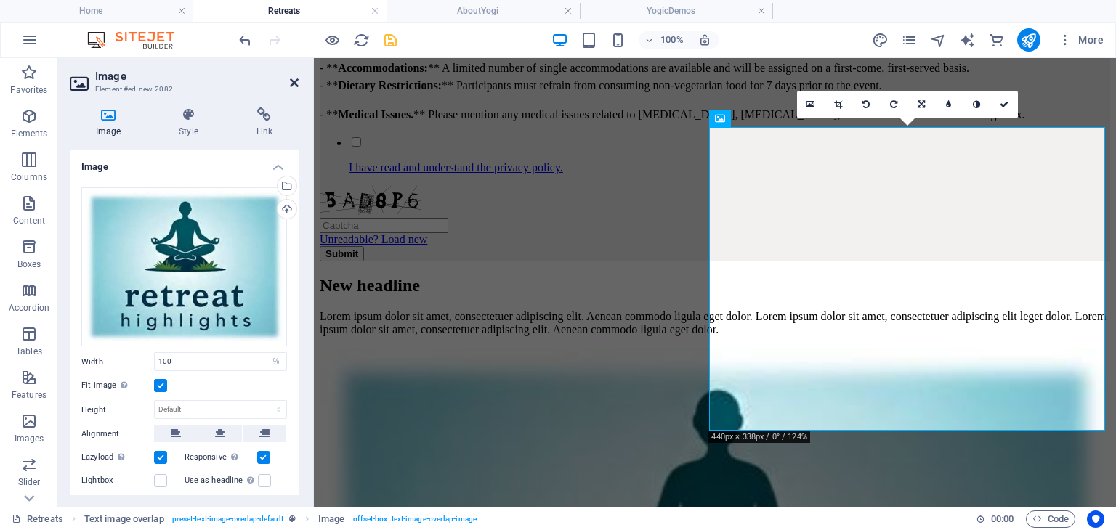
click at [293, 85] on icon at bounding box center [294, 83] width 9 height 12
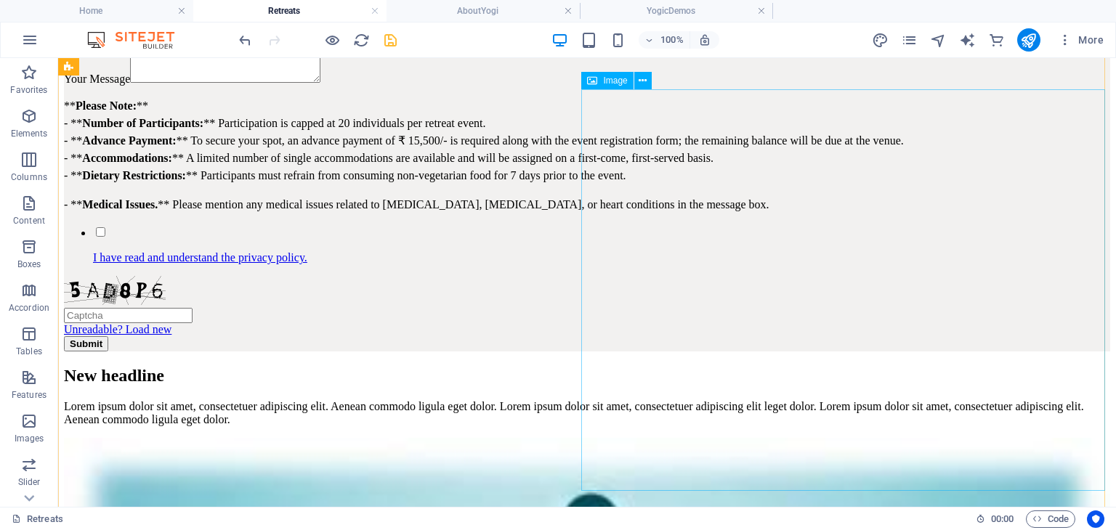
scroll to position [3267, 0]
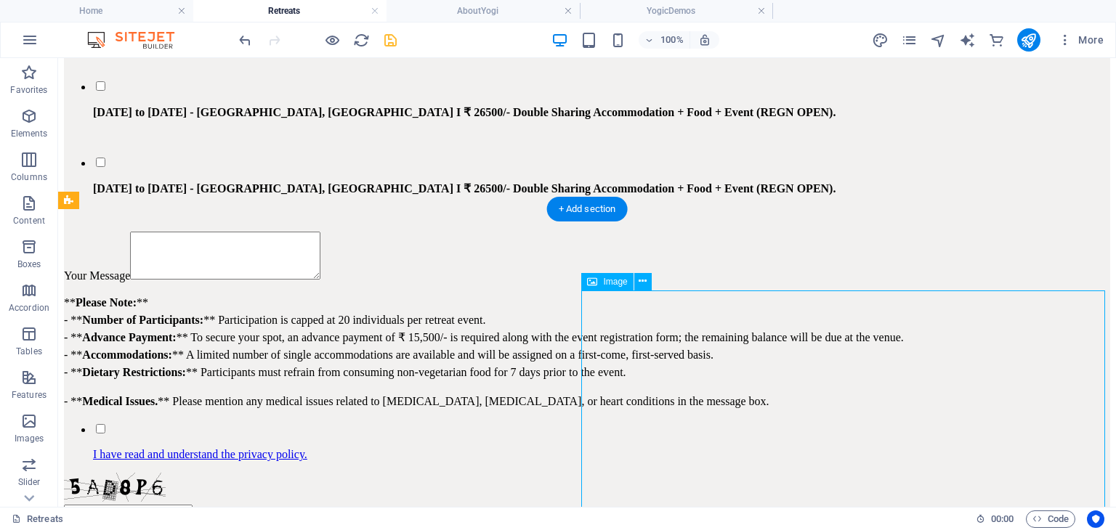
select select "%"
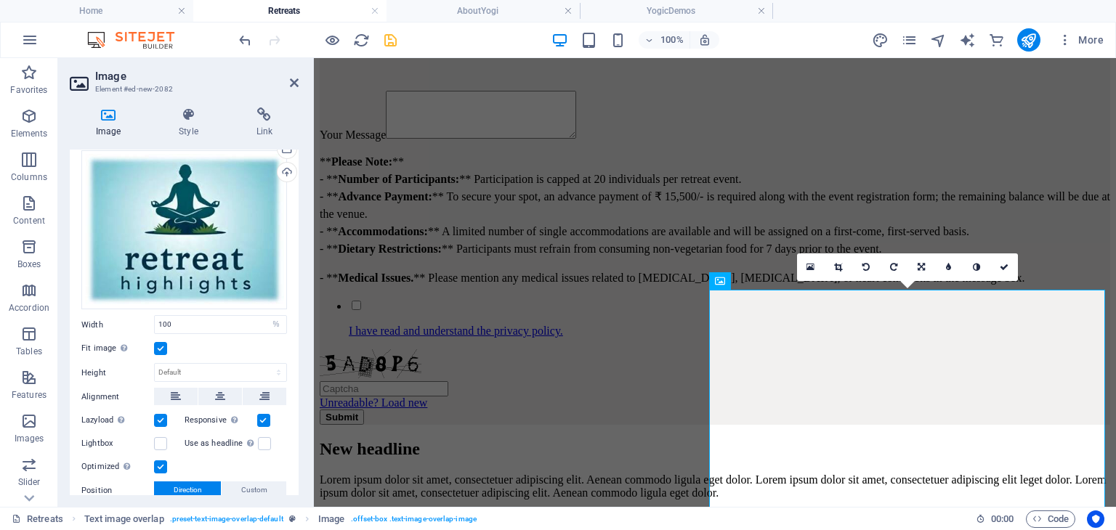
scroll to position [0, 0]
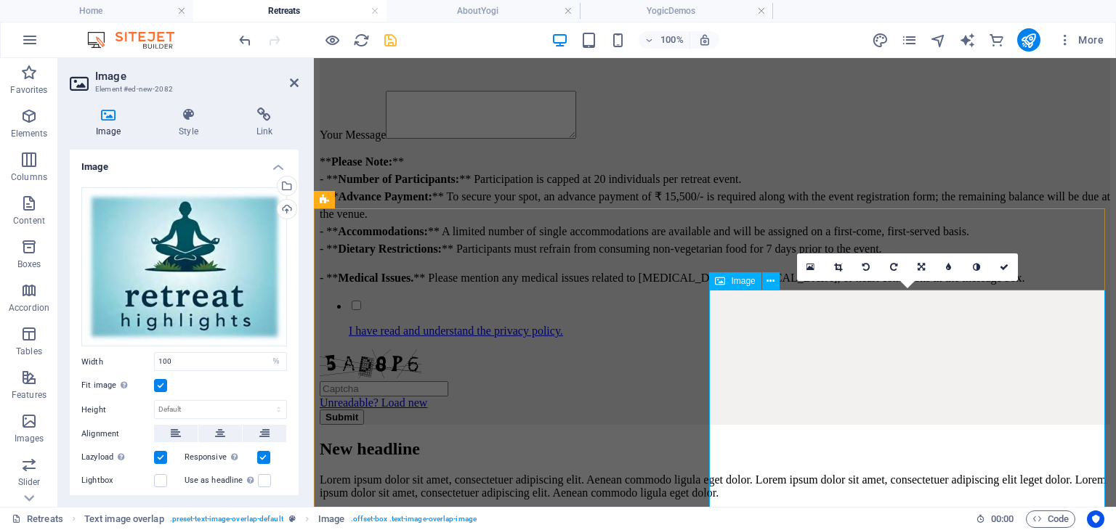
click at [299, 82] on aside "Image Element #ed-new-2082 Image Style Link Image Drag files here, click to cho…" at bounding box center [186, 282] width 256 height 449
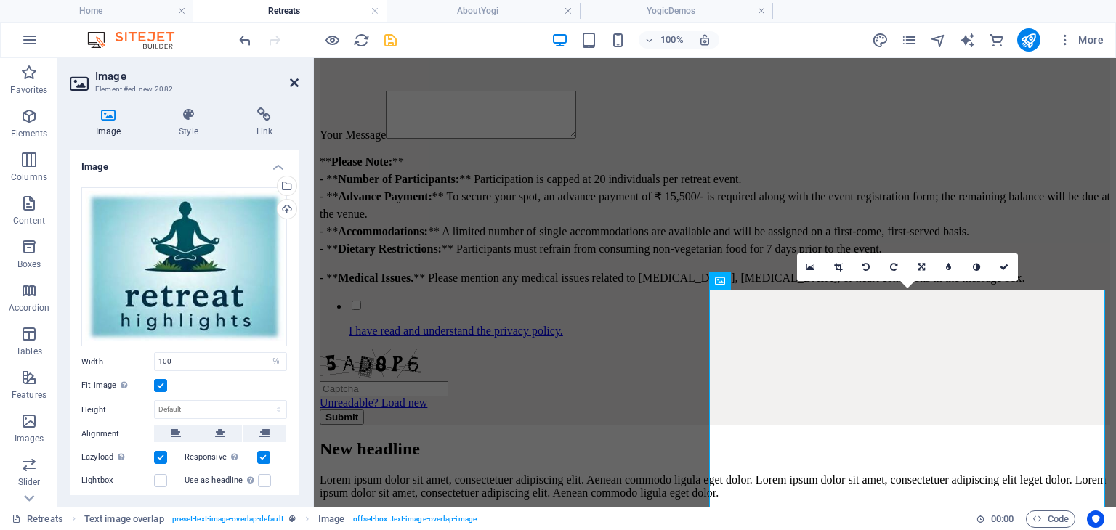
click at [296, 82] on icon at bounding box center [294, 83] width 9 height 12
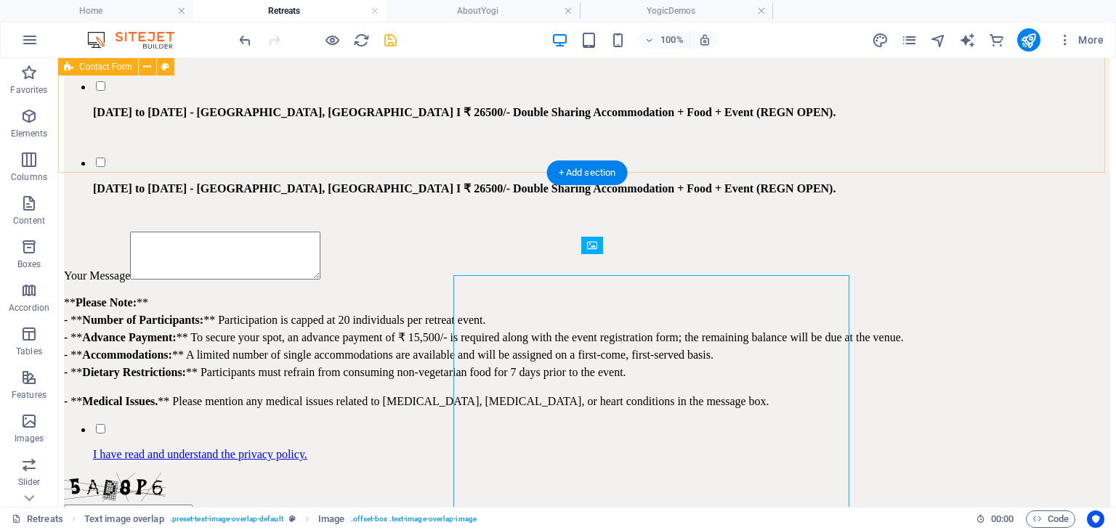
scroll to position [3303, 0]
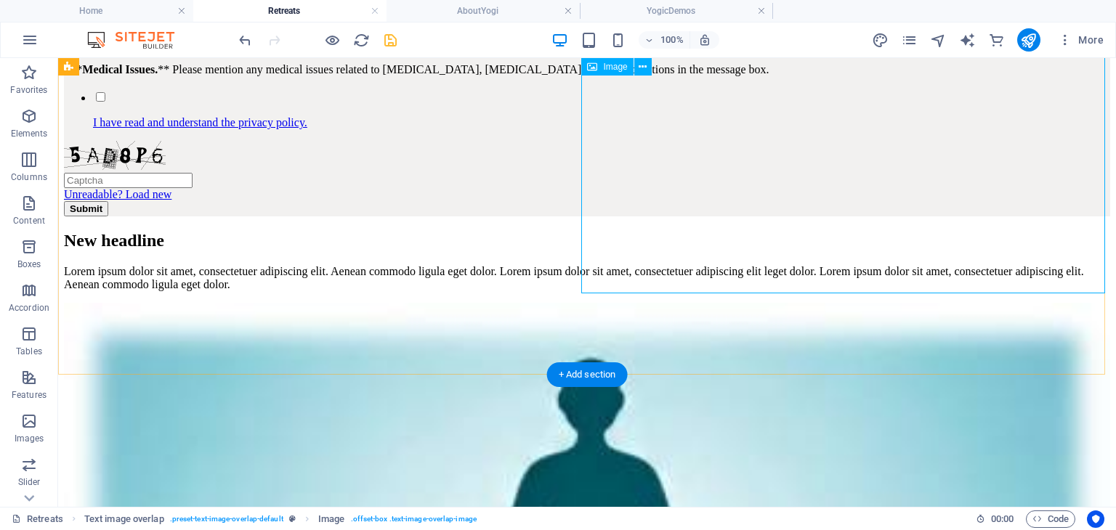
scroll to position [3666, 0]
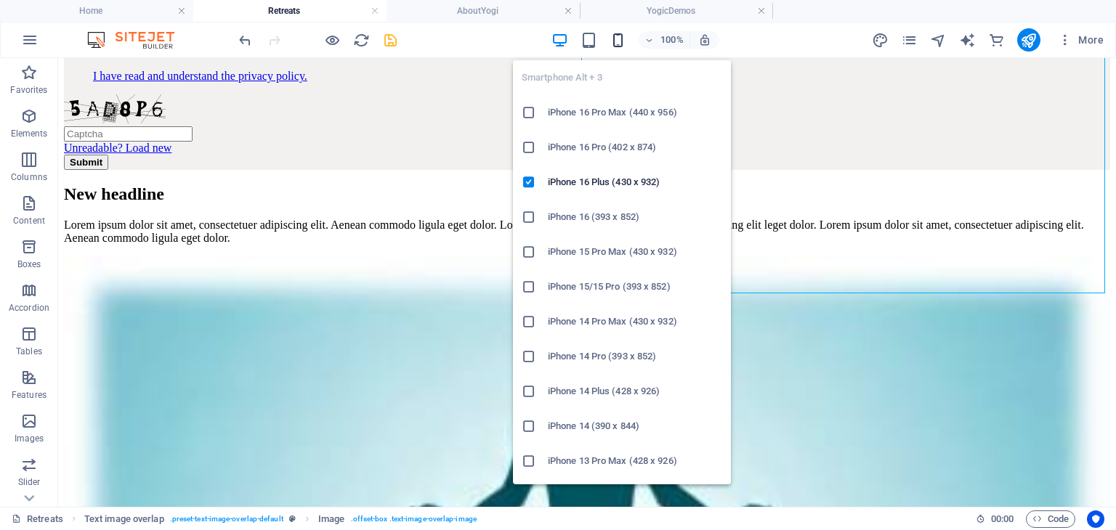
click at [613, 41] on icon "button" at bounding box center [618, 40] width 17 height 17
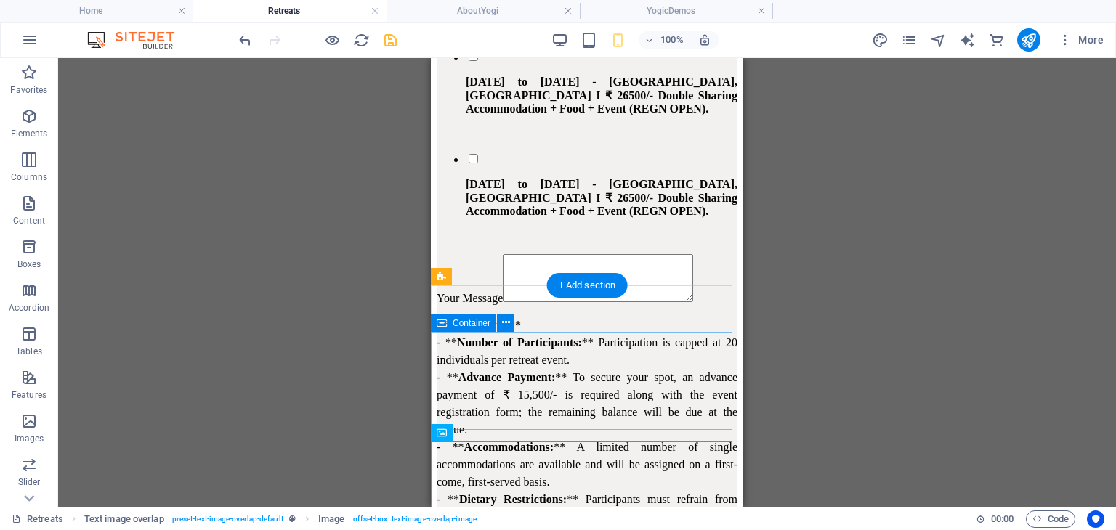
scroll to position [3095, 0]
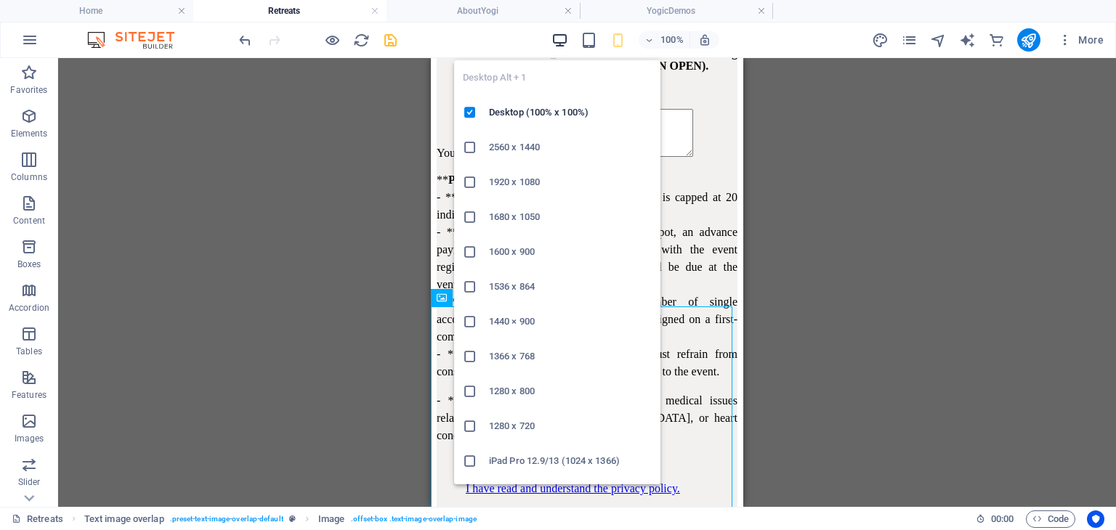
click at [565, 38] on icon "button" at bounding box center [559, 40] width 17 height 17
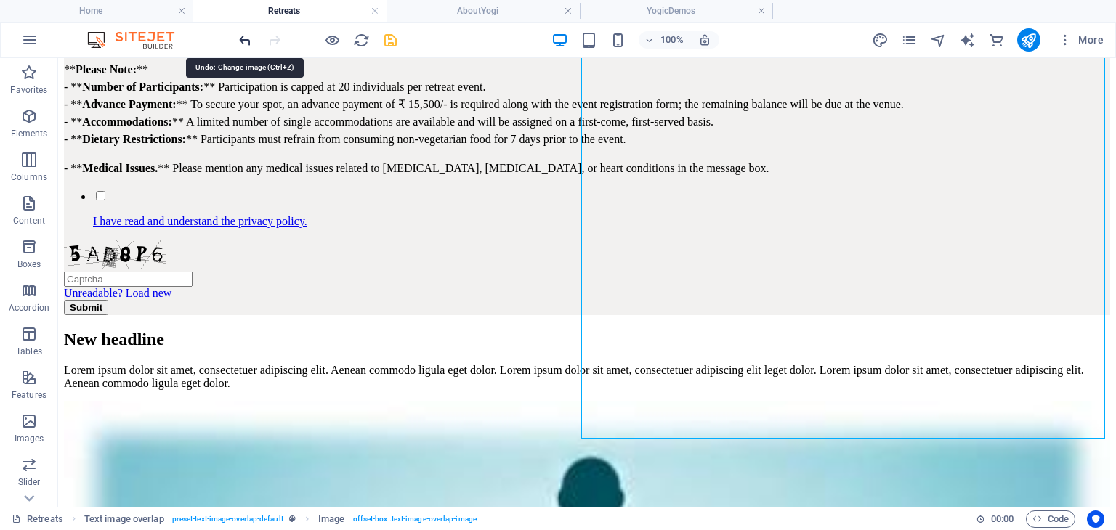
click at [243, 37] on icon "undo" at bounding box center [245, 40] width 17 height 17
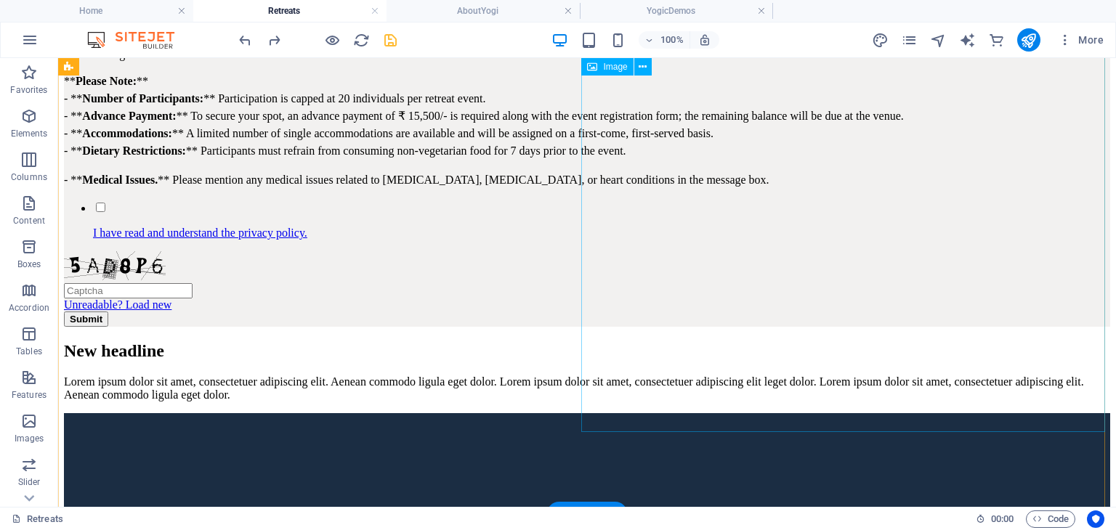
scroll to position [3292, 0]
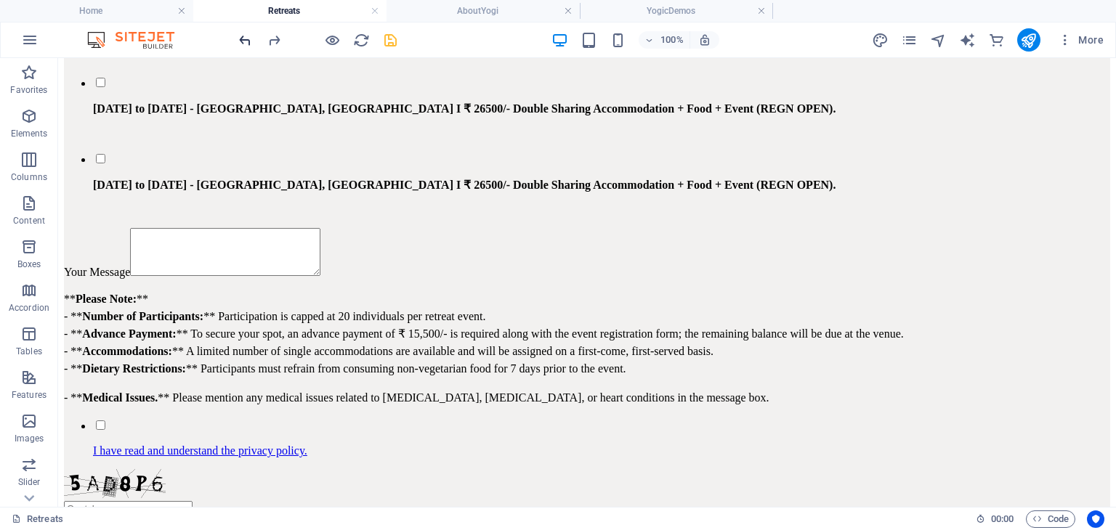
click at [244, 39] on icon "undo" at bounding box center [245, 40] width 17 height 17
click at [241, 41] on icon "undo" at bounding box center [245, 40] width 17 height 17
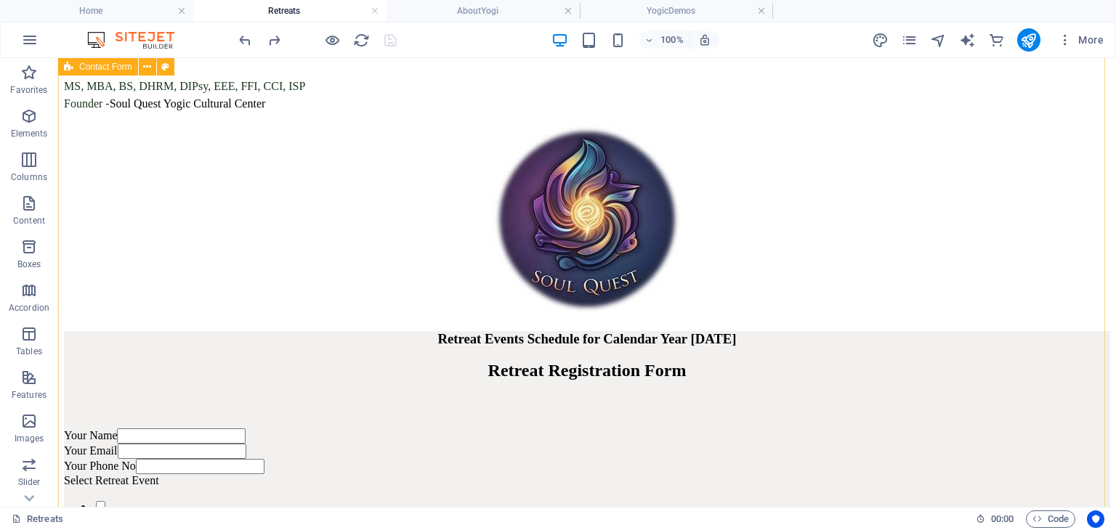
scroll to position [2492, 0]
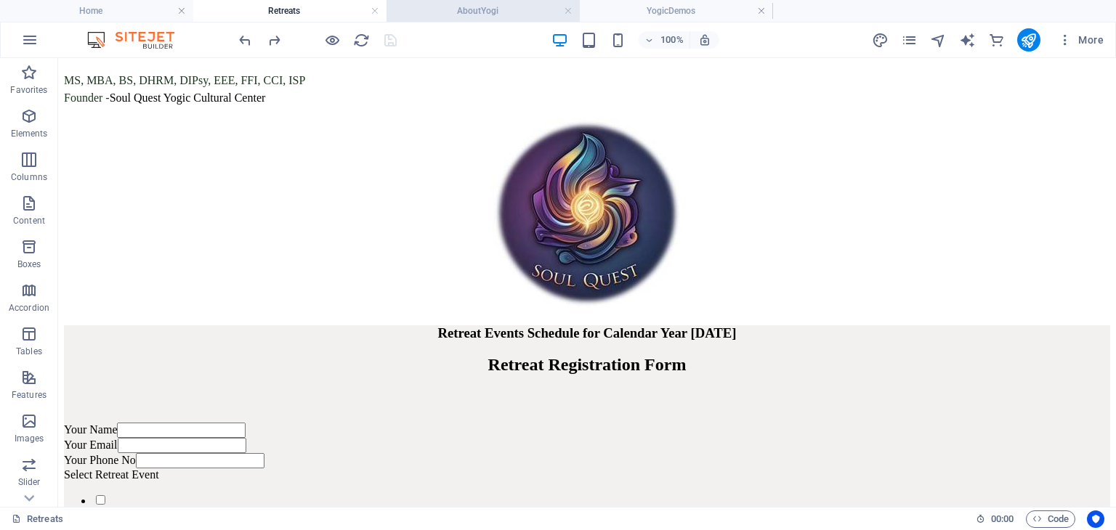
click at [491, 15] on h4 "AboutYogi" at bounding box center [483, 11] width 193 height 16
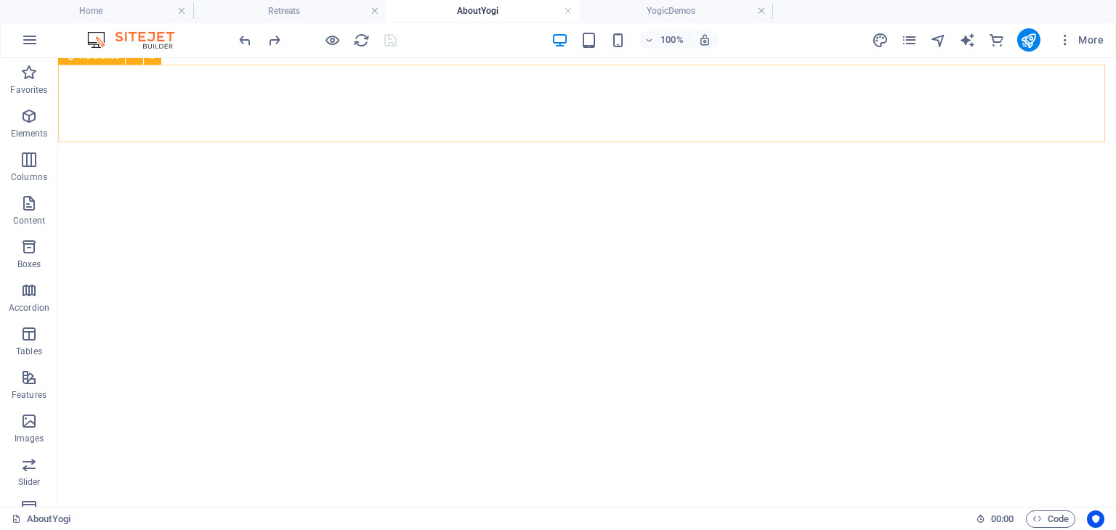
scroll to position [3619, 0]
click at [115, 15] on h4 "Home" at bounding box center [96, 11] width 193 height 16
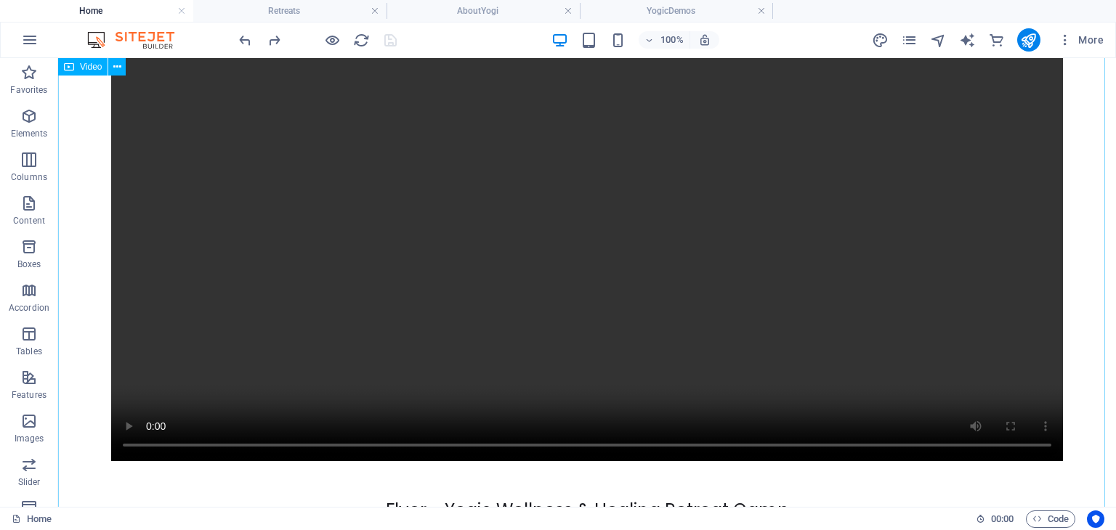
scroll to position [1322, 0]
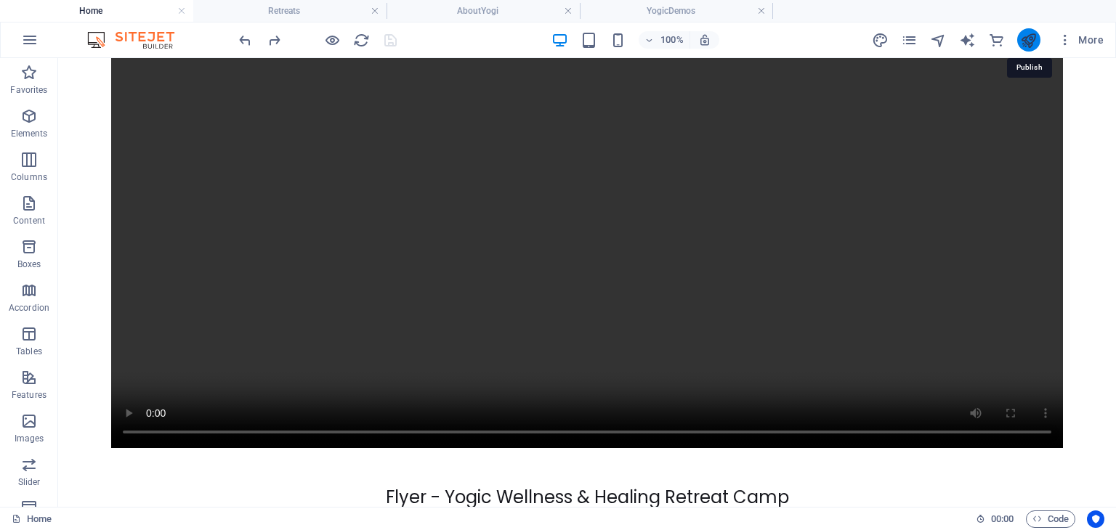
click at [1027, 39] on icon "publish" at bounding box center [1028, 40] width 17 height 17
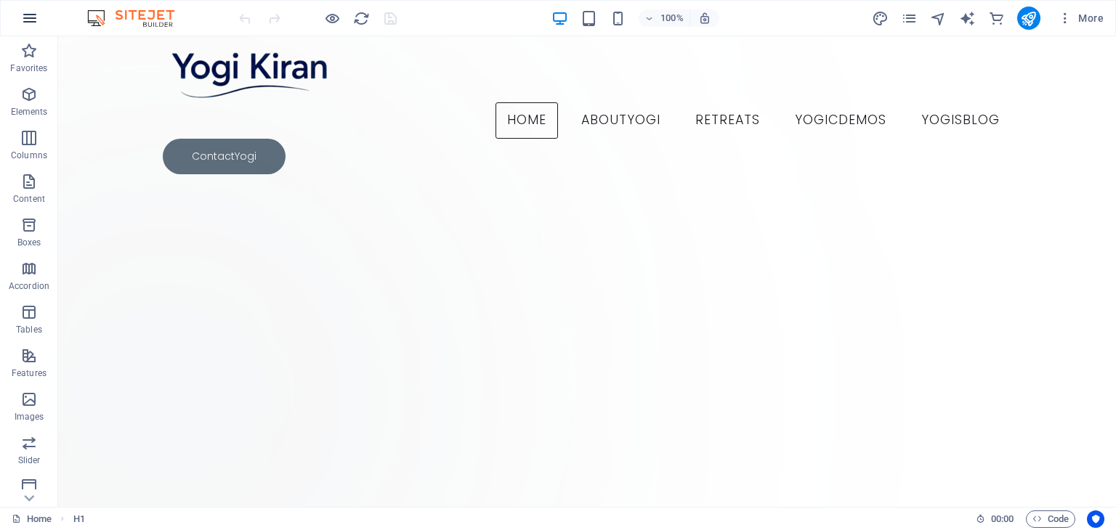
click at [28, 15] on icon "button" at bounding box center [29, 17] width 17 height 17
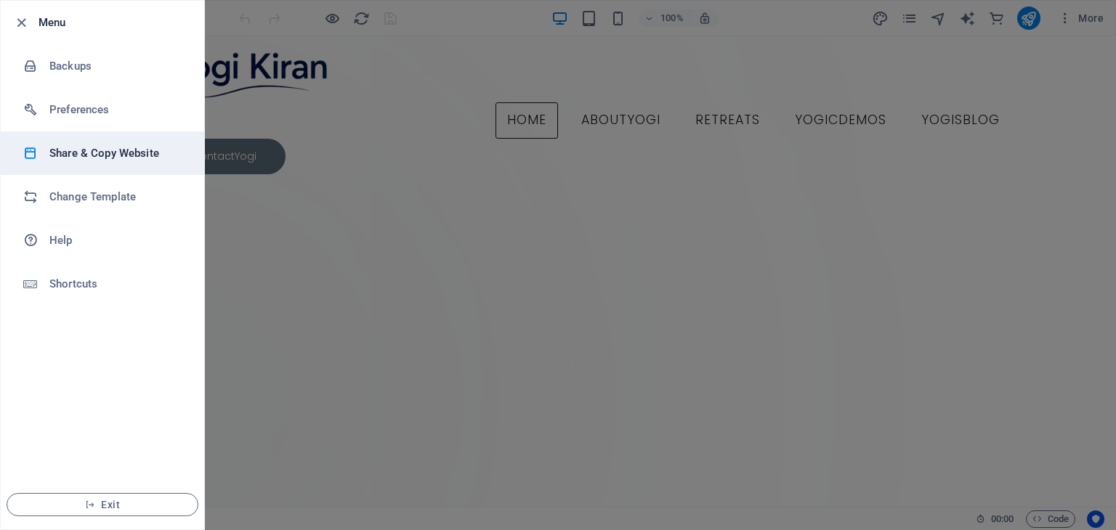
click at [88, 159] on h6 "Share & Copy Website" at bounding box center [116, 153] width 134 height 17
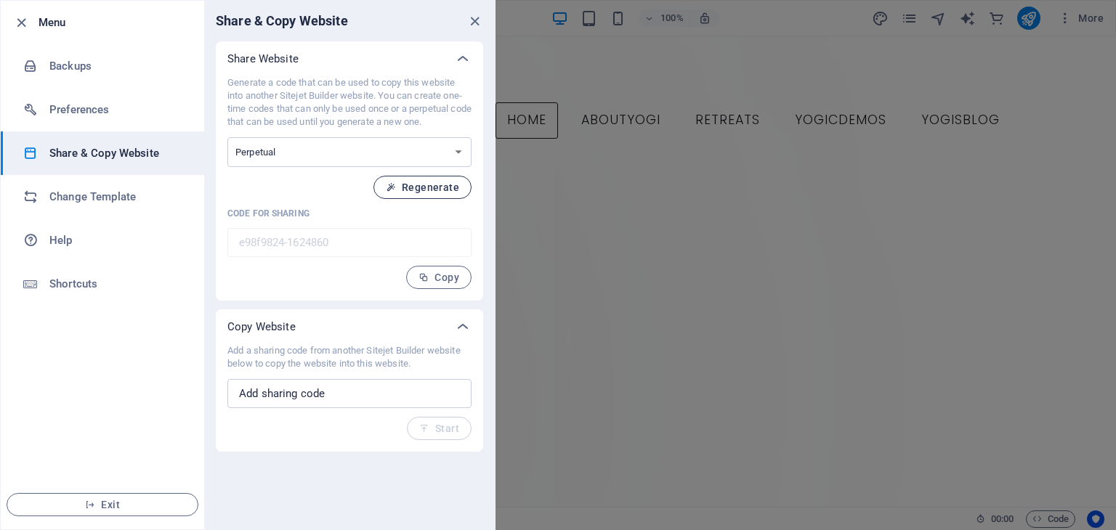
click at [424, 191] on span "Regenerate" at bounding box center [422, 188] width 73 height 12
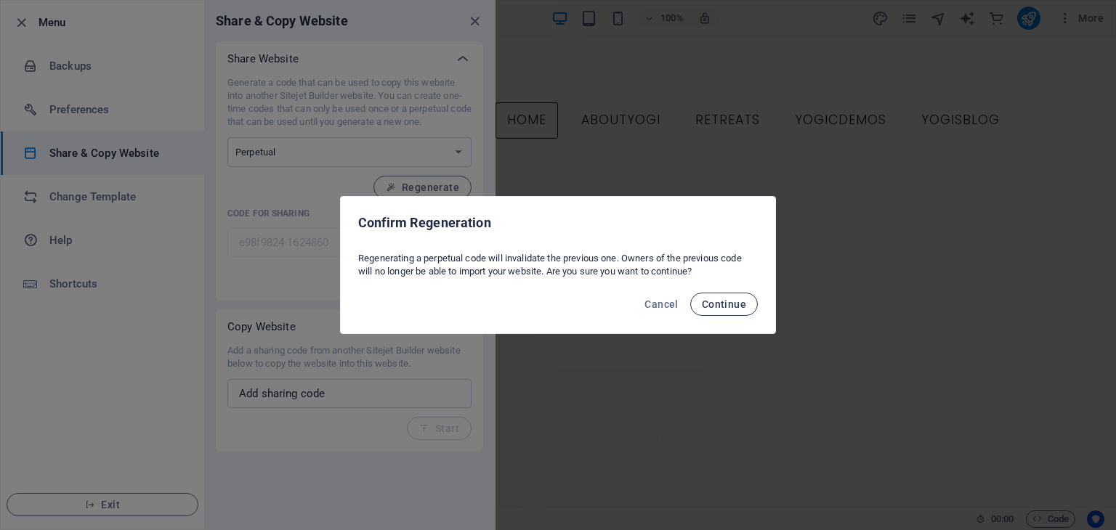
click at [731, 306] on span "Continue" at bounding box center [724, 305] width 44 height 12
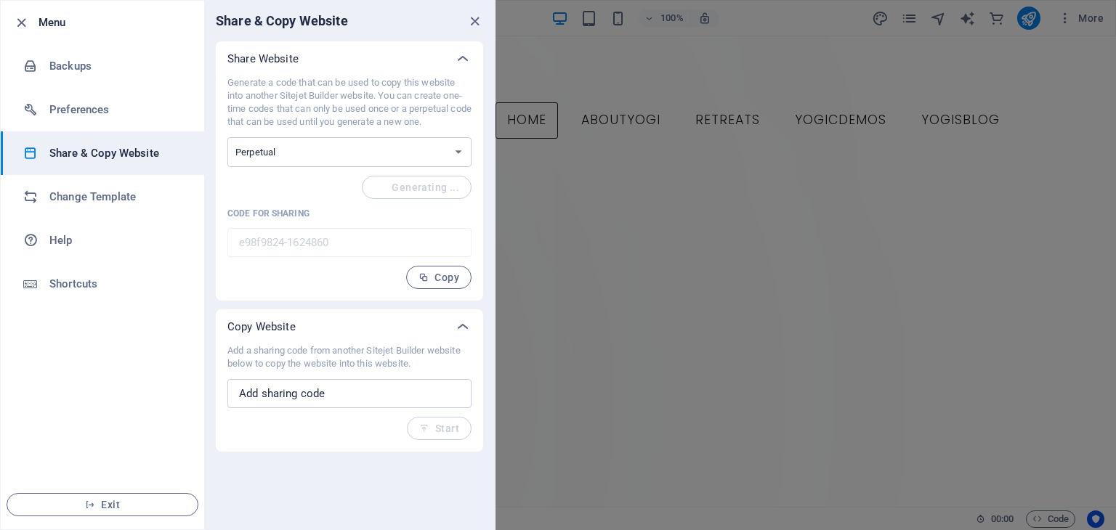
type input "6247a899-1624860"
click at [436, 279] on span "Copy" at bounding box center [439, 278] width 41 height 12
click at [110, 510] on span "Exit" at bounding box center [102, 505] width 167 height 12
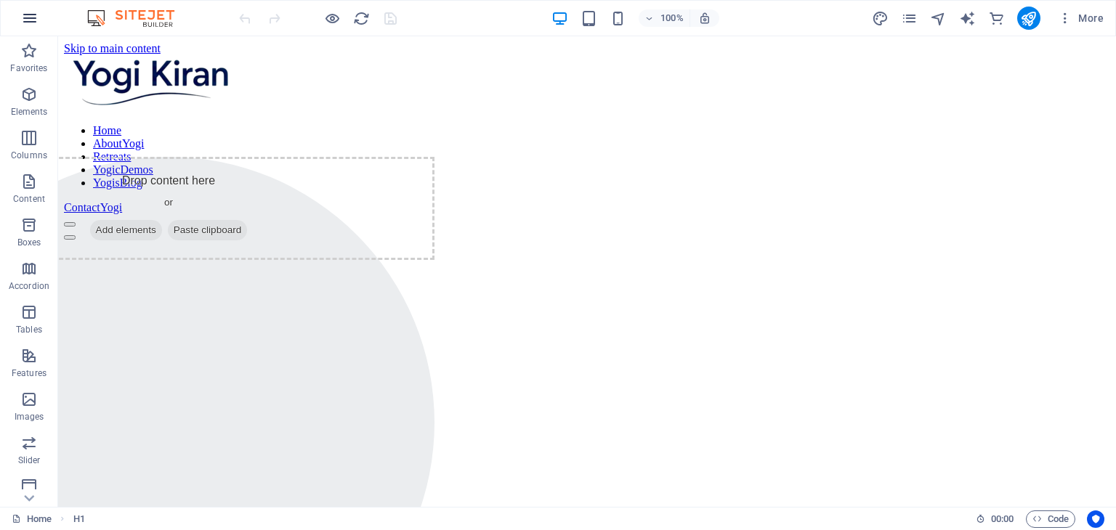
click at [33, 18] on icon "button" at bounding box center [29, 17] width 17 height 17
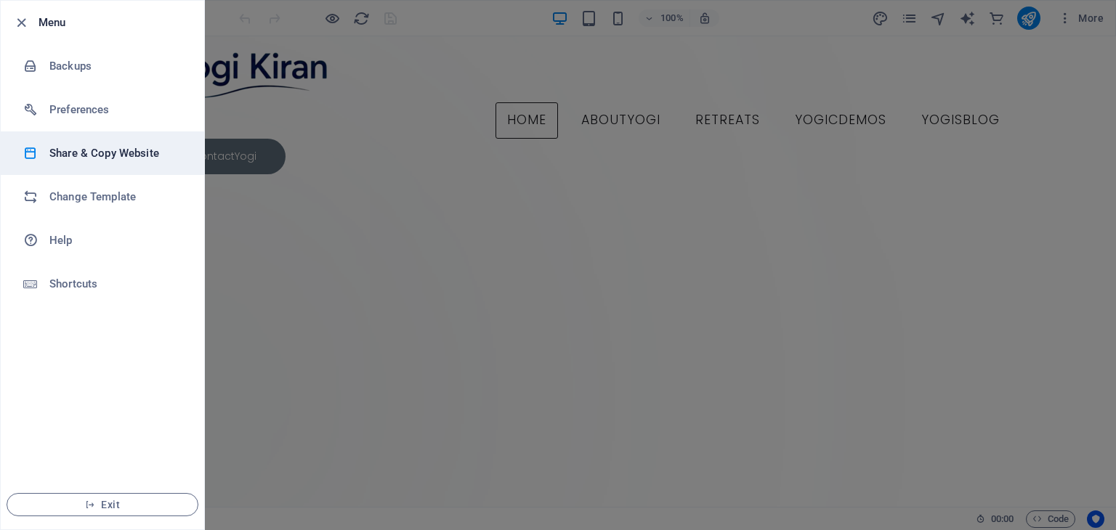
click at [105, 161] on h6 "Share & Copy Website" at bounding box center [116, 153] width 134 height 17
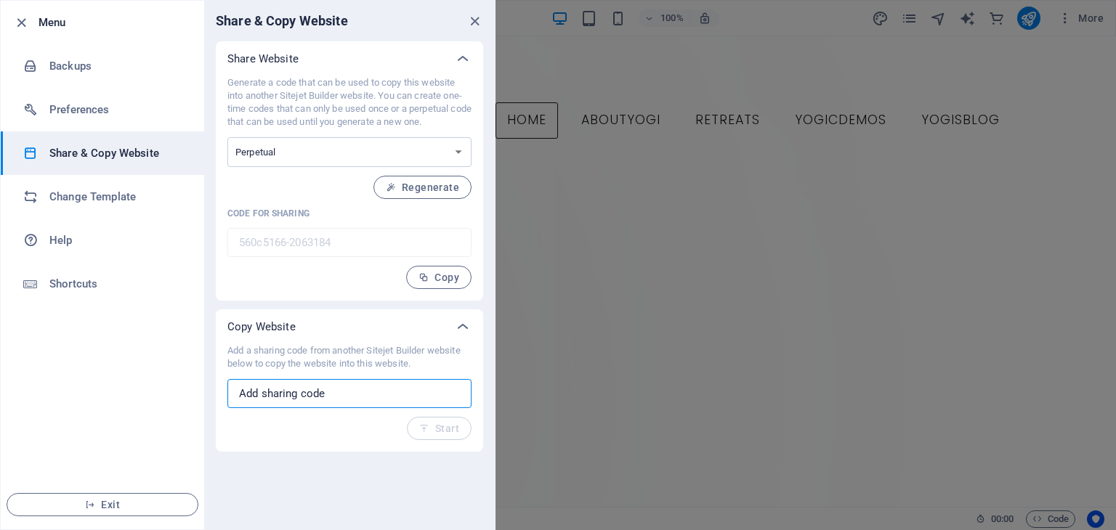
click at [356, 394] on input "text" at bounding box center [349, 393] width 244 height 29
paste input "6247a899-1624860"
type input "6247a899-1624860"
click at [435, 427] on span "Start" at bounding box center [439, 429] width 40 height 12
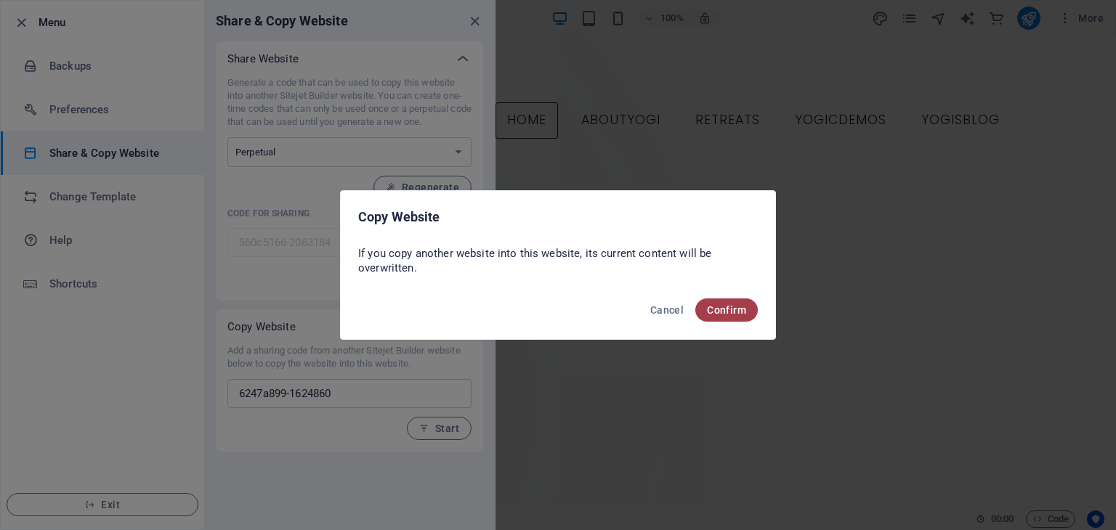
click at [740, 315] on span "Confirm" at bounding box center [726, 310] width 39 height 12
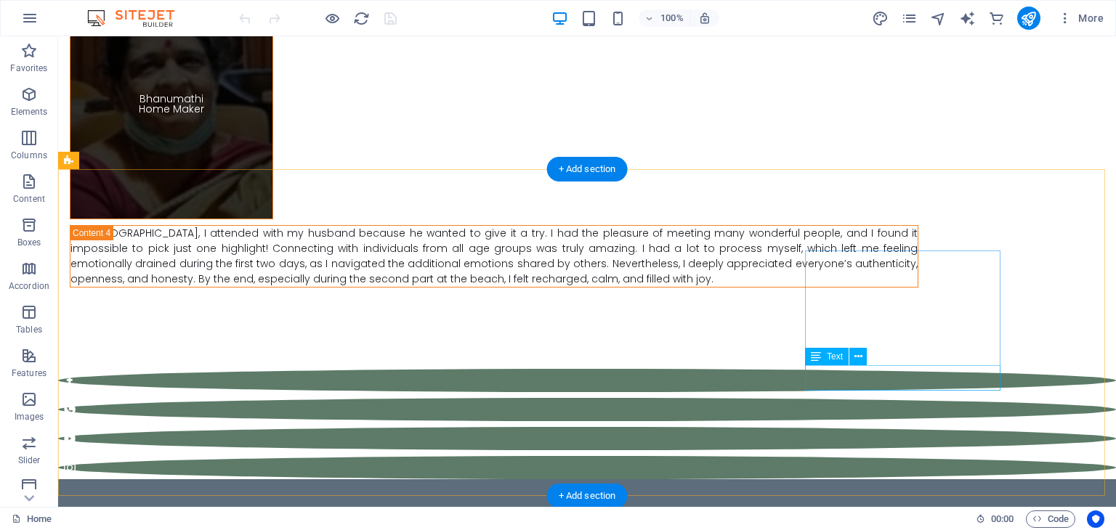
scroll to position [11, 0]
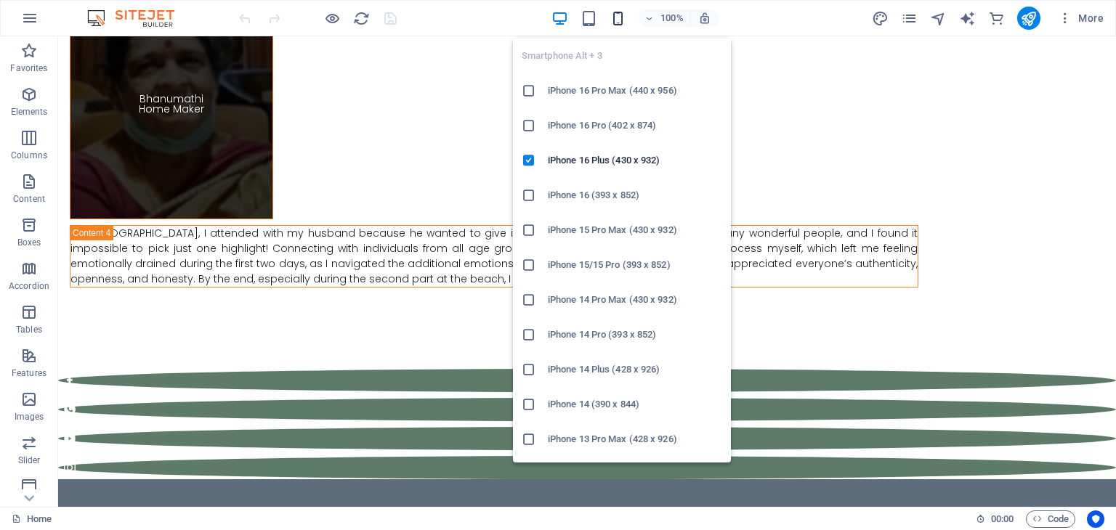
click at [619, 18] on icon "button" at bounding box center [618, 18] width 17 height 17
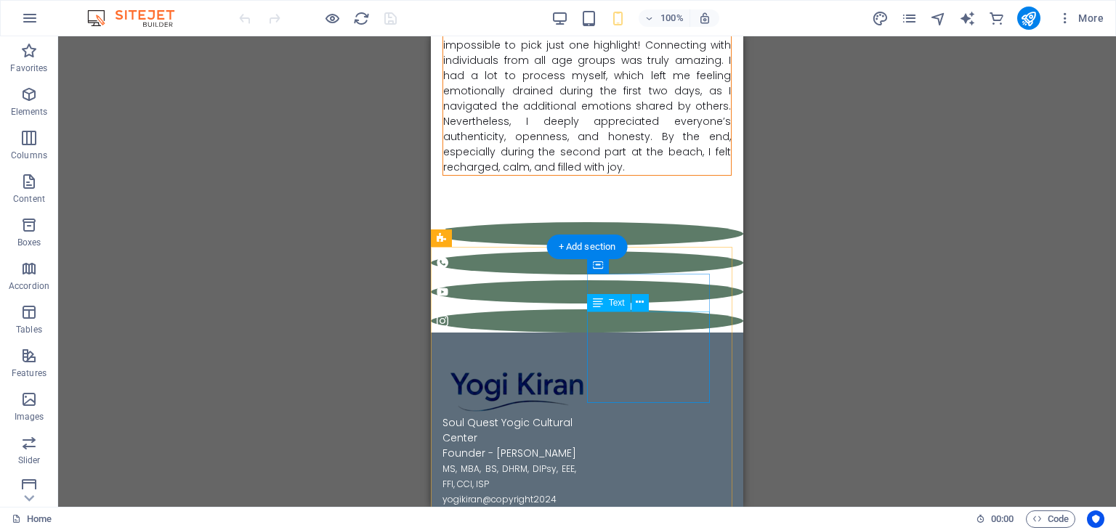
scroll to position [19, 0]
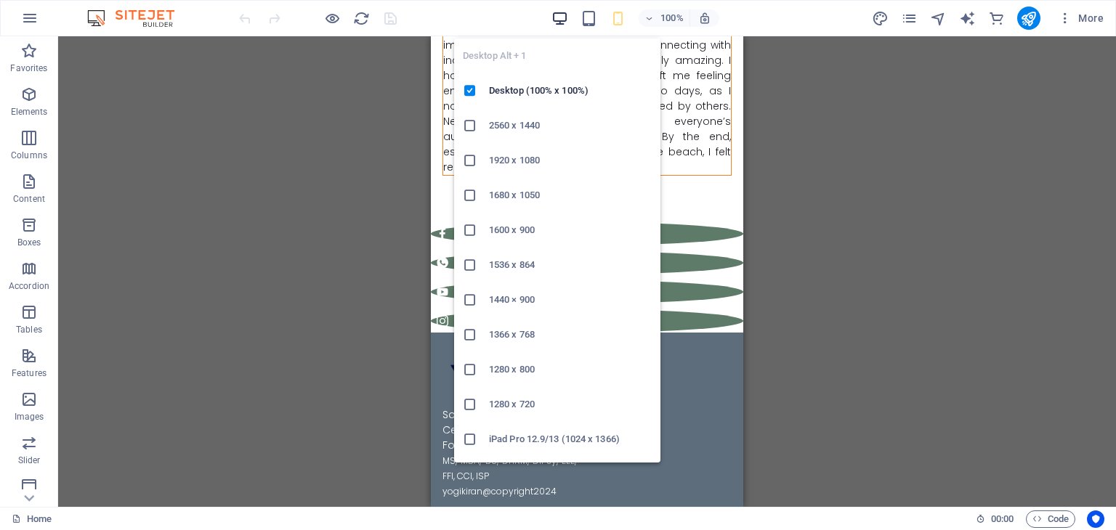
click at [558, 18] on icon "button" at bounding box center [559, 18] width 17 height 17
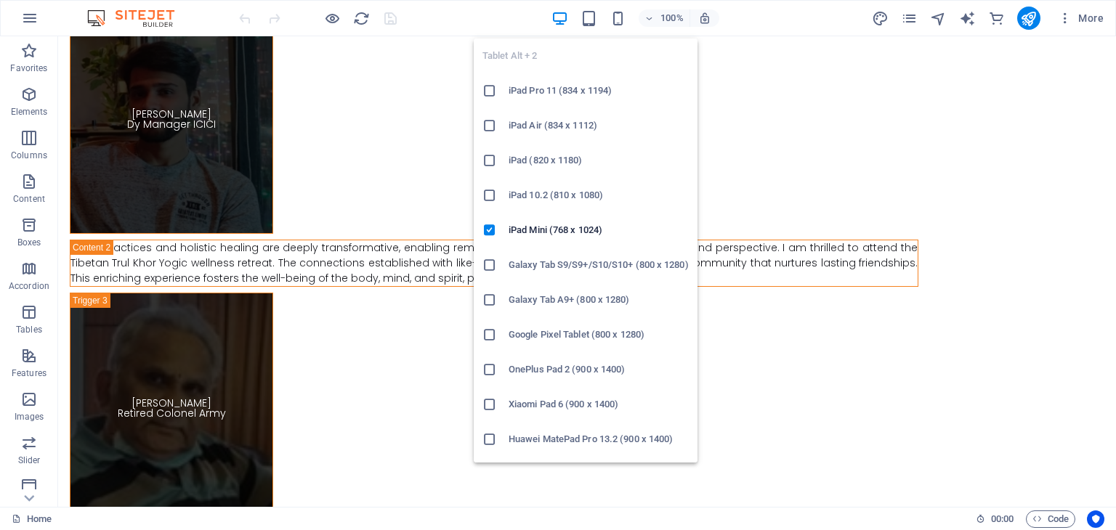
scroll to position [11774, 0]
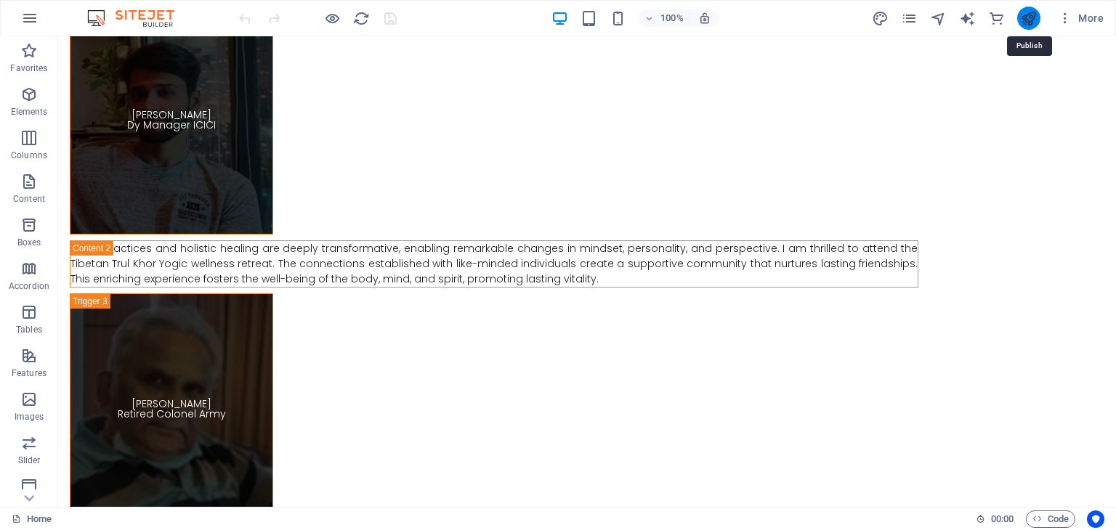
click at [1029, 23] on icon "publish" at bounding box center [1028, 18] width 17 height 17
